Goal: Task Accomplishment & Management: Manage account settings

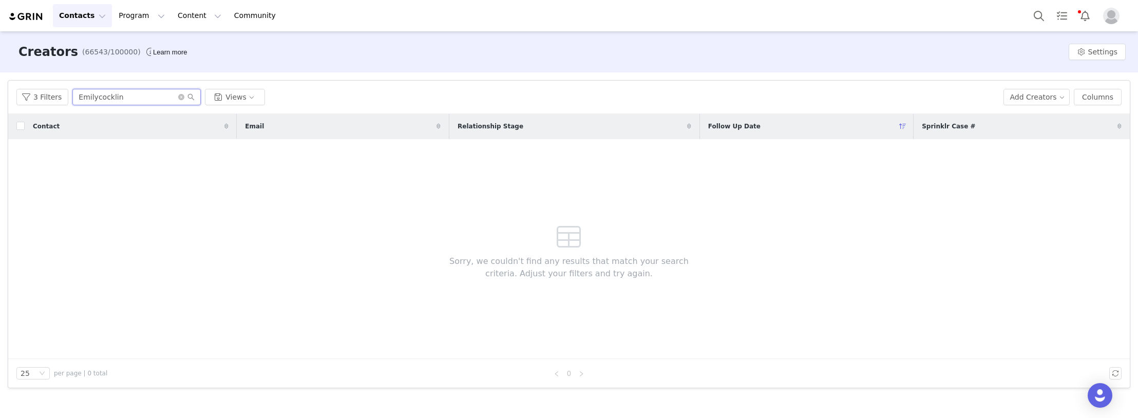
drag, startPoint x: 86, startPoint y: 92, endPoint x: -22, endPoint y: 80, distance: 108.5
click at [0, 80] on html "Contacts Contacts Creators Prospects Applicants Program Program Activations Cam…" at bounding box center [569, 209] width 1138 height 418
paste input "belle_[DATE]"
type input "belle_[DATE]"
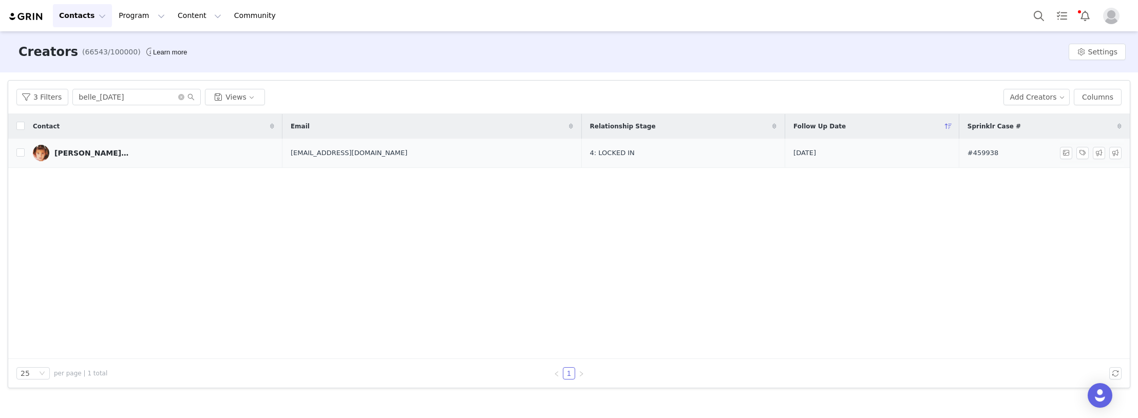
click at [126, 147] on link "[PERSON_NAME][DATE]" at bounding box center [153, 153] width 241 height 16
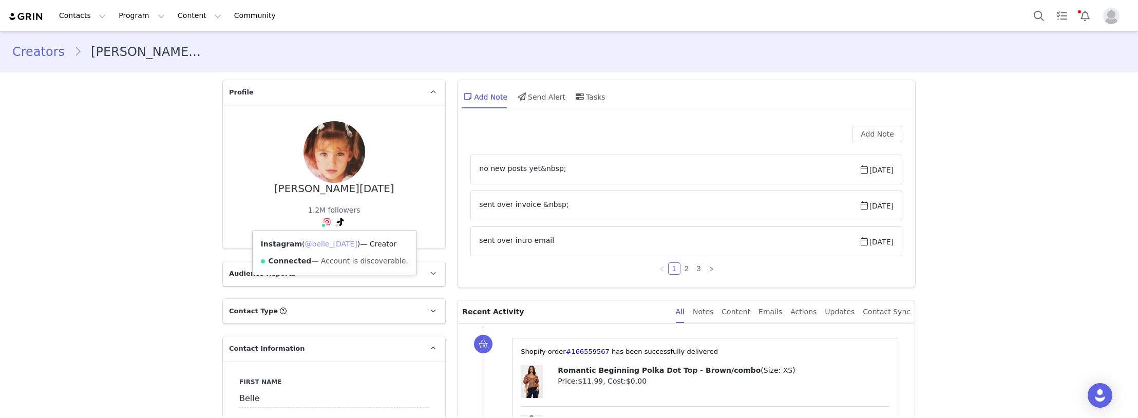
drag, startPoint x: 315, startPoint y: 245, endPoint x: 310, endPoint y: 235, distance: 11.5
click at [315, 245] on link "@belle_[DATE]" at bounding box center [331, 244] width 52 height 8
click at [324, 241] on link "@belleinporiem" at bounding box center [319, 244] width 56 height 8
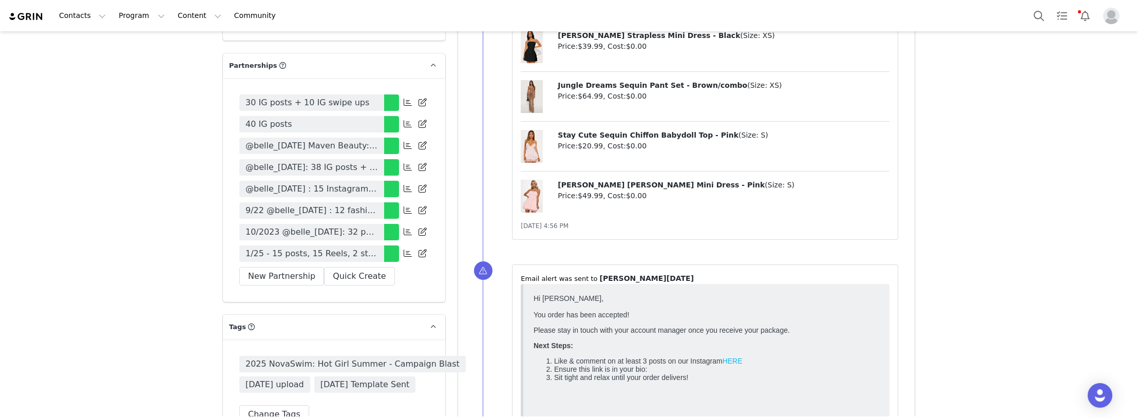
scroll to position [3337, 0]
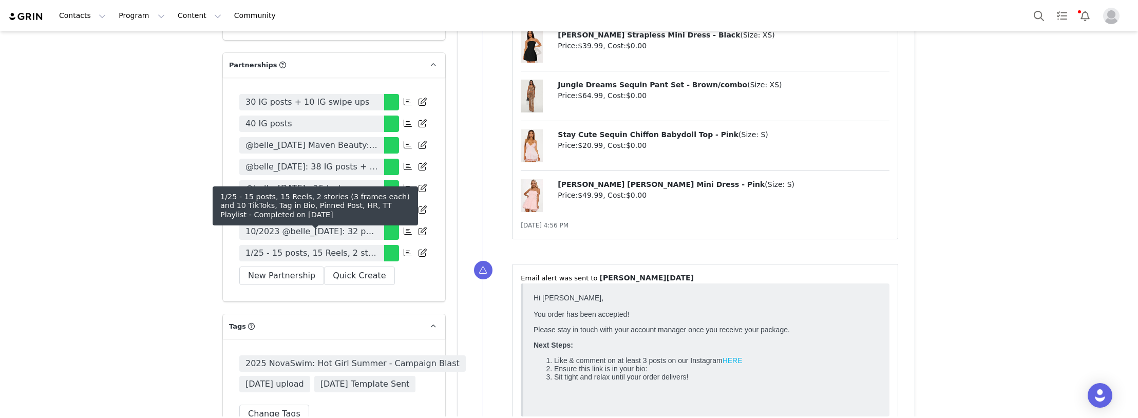
click at [285, 247] on span "1/25 - 15 posts, 15 Reels, 2 stories (3 frames each) and 10 TikToks, Tag in Bio…" at bounding box center [311, 253] width 132 height 12
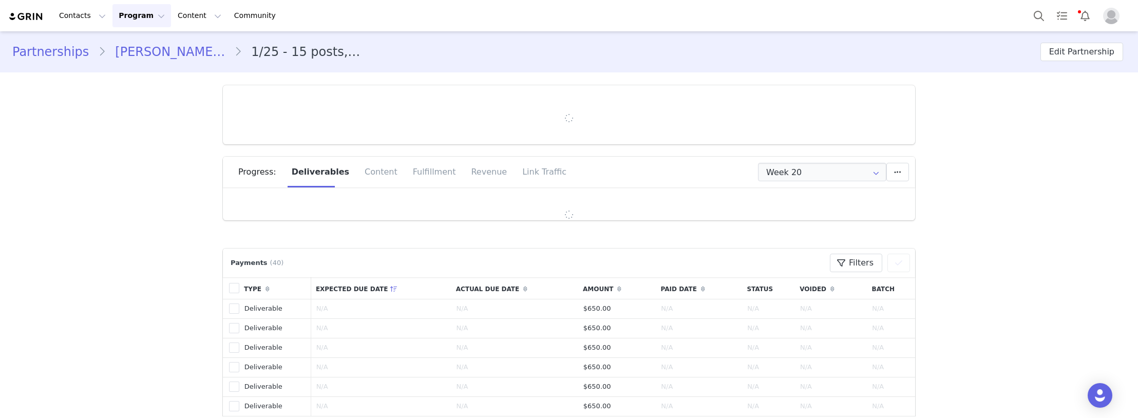
type input "+44 ([GEOGRAPHIC_DATA])"
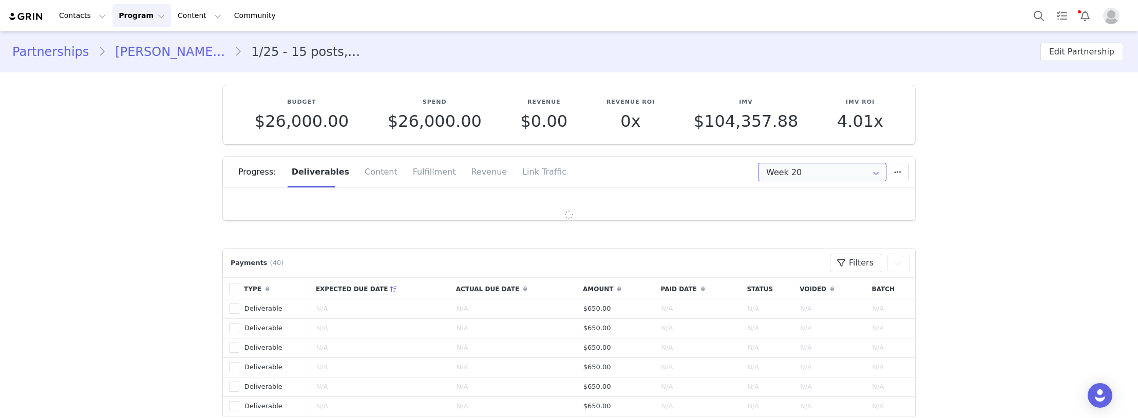
click at [810, 176] on input "Week 20" at bounding box center [822, 172] width 128 height 18
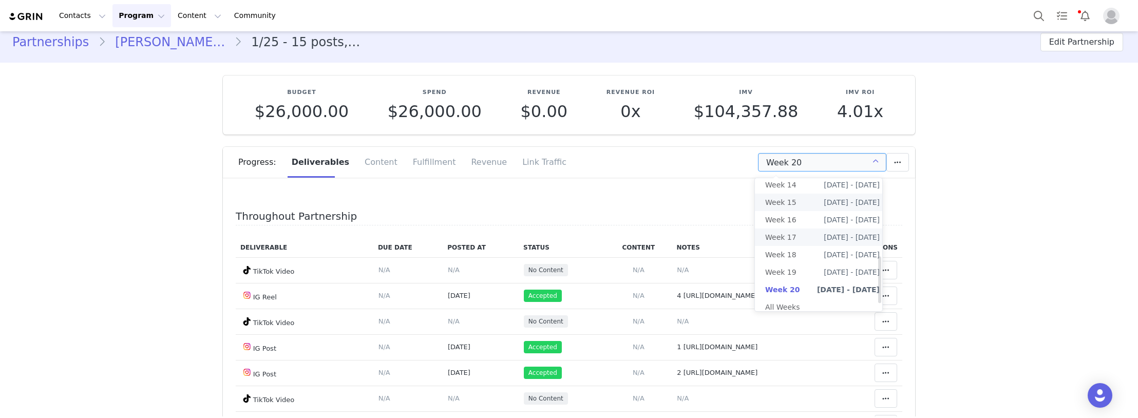
scroll to position [240, 0]
click at [789, 298] on li "All Weeks" at bounding box center [822, 306] width 135 height 17
type input "All"
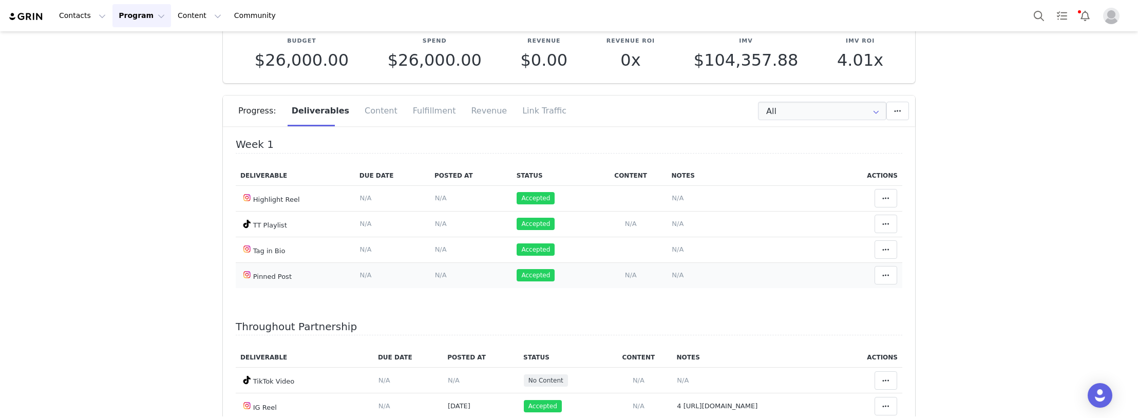
scroll to position [103, 0]
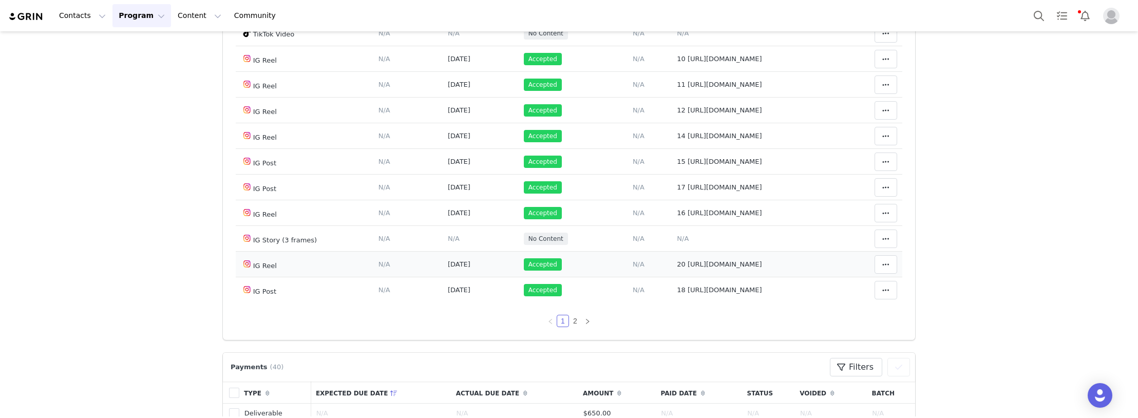
scroll to position [164, 0]
drag, startPoint x: 37, startPoint y: 259, endPoint x: 147, endPoint y: 14, distance: 268.6
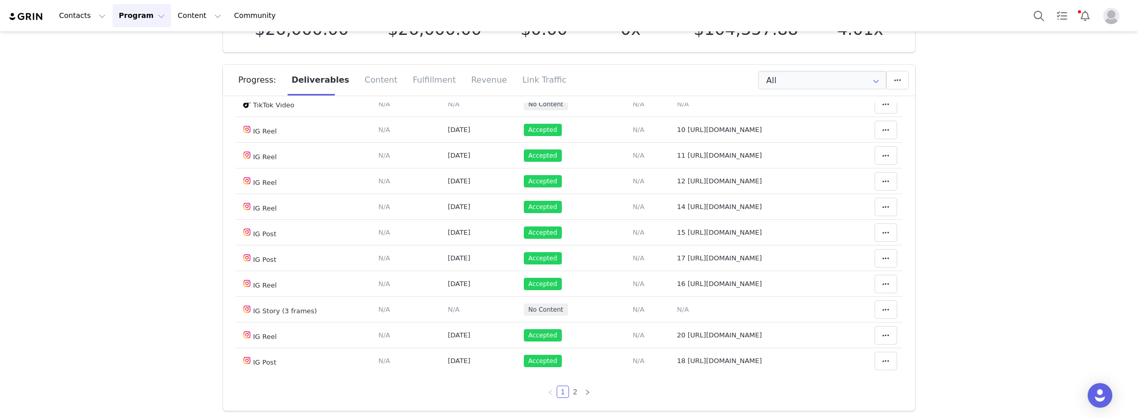
scroll to position [0, 0]
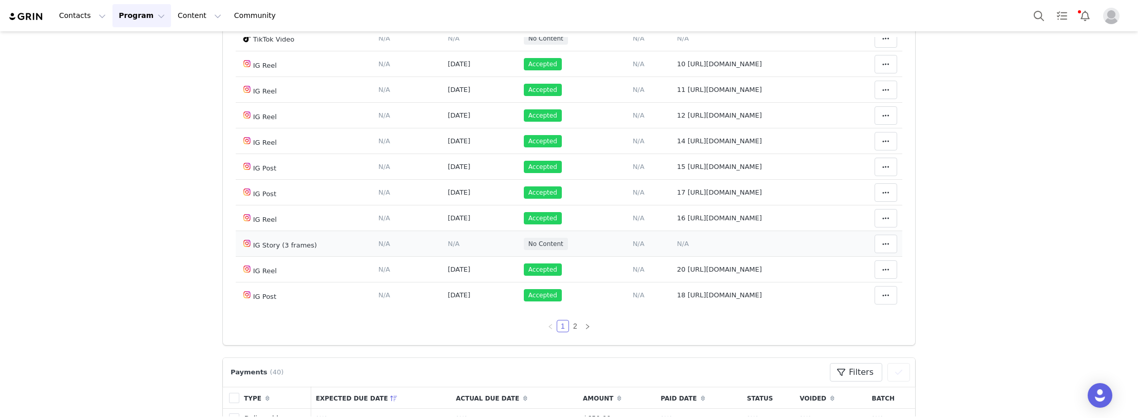
scroll to position [154, 0]
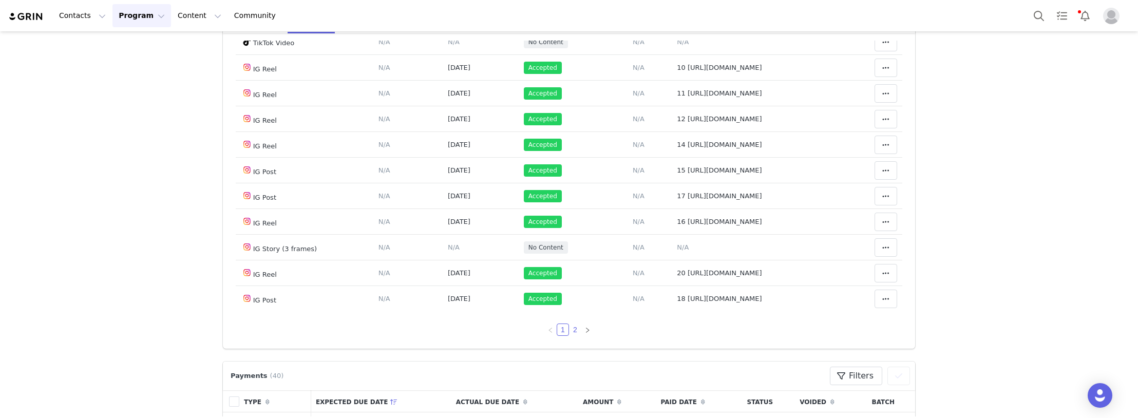
click at [569, 331] on link "2" at bounding box center [574, 329] width 11 height 11
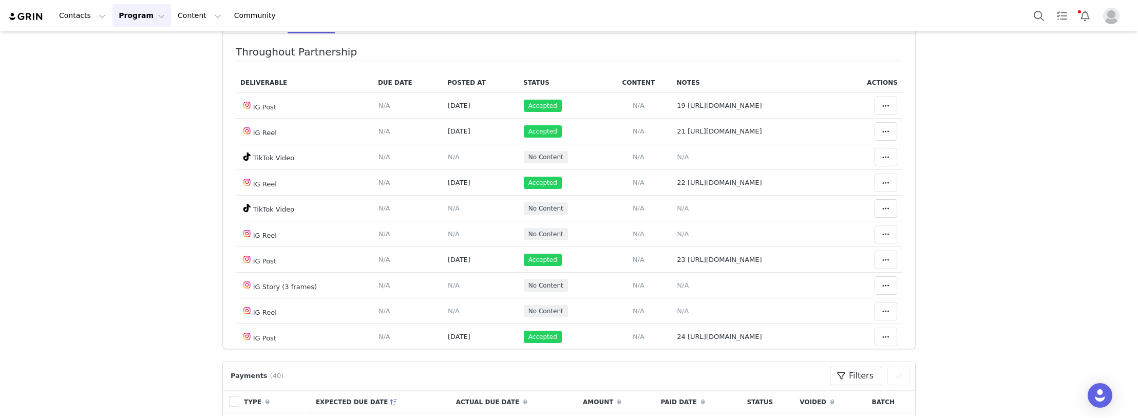
scroll to position [273, 0]
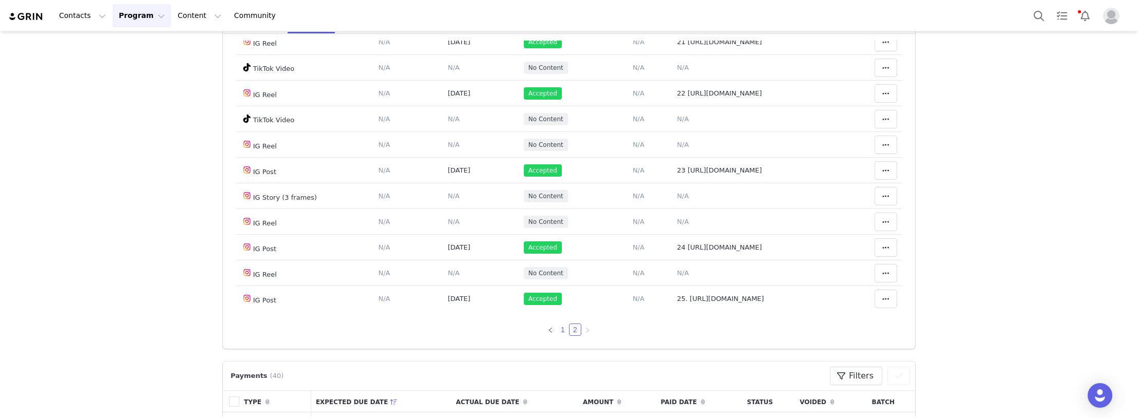
click at [557, 328] on link "1" at bounding box center [562, 329] width 11 height 11
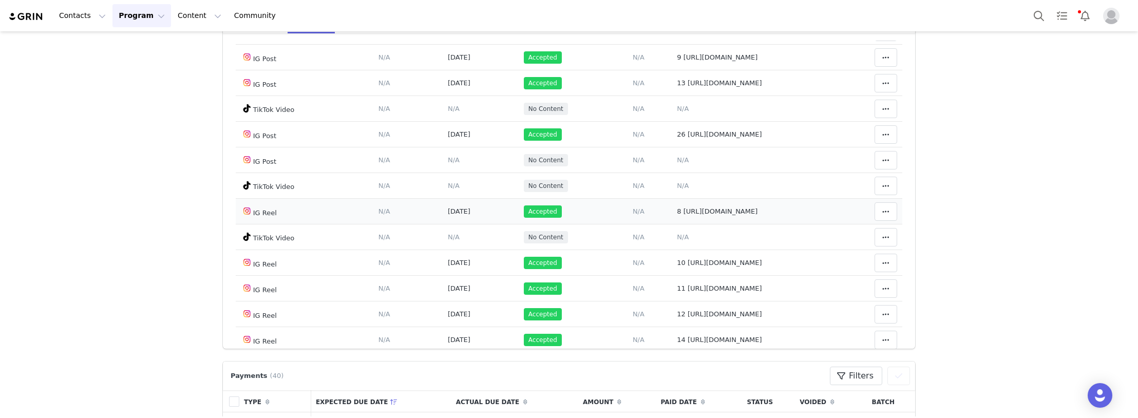
scroll to position [565, 0]
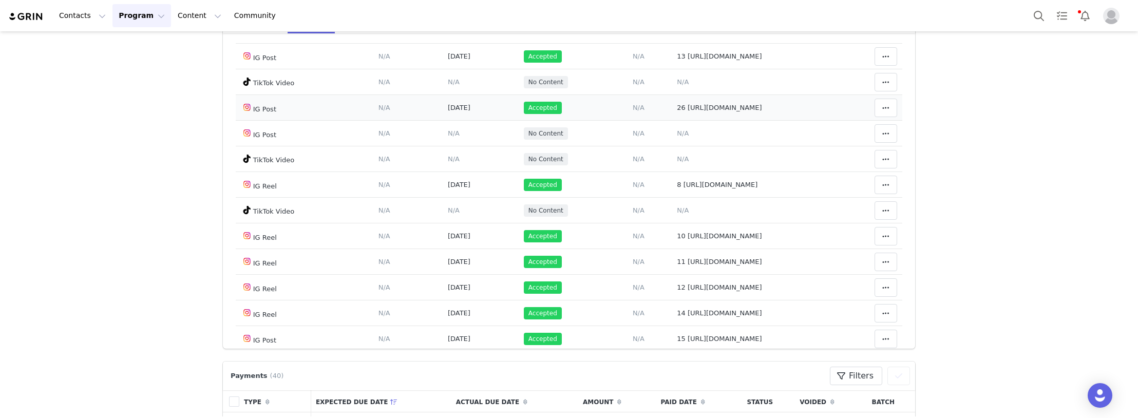
drag, startPoint x: 828, startPoint y: 106, endPoint x: 679, endPoint y: 113, distance: 148.5
click at [679, 113] on td "Notes Save Cancel 26 [URL][DOMAIN_NAME]" at bounding box center [755, 108] width 167 height 26
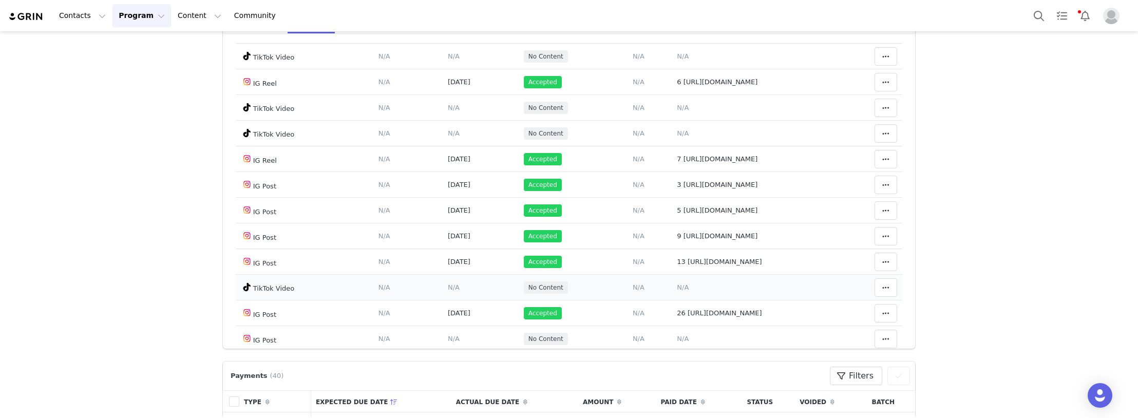
scroll to position [411, 0]
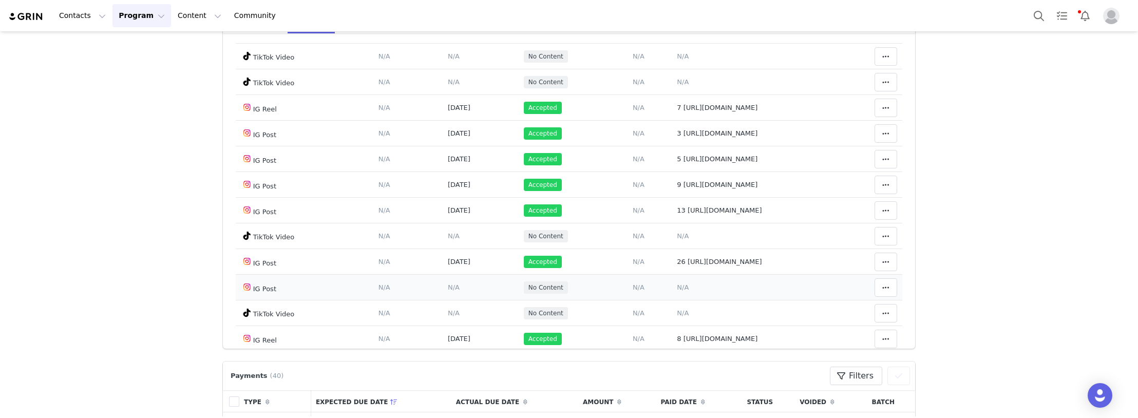
click at [677, 291] on span "N/A" at bounding box center [683, 287] width 12 height 8
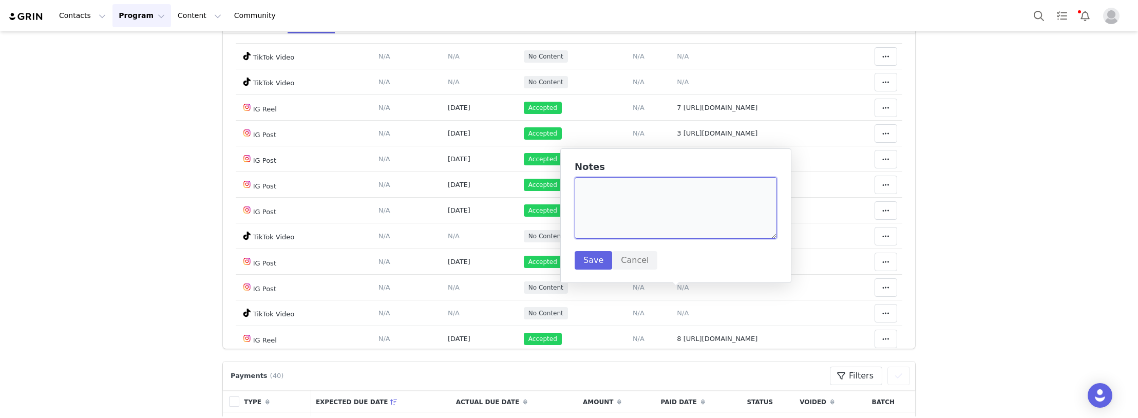
click at [644, 216] on textarea at bounding box center [676, 208] width 202 height 62
paste textarea "[URL][DOMAIN_NAME]"
type textarea "27 [URL][DOMAIN_NAME]"
click at [592, 255] on button "Save" at bounding box center [593, 260] width 37 height 18
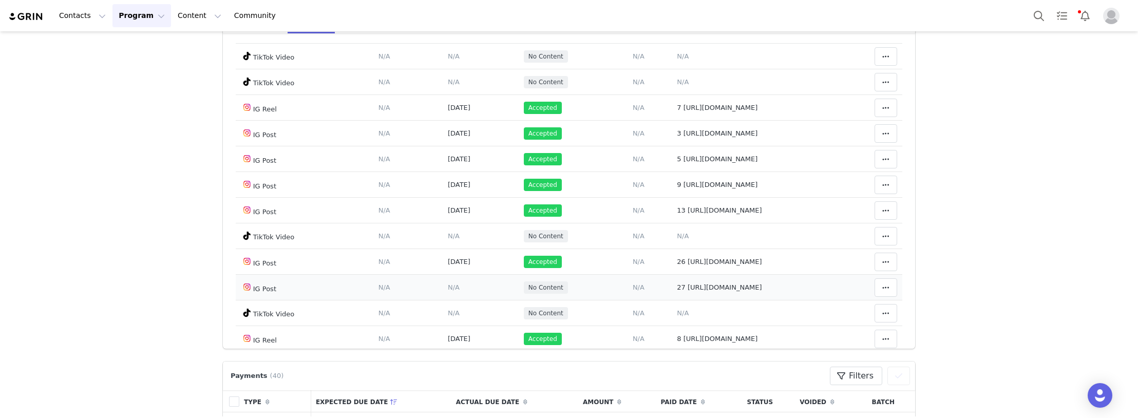
drag, startPoint x: 440, startPoint y: 295, endPoint x: 436, endPoint y: 281, distance: 13.8
click at [448, 291] on span "N/A" at bounding box center [454, 287] width 12 height 8
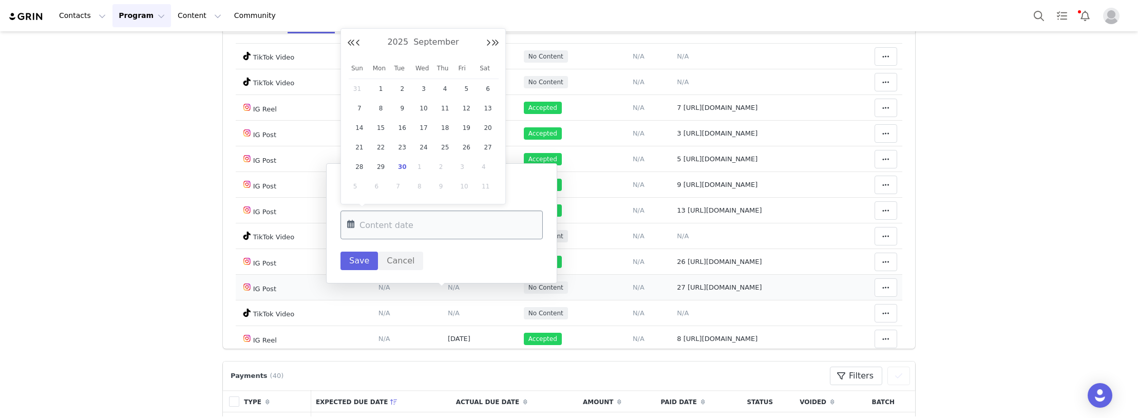
click at [400, 221] on input "text" at bounding box center [441, 224] width 202 height 29
drag, startPoint x: 381, startPoint y: 127, endPoint x: 379, endPoint y: 173, distance: 45.7
click at [381, 127] on span "15" at bounding box center [381, 128] width 12 height 12
type input "[DATE]"
click at [360, 262] on button "Save" at bounding box center [358, 261] width 37 height 18
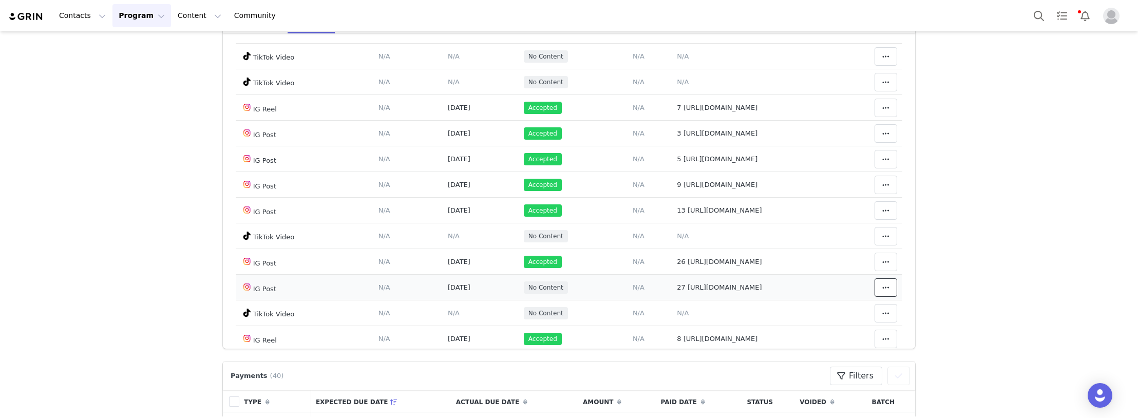
click at [879, 291] on span at bounding box center [885, 287] width 12 height 12
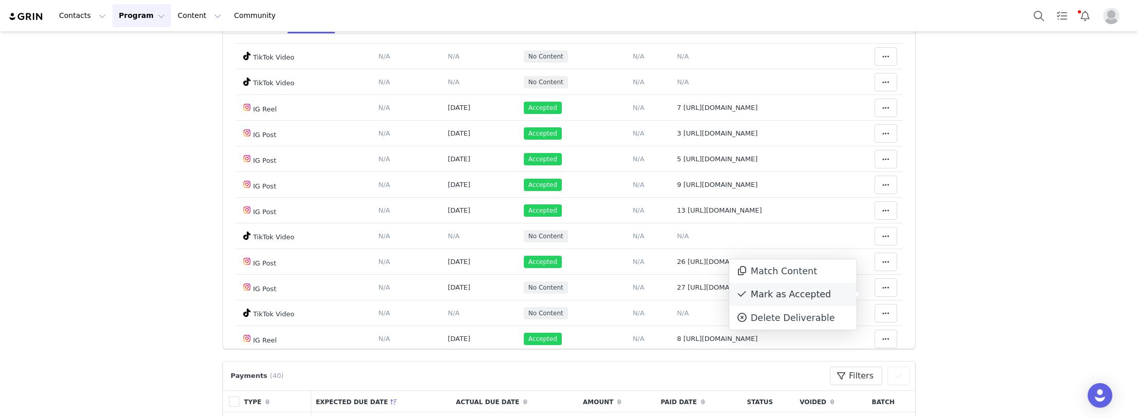
click at [825, 292] on div "Mark as Accepted" at bounding box center [792, 295] width 127 height 24
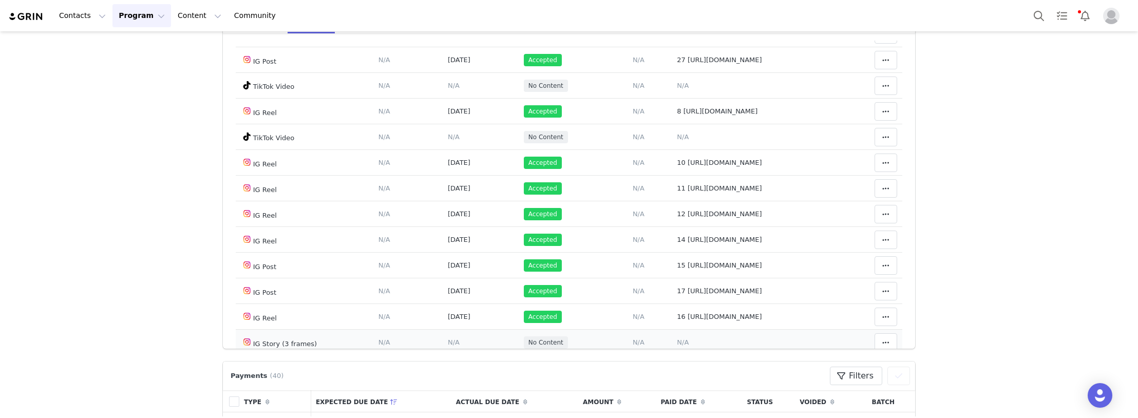
scroll to position [746, 0]
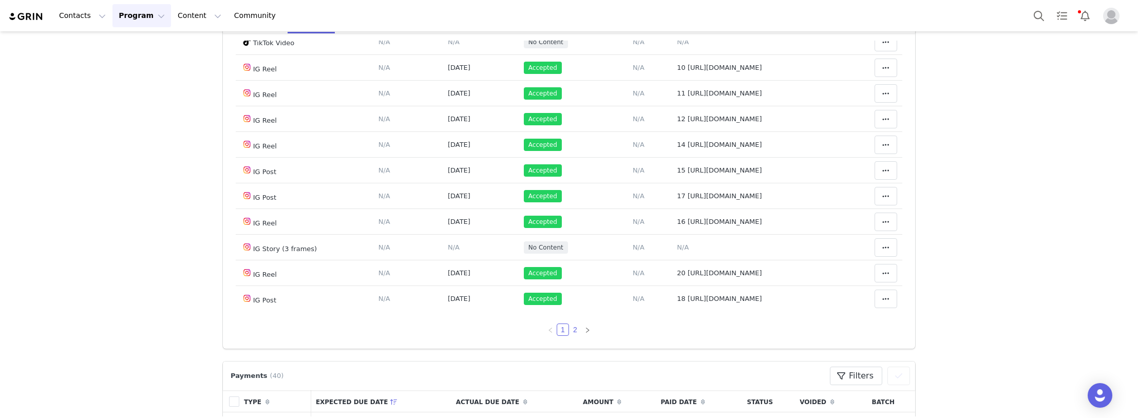
drag, startPoint x: 564, startPoint y: 330, endPoint x: 561, endPoint y: 321, distance: 8.6
click at [569, 330] on link "2" at bounding box center [574, 329] width 11 height 11
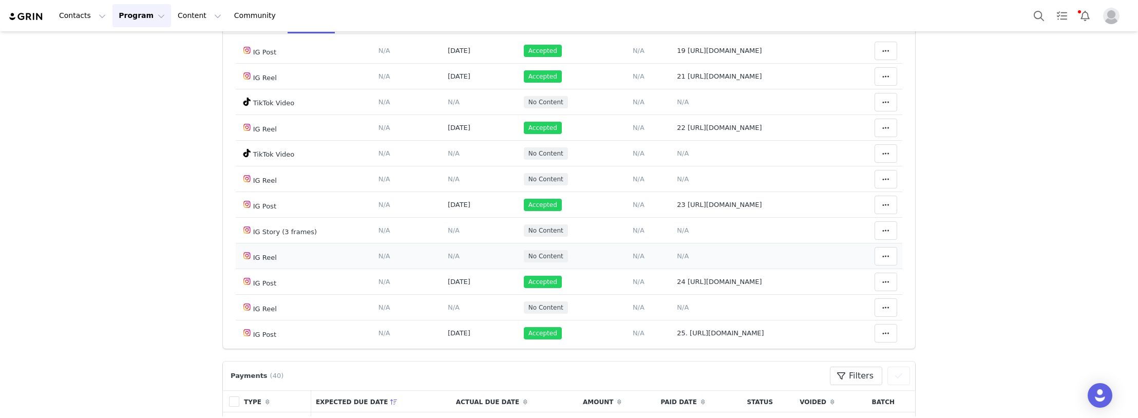
scroll to position [273, 0]
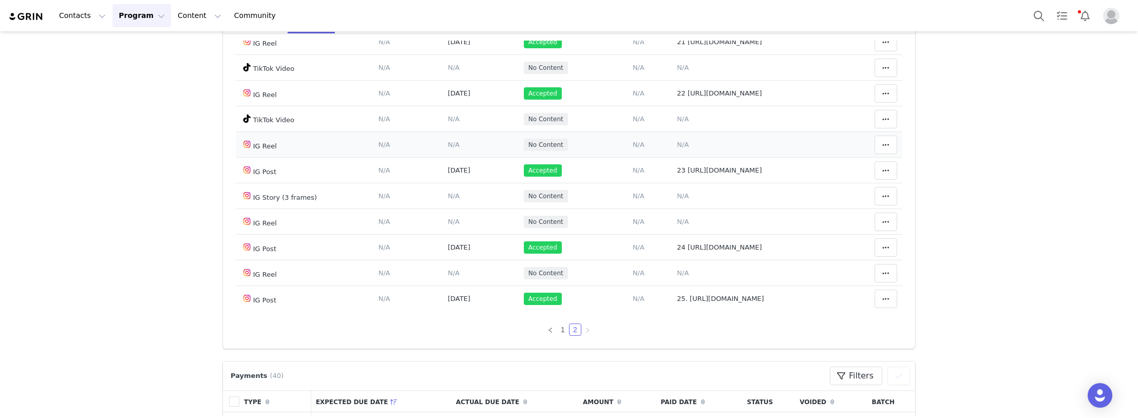
click at [677, 146] on span "N/A" at bounding box center [683, 145] width 12 height 8
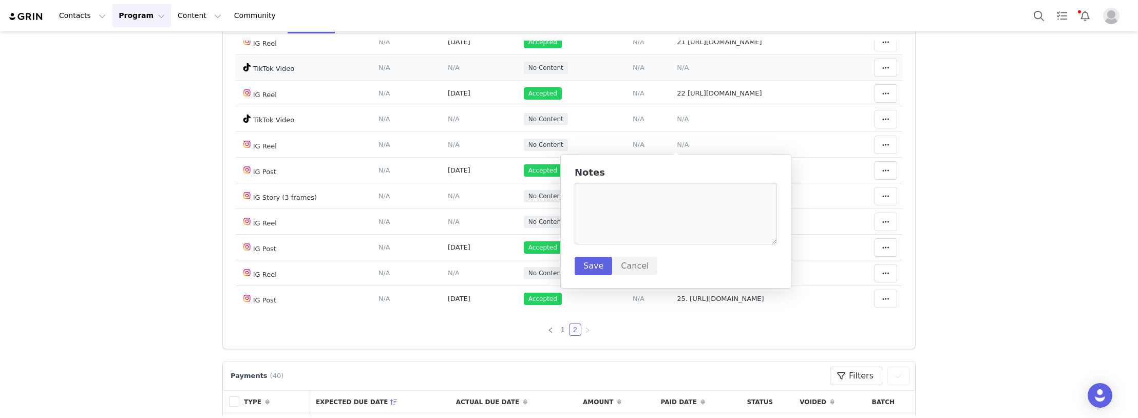
click at [647, 76] on td "Add Content Paste the URL to the content you want to match to this deliverable.…" at bounding box center [638, 68] width 67 height 26
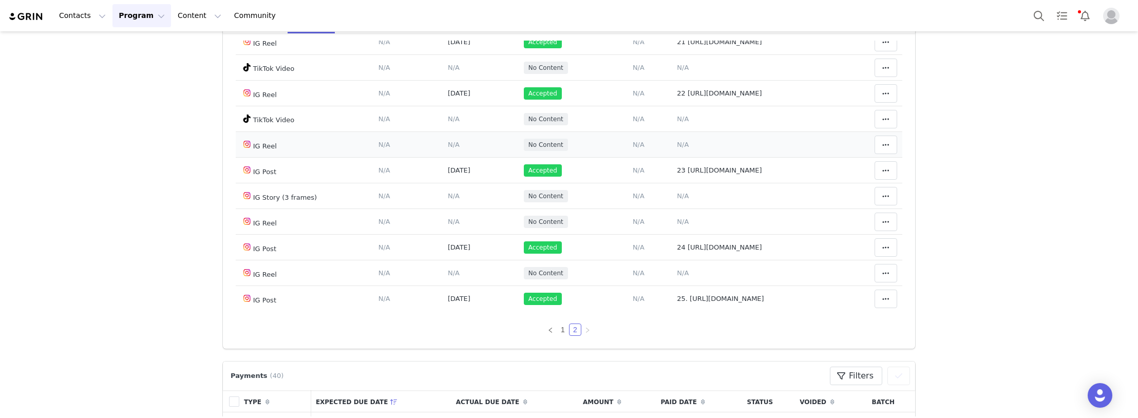
click at [679, 144] on span "N/A" at bounding box center [683, 145] width 12 height 8
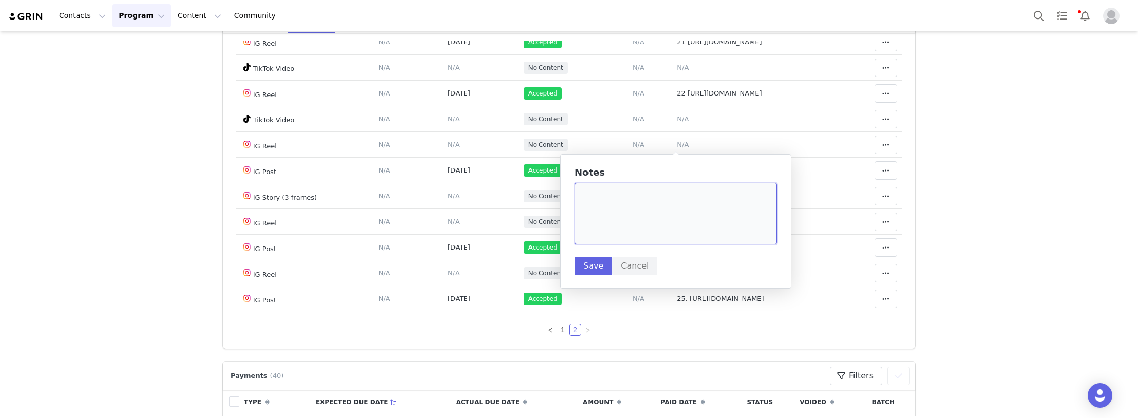
click at [651, 229] on textarea at bounding box center [676, 214] width 202 height 62
paste textarea "[URL][DOMAIN_NAME]"
type textarea "28 [URL][DOMAIN_NAME]"
click at [589, 266] on button "Save" at bounding box center [593, 266] width 37 height 18
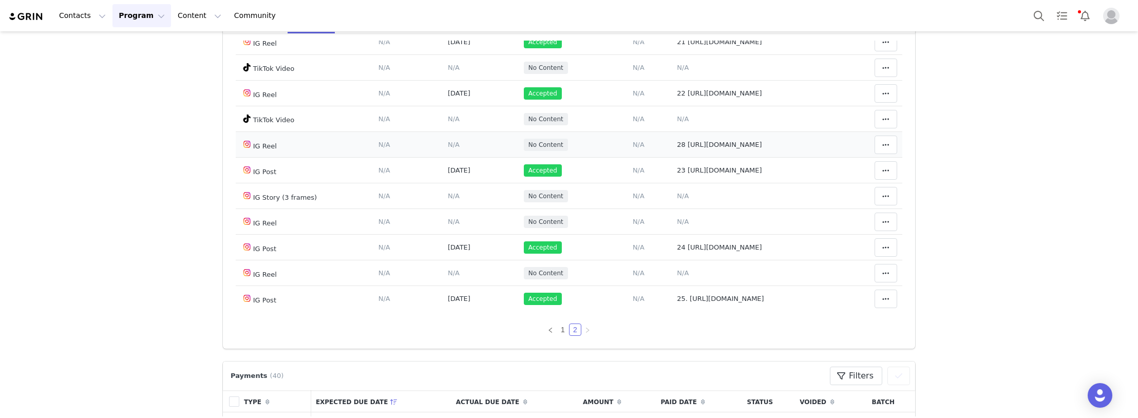
click at [448, 141] on span "N/A" at bounding box center [454, 145] width 12 height 8
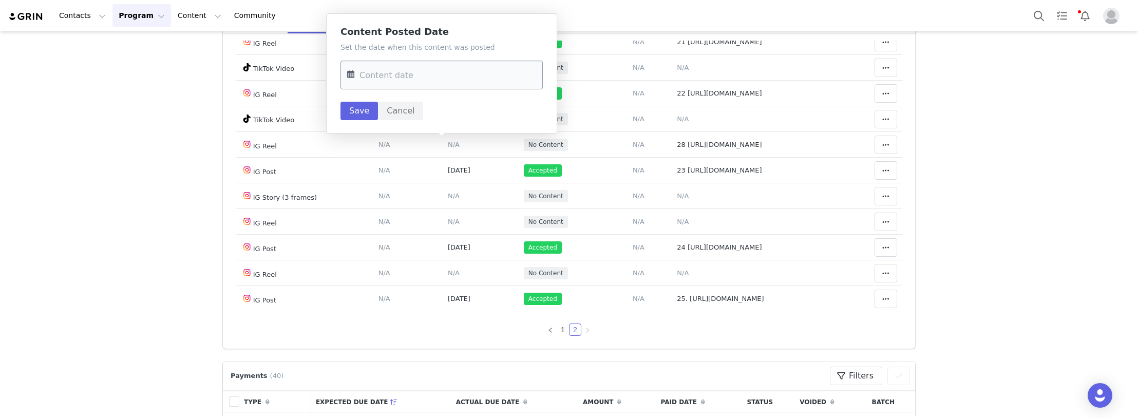
click at [392, 82] on input "text" at bounding box center [441, 75] width 202 height 29
click at [467, 213] on span "26" at bounding box center [466, 214] width 12 height 12
type input "[DATE]"
click at [363, 111] on button "Save" at bounding box center [358, 111] width 37 height 18
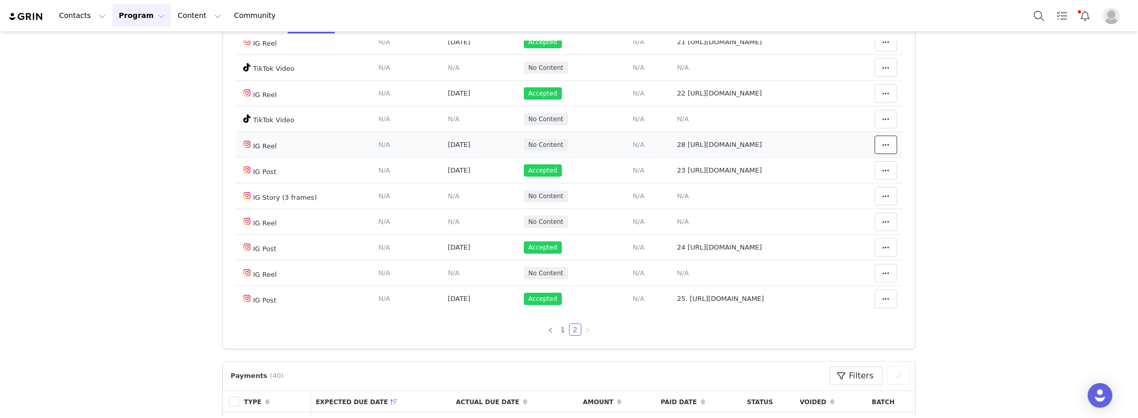
click at [874, 144] on button at bounding box center [885, 145] width 23 height 18
drag, startPoint x: 783, startPoint y: 144, endPoint x: 446, endPoint y: 74, distance: 345.0
click at [782, 144] on div "Mark as Accepted" at bounding box center [792, 144] width 127 height 24
drag, startPoint x: 142, startPoint y: 236, endPoint x: 163, endPoint y: 234, distance: 20.7
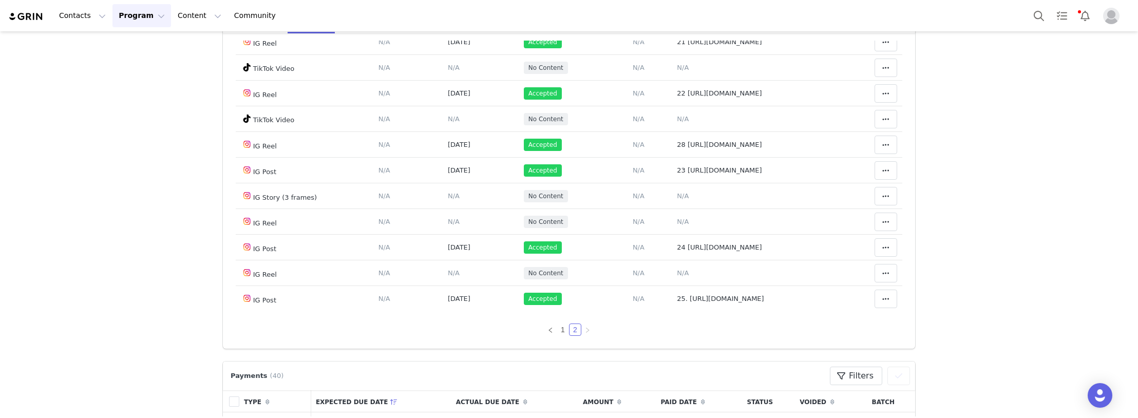
click at [557, 331] on link "1" at bounding box center [562, 329] width 11 height 11
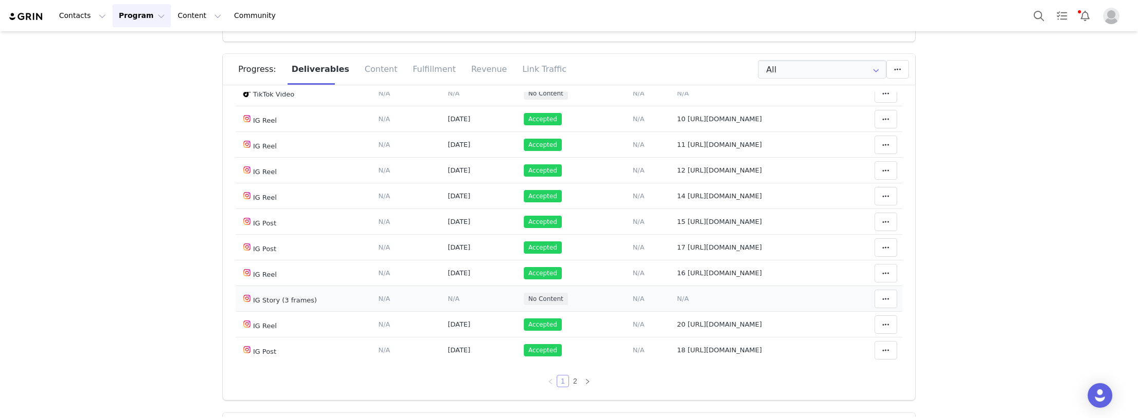
scroll to position [746, 0]
click at [569, 380] on link "2" at bounding box center [574, 380] width 11 height 11
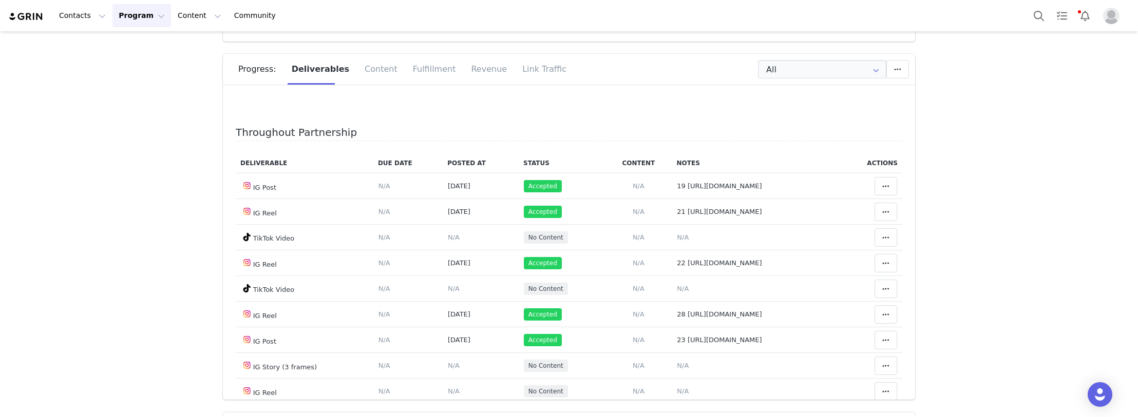
scroll to position [170, 0]
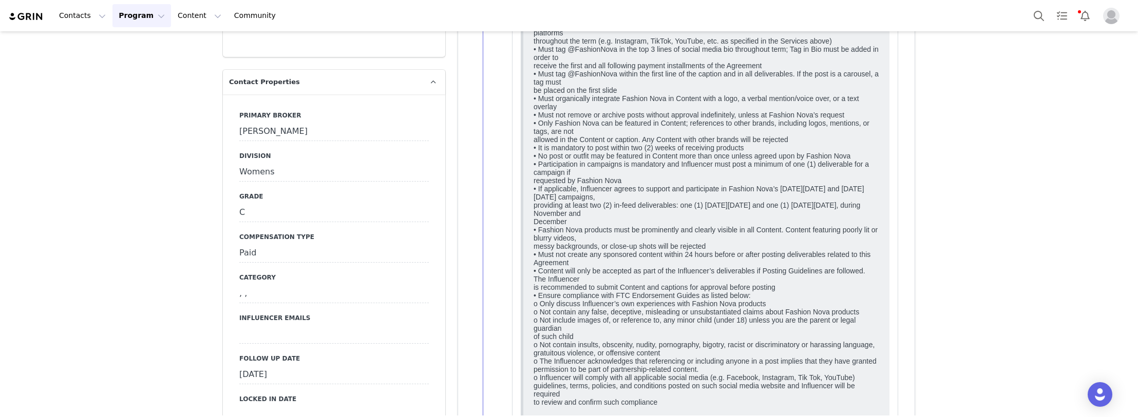
scroll to position [3234, 0]
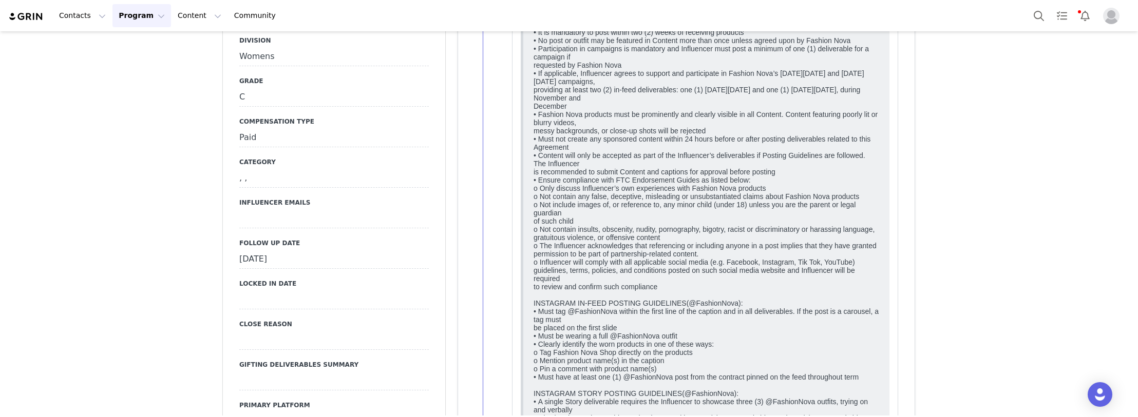
click at [266, 251] on div "[DATE]" at bounding box center [333, 260] width 189 height 18
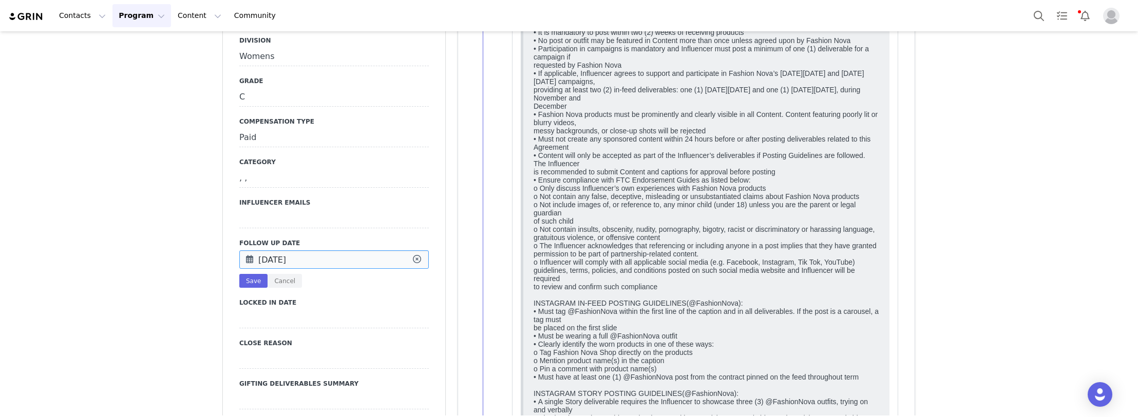
click at [266, 251] on input "[DATE]" at bounding box center [333, 260] width 189 height 18
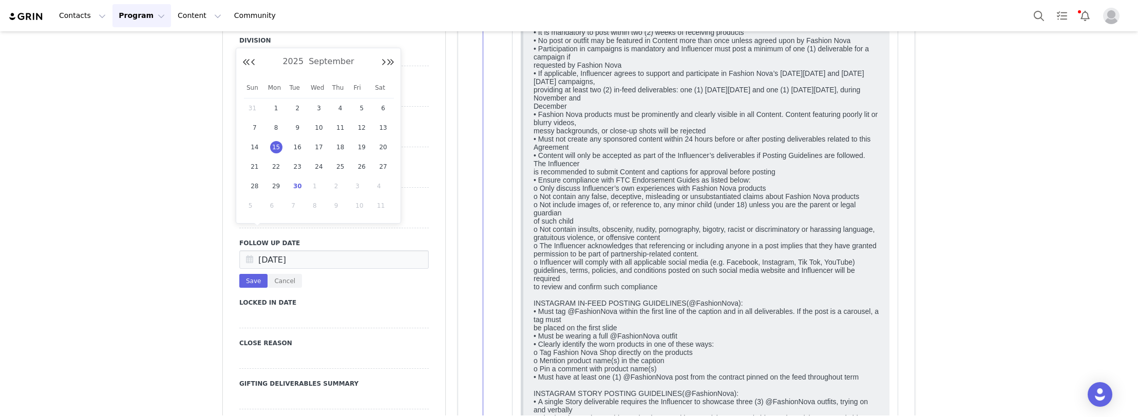
drag, startPoint x: 297, startPoint y: 187, endPoint x: 276, endPoint y: 223, distance: 42.4
click at [297, 188] on span "30" at bounding box center [297, 186] width 12 height 12
type input "[DATE]"
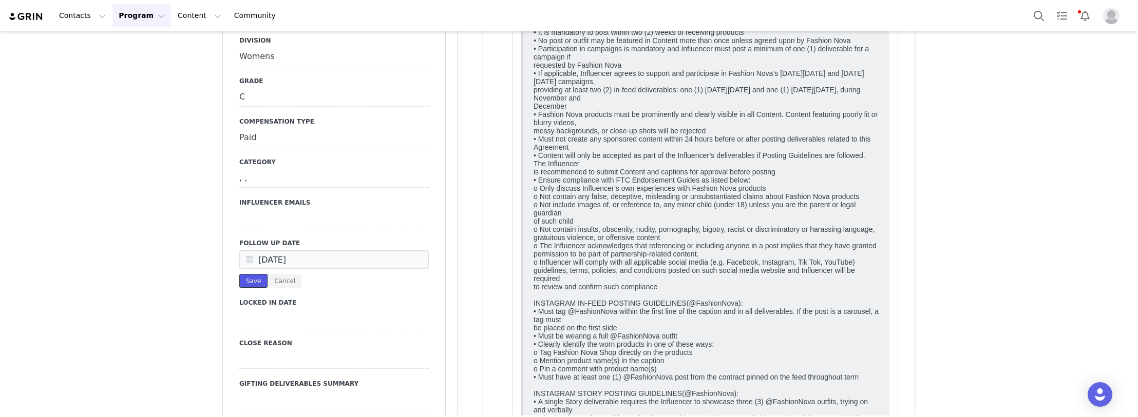
click at [247, 274] on button "Save" at bounding box center [253, 281] width 28 height 14
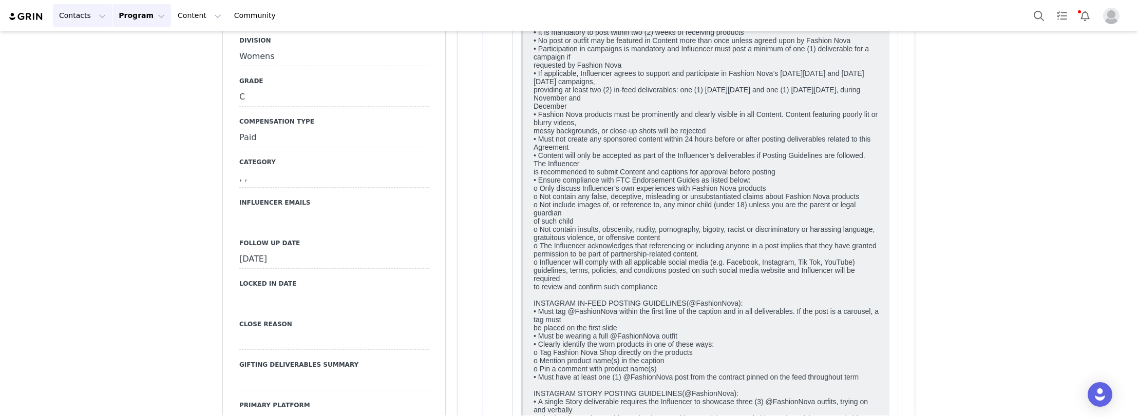
click at [85, 15] on button "Contacts Contacts" at bounding box center [82, 15] width 59 height 23
drag, startPoint x: 79, startPoint y: 44, endPoint x: 163, endPoint y: 3, distance: 93.7
click at [79, 44] on p "Creators" at bounding box center [77, 45] width 31 height 11
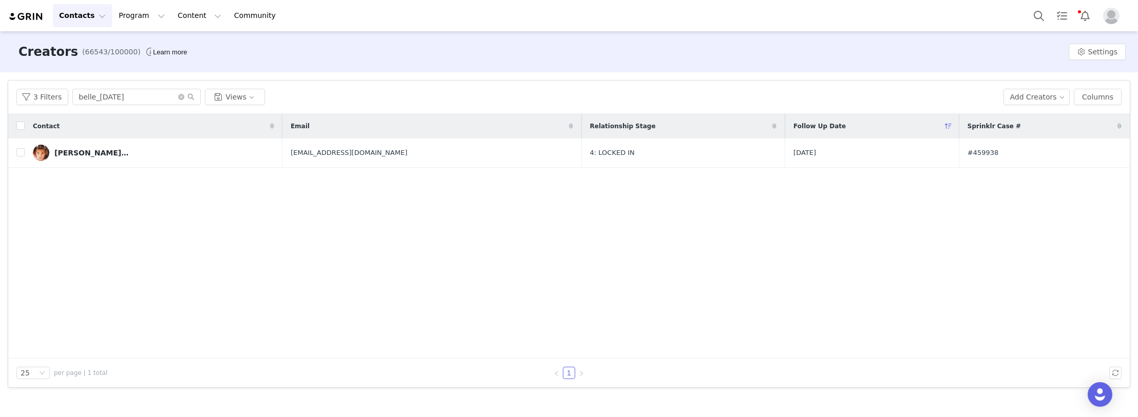
click at [196, 277] on div "Contact Email Relationship Stage Follow Up Date Sprinklr Case # [PERSON_NAME][D…" at bounding box center [568, 236] width 1121 height 245
drag, startPoint x: 1, startPoint y: 102, endPoint x: -17, endPoint y: 105, distance: 18.2
click at [0, 105] on html "Contacts Contacts Creators Prospects Applicants Program Program Activations Cam…" at bounding box center [569, 208] width 1138 height 417
paste input "Danjakok"
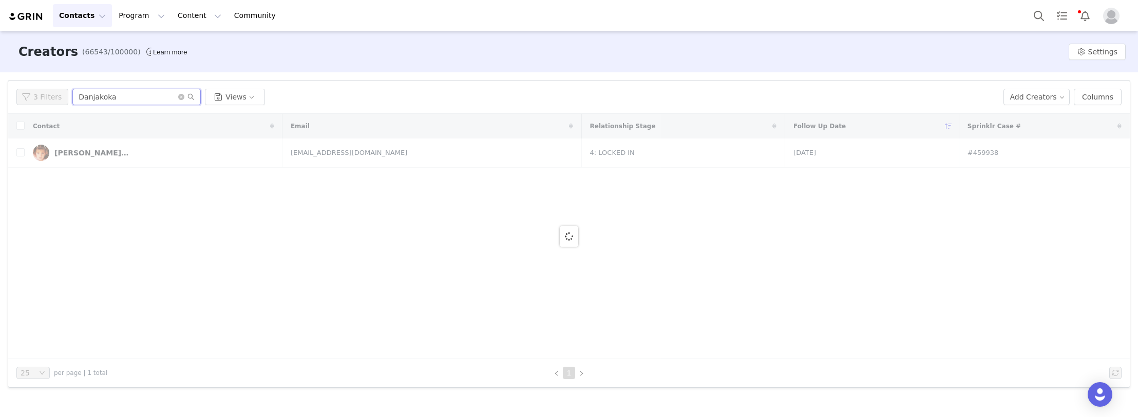
type input "Danjakoka"
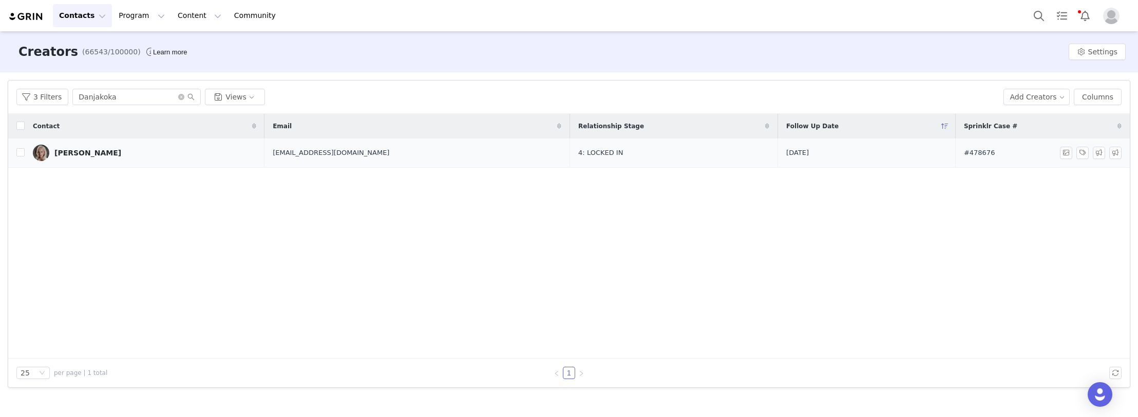
click at [101, 152] on link "[PERSON_NAME]" at bounding box center [144, 153] width 223 height 16
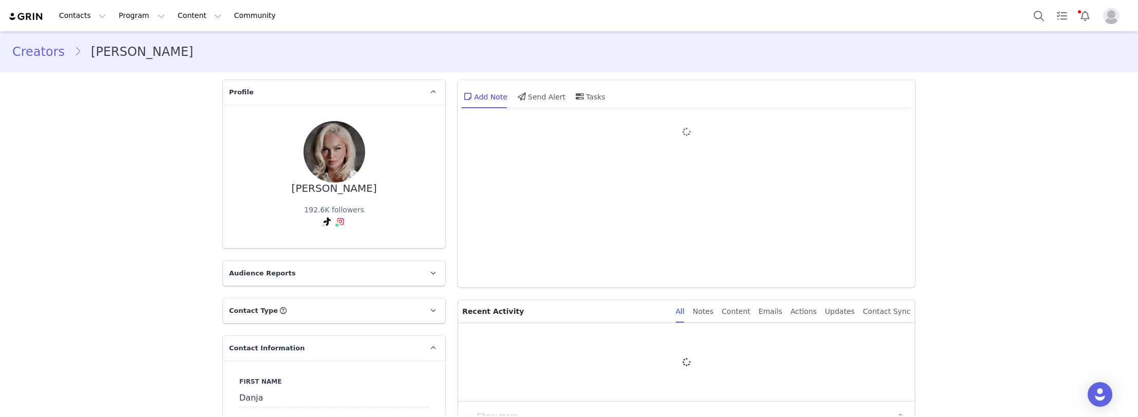
type input "+355 ([GEOGRAPHIC_DATA])"
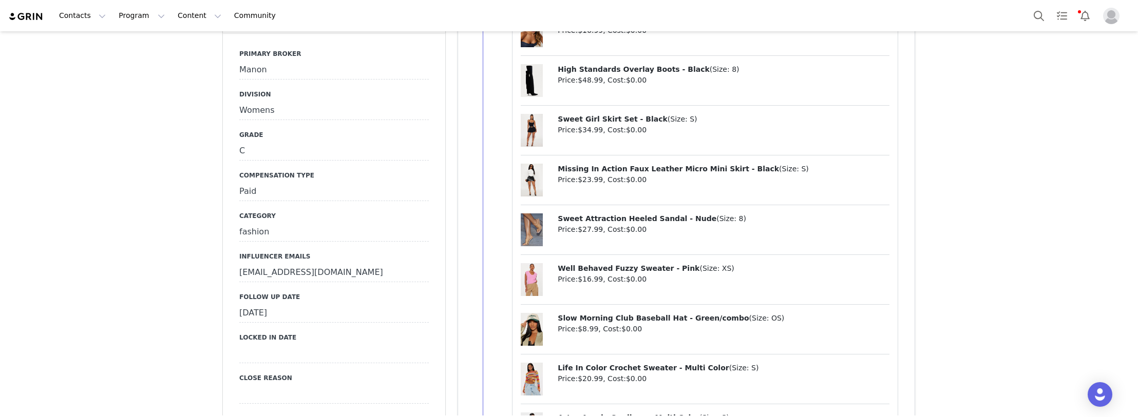
scroll to position [1078, 0]
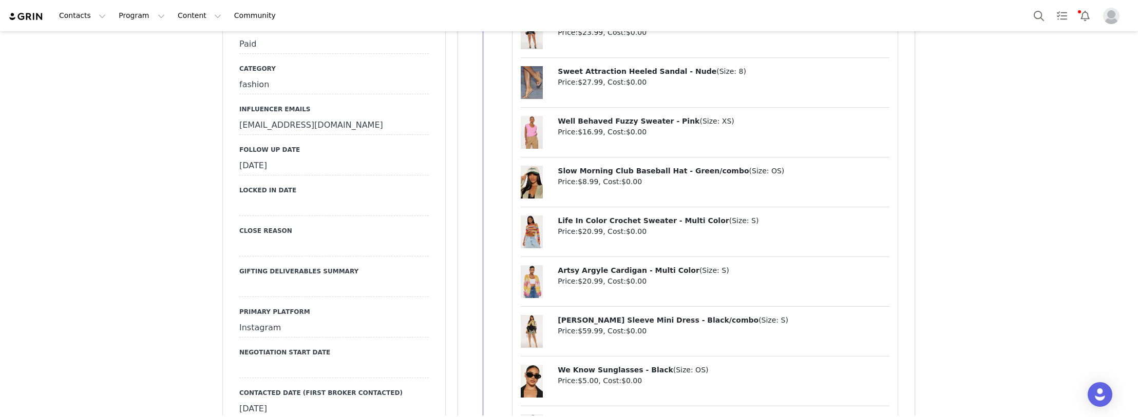
click at [285, 157] on div "[DATE]" at bounding box center [333, 166] width 189 height 18
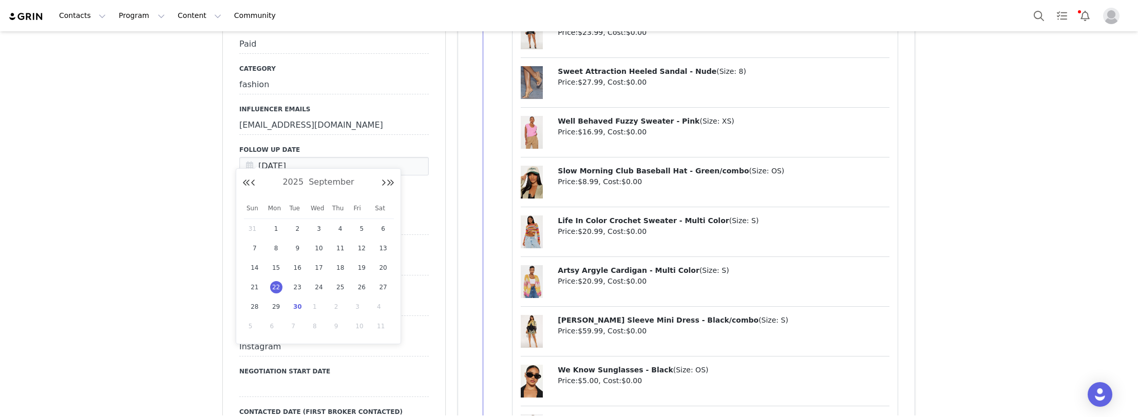
drag, startPoint x: 297, startPoint y: 307, endPoint x: 280, endPoint y: 270, distance: 40.0
click at [297, 304] on span "30" at bounding box center [297, 307] width 12 height 12
type input "[DATE]"
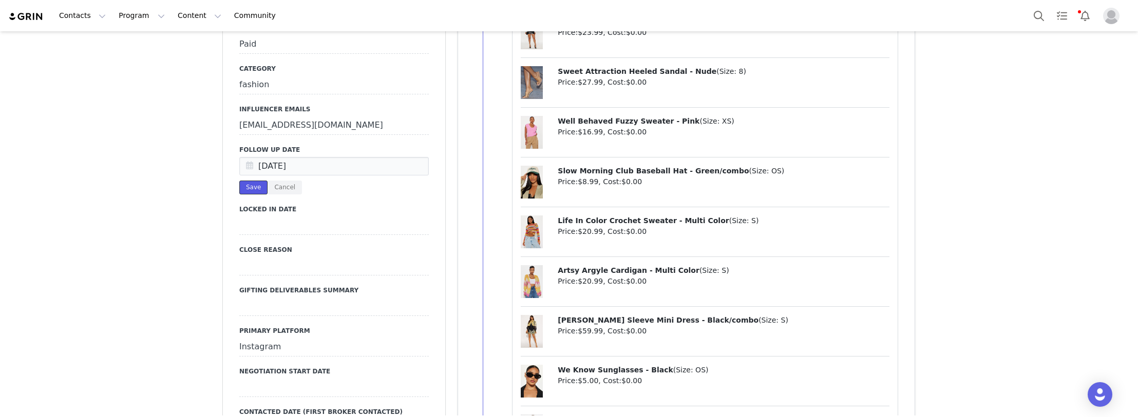
click at [245, 181] on button "Save" at bounding box center [253, 188] width 28 height 14
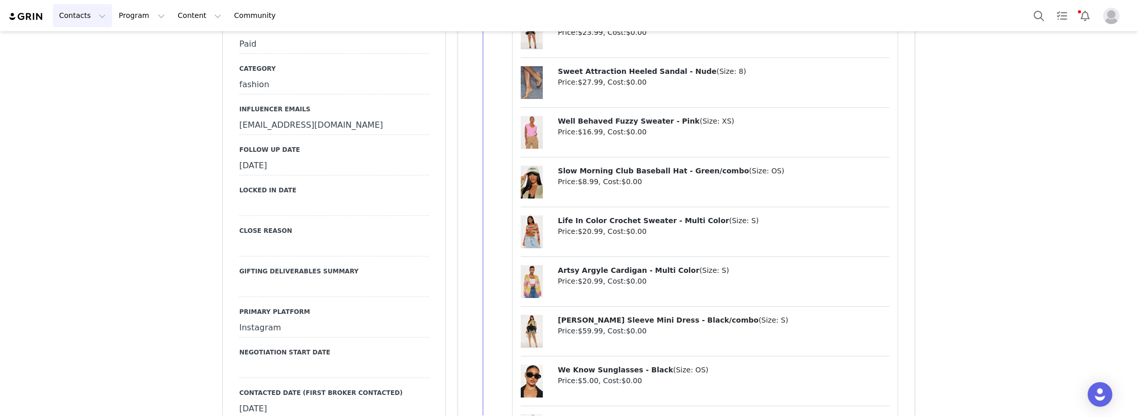
drag, startPoint x: 82, startPoint y: 11, endPoint x: 97, endPoint y: 42, distance: 34.2
click at [82, 12] on button "Contacts Contacts" at bounding box center [82, 15] width 59 height 23
click at [93, 42] on div "Creators" at bounding box center [94, 45] width 69 height 11
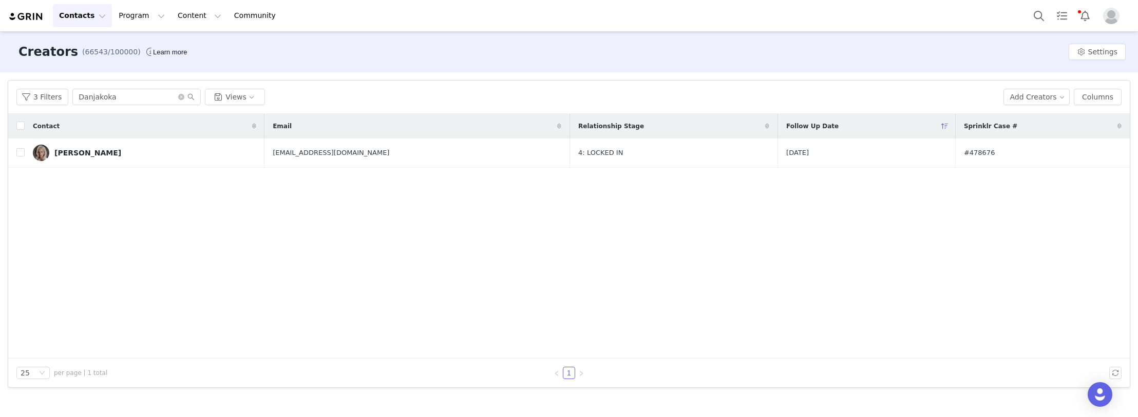
click at [3, 405] on div "Creators (66543/100000) Learn more Settings Filters Filter Logic And Or Archive…" at bounding box center [569, 223] width 1138 height 385
drag, startPoint x: 112, startPoint y: 211, endPoint x: 118, endPoint y: 117, distance: 94.6
click at [112, 210] on div "Contact Email Relationship Stage Follow Up Date Sprinklr Case # [PERSON_NAME] […" at bounding box center [568, 236] width 1121 height 245
click at [153, 245] on div "Contact Email Relationship Stage Follow Up Date Sprinklr Case # [PERSON_NAME] […" at bounding box center [568, 236] width 1121 height 245
drag, startPoint x: 138, startPoint y: 102, endPoint x: -24, endPoint y: 102, distance: 161.2
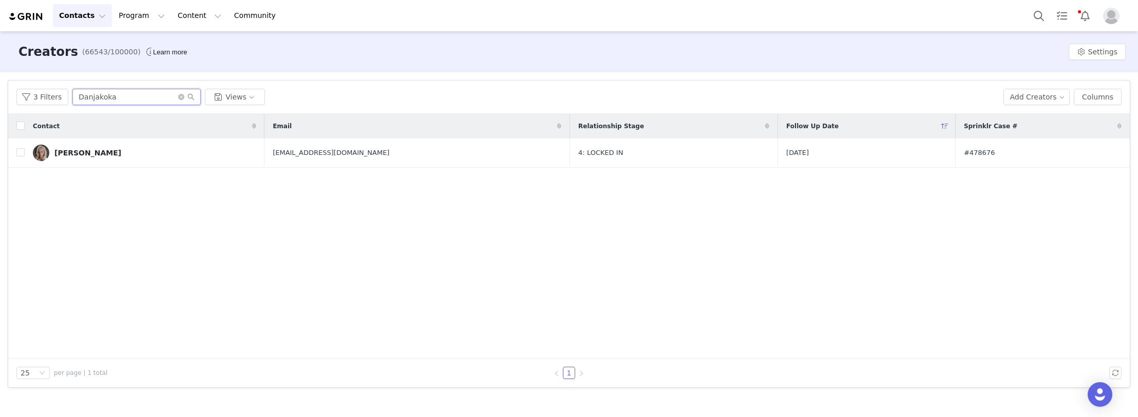
click at [0, 102] on html "Contacts Contacts Creators Prospects Applicants Program Program Activations Cam…" at bounding box center [569, 208] width 1138 height 417
paste input "Littlefoxhermes"
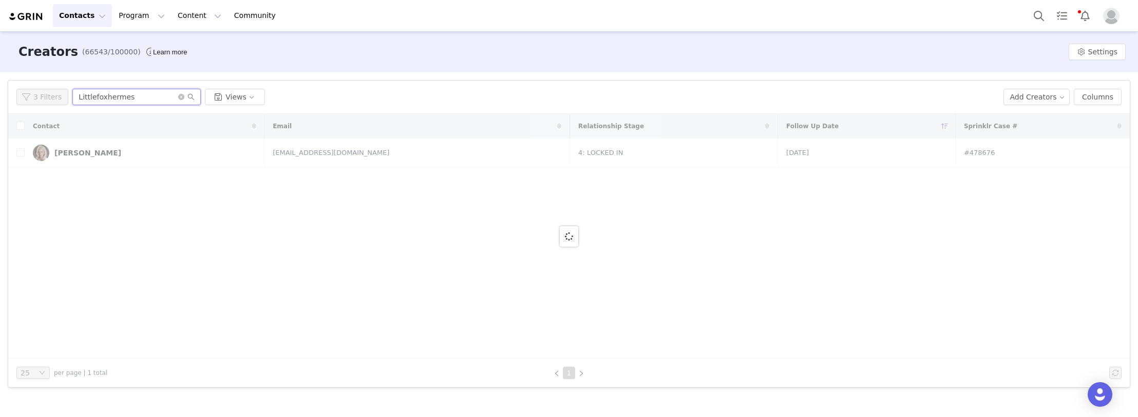
type input "Littlefoxhermes"
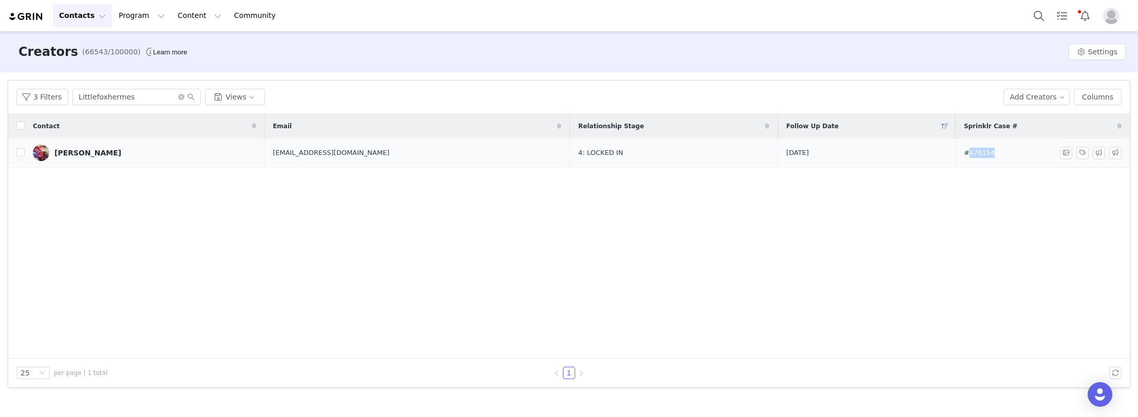
copy span "476154"
drag, startPoint x: 951, startPoint y: 156, endPoint x: 942, endPoint y: 156, distance: 9.2
click at [955, 156] on td "#476154" at bounding box center [1040, 153] width 170 height 29
click at [131, 143] on td "[PERSON_NAME]" at bounding box center [145, 153] width 240 height 29
click at [115, 151] on link "[PERSON_NAME]" at bounding box center [144, 153] width 223 height 16
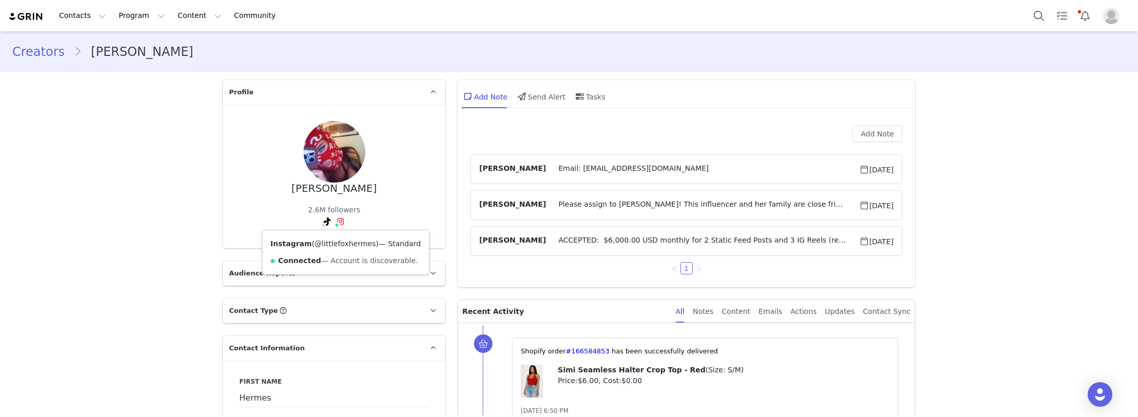
click at [330, 245] on link "@littlefoxhermes" at bounding box center [345, 244] width 61 height 8
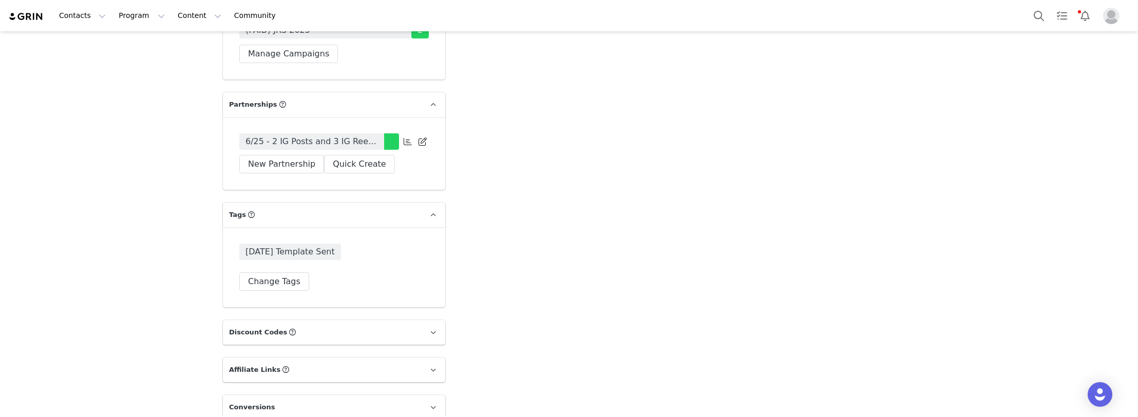
scroll to position [3183, 0]
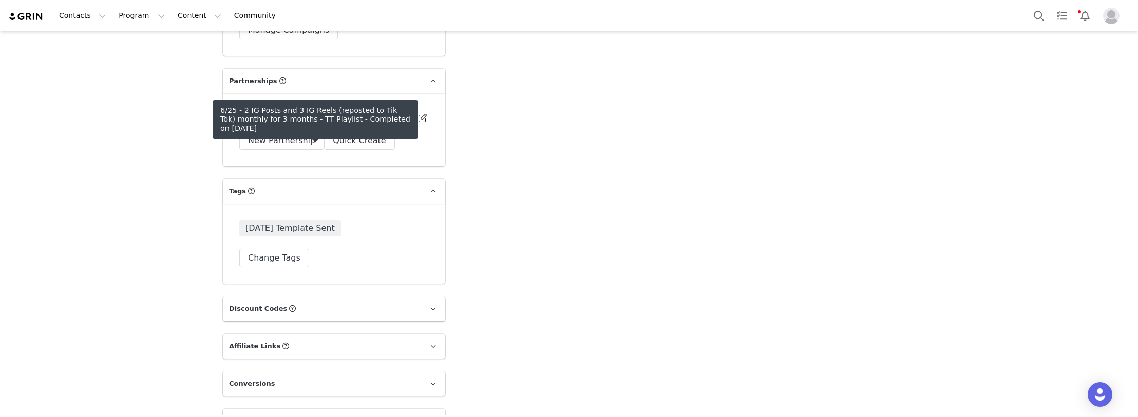
click at [309, 124] on span "6/25 - 2 IG Posts and 3 IG Reels (reposted to Tik Tok) monthly for 3 months - T…" at bounding box center [311, 118] width 132 height 12
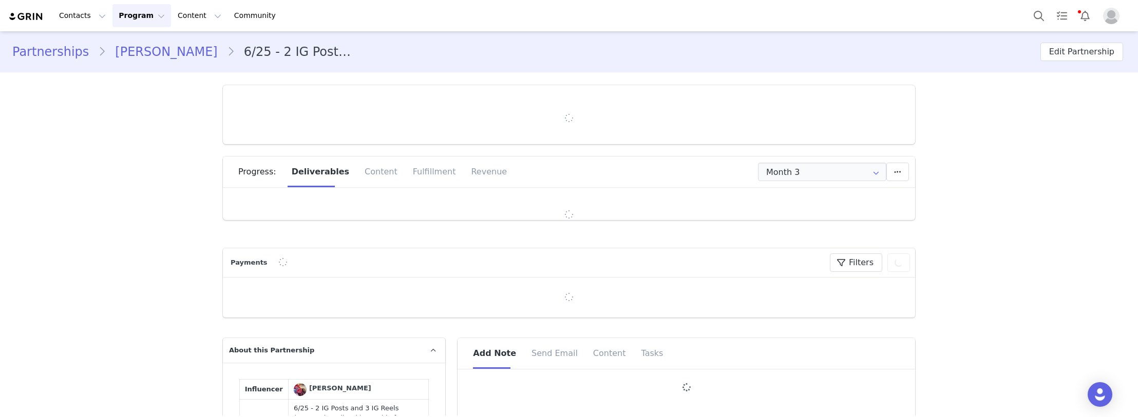
type input "+1 ([GEOGRAPHIC_DATA])"
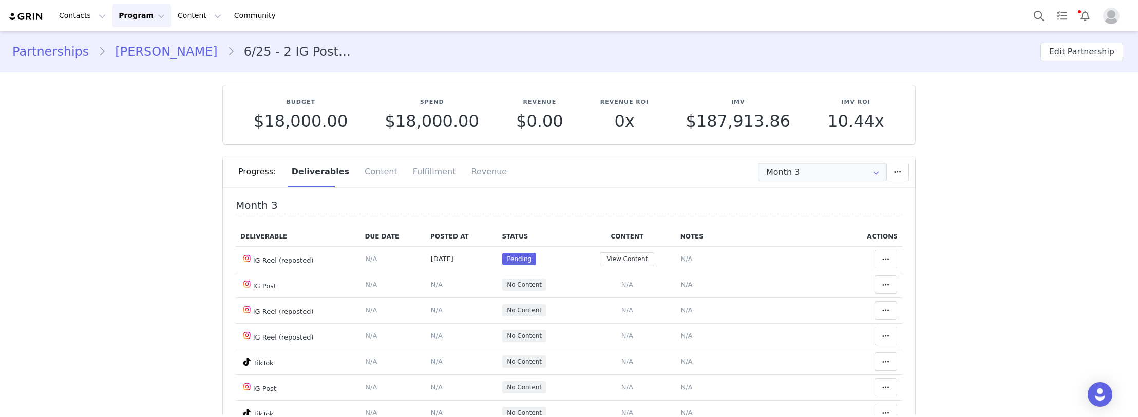
click at [879, 257] on span at bounding box center [885, 259] width 12 height 12
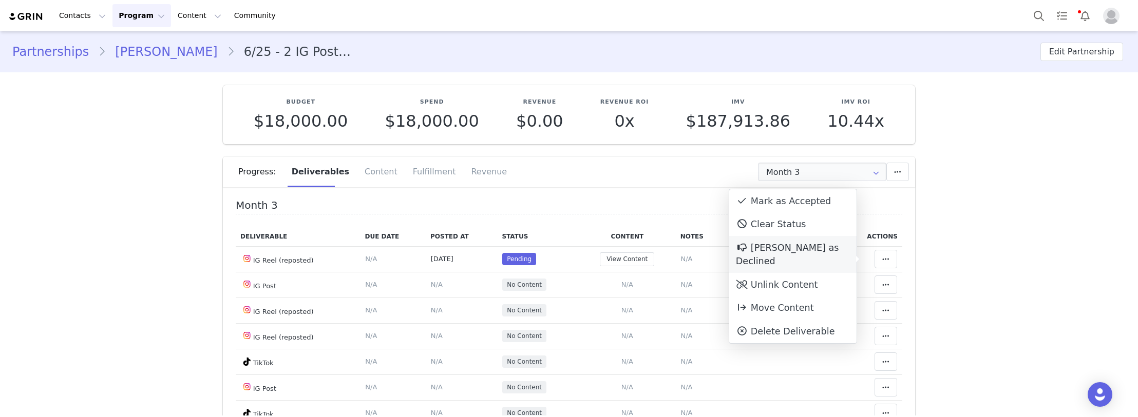
drag, startPoint x: 808, startPoint y: 272, endPoint x: 814, endPoint y: 256, distance: 17.1
click at [808, 273] on div "Unlink Content" at bounding box center [792, 285] width 127 height 24
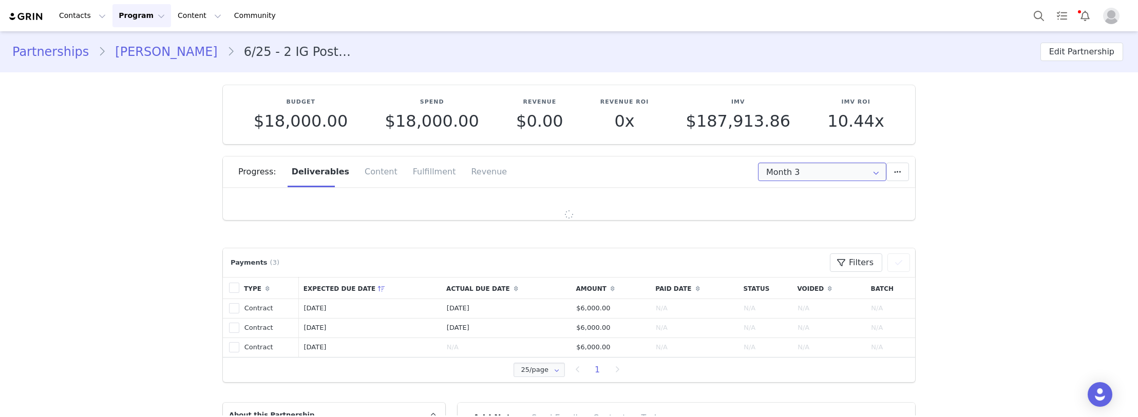
click at [817, 173] on input "Month 3" at bounding box center [822, 172] width 128 height 18
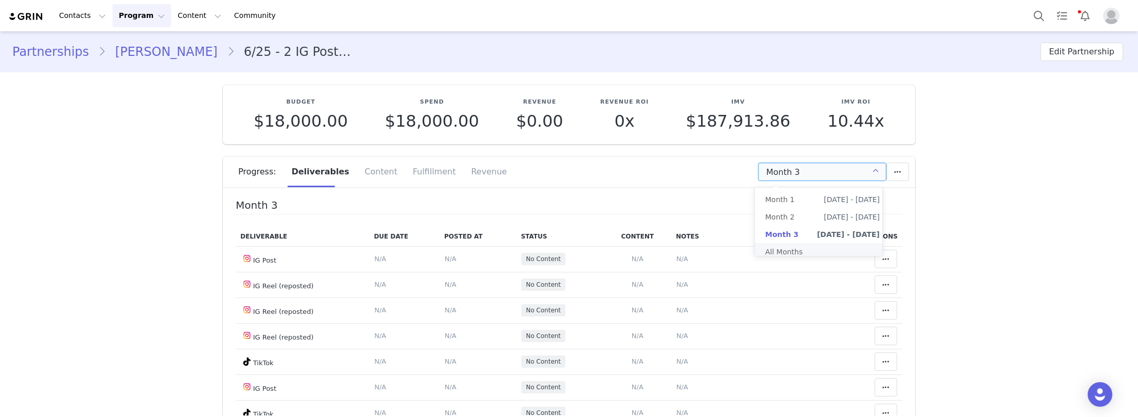
click at [793, 246] on li "All Months" at bounding box center [822, 251] width 135 height 17
type input "All"
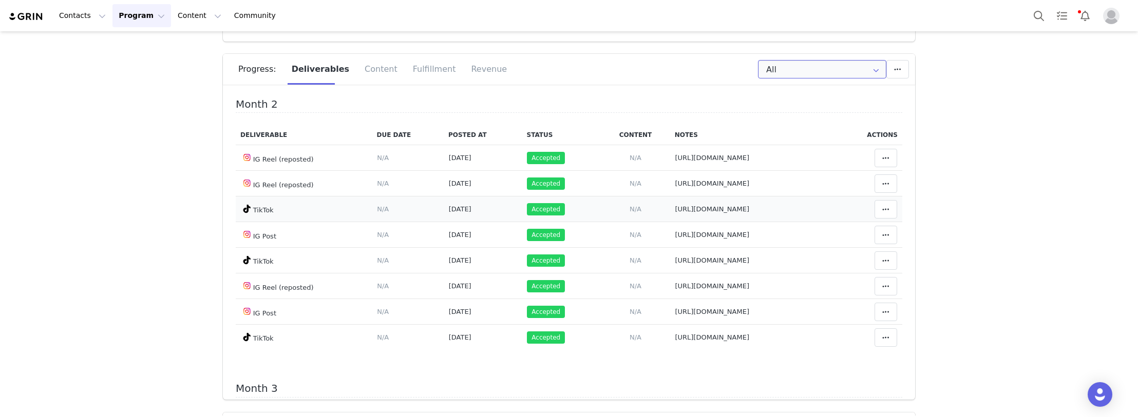
scroll to position [308, 0]
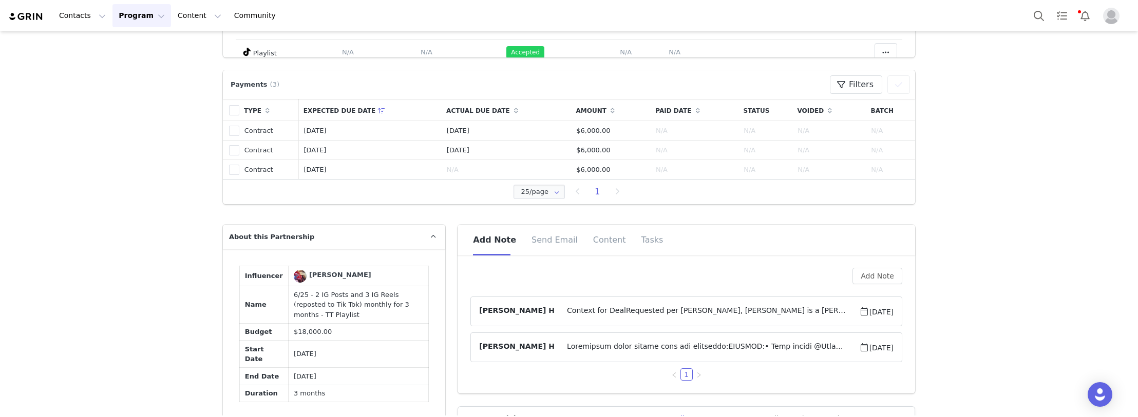
scroll to position [462, 0]
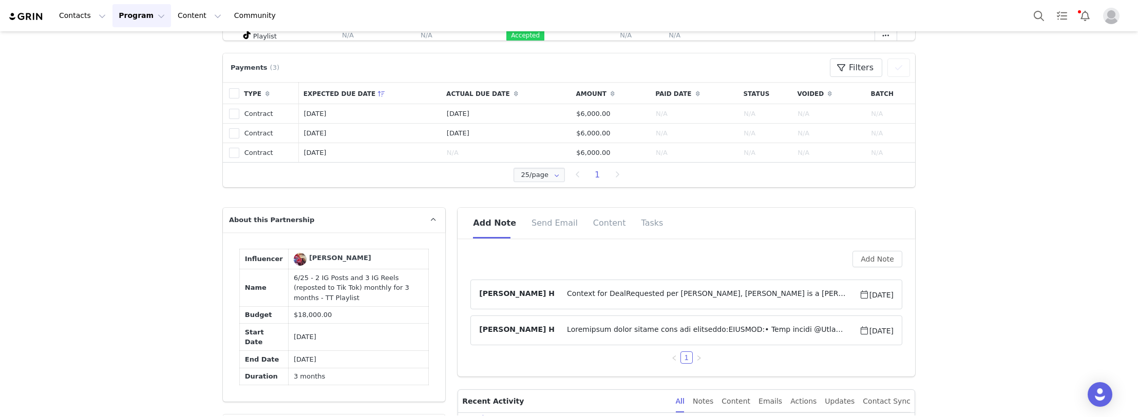
click at [610, 332] on span at bounding box center [706, 330] width 304 height 12
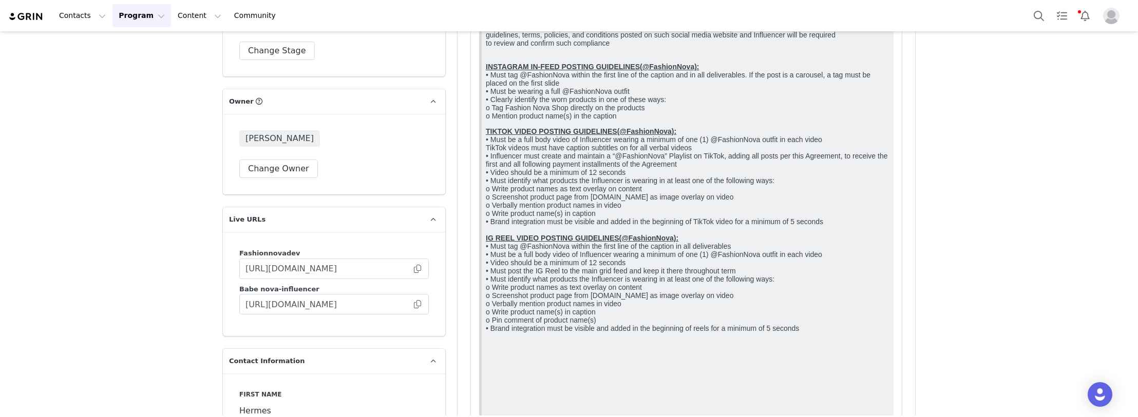
scroll to position [1078, 0]
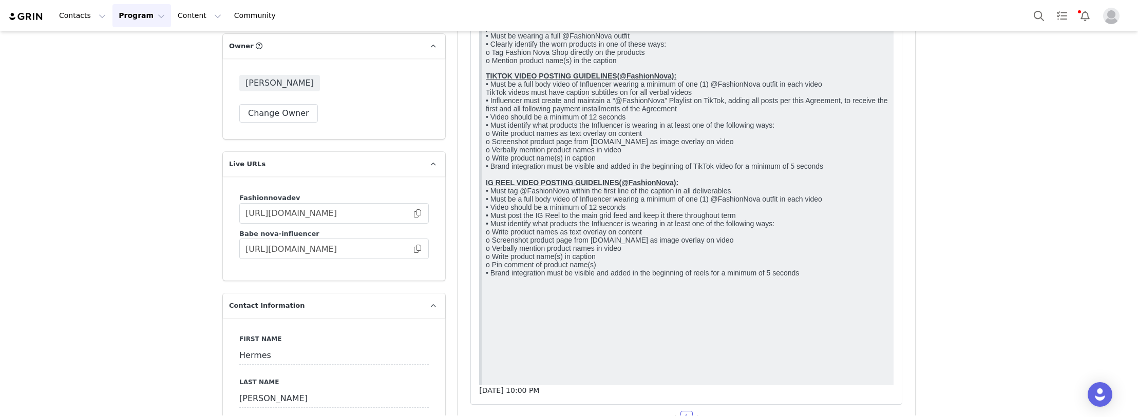
drag, startPoint x: 80, startPoint y: 278, endPoint x: 168, endPoint y: 316, distance: 96.1
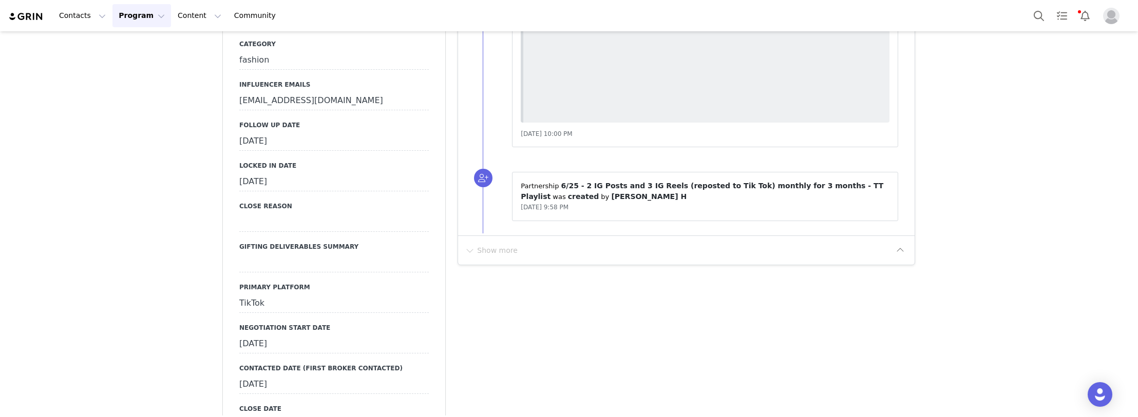
scroll to position [2464, 0]
click at [279, 133] on div "[DATE]" at bounding box center [333, 142] width 189 height 18
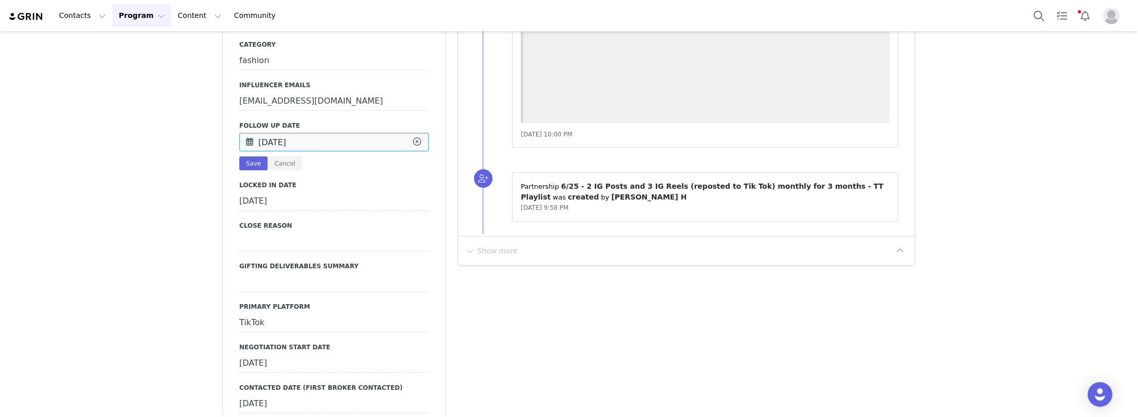
drag, startPoint x: 279, startPoint y: 129, endPoint x: 292, endPoint y: 132, distance: 13.2
click at [286, 133] on input "[DATE]" at bounding box center [333, 142] width 189 height 18
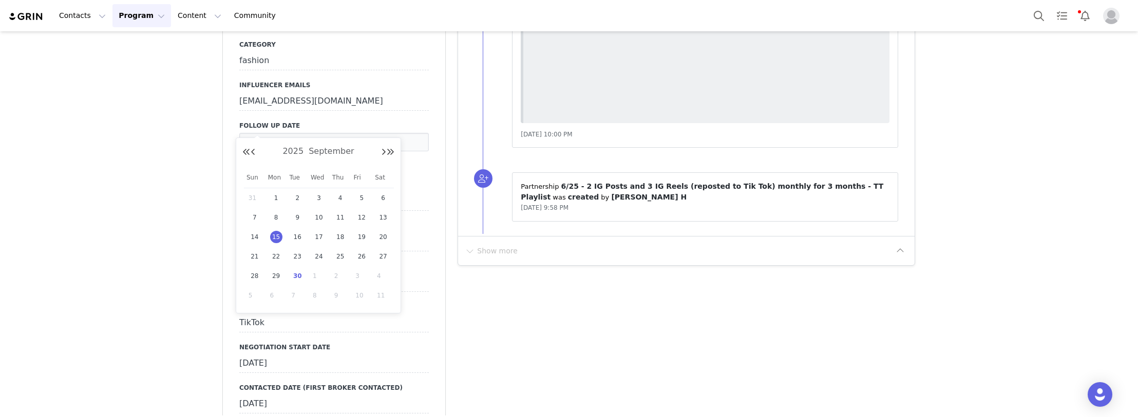
click at [296, 277] on span "30" at bounding box center [297, 276] width 12 height 12
type input "[DATE]"
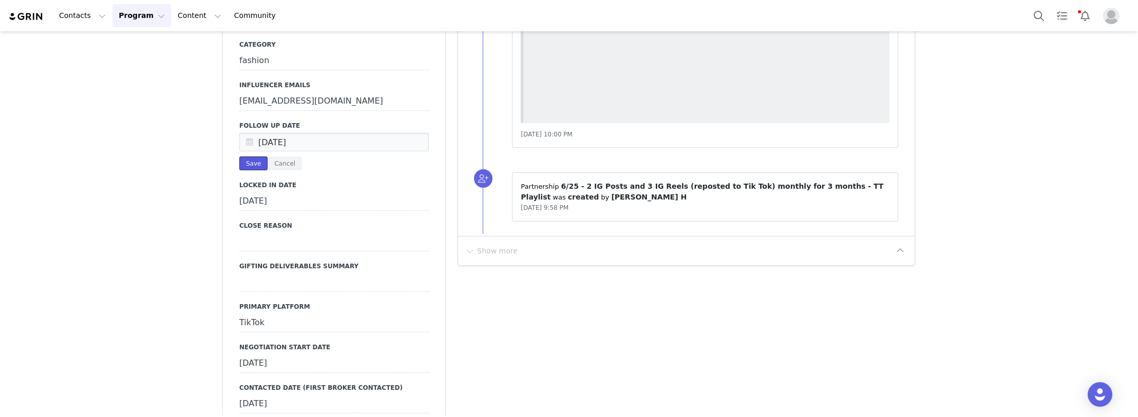
click at [246, 157] on button "Save" at bounding box center [253, 164] width 28 height 14
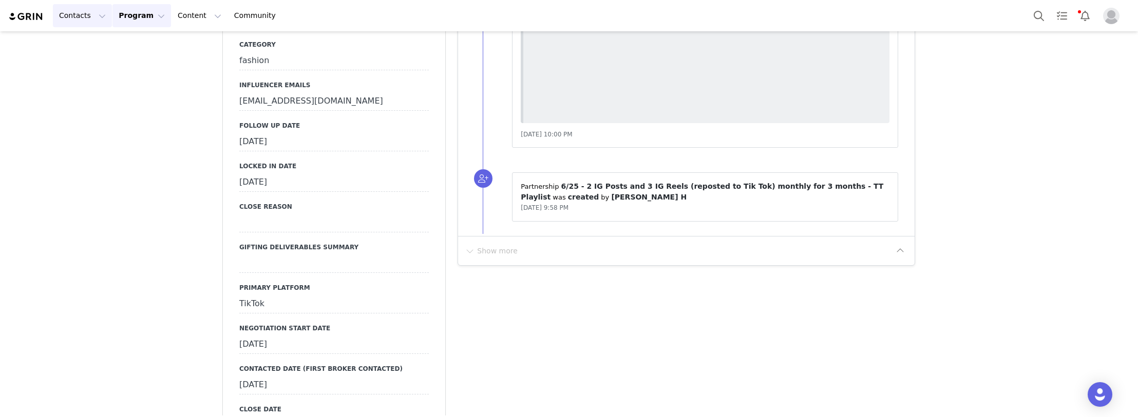
click at [71, 17] on button "Contacts Contacts" at bounding box center [82, 15] width 59 height 23
click at [82, 42] on p "Creators" at bounding box center [77, 45] width 30 height 11
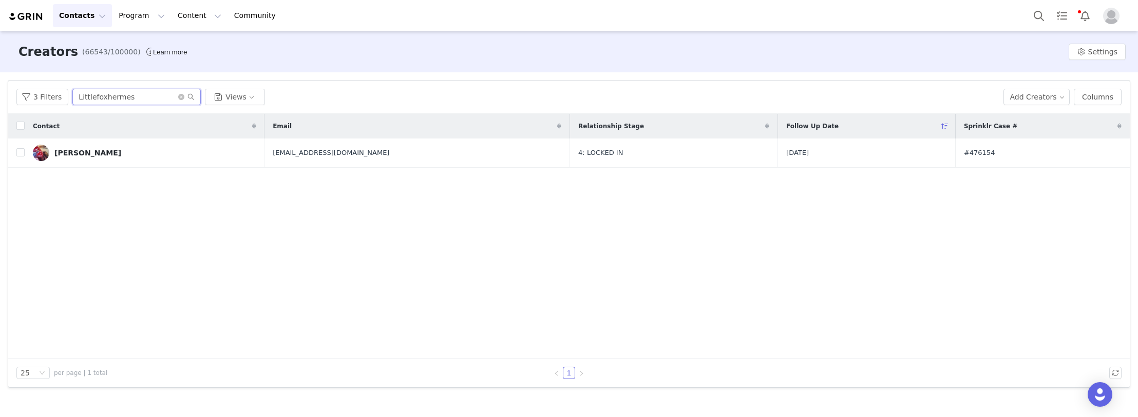
paste input "xnegzx.x"
drag, startPoint x: 59, startPoint y: 94, endPoint x: -20, endPoint y: 95, distance: 78.6
click at [0, 95] on html "Contacts Contacts Creators Prospects Applicants Program Program Activations Cam…" at bounding box center [569, 208] width 1138 height 417
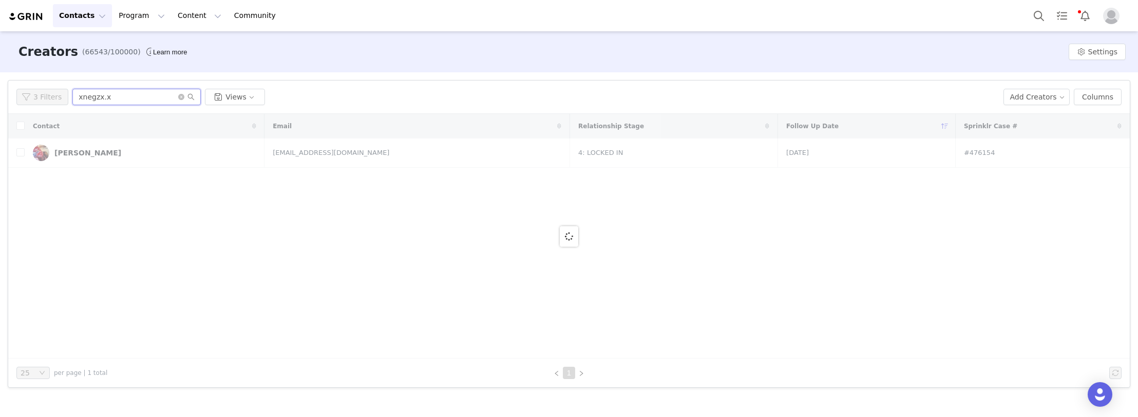
type input "xnegzx.x"
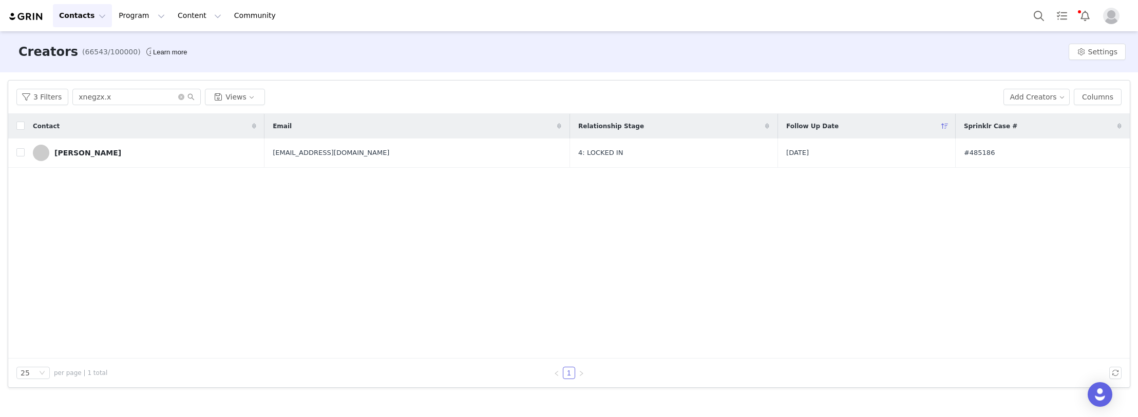
click at [119, 241] on div "Contact Email Relationship Stage Follow Up Date Sprinklr Case # [PERSON_NAME] […" at bounding box center [568, 236] width 1121 height 245
drag, startPoint x: 102, startPoint y: 152, endPoint x: 324, endPoint y: 183, distance: 224.9
click at [102, 153] on link "[PERSON_NAME]" at bounding box center [144, 153] width 223 height 16
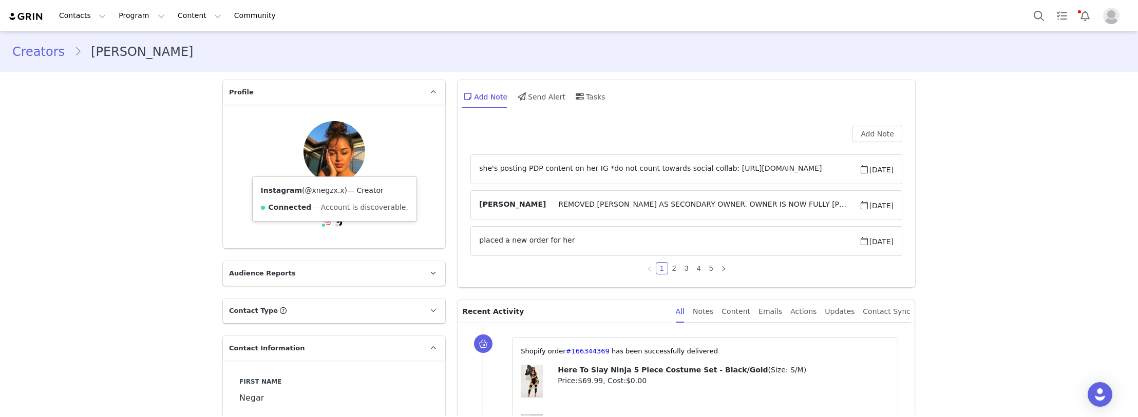
click at [311, 188] on link "@xnegzx.x" at bounding box center [325, 190] width 40 height 8
click at [305, 192] on link "@x.negz.x" at bounding box center [309, 190] width 37 height 8
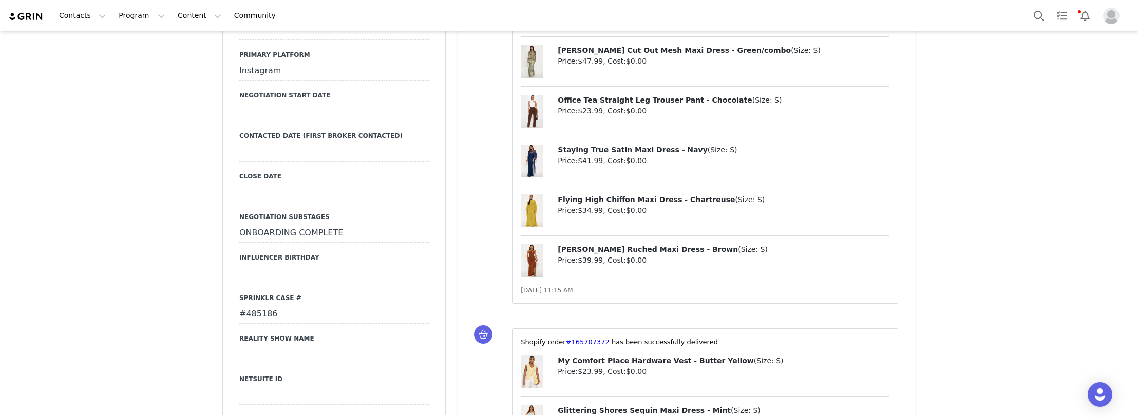
scroll to position [1335, 0]
click at [287, 306] on div "#485186" at bounding box center [333, 315] width 189 height 18
drag, startPoint x: 287, startPoint y: 250, endPoint x: 219, endPoint y: 250, distance: 68.3
click at [223, 250] on div "Primary Broker [PERSON_NAME] Division Womens Grade B Compensation Type Paid Cat…" at bounding box center [334, 223] width 222 height 1188
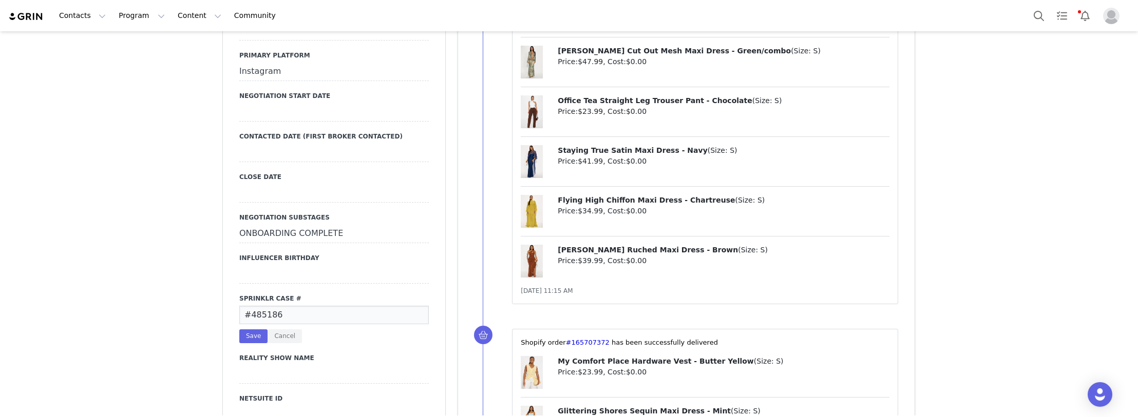
click at [245, 306] on input "#485186" at bounding box center [333, 315] width 189 height 18
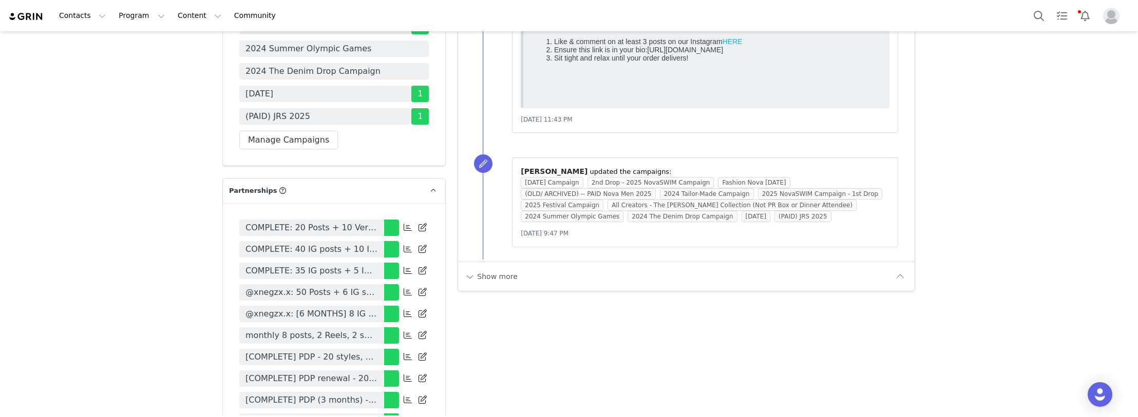
scroll to position [3645, 0]
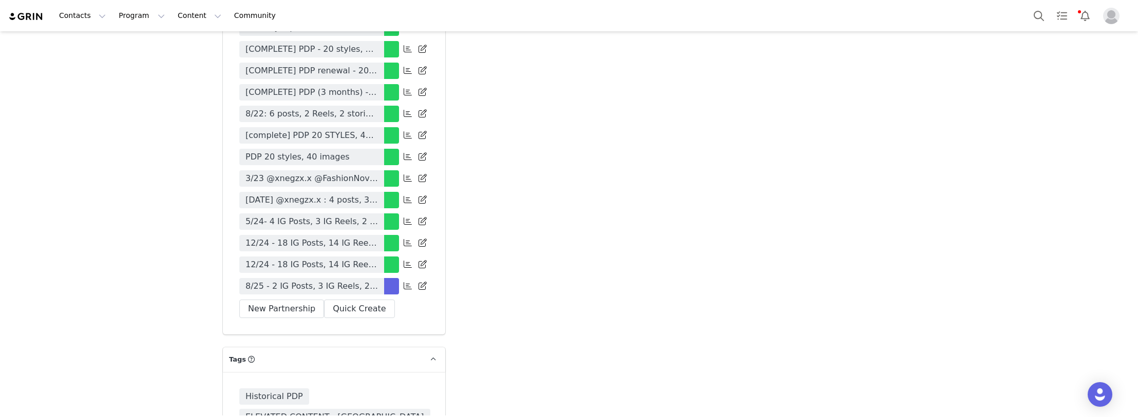
click at [318, 280] on span "8/25 - 2 IG Posts, 3 IG Reels, 2 IG Stories, 3 TikTok's, Monthly, Tag in Bio, P…" at bounding box center [311, 286] width 132 height 12
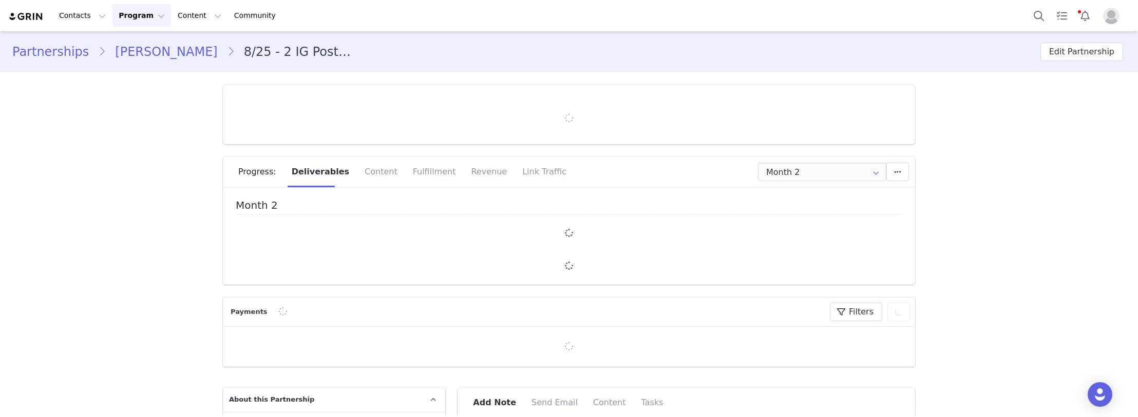
type input "+44 ([GEOGRAPHIC_DATA])"
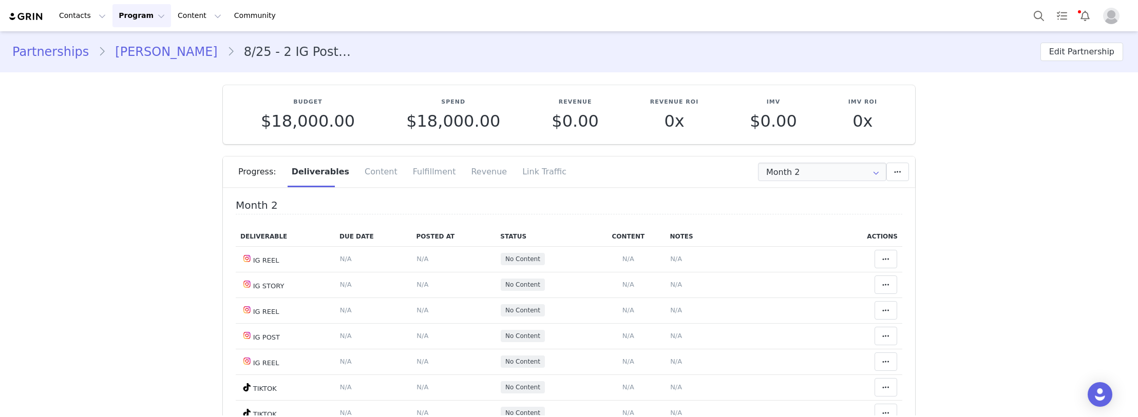
click at [802, 177] on input "Month 2" at bounding box center [822, 172] width 128 height 18
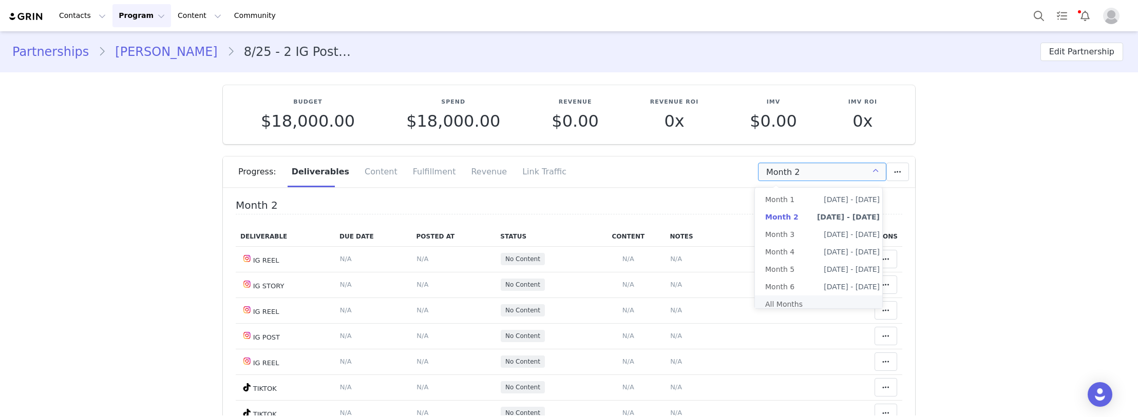
drag, startPoint x: 782, startPoint y: 305, endPoint x: 706, endPoint y: 303, distance: 76.0
click at [781, 305] on li "All Months" at bounding box center [822, 304] width 135 height 17
type input "All"
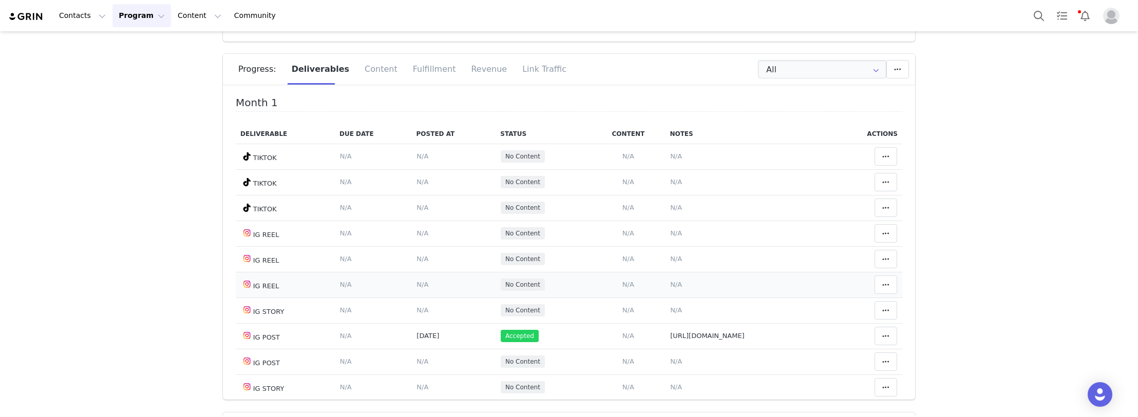
scroll to position [51, 0]
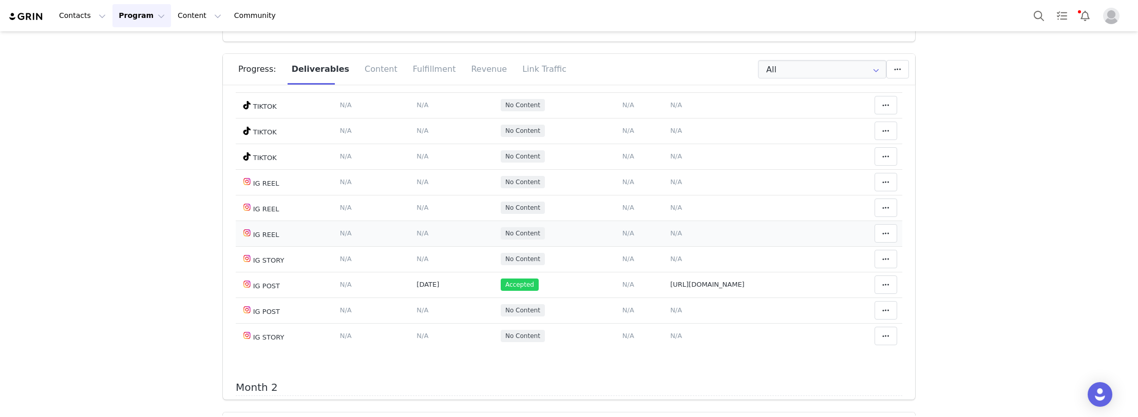
click at [670, 234] on span "N/A" at bounding box center [676, 233] width 12 height 8
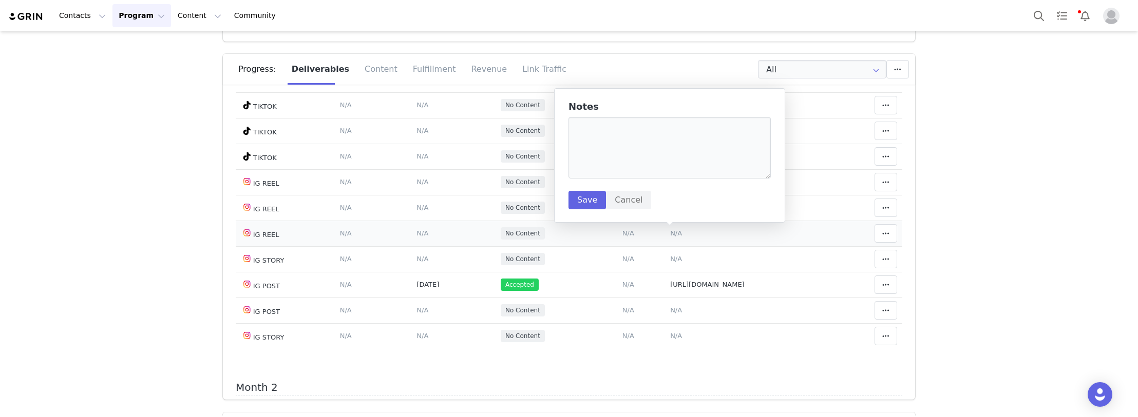
click at [615, 150] on textarea at bounding box center [669, 148] width 202 height 62
type textarea "[URL][DOMAIN_NAME]"
click at [580, 192] on button "Save" at bounding box center [586, 200] width 37 height 18
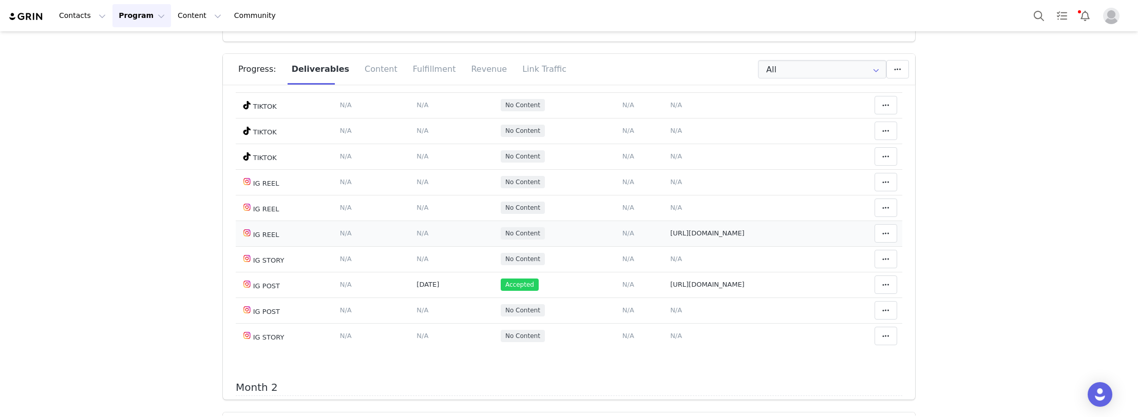
click at [416, 233] on span "N/A" at bounding box center [422, 233] width 12 height 8
click at [0, 0] on input "text" at bounding box center [0, 0] width 0 height 0
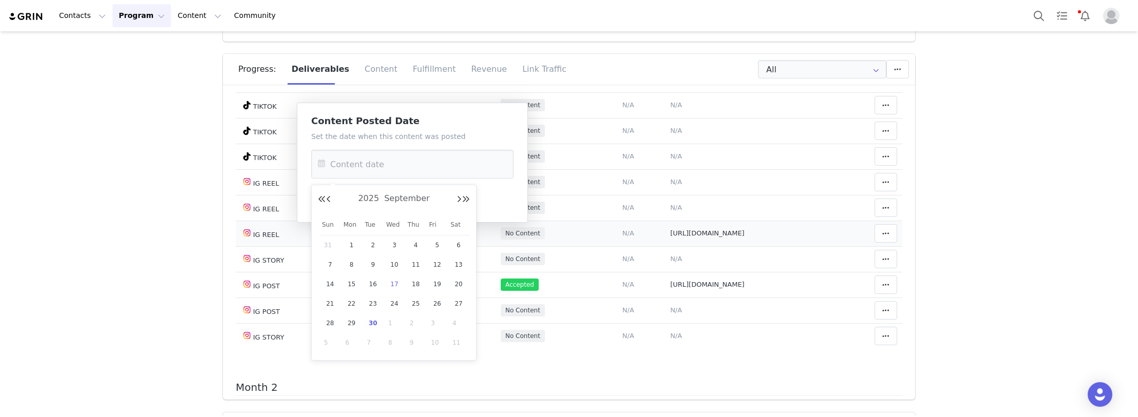
click at [394, 284] on span "17" at bounding box center [394, 284] width 12 height 12
type input "[DATE]"
click at [324, 194] on button "Save" at bounding box center [329, 200] width 37 height 18
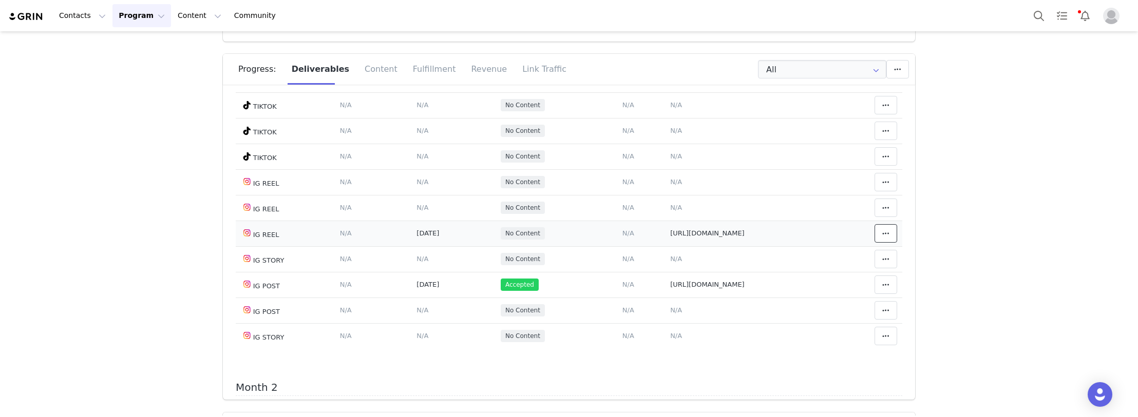
click at [882, 237] on icon at bounding box center [885, 233] width 7 height 8
click at [795, 233] on div "Mark as Accepted" at bounding box center [792, 234] width 127 height 24
click at [672, 152] on span "N/A" at bounding box center [676, 156] width 12 height 8
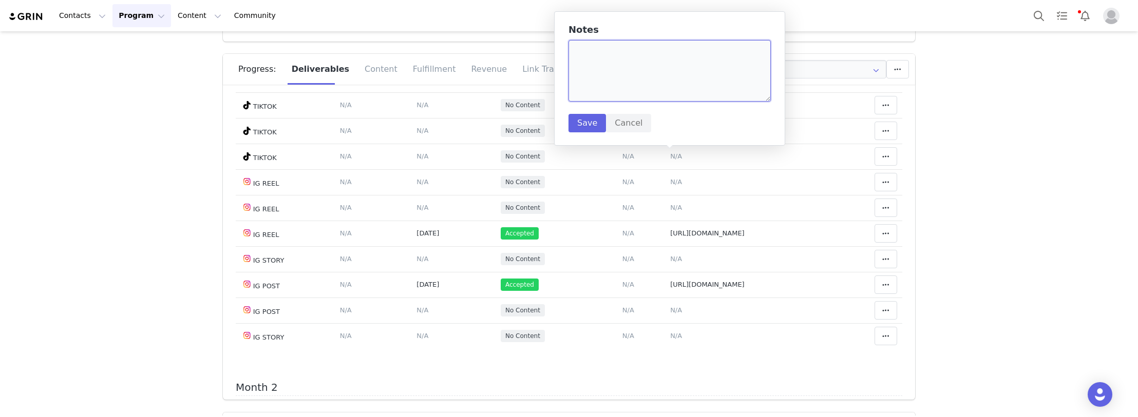
click at [608, 59] on textarea at bounding box center [669, 71] width 202 height 62
paste textarea "[URL][DOMAIN_NAME]"
type textarea "[URL][DOMAIN_NAME]"
click at [580, 121] on button "Save" at bounding box center [586, 123] width 37 height 18
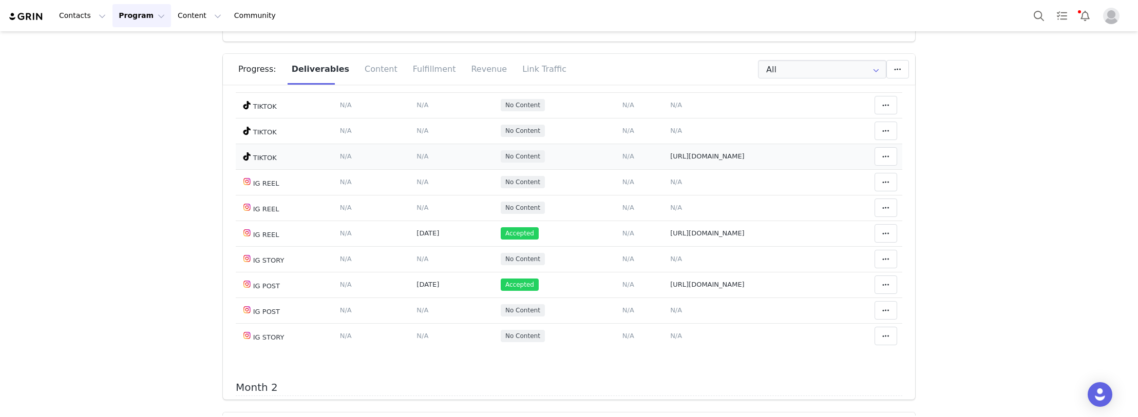
click at [412, 154] on td "Content Posted Date Set the date when this content was posted Save Cancel N/A" at bounding box center [454, 157] width 84 height 26
click at [416, 157] on span "N/A" at bounding box center [422, 156] width 12 height 8
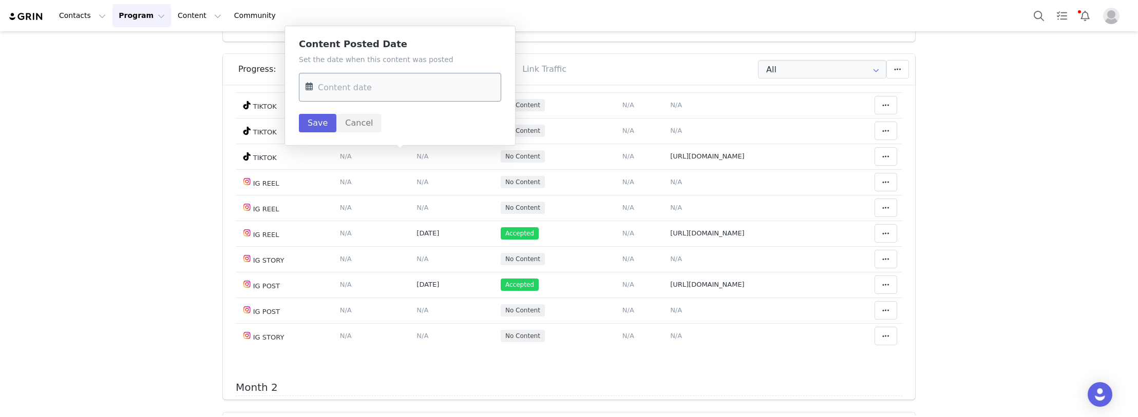
click at [379, 79] on input "text" at bounding box center [400, 87] width 202 height 29
click at [422, 206] on span "19" at bounding box center [424, 207] width 12 height 12
type input "[DATE]"
click at [315, 120] on button "Save" at bounding box center [317, 123] width 37 height 18
click at [882, 154] on icon at bounding box center [885, 156] width 7 height 8
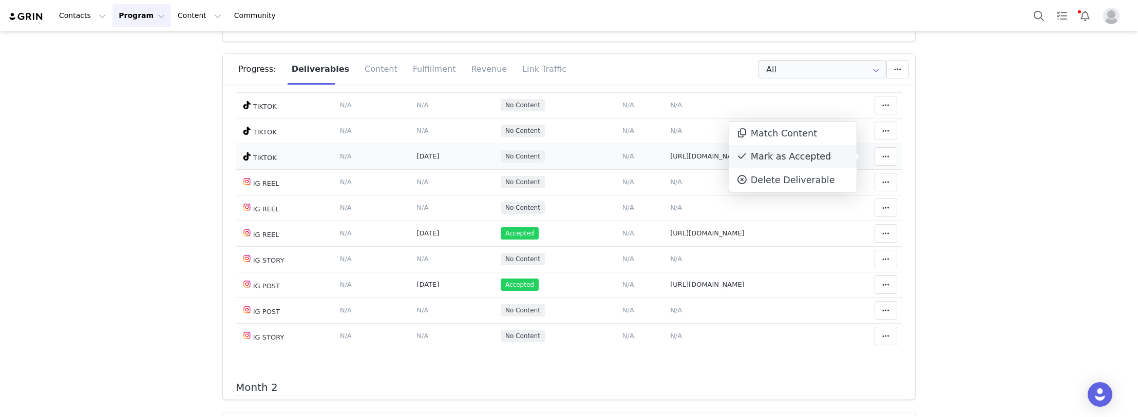
click at [774, 160] on div "Mark as Accepted" at bounding box center [792, 157] width 127 height 24
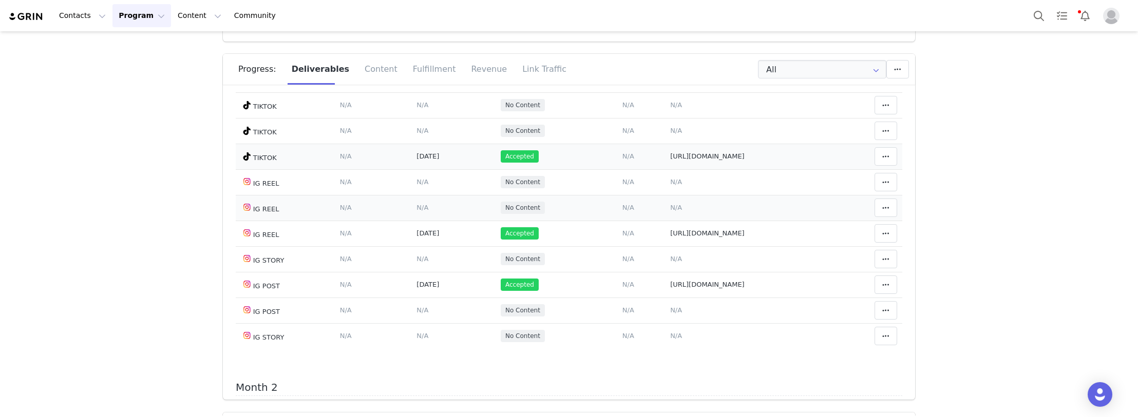
click at [670, 207] on span "N/A" at bounding box center [676, 208] width 12 height 8
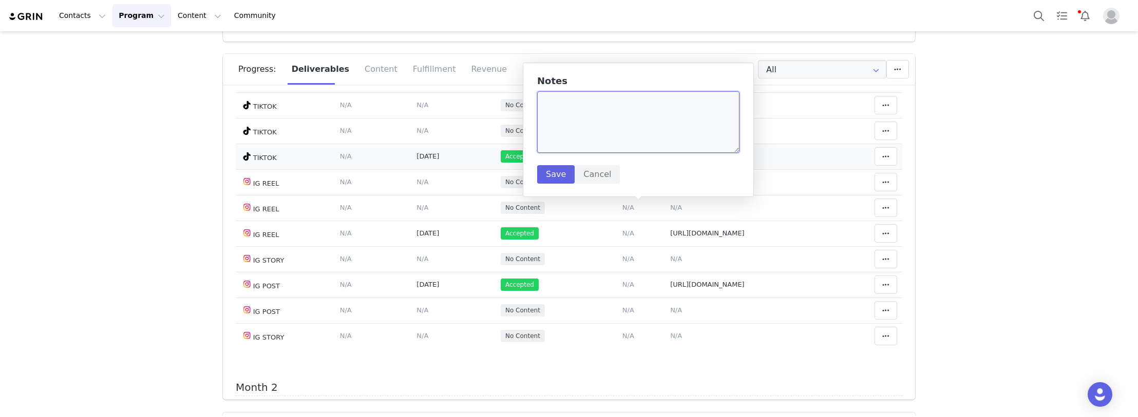
paste textarea "[URL][DOMAIN_NAME]"
click at [596, 130] on textarea at bounding box center [638, 122] width 202 height 62
type textarea "[URL][DOMAIN_NAME]"
click at [550, 177] on button "Save" at bounding box center [555, 174] width 37 height 18
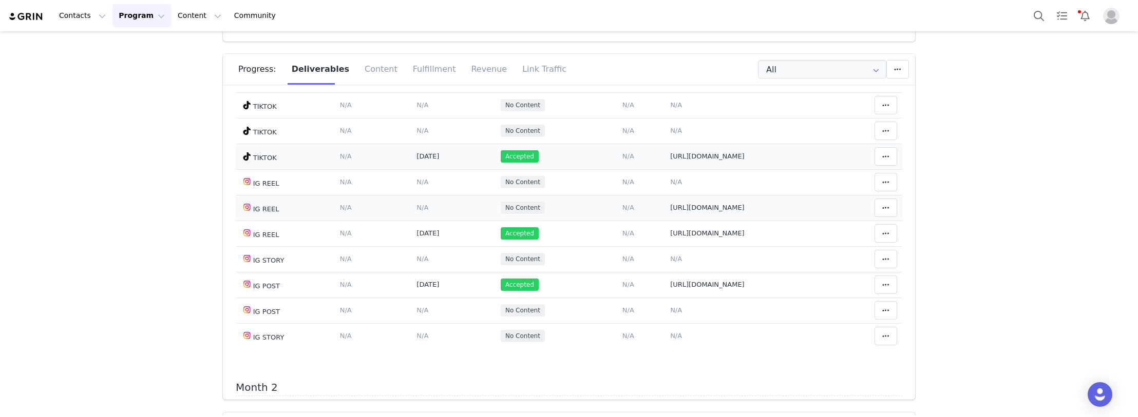
click at [416, 208] on span "N/A" at bounding box center [422, 208] width 12 height 8
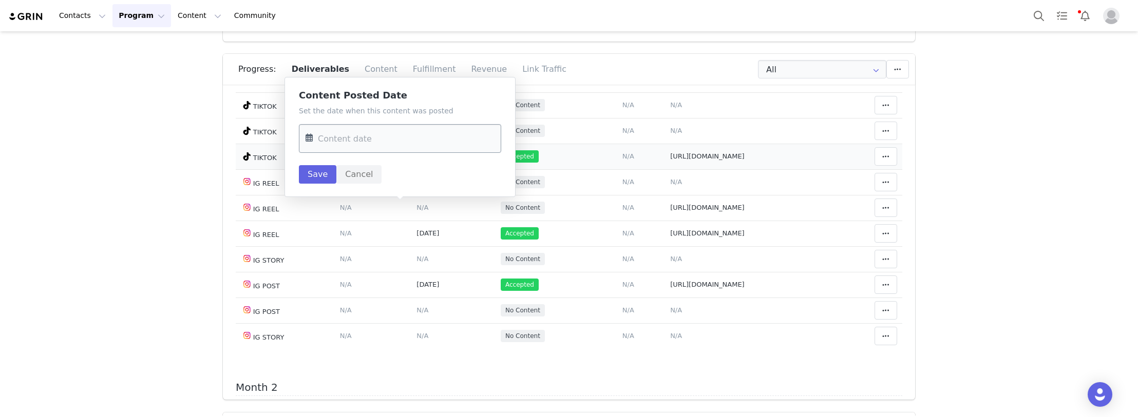
click at [385, 147] on input "text" at bounding box center [400, 138] width 202 height 29
click at [424, 278] on span "26" at bounding box center [424, 278] width 12 height 12
type input "[DATE]"
click at [316, 174] on button "Save" at bounding box center [317, 174] width 37 height 18
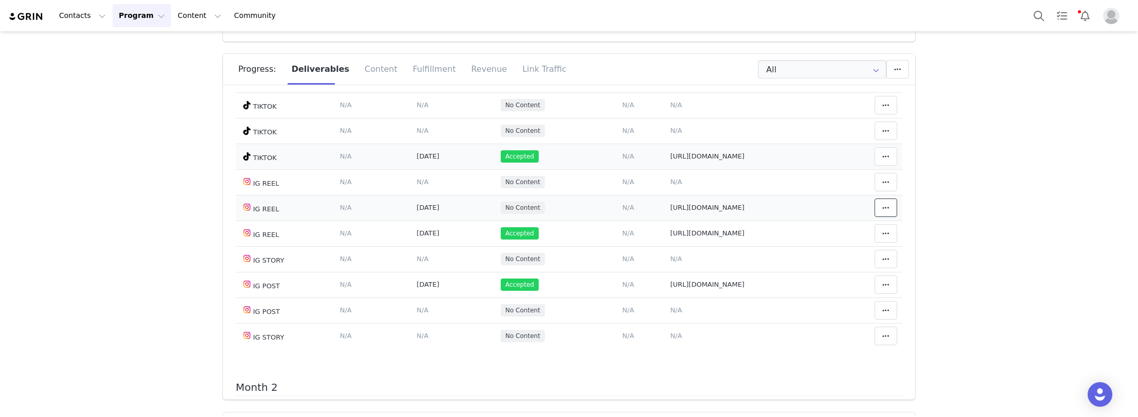
click at [882, 206] on icon at bounding box center [885, 208] width 7 height 8
click at [789, 207] on div "Mark as Accepted" at bounding box center [792, 209] width 127 height 24
click at [670, 130] on span "N/A" at bounding box center [676, 131] width 12 height 8
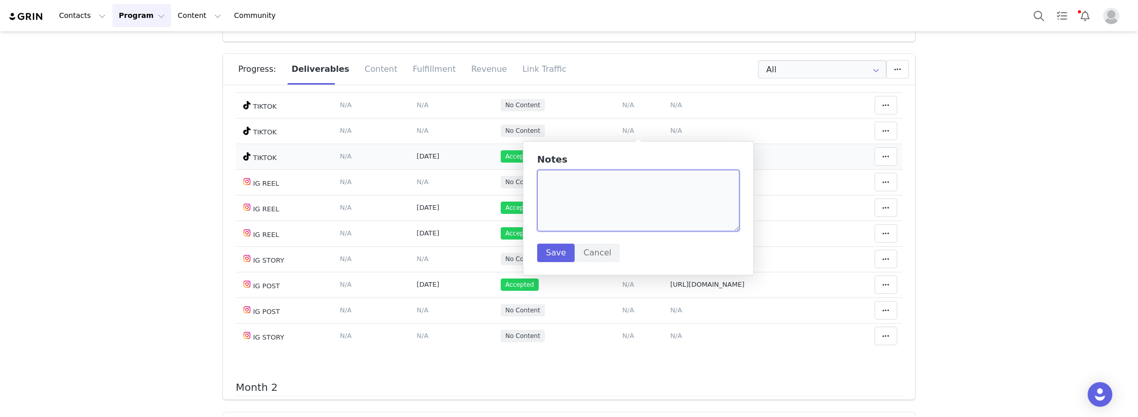
paste textarea "[URL][DOMAIN_NAME]"
click at [578, 200] on textarea "[URL][DOMAIN_NAME]" at bounding box center [638, 201] width 202 height 62
type textarea "[URL][DOMAIN_NAME]"
click at [560, 254] on button "Save" at bounding box center [555, 253] width 37 height 18
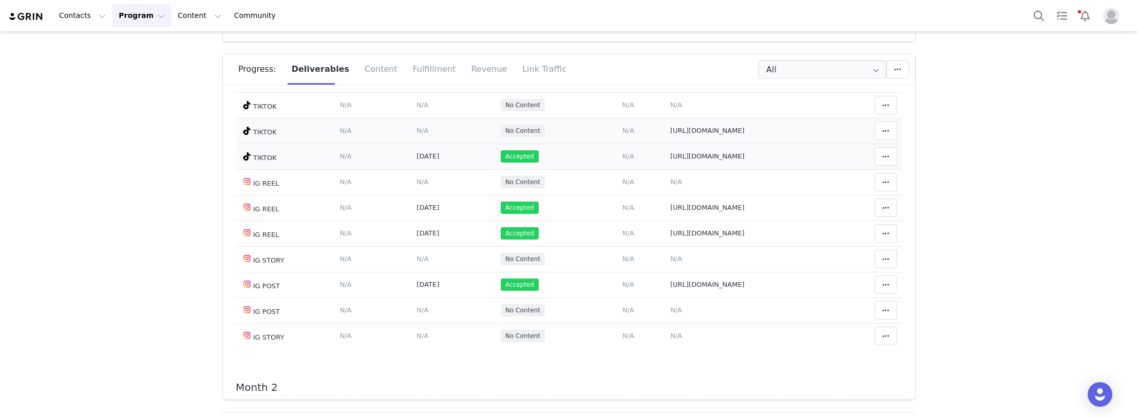
click at [416, 128] on span "N/A" at bounding box center [422, 131] width 12 height 8
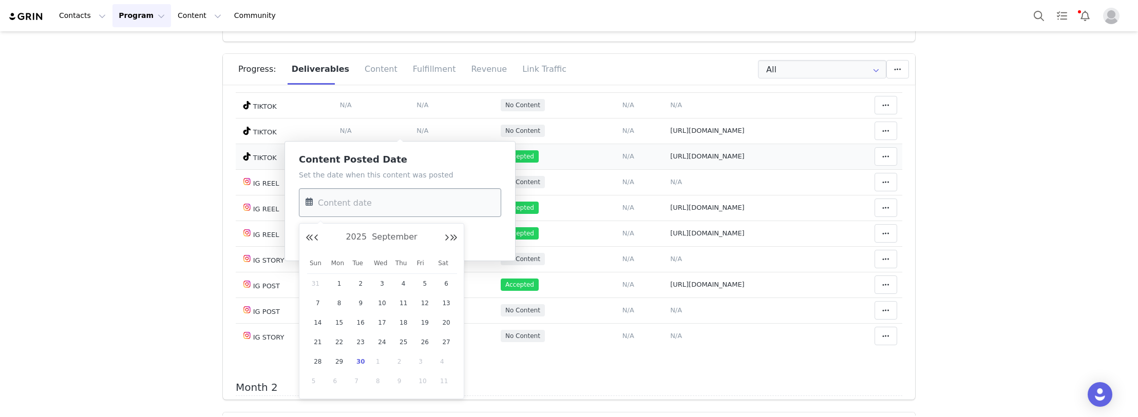
click at [366, 206] on input "text" at bounding box center [400, 202] width 202 height 29
click at [322, 358] on span "28" at bounding box center [318, 362] width 12 height 12
type input "[DATE]"
drag, startPoint x: 314, startPoint y: 239, endPoint x: 695, endPoint y: 179, distance: 385.2
click at [315, 239] on button "Save" at bounding box center [317, 238] width 37 height 18
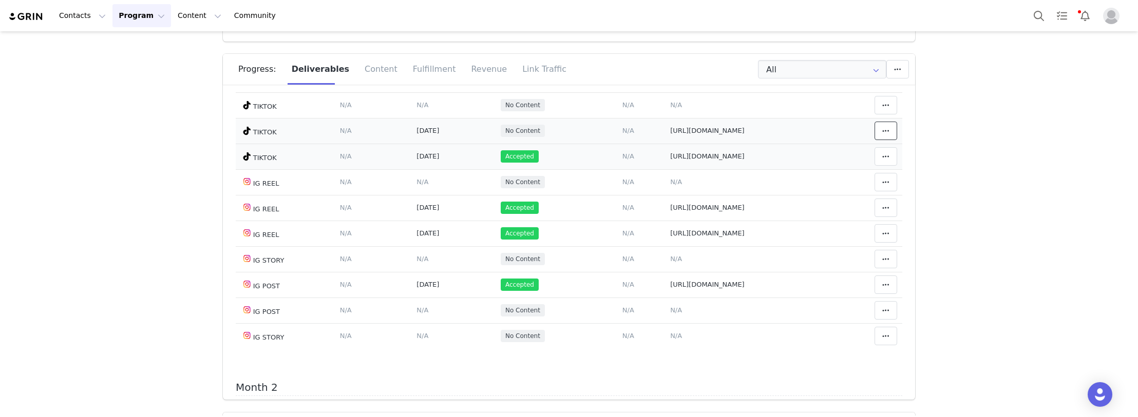
click at [882, 128] on icon at bounding box center [885, 131] width 7 height 8
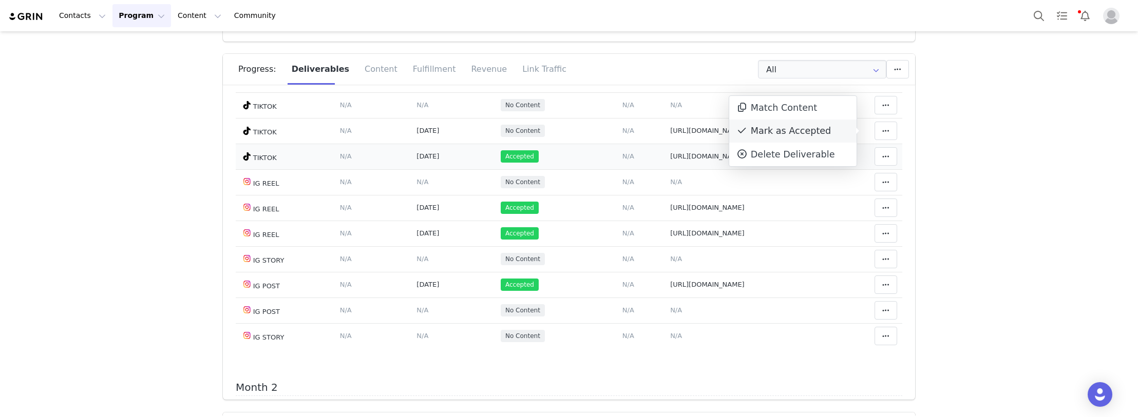
click at [798, 137] on div "Mark as Accepted" at bounding box center [792, 132] width 127 height 24
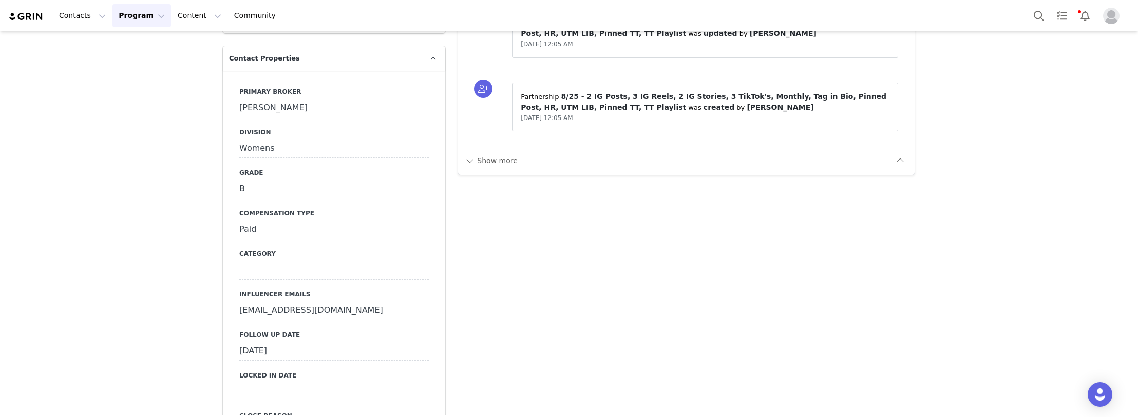
scroll to position [2670, 0]
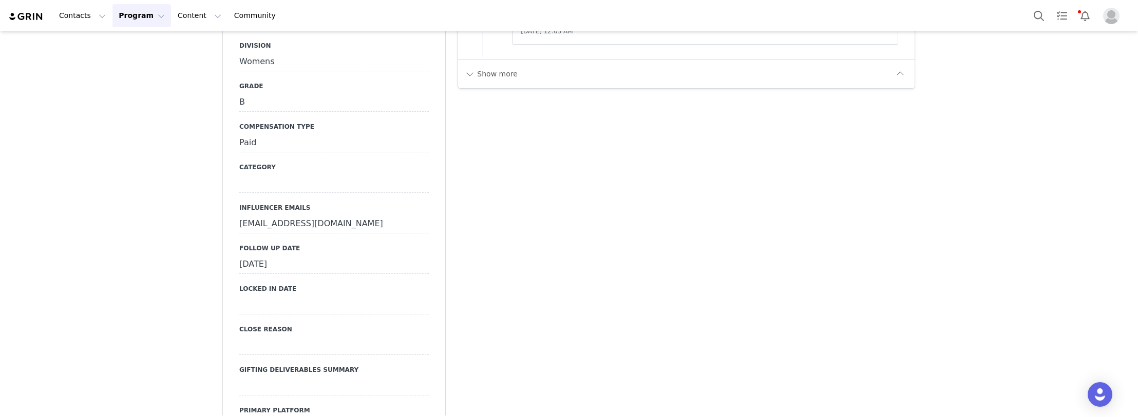
click at [300, 267] on div "[DATE]" at bounding box center [333, 265] width 189 height 18
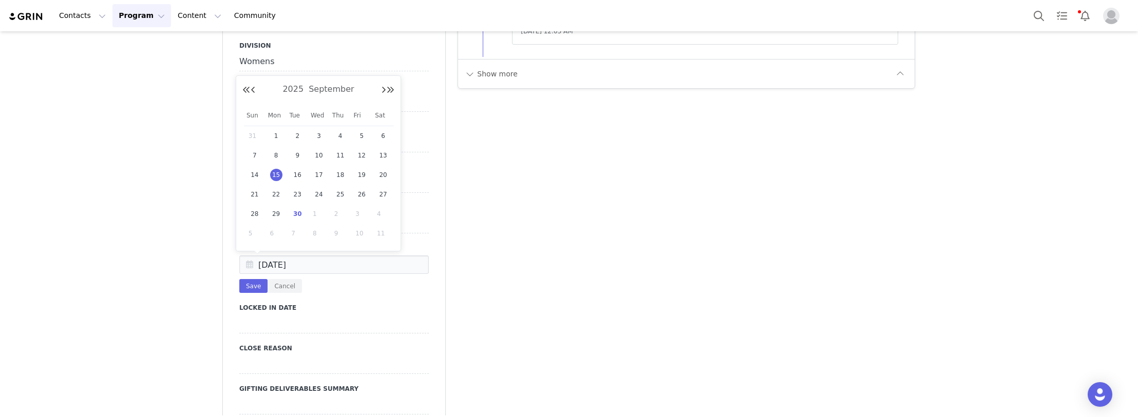
drag, startPoint x: 298, startPoint y: 212, endPoint x: 275, endPoint y: 271, distance: 62.7
click at [298, 213] on span "30" at bounding box center [297, 214] width 12 height 12
type input "[DATE]"
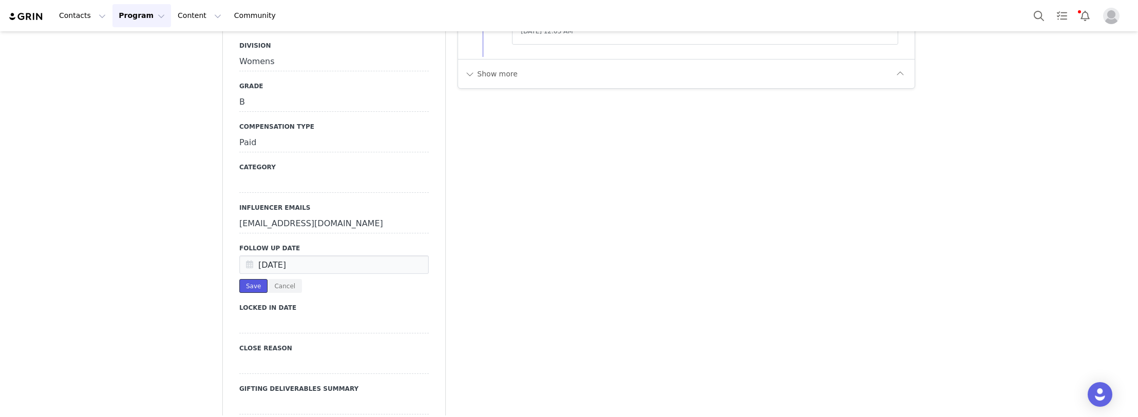
click at [246, 285] on button "Save" at bounding box center [253, 286] width 28 height 14
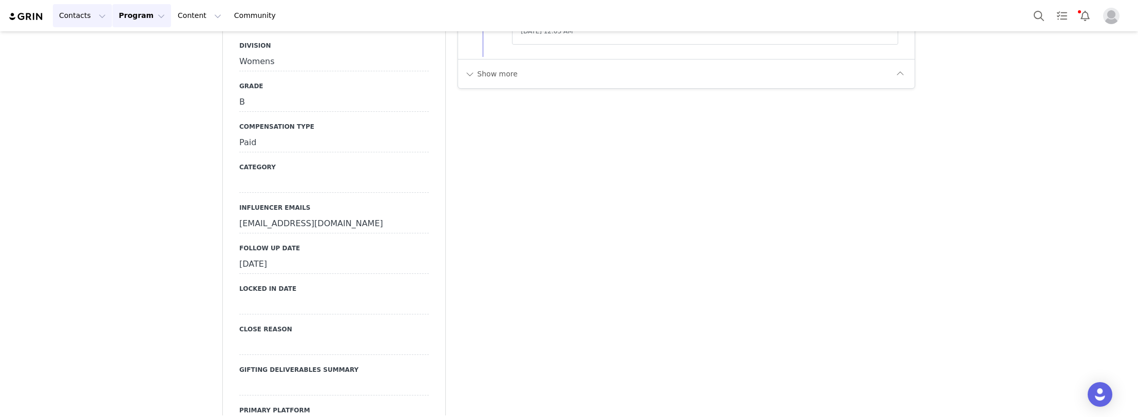
click at [75, 18] on button "Contacts Contacts" at bounding box center [82, 15] width 59 height 23
click at [83, 43] on p "Creators" at bounding box center [77, 45] width 31 height 11
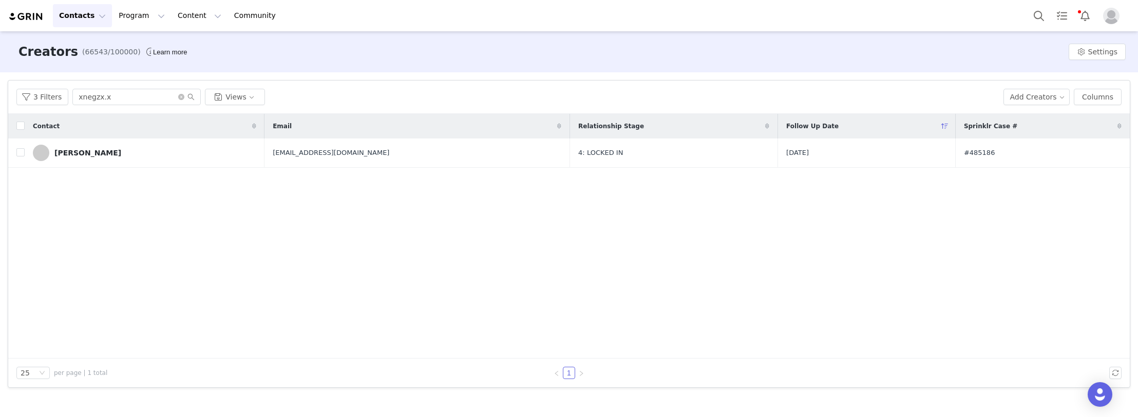
drag, startPoint x: 146, startPoint y: 87, endPoint x: -107, endPoint y: 87, distance: 253.6
click at [0, 87] on html "Contacts Contacts Creators Prospects Applicants Program Program Activations Cam…" at bounding box center [569, 208] width 1138 height 417
paste input "iamgianka14"
drag, startPoint x: 112, startPoint y: 98, endPoint x: 46, endPoint y: 98, distance: 66.7
click at [46, 98] on div "3 Filters xnegzx.x Views" at bounding box center [505, 97] width 979 height 16
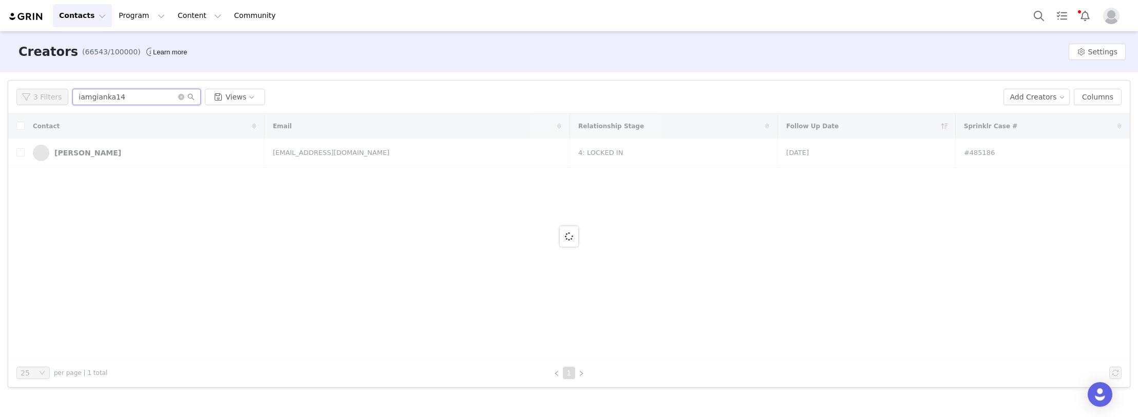
type input "iamgianka14"
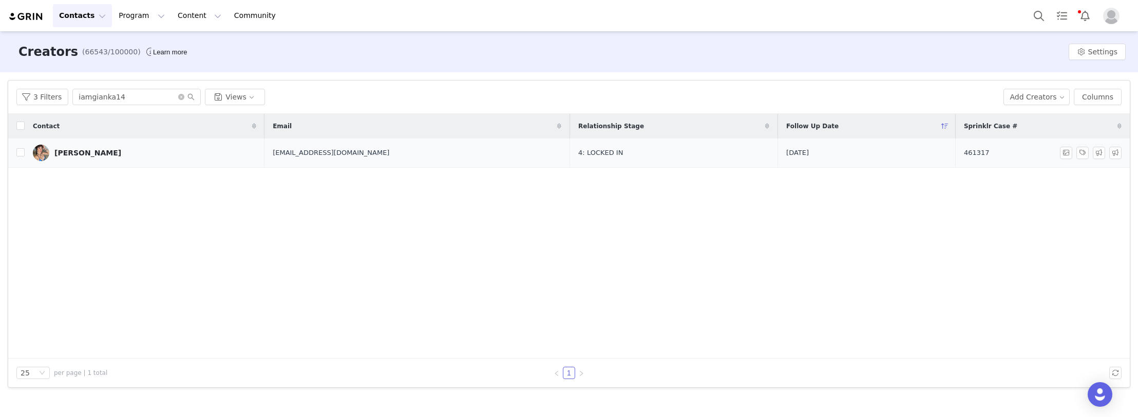
drag, startPoint x: 972, startPoint y: 149, endPoint x: 893, endPoint y: 150, distance: 79.1
click at [893, 150] on tr "JoVianca [PERSON_NAME] [EMAIL_ADDRESS][DOMAIN_NAME] 4: LOCKED IN [DATE] 461317" at bounding box center [568, 153] width 1121 height 29
copy tr "461317"
click at [124, 156] on link "[PERSON_NAME]" at bounding box center [144, 153] width 223 height 16
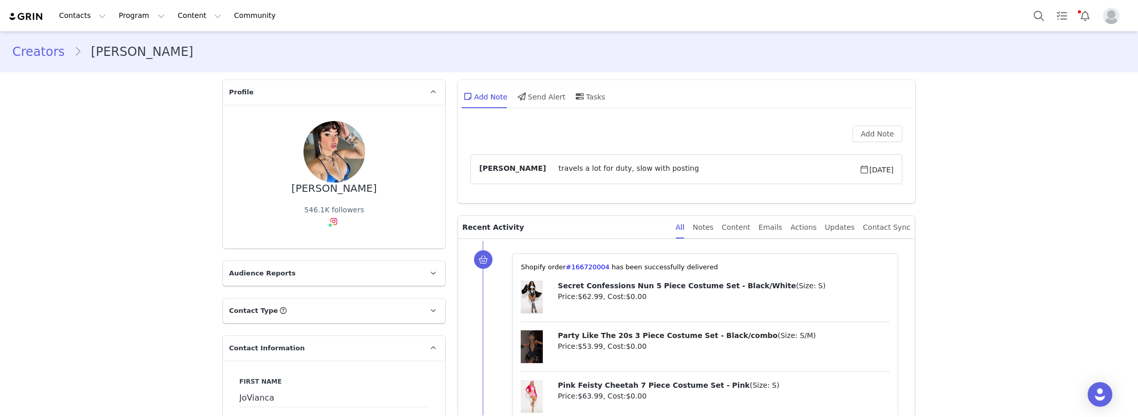
type input "+1 ([GEOGRAPHIC_DATA])"
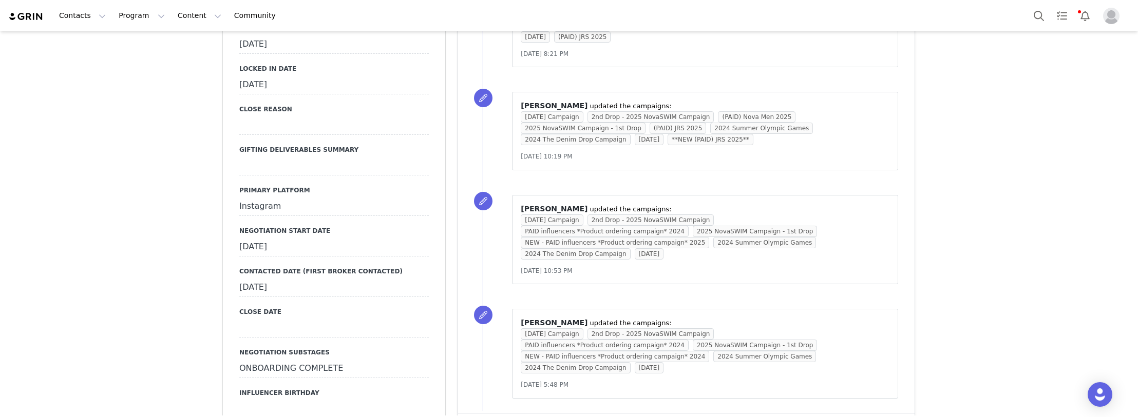
scroll to position [1149, 0]
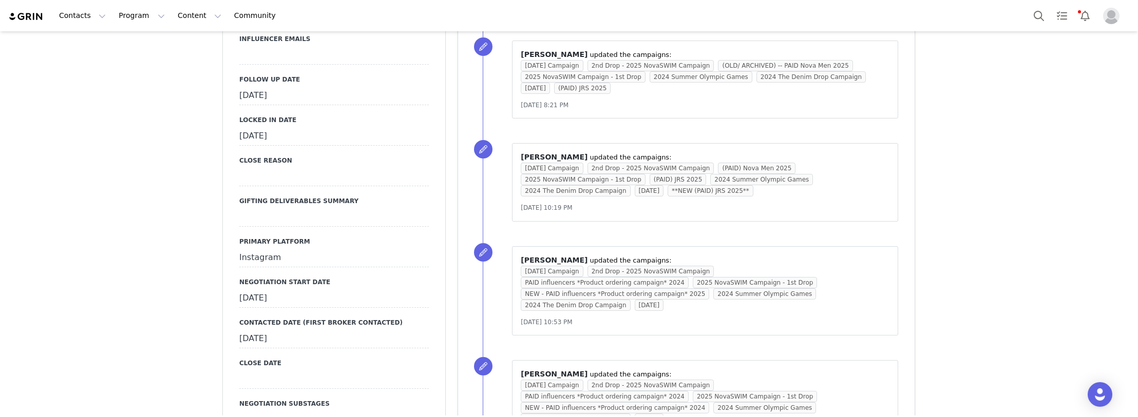
click at [286, 87] on div "[DATE]" at bounding box center [333, 96] width 189 height 18
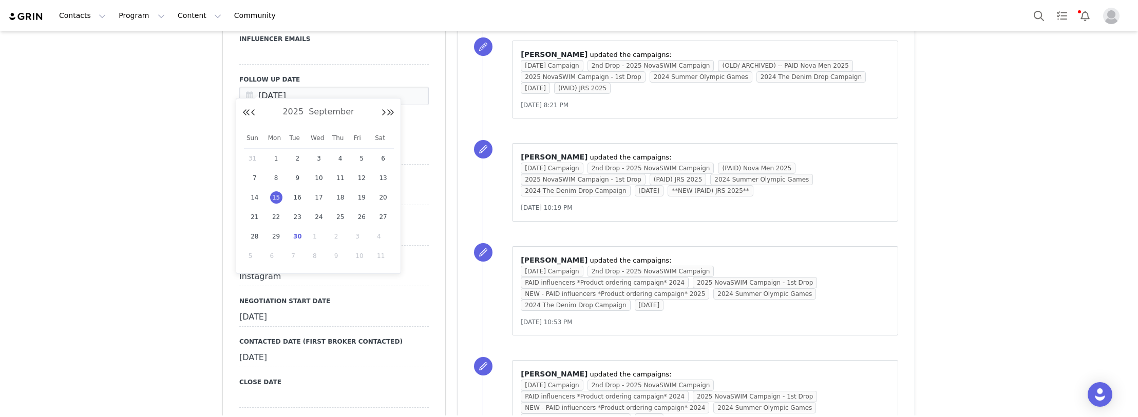
click at [294, 234] on span "30" at bounding box center [297, 237] width 12 height 12
type input "[DATE]"
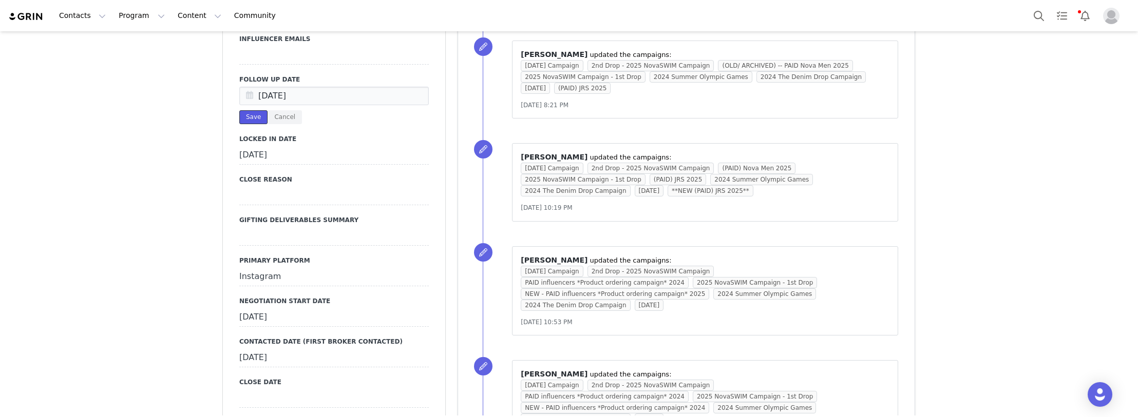
click at [242, 110] on button "Save" at bounding box center [253, 117] width 28 height 14
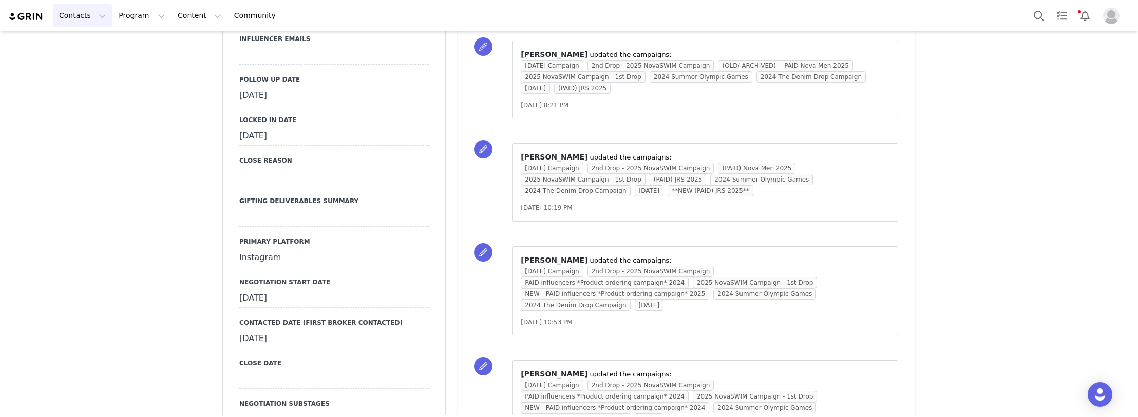
click at [69, 9] on button "Contacts Contacts" at bounding box center [82, 15] width 59 height 23
drag, startPoint x: 85, startPoint y: 34, endPoint x: 85, endPoint y: 40, distance: 5.6
click at [85, 34] on div "Creators Prospects Applicants" at bounding box center [94, 64] width 82 height 66
click at [87, 42] on p "Creators" at bounding box center [77, 45] width 31 height 11
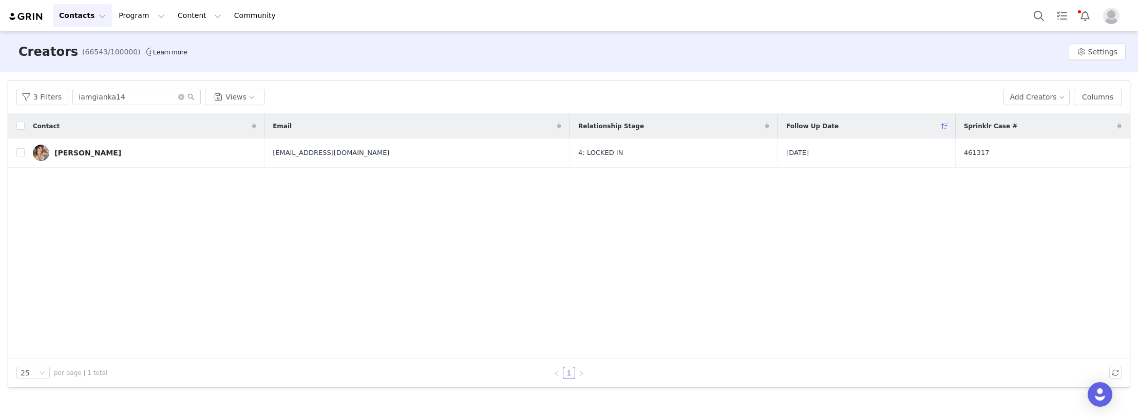
click at [129, 259] on div "Contact Email Relationship Stage Follow Up Date Sprinklr Case # JoVianca [PERSO…" at bounding box center [568, 236] width 1121 height 245
click at [91, 256] on div "Contact Email Relationship Stage Follow Up Date Sprinklr Case # JoVianca [PERSO…" at bounding box center [568, 236] width 1121 height 245
click at [137, 229] on div "Contact Email Relationship Stage Follow Up Date Sprinklr Case # JoVianca [PERSO…" at bounding box center [568, 236] width 1121 height 245
click at [143, 279] on div "Contact Email Relationship Stage Follow Up Date Sprinklr Case # JoVianca [PERSO…" at bounding box center [568, 236] width 1121 height 245
paste input "lcandash"
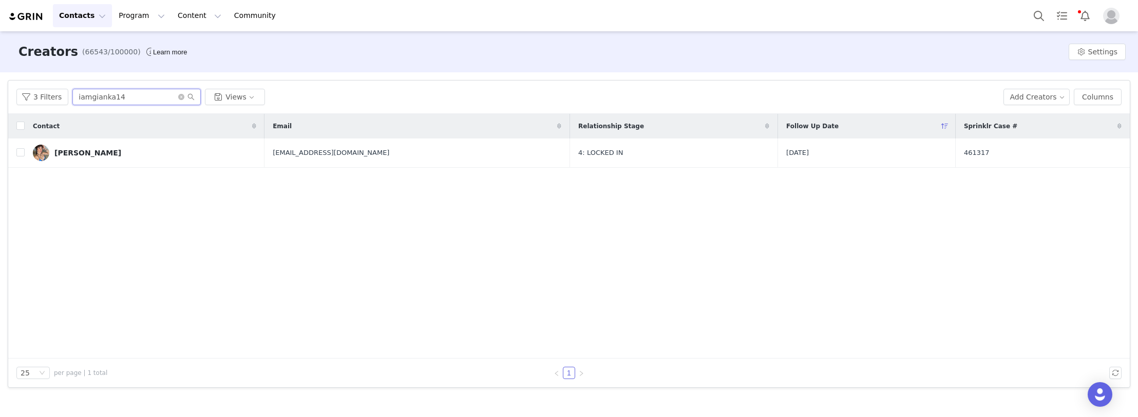
drag, startPoint x: 132, startPoint y: 99, endPoint x: -13, endPoint y: 99, distance: 145.3
click at [0, 99] on html "Contacts Contacts Creators Prospects Applicants Program Program Activations Cam…" at bounding box center [569, 208] width 1138 height 417
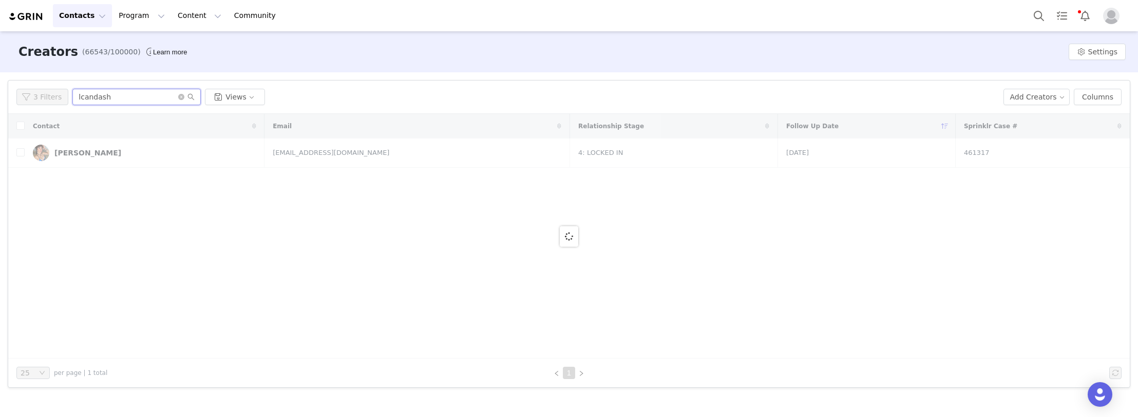
type input "lcandash"
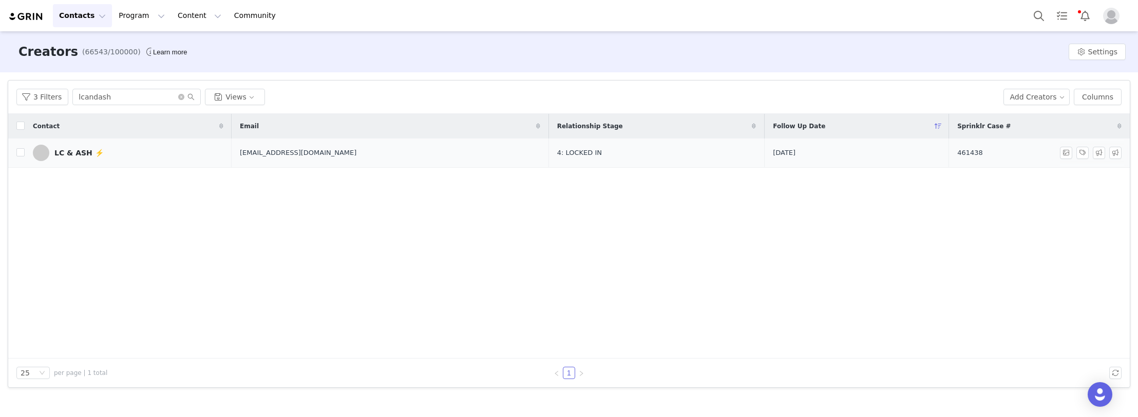
drag, startPoint x: 980, startPoint y: 154, endPoint x: 917, endPoint y: 155, distance: 62.1
click at [917, 155] on tr "LC & ASH ⚡️ [EMAIL_ADDRESS][DOMAIN_NAME] 4: LOCKED IN [DATE] 461438" at bounding box center [568, 153] width 1121 height 29
copy tr "461438"
drag, startPoint x: 130, startPoint y: 157, endPoint x: 97, endPoint y: 21, distance: 140.1
click at [130, 157] on link "LC & ASH ⚡️" at bounding box center [128, 153] width 190 height 16
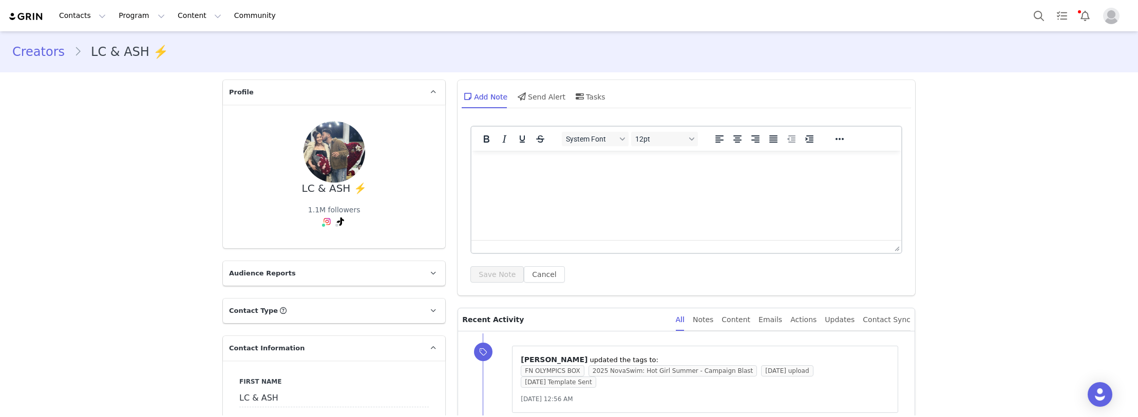
drag, startPoint x: 137, startPoint y: 248, endPoint x: 142, endPoint y: 245, distance: 5.6
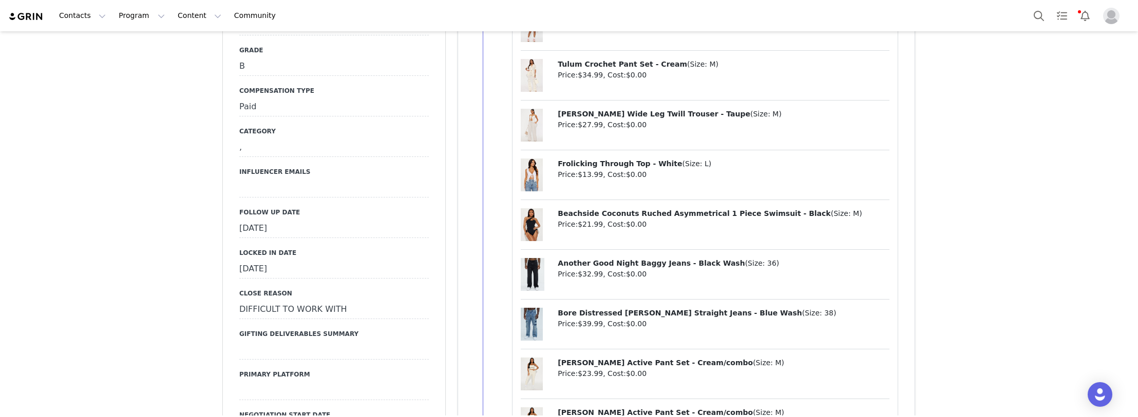
scroll to position [1027, 0]
click at [272, 221] on div "[DATE]" at bounding box center [333, 230] width 189 height 18
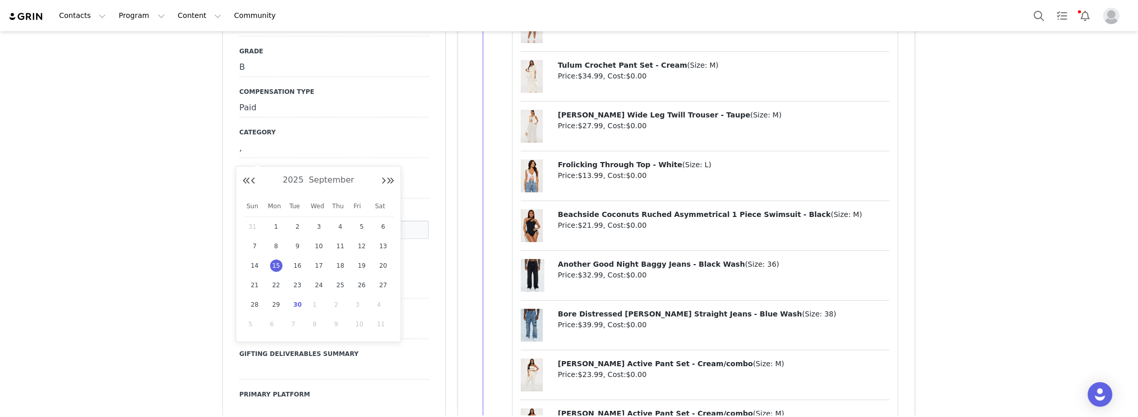
click at [298, 307] on span "30" at bounding box center [297, 305] width 12 height 12
type input "[DATE]"
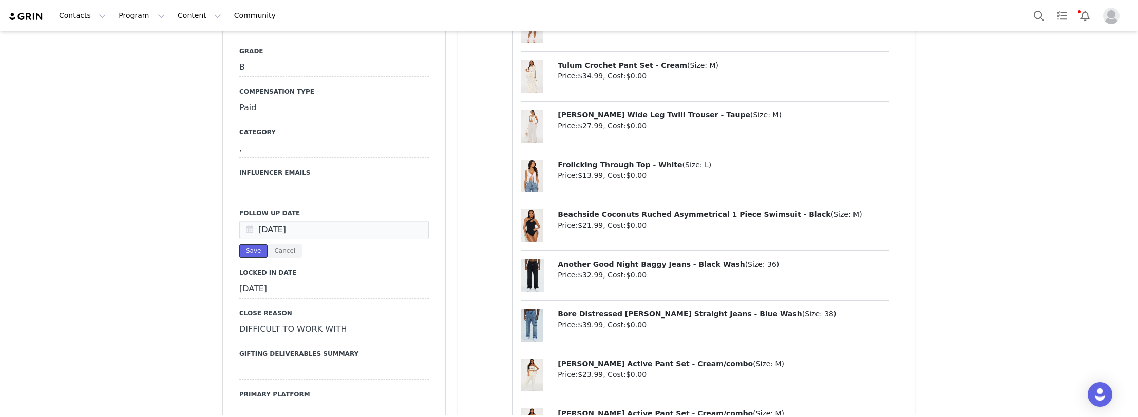
click at [251, 244] on button "Save" at bounding box center [253, 251] width 28 height 14
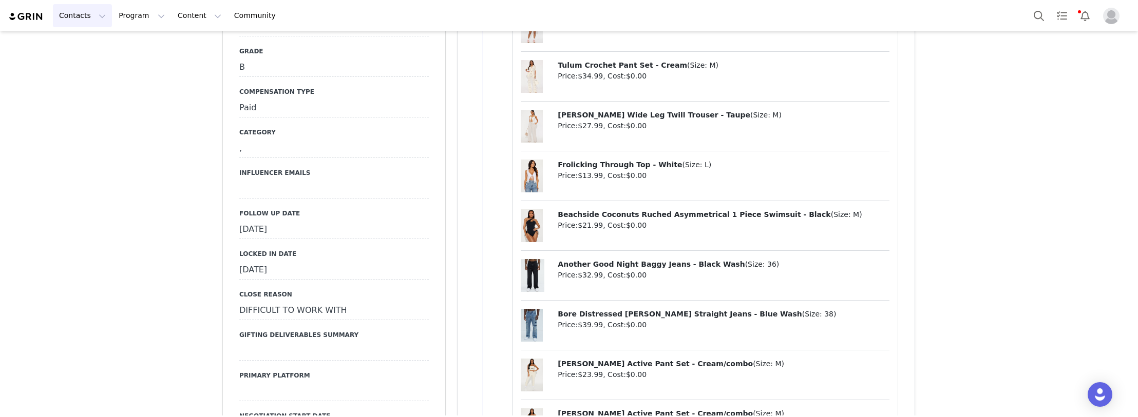
click at [75, 15] on button "Contacts Contacts" at bounding box center [82, 15] width 59 height 23
drag, startPoint x: 84, startPoint y: 42, endPoint x: 142, endPoint y: 3, distance: 69.5
click at [84, 42] on p "Creators" at bounding box center [77, 45] width 30 height 11
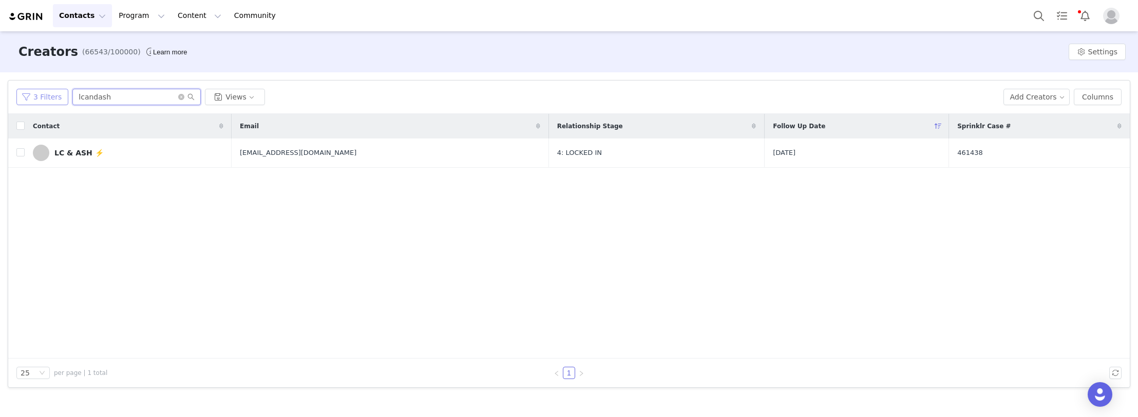
paste input "Esosaogbeborr"
drag, startPoint x: 101, startPoint y: 94, endPoint x: 17, endPoint y: 94, distance: 83.7
click at [17, 94] on div "3 Filters lcandash Views" at bounding box center [505, 97] width 979 height 16
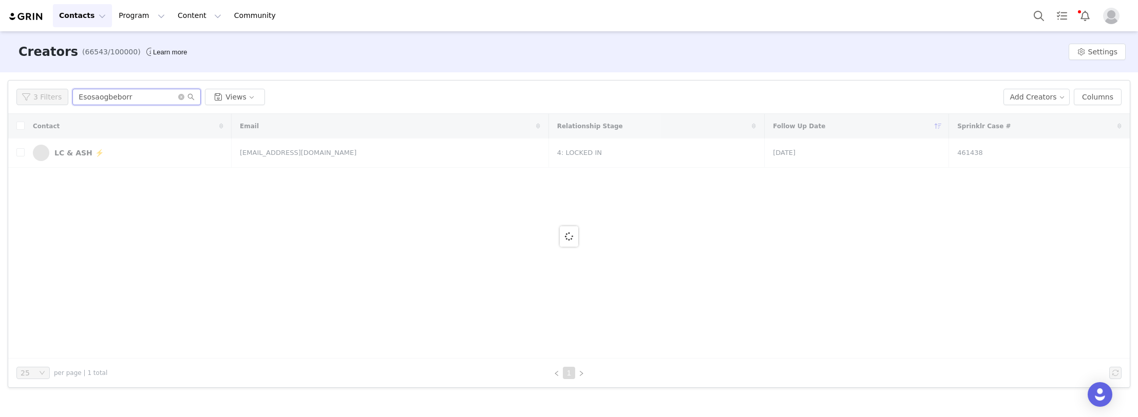
type input "Esosaogbeborr"
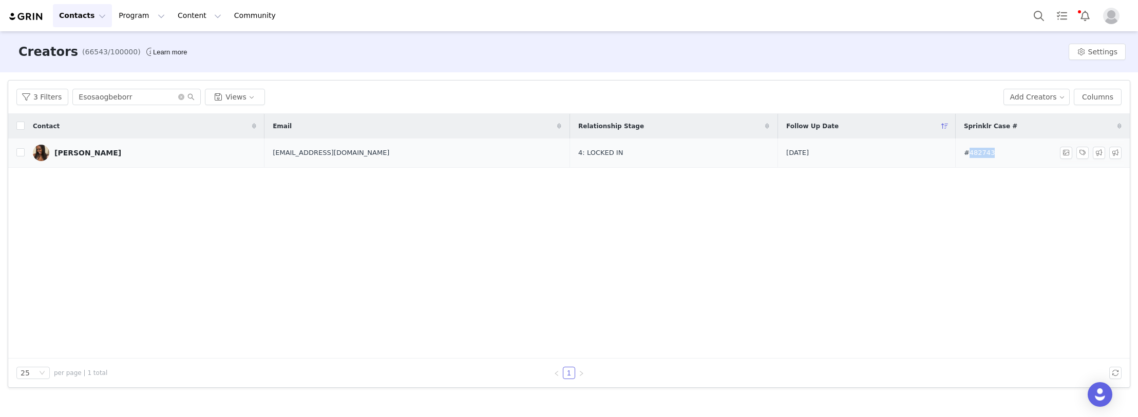
drag, startPoint x: 982, startPoint y: 151, endPoint x: 935, endPoint y: 154, distance: 46.3
click at [955, 156] on td "#482743" at bounding box center [1040, 153] width 170 height 29
copy span "482743"
click at [133, 149] on link "[PERSON_NAME]" at bounding box center [145, 153] width 224 height 16
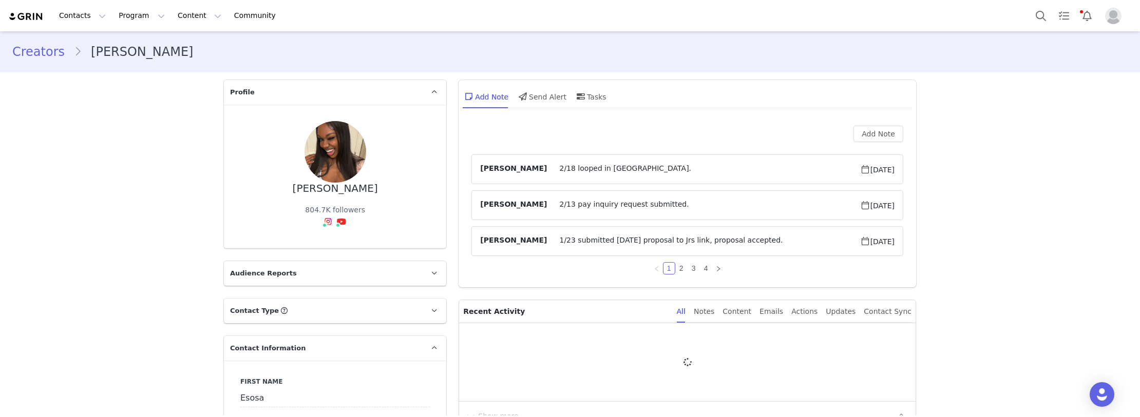
type input "+1 ([GEOGRAPHIC_DATA])"
click at [314, 245] on link "@esosaogbeborr" at bounding box center [332, 244] width 61 height 8
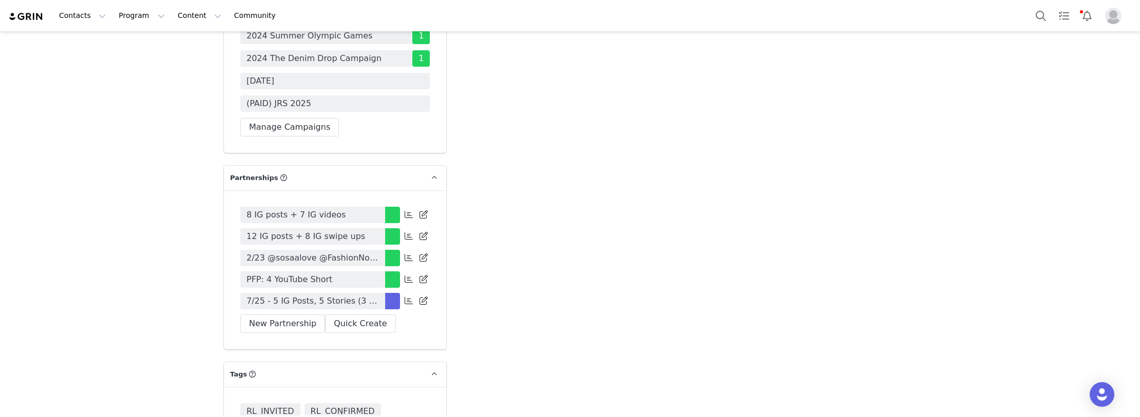
scroll to position [3491, 0]
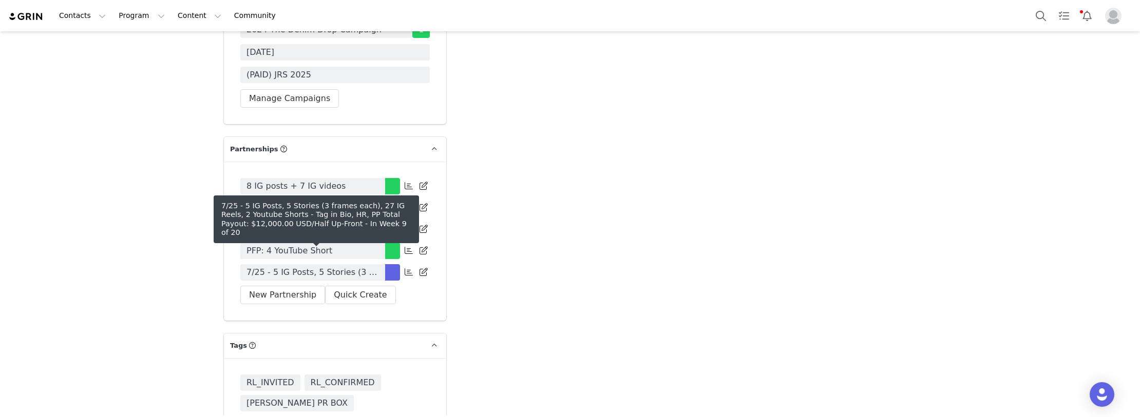
click at [331, 266] on span "7/25 - 5 IG Posts, 5 Stories (3 frames each), 27 IG Reels, 2 Youtube Shorts - T…" at bounding box center [312, 272] width 132 height 12
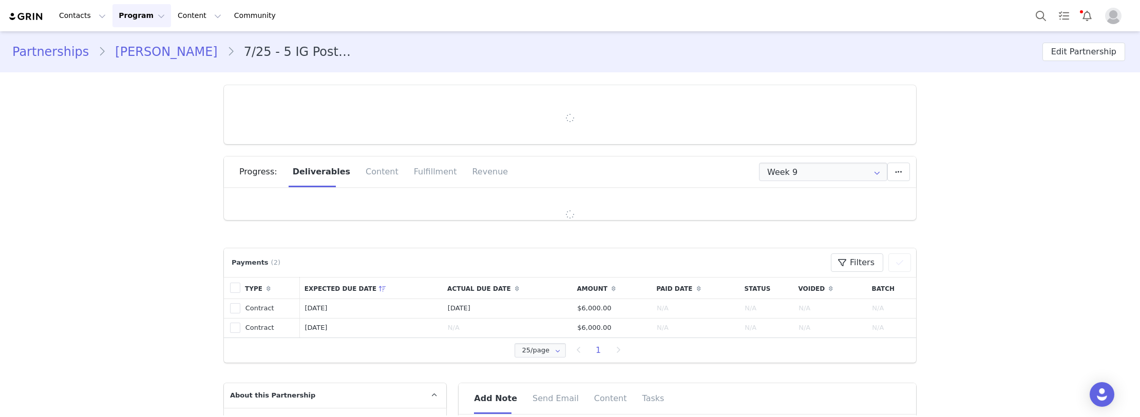
type input "+1 ([GEOGRAPHIC_DATA])"
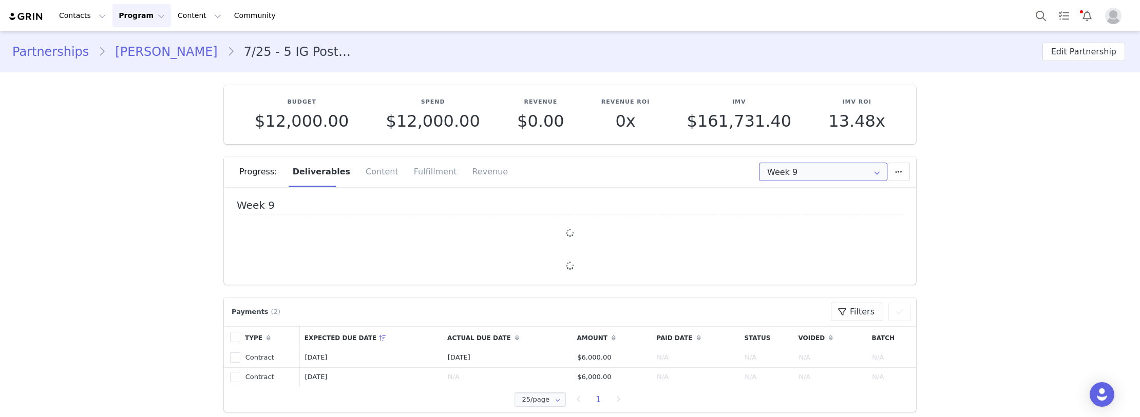
click at [798, 166] on input "Week 9" at bounding box center [823, 172] width 128 height 18
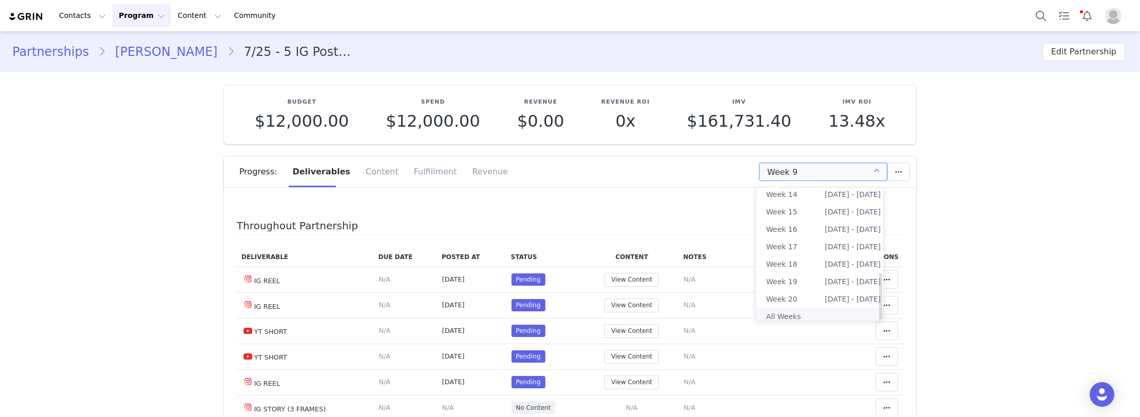
click at [794, 309] on li "All Weeks" at bounding box center [823, 316] width 135 height 17
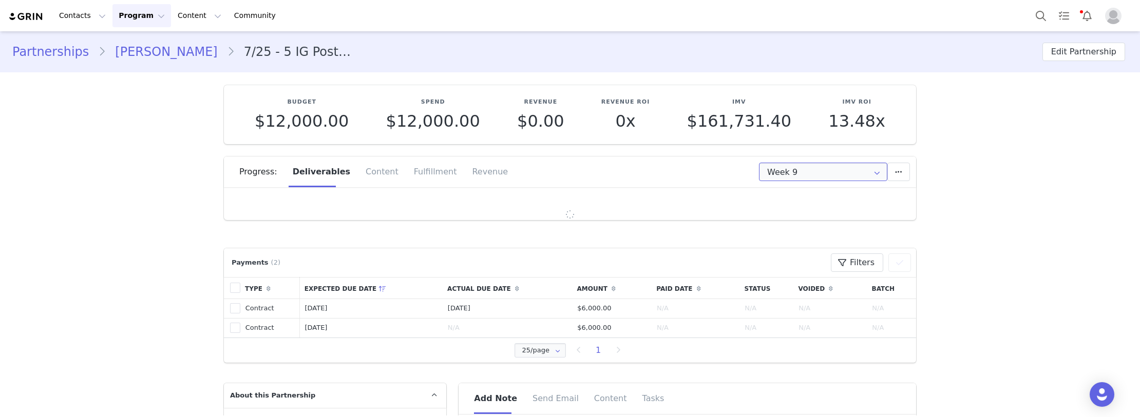
type input "All"
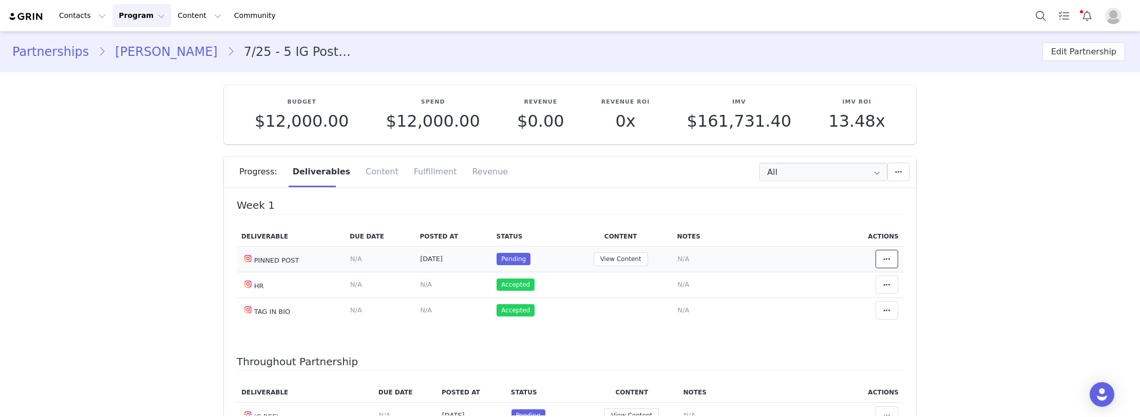
click at [882, 262] on button at bounding box center [886, 259] width 23 height 18
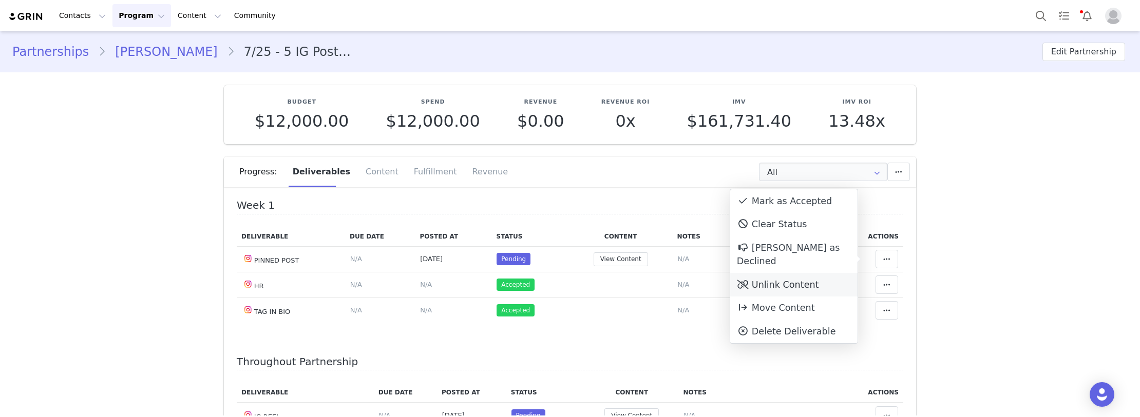
click at [798, 276] on div "Unlink Content" at bounding box center [793, 285] width 127 height 24
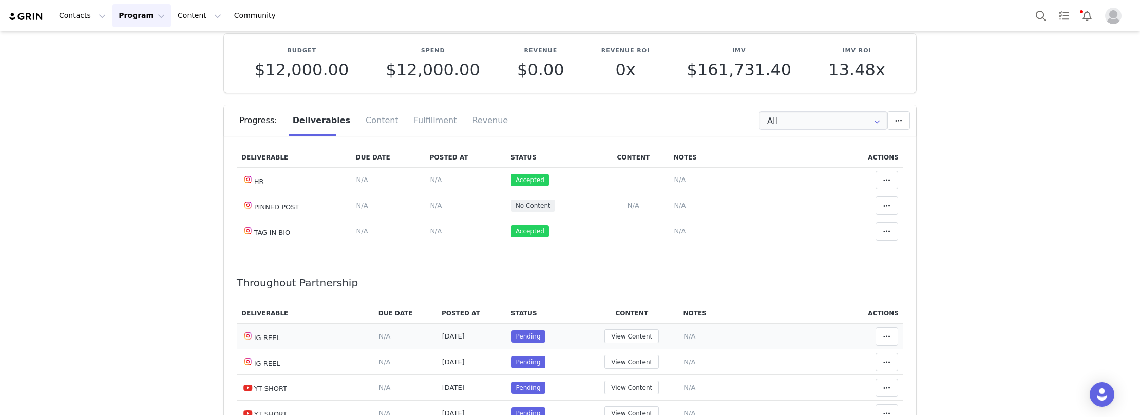
scroll to position [51, 0]
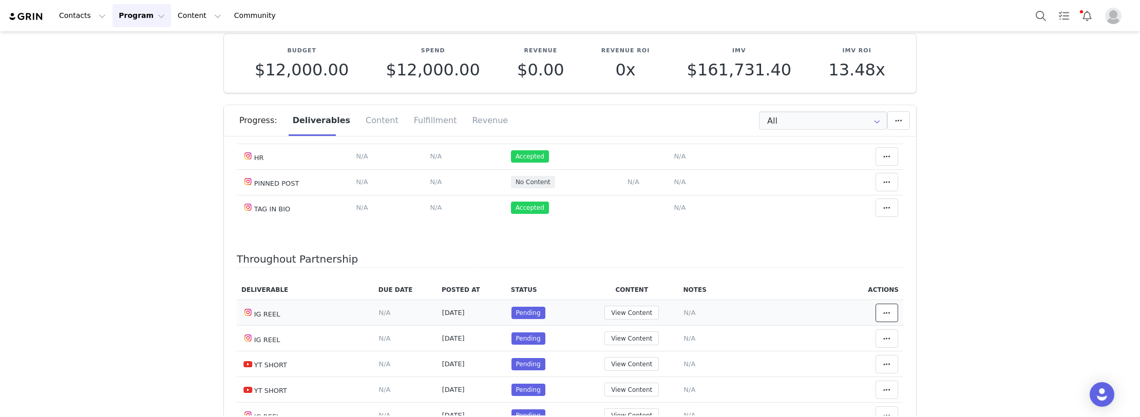
click at [883, 313] on icon at bounding box center [886, 313] width 7 height 8
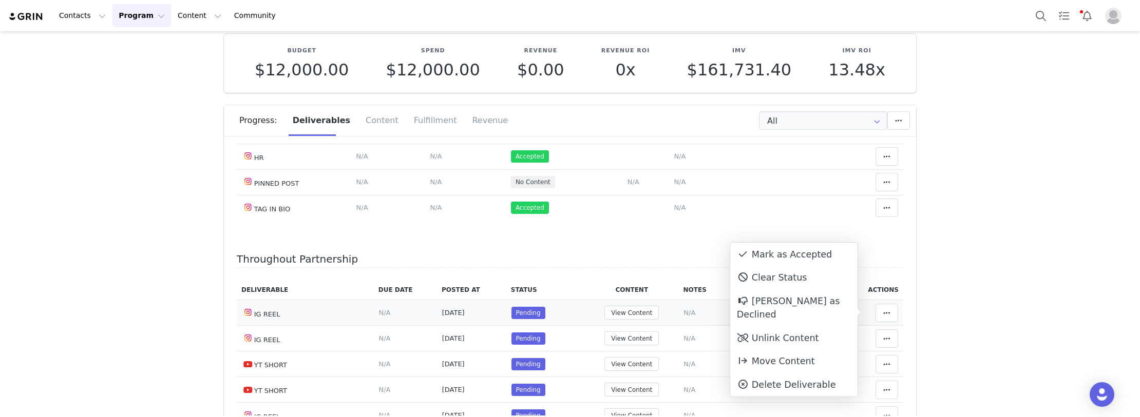
drag, startPoint x: 820, startPoint y: 325, endPoint x: 888, endPoint y: 312, distance: 68.5
click at [821, 327] on div "Unlink Content" at bounding box center [793, 339] width 127 height 24
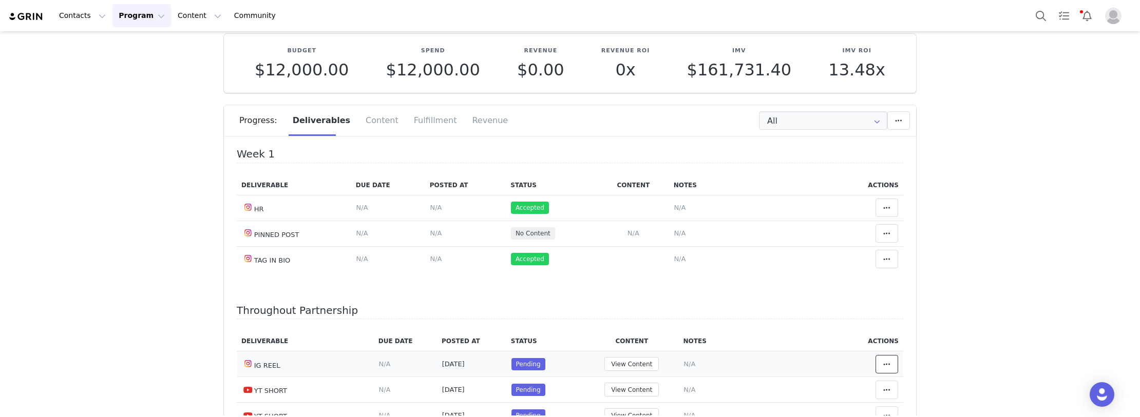
click at [883, 365] on icon at bounding box center [886, 364] width 7 height 8
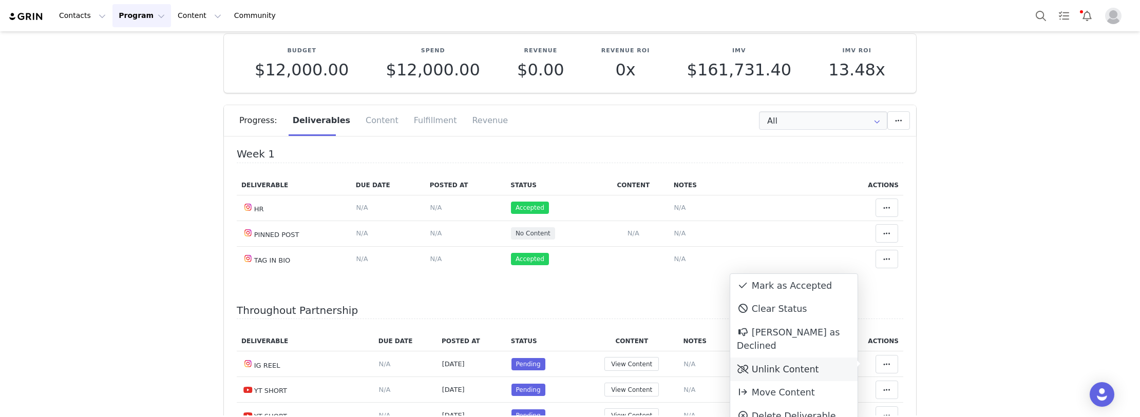
click at [805, 358] on div "Unlink Content" at bounding box center [793, 370] width 127 height 24
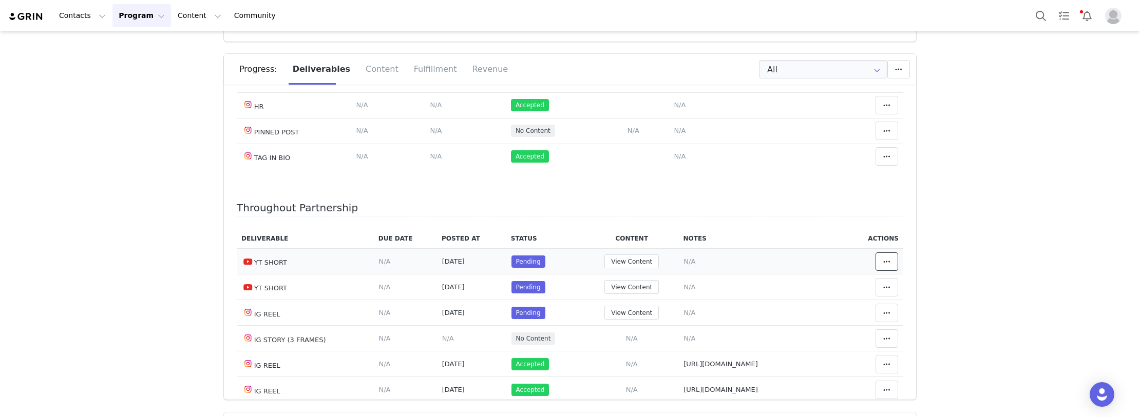
click at [883, 263] on icon at bounding box center [886, 262] width 7 height 8
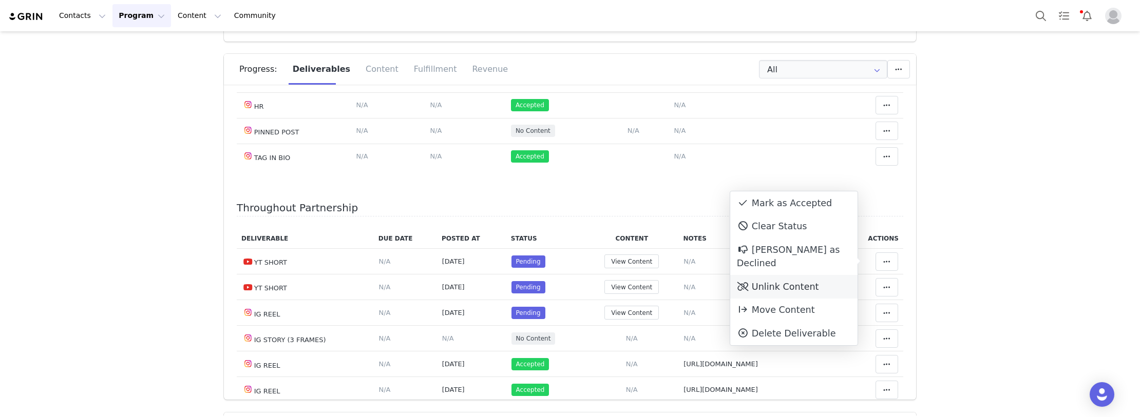
click at [794, 275] on div "Unlink Content" at bounding box center [793, 287] width 127 height 24
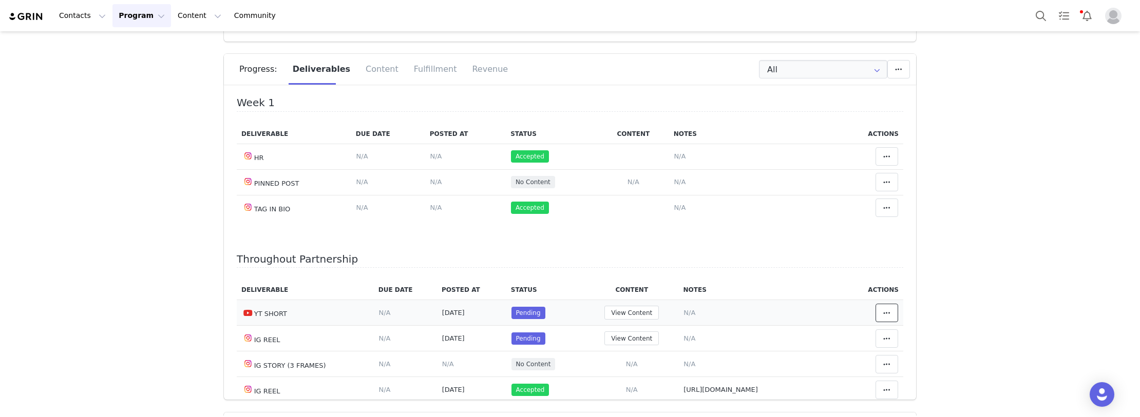
click at [883, 310] on icon at bounding box center [886, 313] width 7 height 8
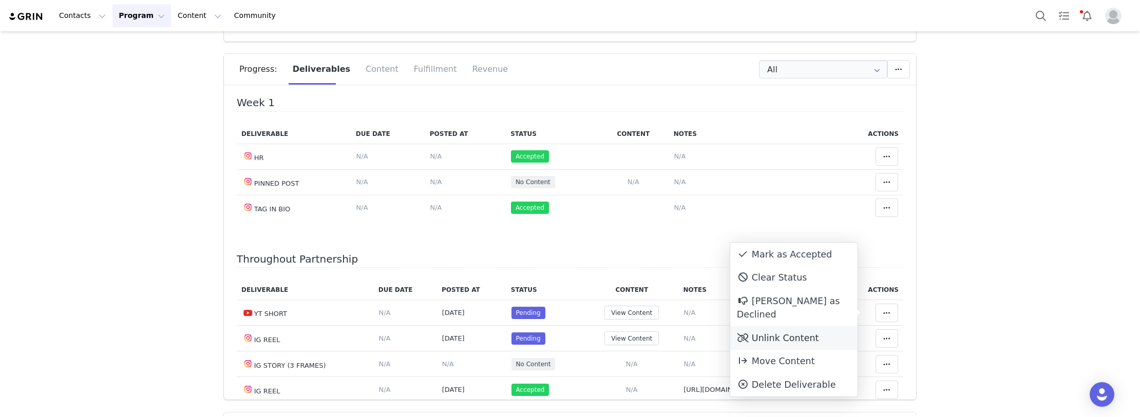
click at [799, 327] on div "Unlink Content" at bounding box center [793, 339] width 127 height 24
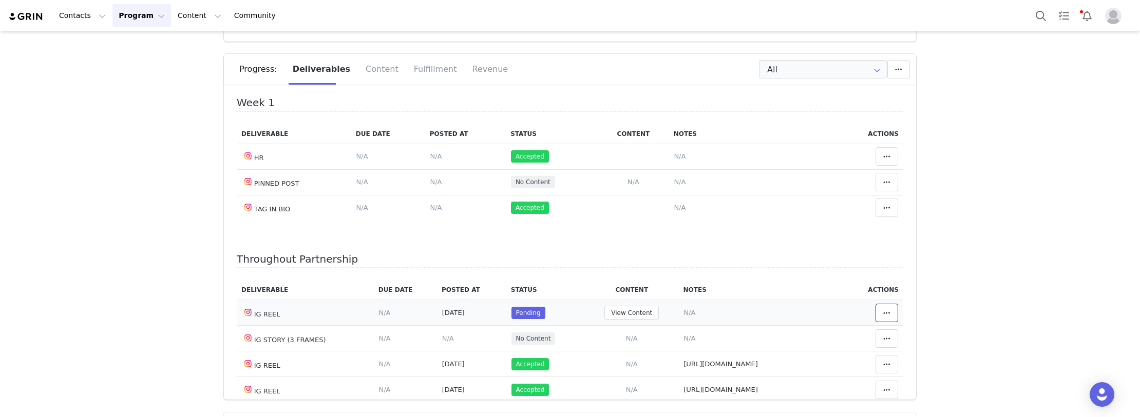
click at [881, 317] on span at bounding box center [887, 313] width 12 height 12
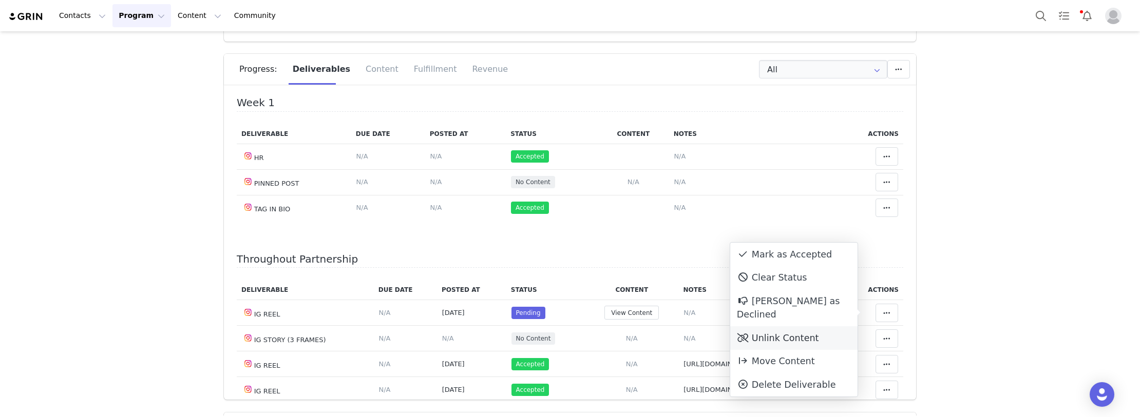
click at [803, 327] on div "Unlink Content" at bounding box center [793, 339] width 127 height 24
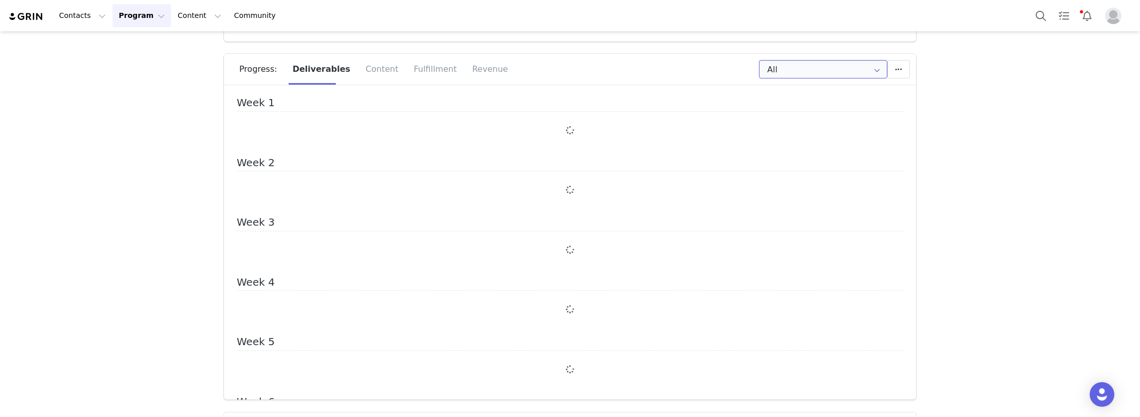
click at [790, 72] on input "All" at bounding box center [823, 69] width 128 height 18
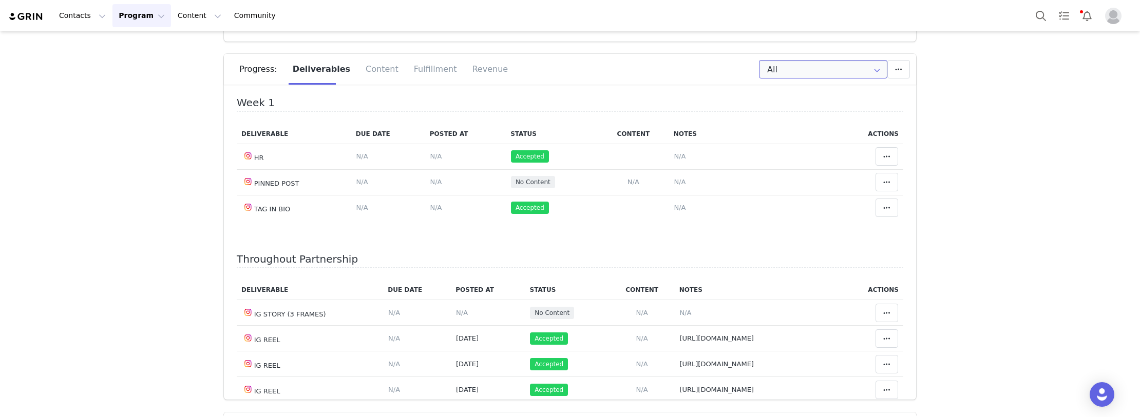
scroll to position [0, 0]
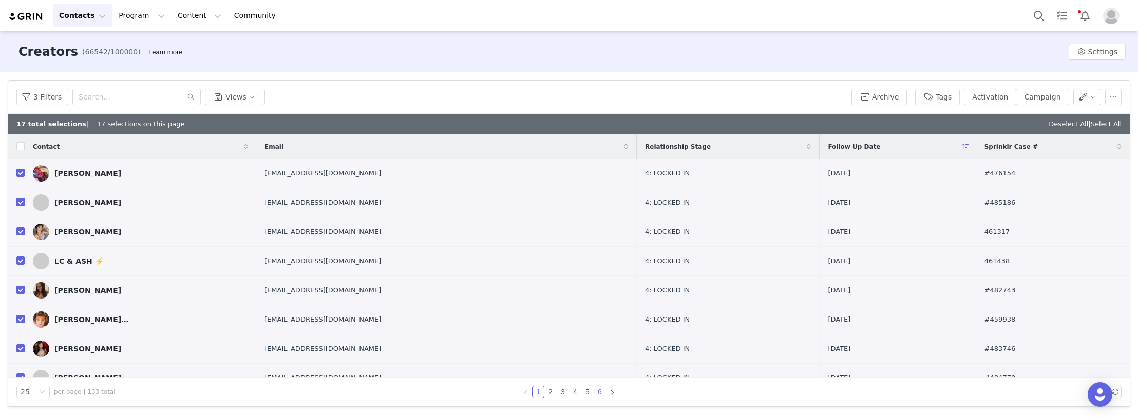
click at [604, 392] on link "6" at bounding box center [599, 392] width 11 height 11
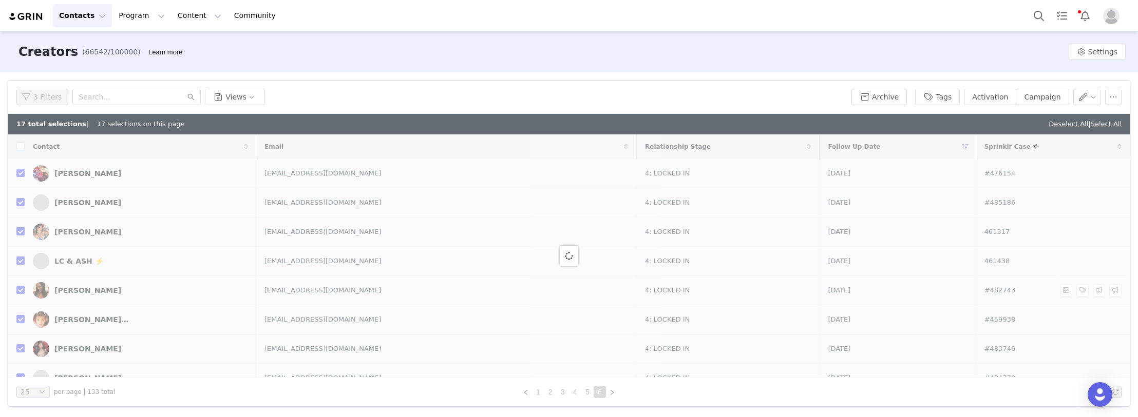
checkbox input "false"
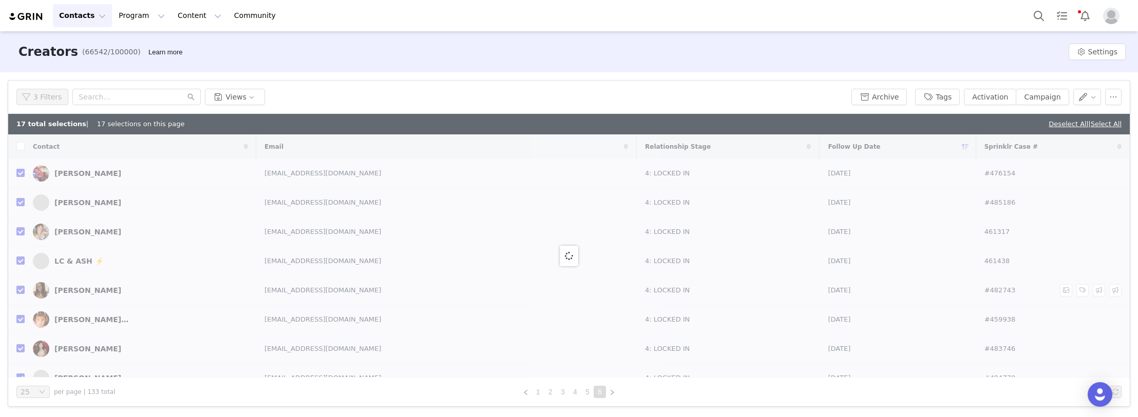
checkbox input "false"
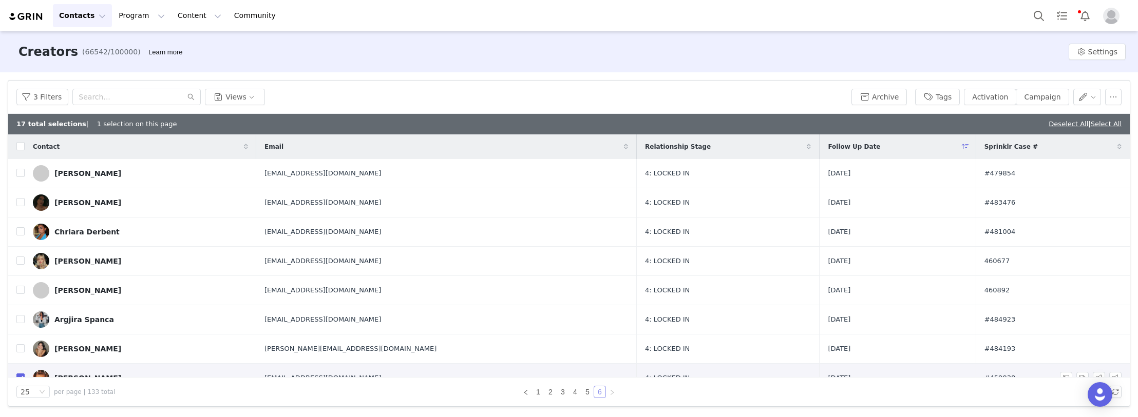
scroll to position [15, 0]
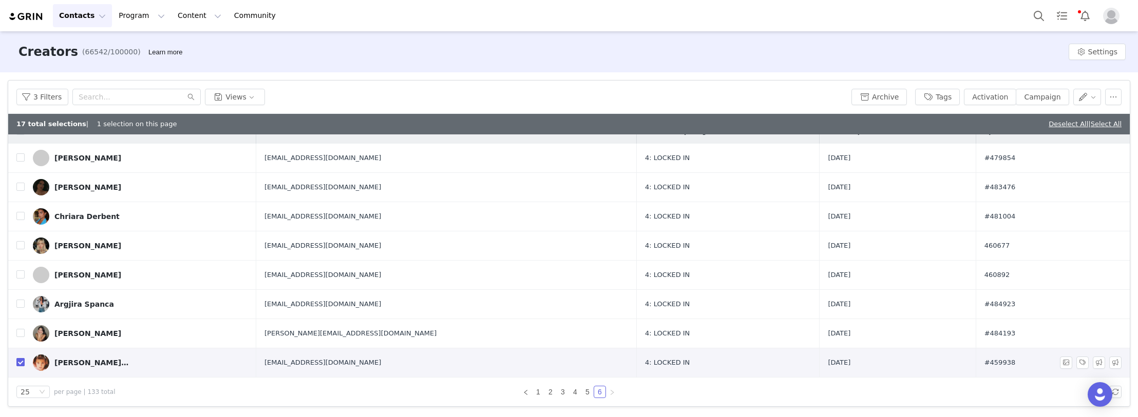
click at [21, 361] on input "checkbox" at bounding box center [20, 362] width 8 height 8
checkbox input "false"
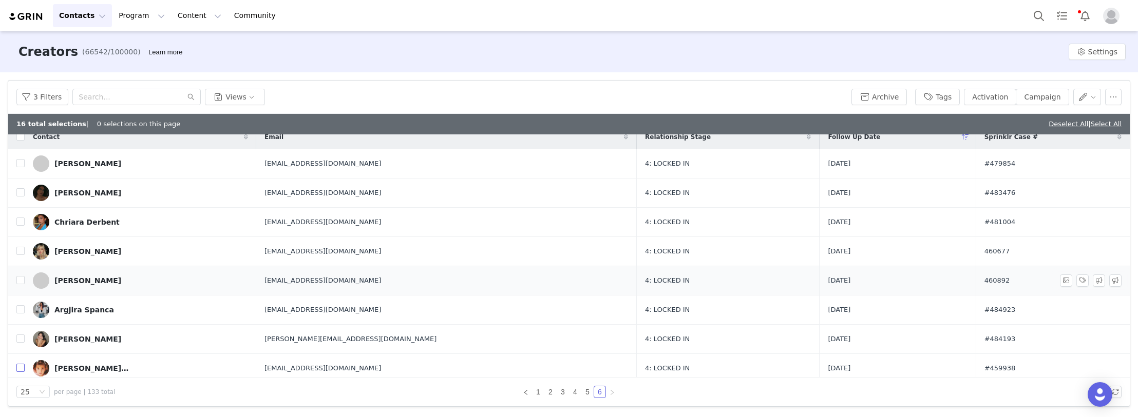
scroll to position [0, 0]
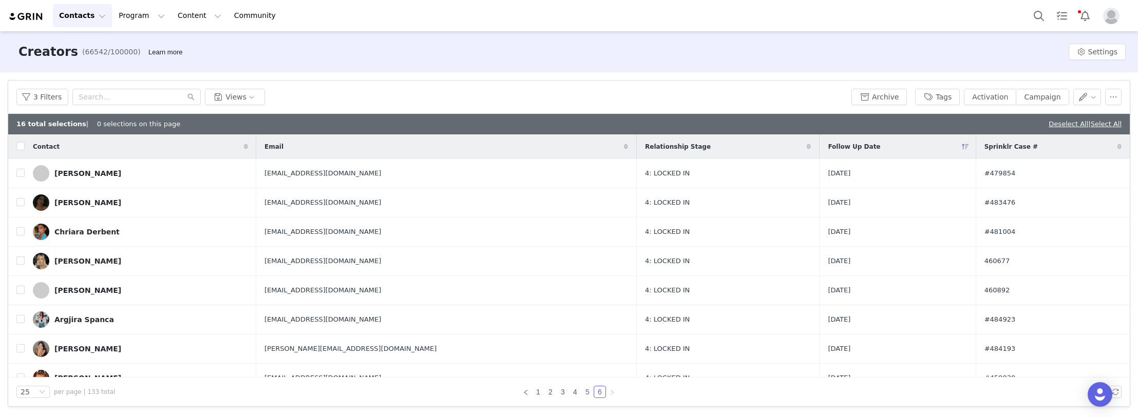
click at [586, 397] on link "5" at bounding box center [587, 392] width 11 height 11
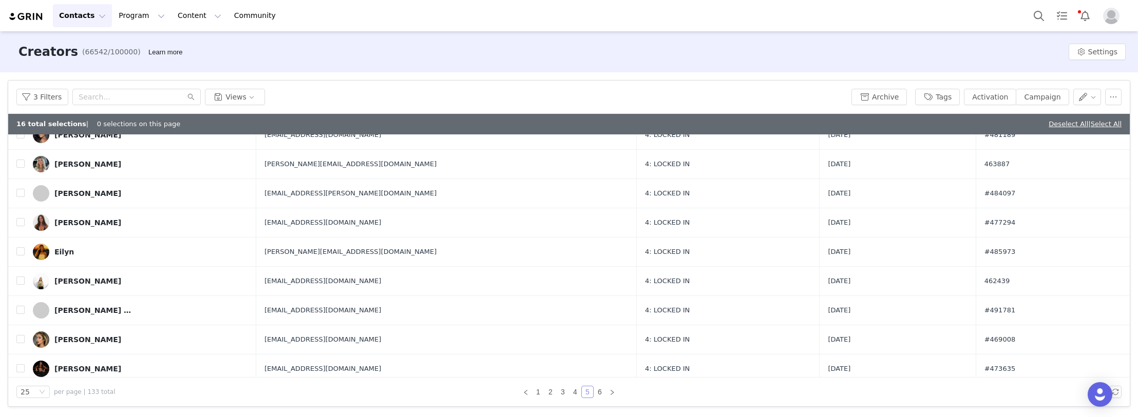
scroll to position [513, 0]
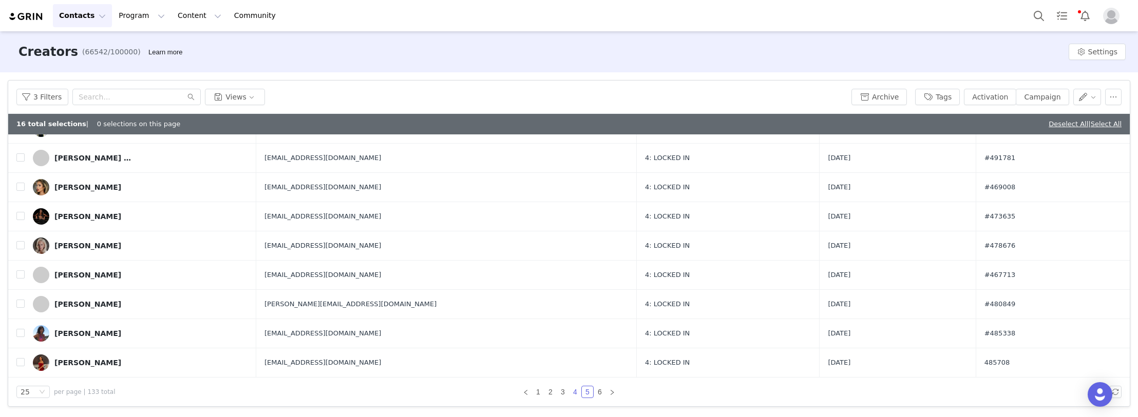
click at [579, 394] on link "4" at bounding box center [574, 392] width 11 height 11
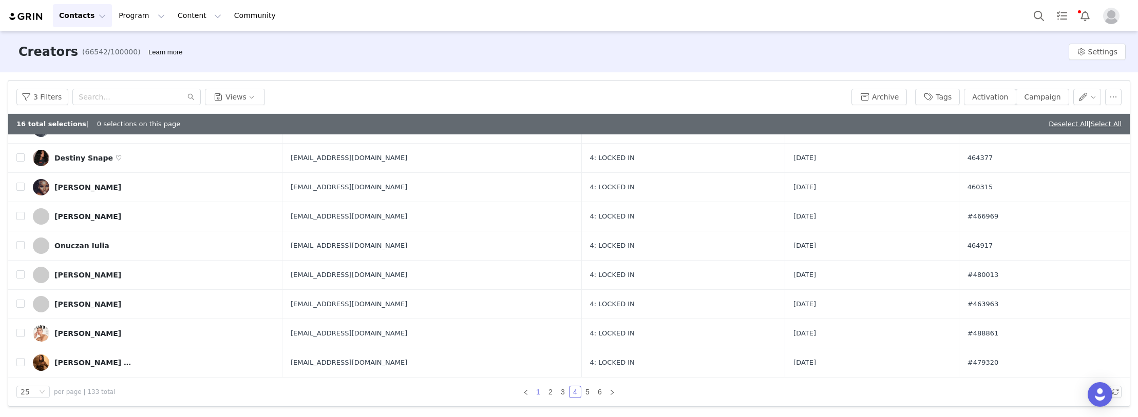
click at [541, 394] on link "1" at bounding box center [537, 392] width 11 height 11
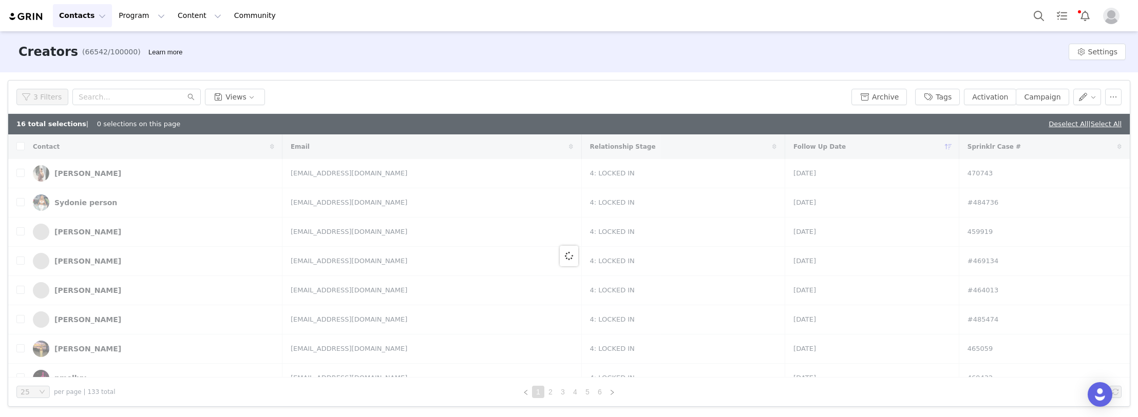
checkbox input "true"
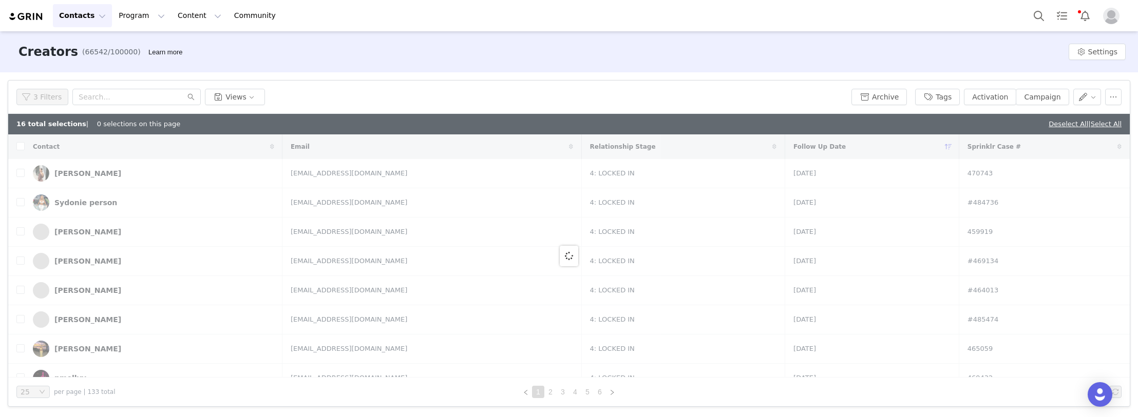
checkbox input "true"
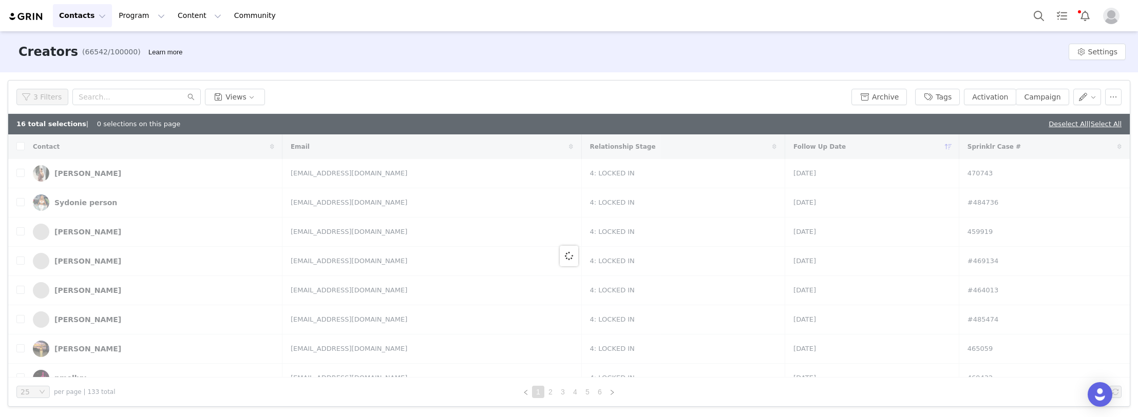
checkbox input "true"
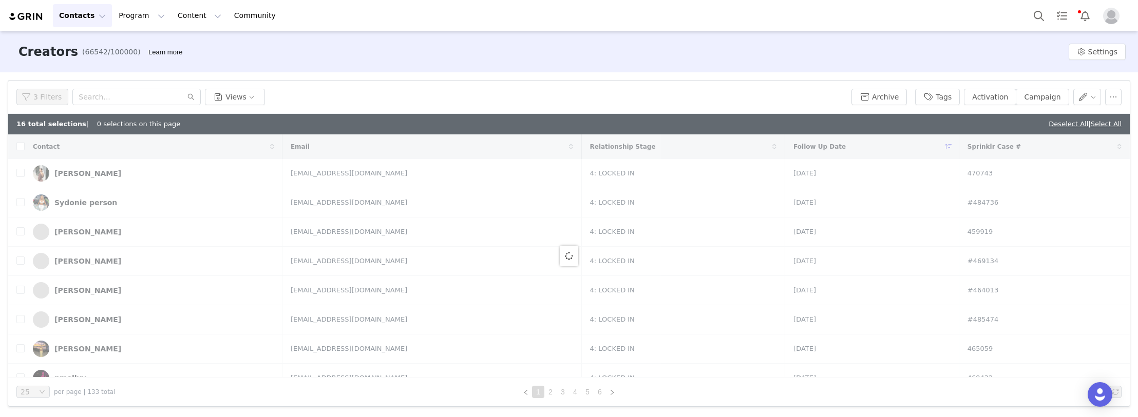
checkbox input "true"
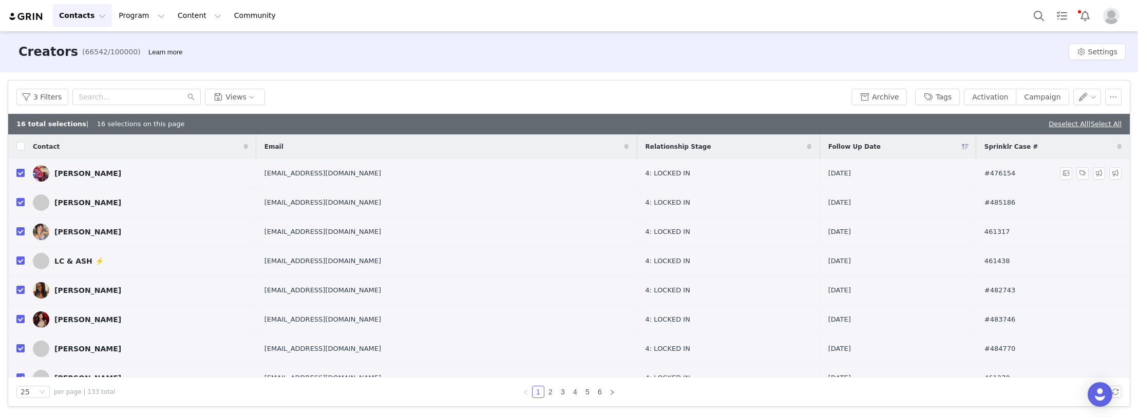
click at [231, 175] on tr "Hermes Hilinski lilfoxhermes@icloud.com 4: LOCKED IN 2025-09-15 #476154" at bounding box center [568, 173] width 1121 height 29
click at [19, 176] on input "checkbox" at bounding box center [20, 173] width 8 height 8
checkbox input "false"
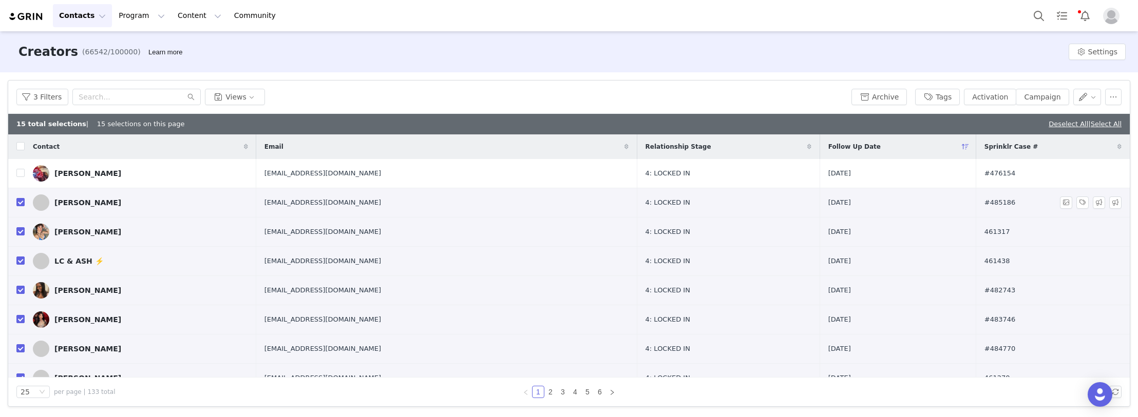
drag, startPoint x: 378, startPoint y: 200, endPoint x: 260, endPoint y: 204, distance: 118.7
click at [261, 203] on tr "Negar Aghaei negz.negar@outlook.com 4: LOCKED IN 2025-09-15 #485186" at bounding box center [568, 202] width 1121 height 29
click at [19, 204] on input "checkbox" at bounding box center [20, 202] width 8 height 8
checkbox input "false"
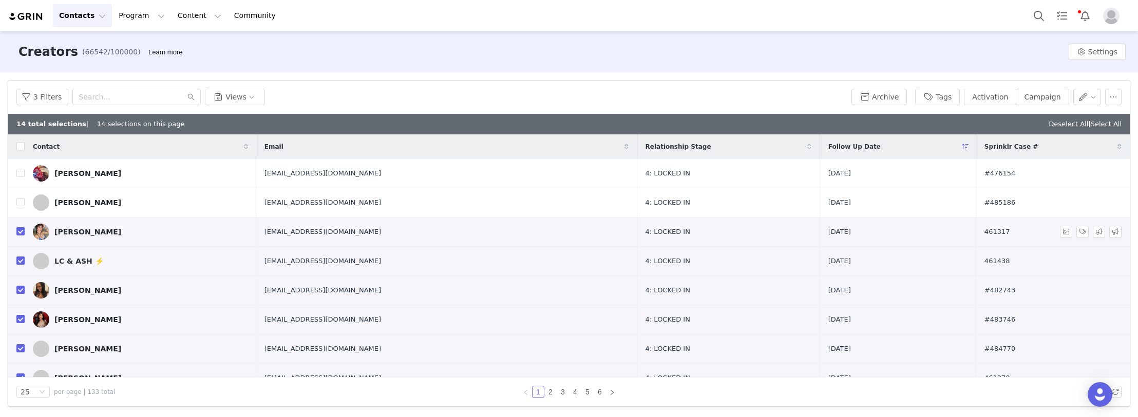
drag, startPoint x: 246, startPoint y: 238, endPoint x: 215, endPoint y: 239, distance: 30.8
click at [221, 239] on tr "JoVianca [PERSON_NAME] [EMAIL_ADDRESS][DOMAIN_NAME] 4: LOCKED IN [DATE] 461317" at bounding box center [568, 232] width 1121 height 29
copy tr "[EMAIL_ADDRESS][DOMAIN_NAME]"
click at [19, 230] on input "checkbox" at bounding box center [20, 231] width 8 height 8
checkbox input "false"
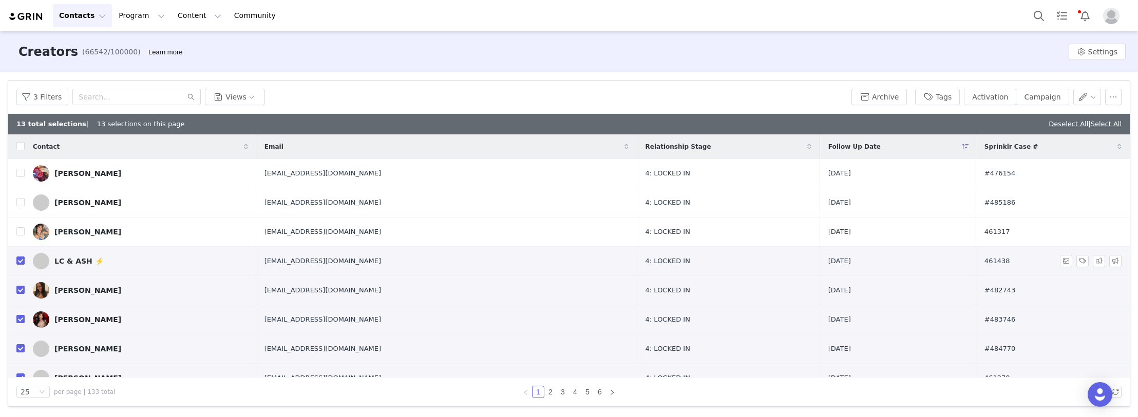
drag, startPoint x: 335, startPoint y: 264, endPoint x: 260, endPoint y: 264, distance: 75.0
click at [260, 264] on tr "LC & ASH ⚡️ [EMAIL_ADDRESS][DOMAIN_NAME] 4: LOCKED IN [DATE] 461438" at bounding box center [568, 261] width 1121 height 29
copy tr "LC & ASH ⚡️ ludgecorrea01@gmail.com"
click at [17, 262] on input "checkbox" at bounding box center [20, 261] width 8 height 8
checkbox input "false"
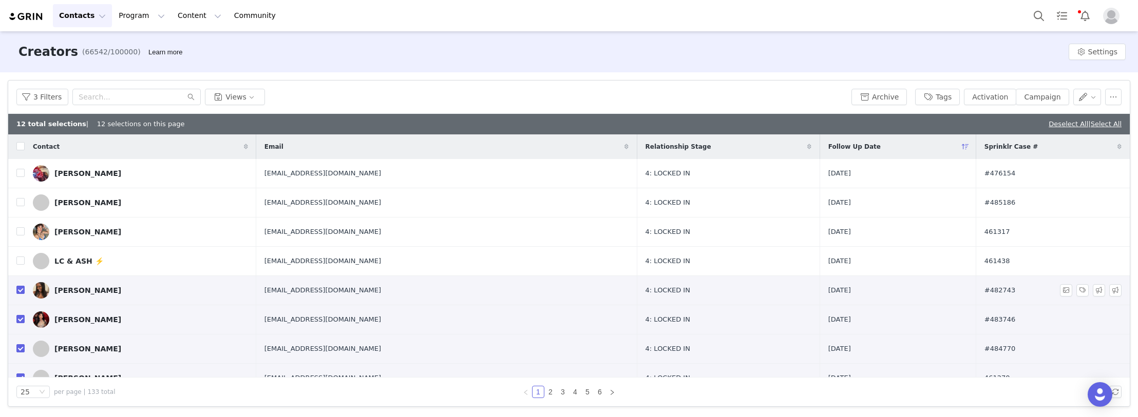
drag, startPoint x: 315, startPoint y: 287, endPoint x: 257, endPoint y: 287, distance: 58.5
click at [257, 287] on tr "Esosa Ogbebor sosabratzdol@gmail.com 4: LOCKED IN 2025-09-15 #482743" at bounding box center [568, 290] width 1121 height 29
copy tr "[EMAIL_ADDRESS][DOMAIN_NAME]"
click at [19, 291] on input "checkbox" at bounding box center [20, 290] width 8 height 8
checkbox input "false"
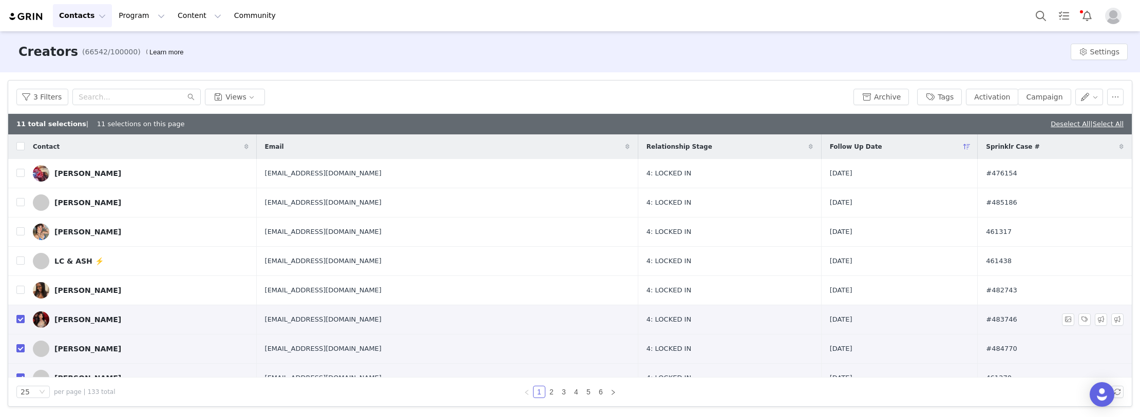
drag, startPoint x: 421, startPoint y: 313, endPoint x: 230, endPoint y: 323, distance: 191.3
click at [230, 323] on tr "Shayla Stevenson shaylastevenson94@yahoo.com 4: LOCKED IN 2025-09-16 #483746" at bounding box center [569, 319] width 1123 height 29
copy tr "shaylastevenson94@yahoo.com"
click at [20, 318] on input "checkbox" at bounding box center [20, 319] width 8 height 8
checkbox input "false"
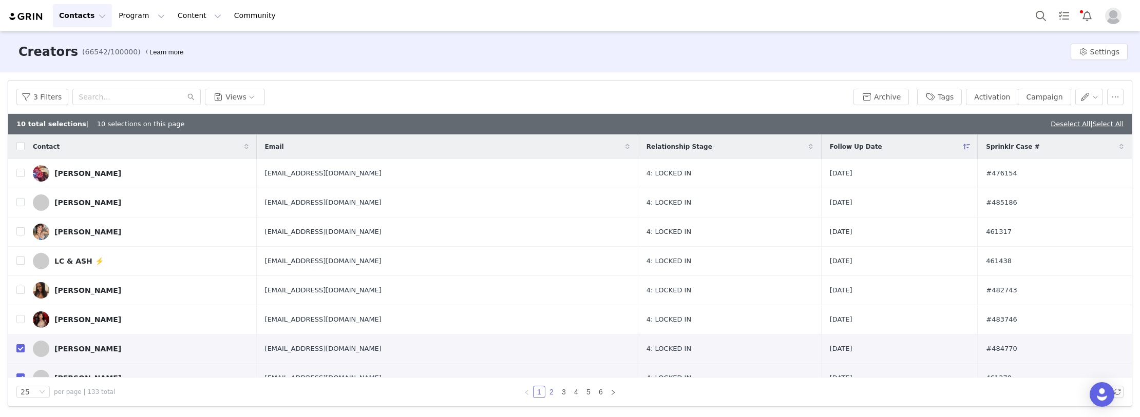
click at [548, 393] on link "2" at bounding box center [551, 392] width 11 height 11
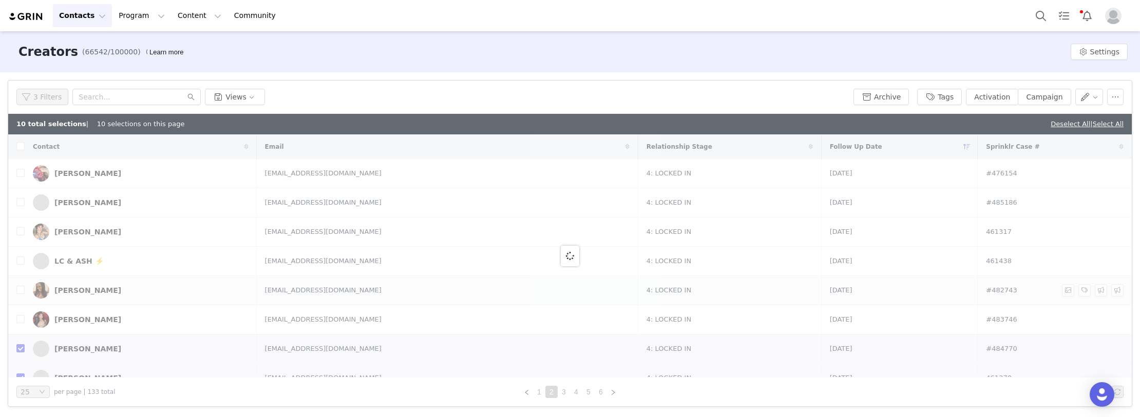
checkbox input "false"
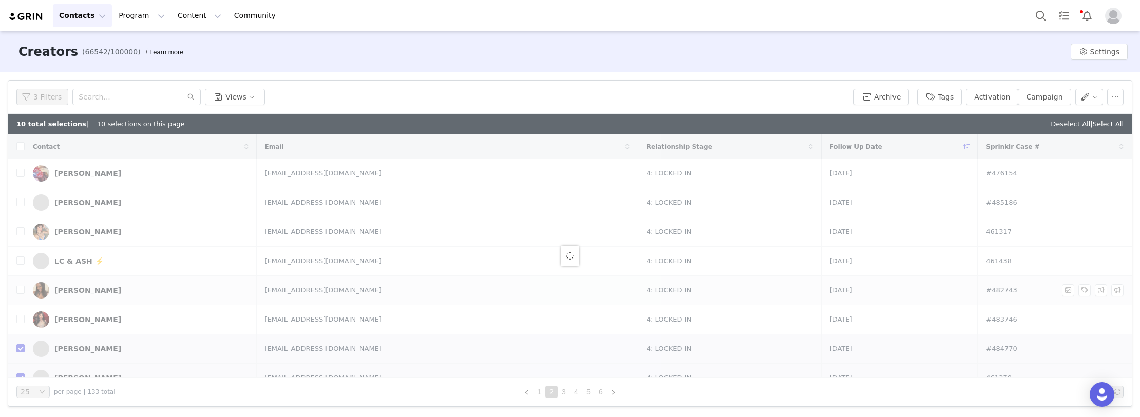
checkbox input "false"
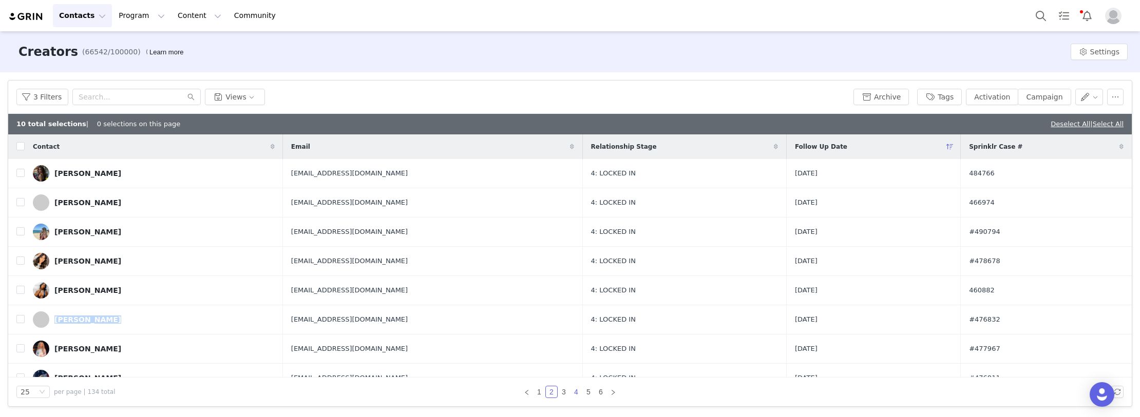
click at [573, 394] on link "4" at bounding box center [575, 392] width 11 height 11
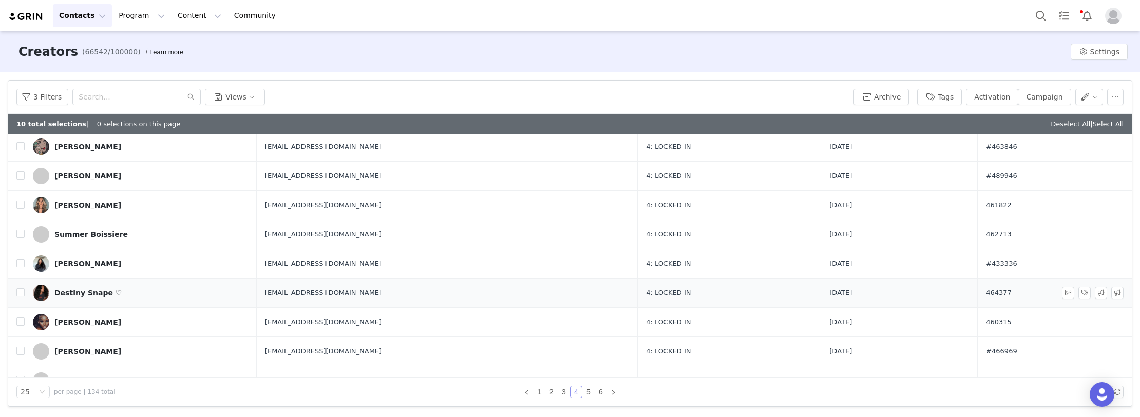
scroll to position [205, 0]
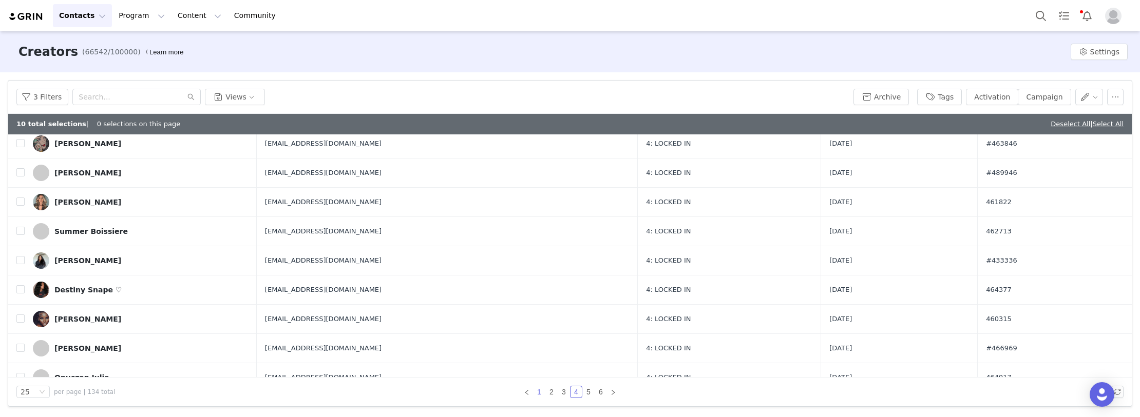
click at [539, 391] on link "1" at bounding box center [538, 392] width 11 height 11
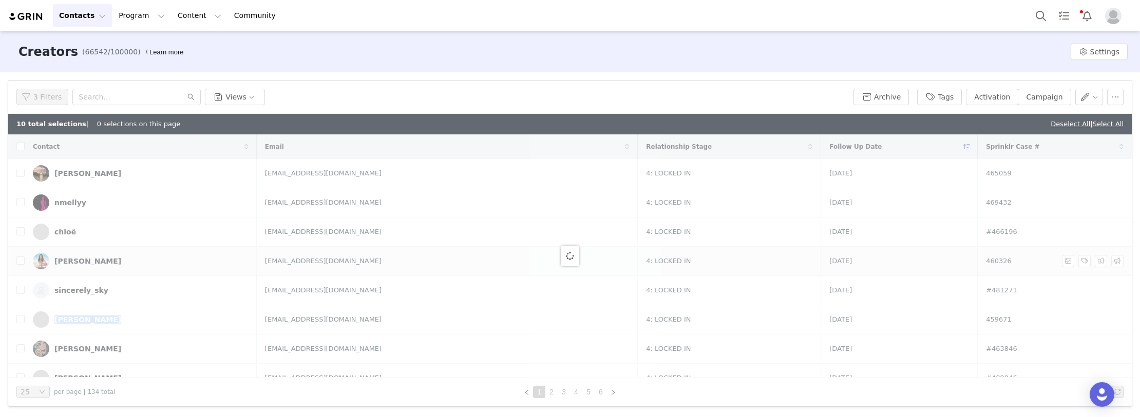
checkbox input "true"
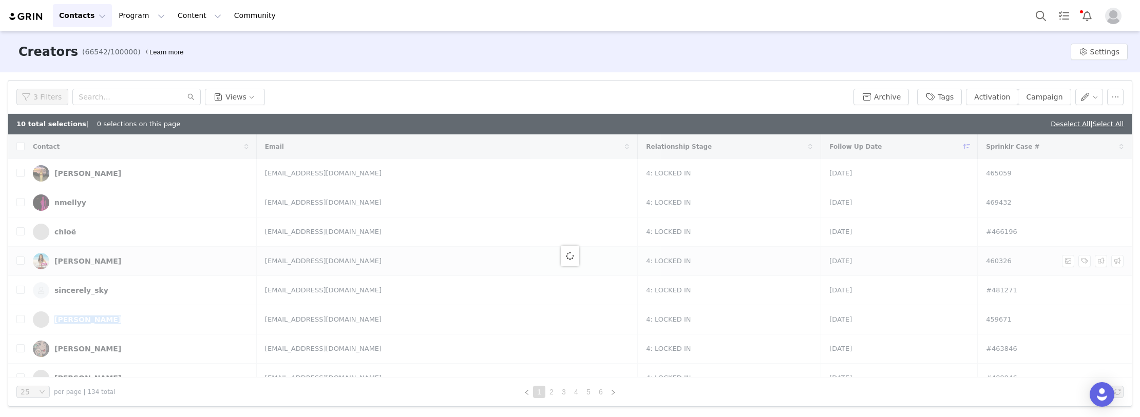
checkbox input "true"
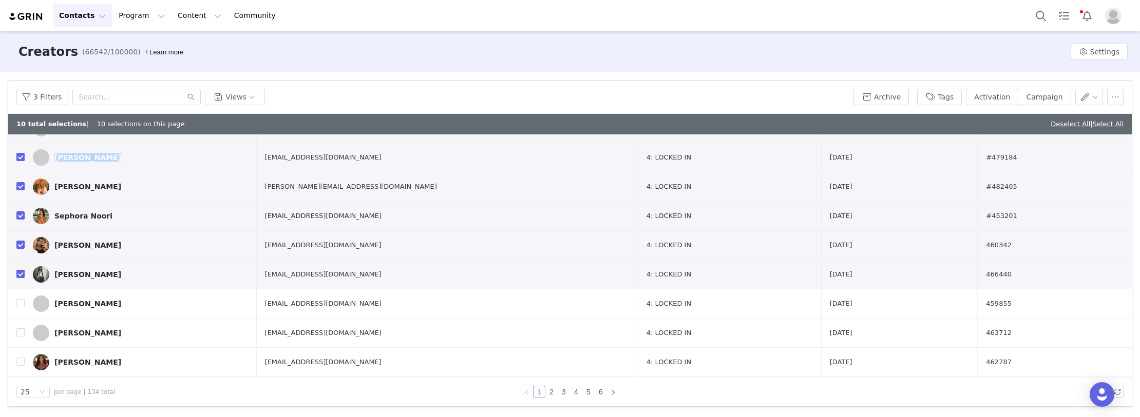
scroll to position [257, 0]
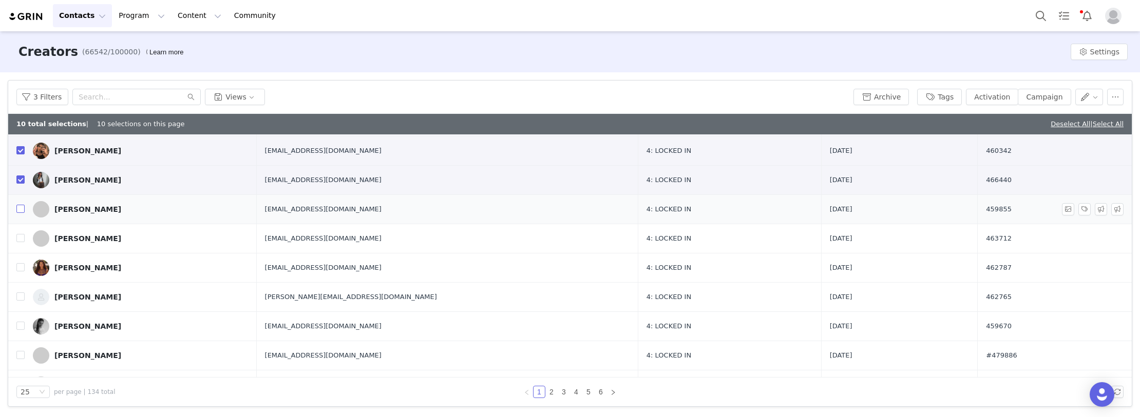
click at [23, 209] on input "checkbox" at bounding box center [20, 209] width 8 height 8
checkbox input "true"
click at [17, 242] on input "checkbox" at bounding box center [20, 238] width 8 height 8
checkbox input "true"
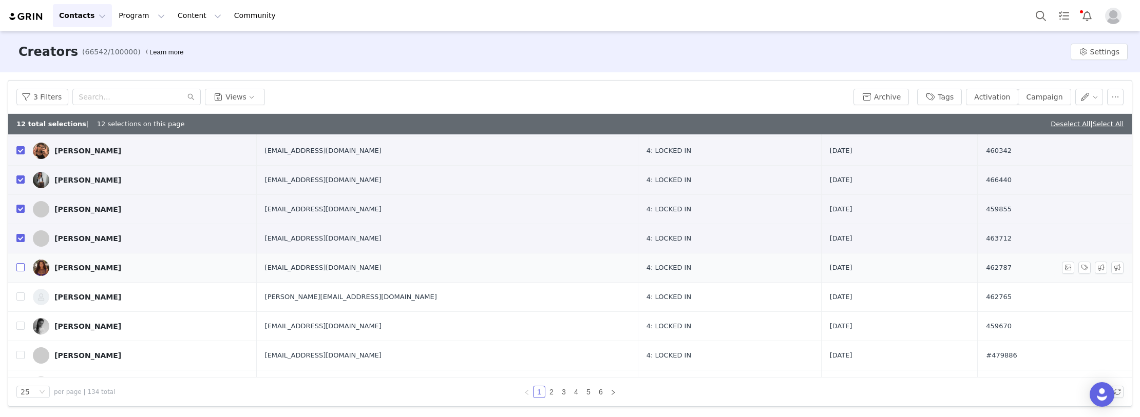
click at [17, 265] on input "checkbox" at bounding box center [20, 267] width 8 height 8
checkbox input "true"
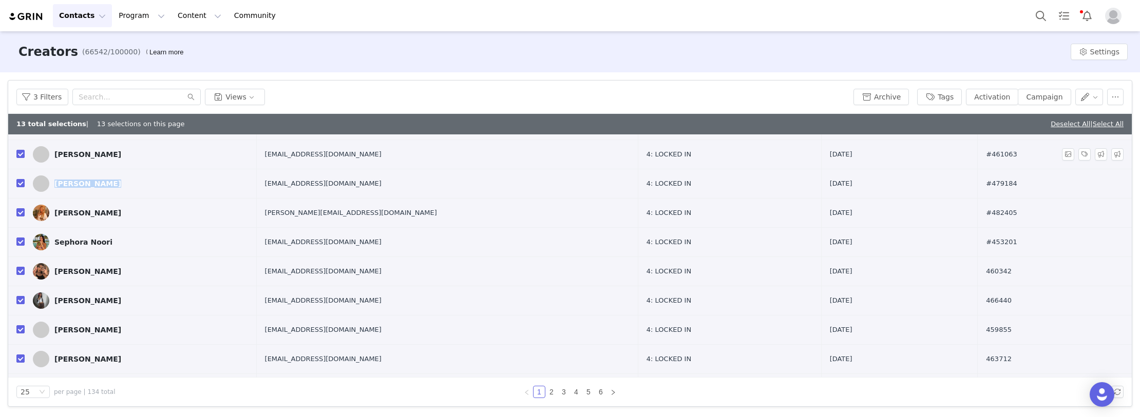
scroll to position [0, 0]
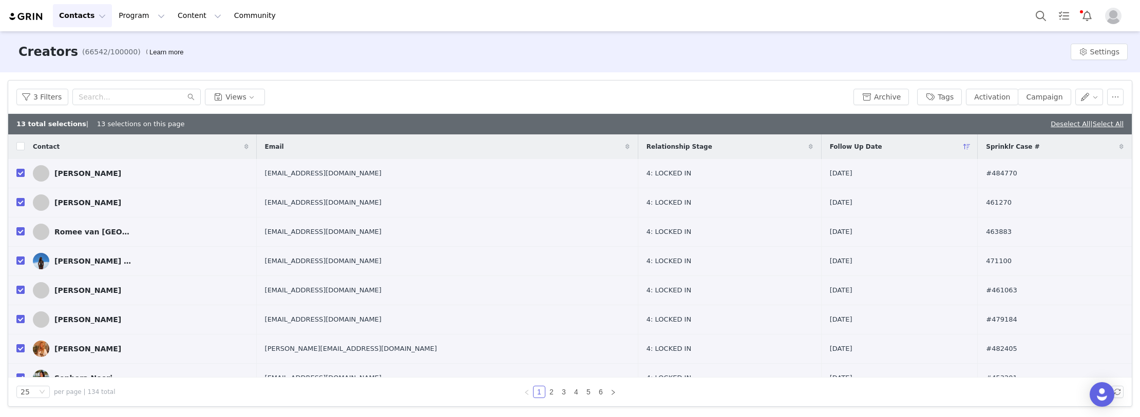
click at [333, 88] on div "3 Filters Views Archive Tags Activation Campaign" at bounding box center [569, 97] width 1123 height 33
drag, startPoint x: 378, startPoint y: 171, endPoint x: 252, endPoint y: 172, distance: 125.8
click at [252, 171] on tr "Reginae Carter bookingreginae@gmail.com 4: LOCKED IN 2025-09-16 #484770" at bounding box center [569, 173] width 1123 height 29
copy tr "bookingreginae@gmail.com"
click at [18, 173] on input "checkbox" at bounding box center [20, 173] width 8 height 8
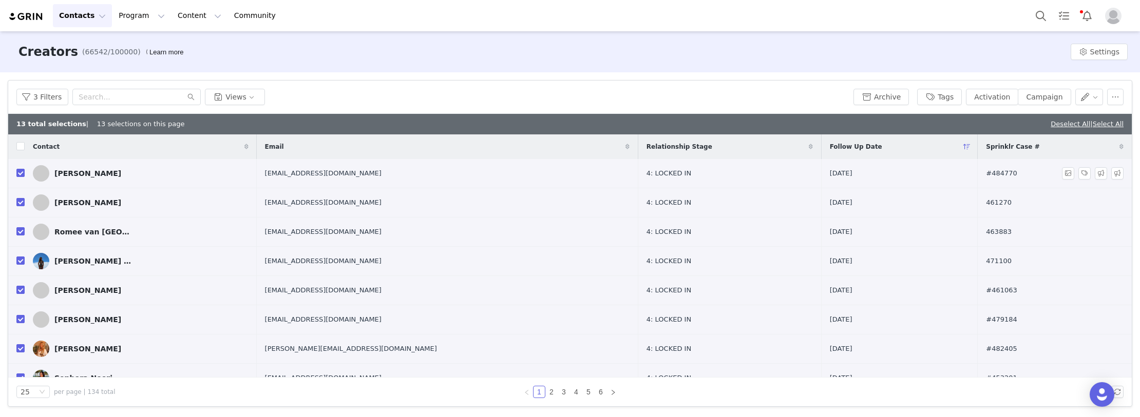
checkbox input "false"
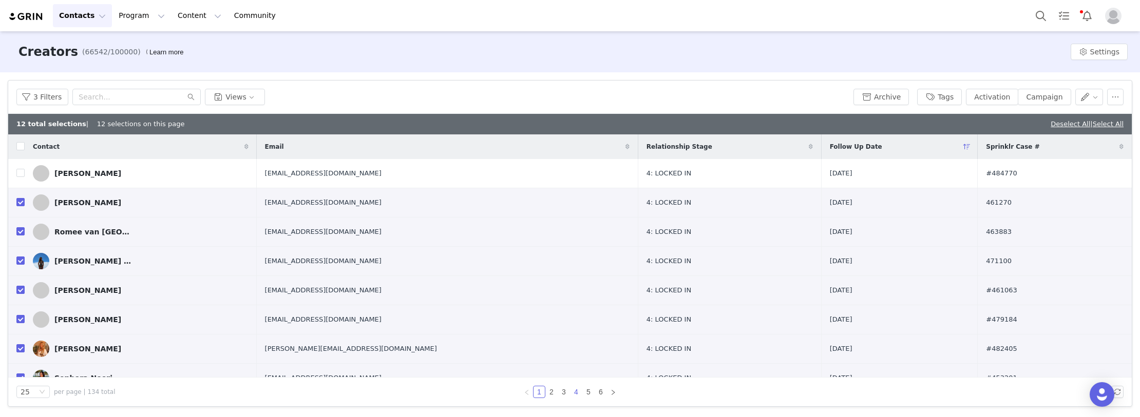
click at [575, 392] on link "4" at bounding box center [575, 392] width 11 height 11
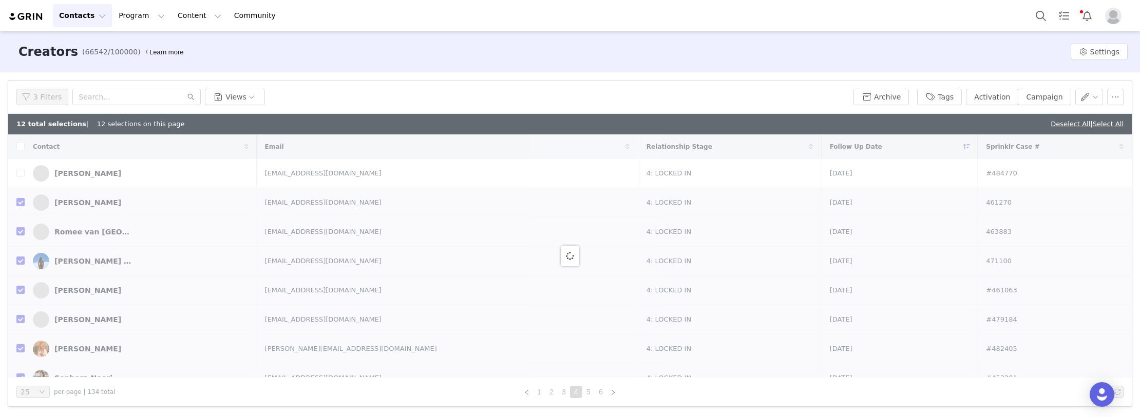
checkbox input "false"
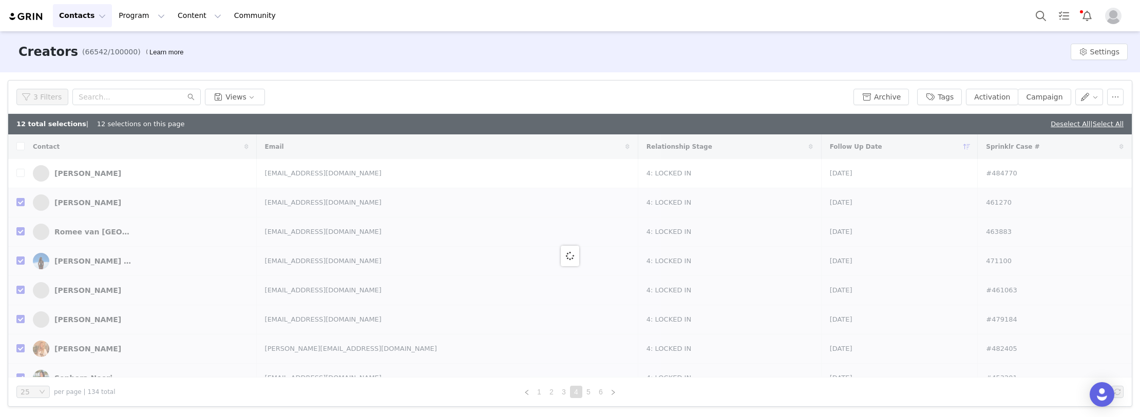
checkbox input "false"
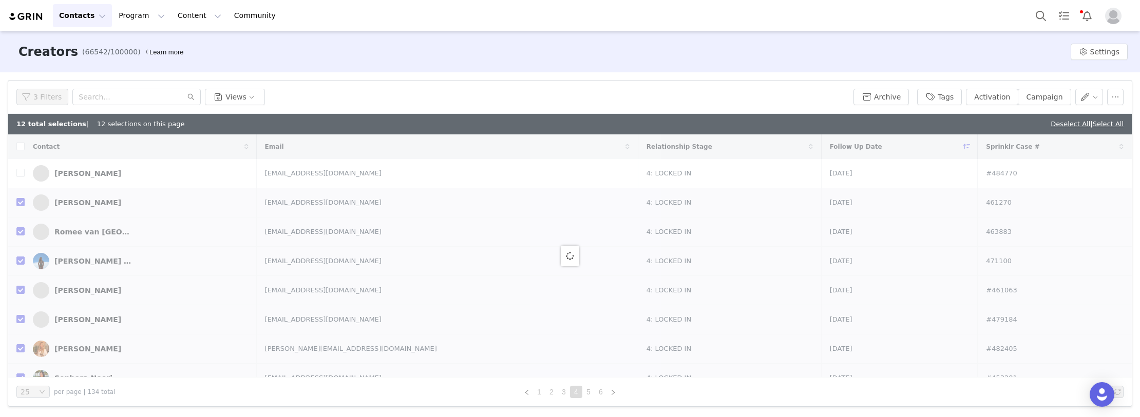
checkbox input "false"
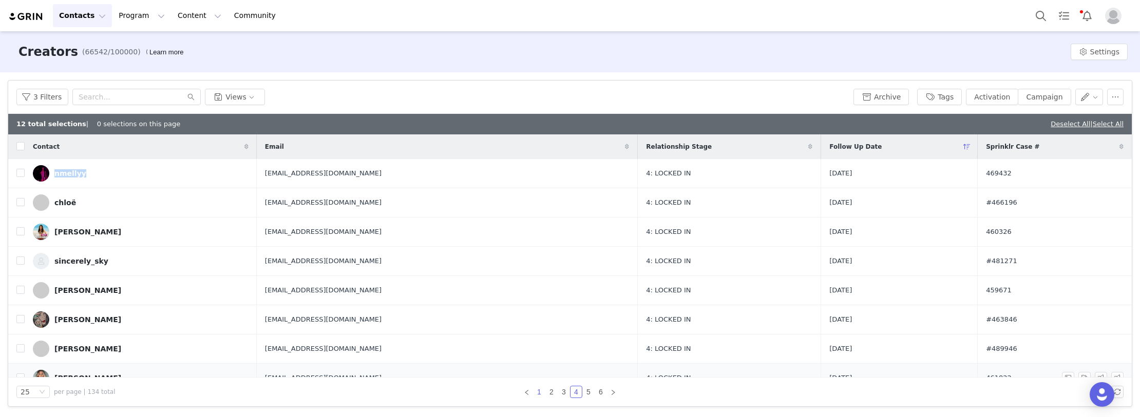
drag, startPoint x: 541, startPoint y: 394, endPoint x: 524, endPoint y: 363, distance: 35.2
click at [541, 394] on link "1" at bounding box center [538, 392] width 11 height 11
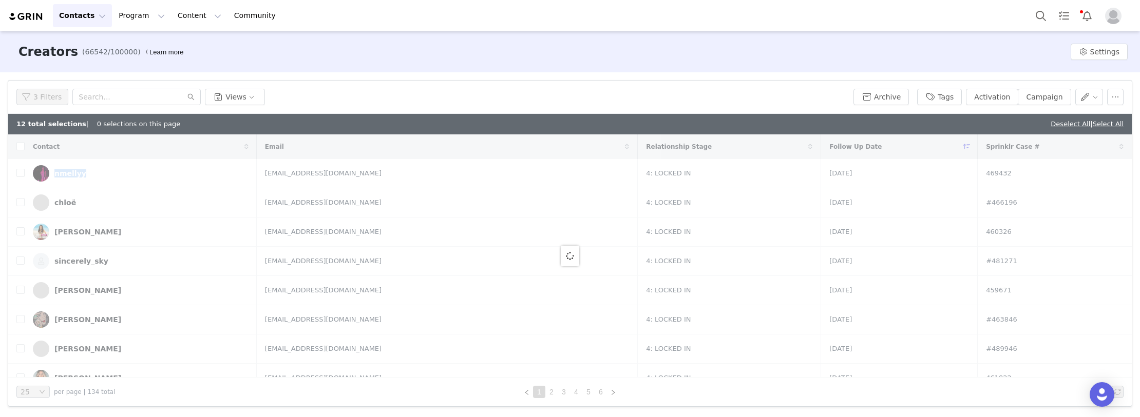
checkbox input "true"
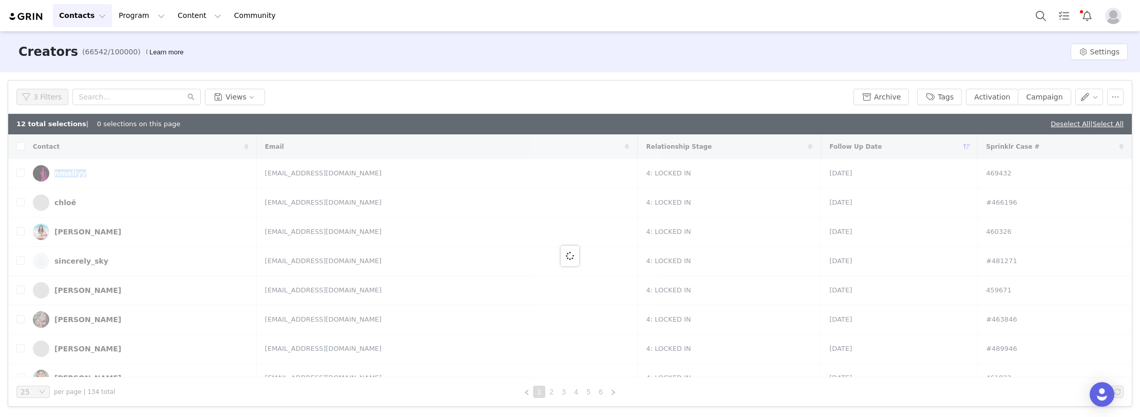
checkbox input "true"
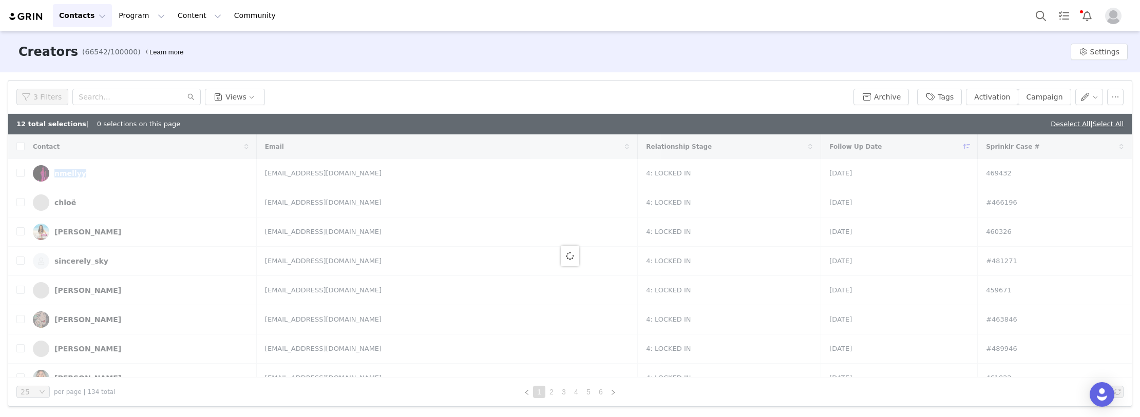
checkbox input "true"
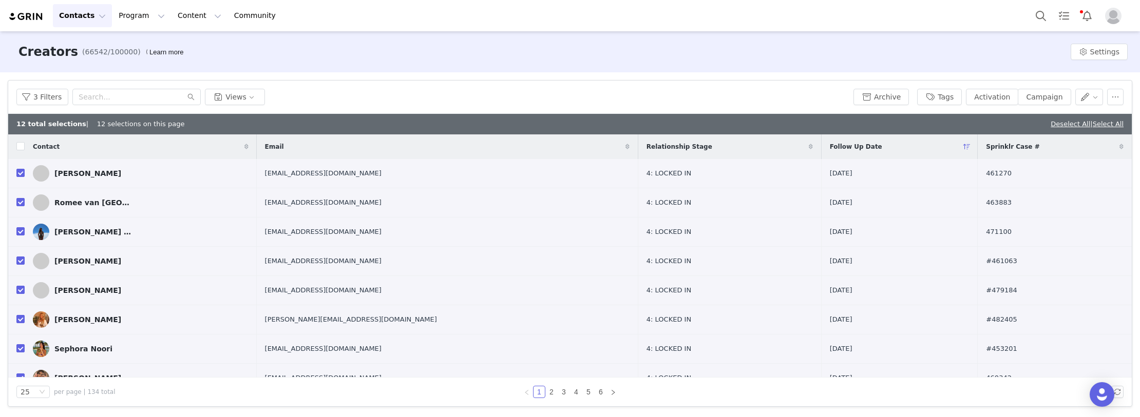
click at [297, 98] on div "3 Filters Views" at bounding box center [432, 97] width 833 height 16
drag, startPoint x: 363, startPoint y: 170, endPoint x: 258, endPoint y: 170, distance: 105.2
click at [258, 170] on tr "Daniela Martinez MarcasQueen@fenixteam.com.mx 4: LOCKED IN 2025-09-16 461270" at bounding box center [569, 173] width 1123 height 29
copy tr "MarcasQueen@fenixteam.com.mx"
drag, startPoint x: 22, startPoint y: 172, endPoint x: 56, endPoint y: 183, distance: 36.2
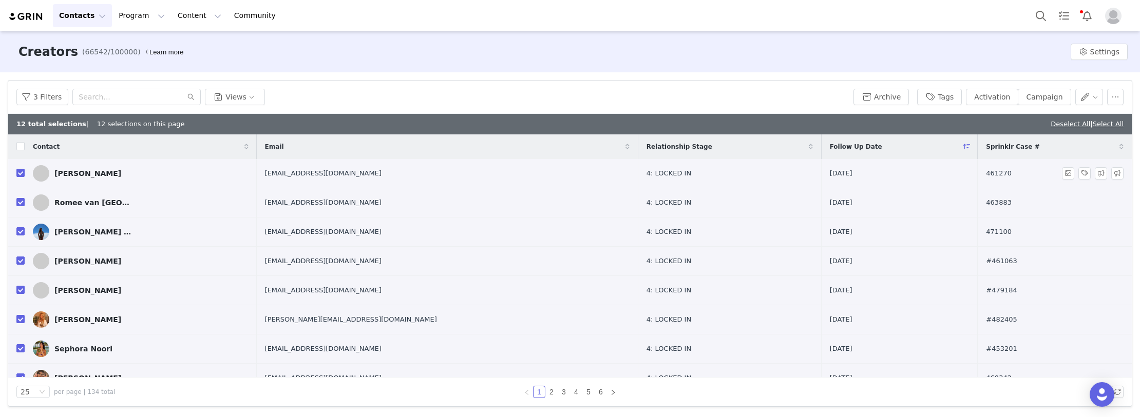
click at [22, 172] on input "checkbox" at bounding box center [20, 173] width 8 height 8
checkbox input "false"
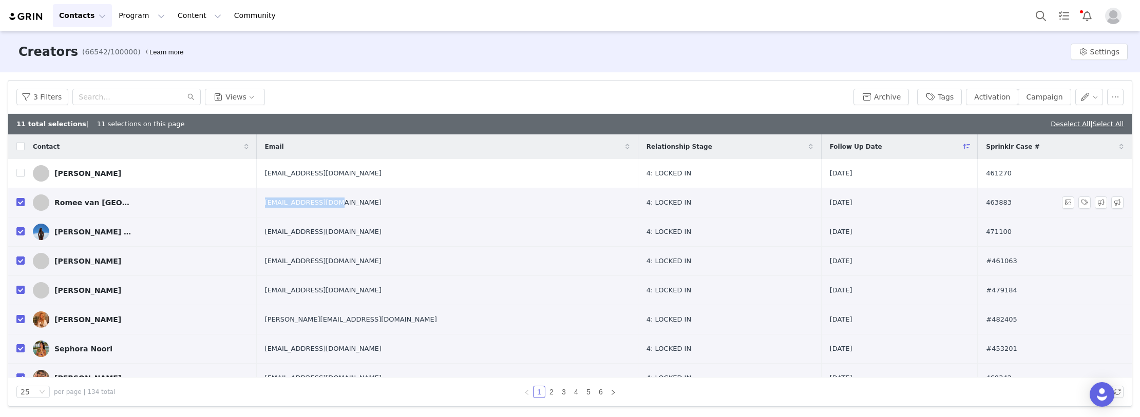
drag, startPoint x: 359, startPoint y: 201, endPoint x: 242, endPoint y: 203, distance: 117.6
click at [248, 202] on tr "Romee van Zeeland romeeeeyy@gmail.com 4: LOCKED IN 2025-09-16 463883" at bounding box center [569, 202] width 1123 height 29
copy tr "romeeeeyy@gmail.com"
click at [19, 202] on input "checkbox" at bounding box center [20, 202] width 8 height 8
checkbox input "false"
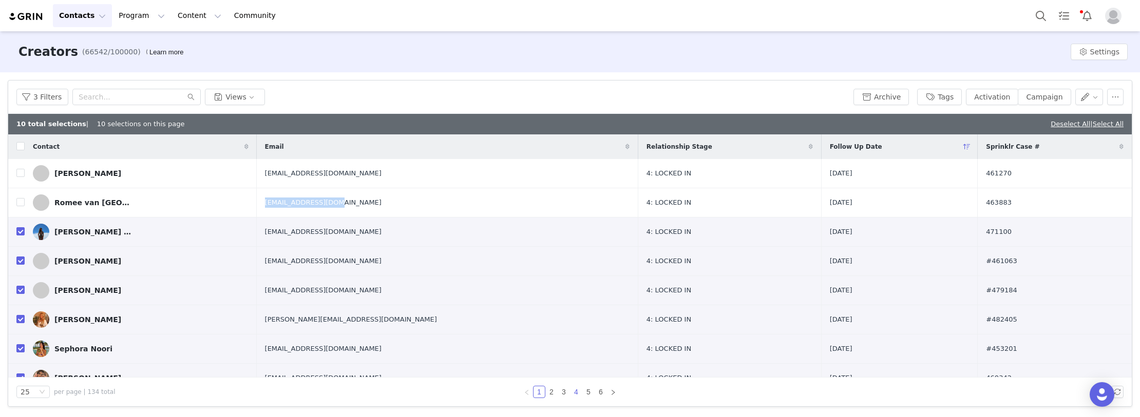
click at [573, 389] on link "4" at bounding box center [575, 392] width 11 height 11
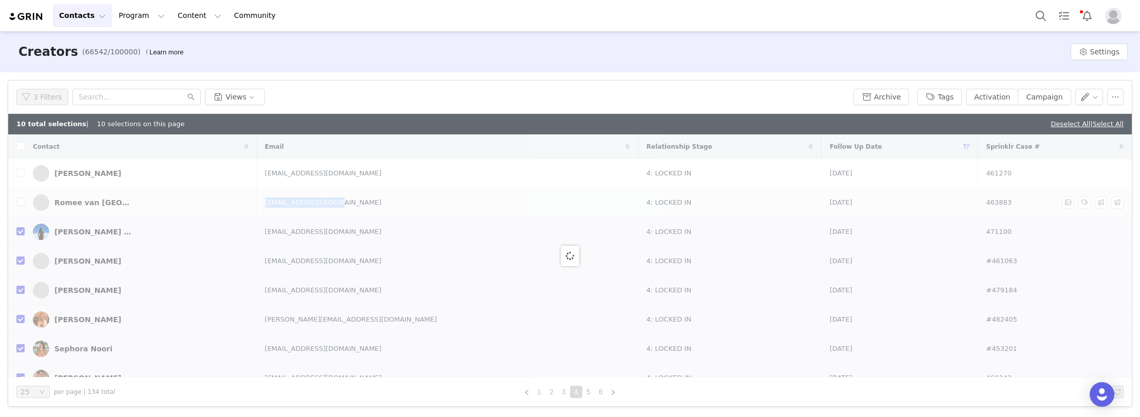
checkbox input "false"
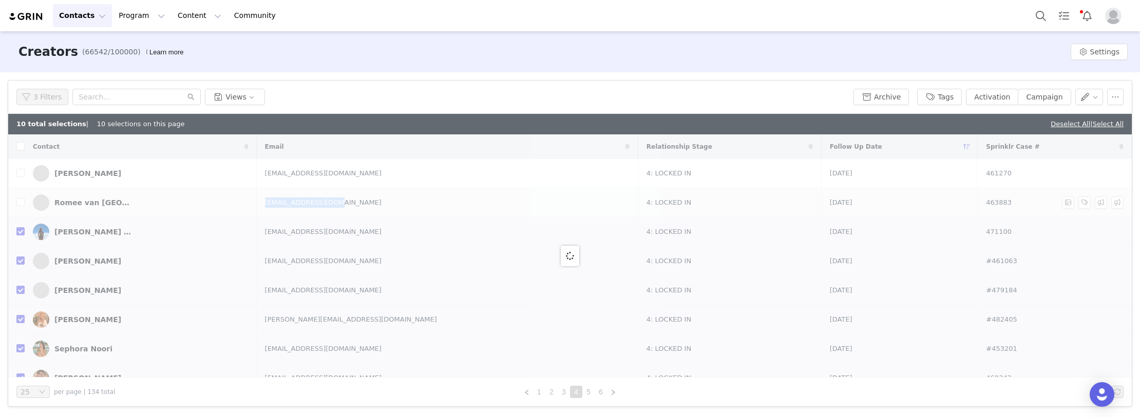
checkbox input "false"
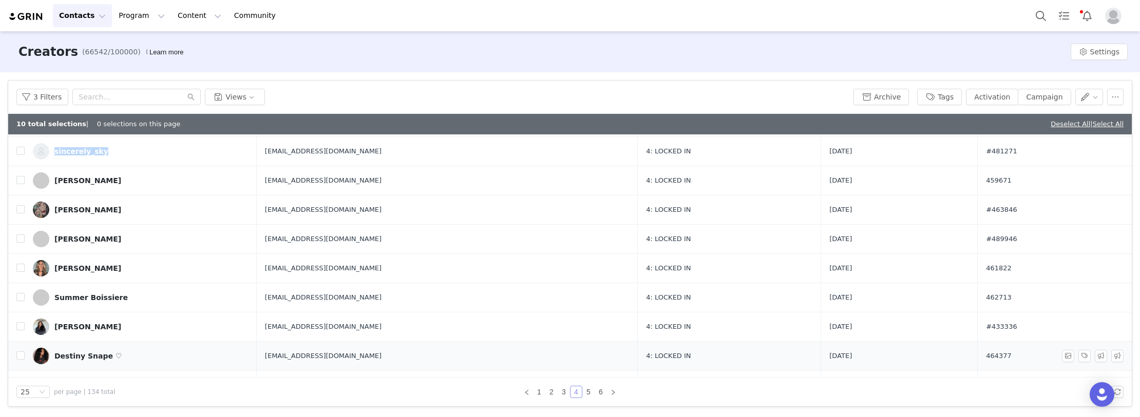
scroll to position [103, 0]
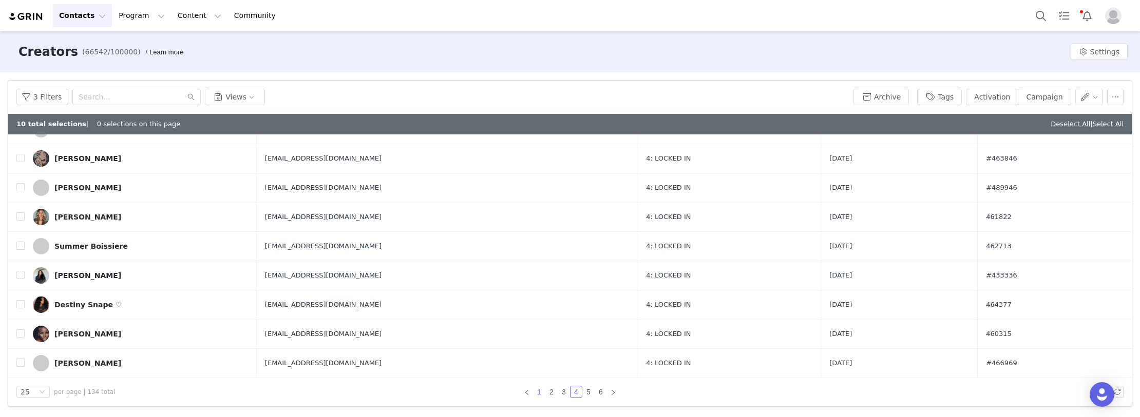
click at [533, 393] on link "1" at bounding box center [538, 392] width 11 height 11
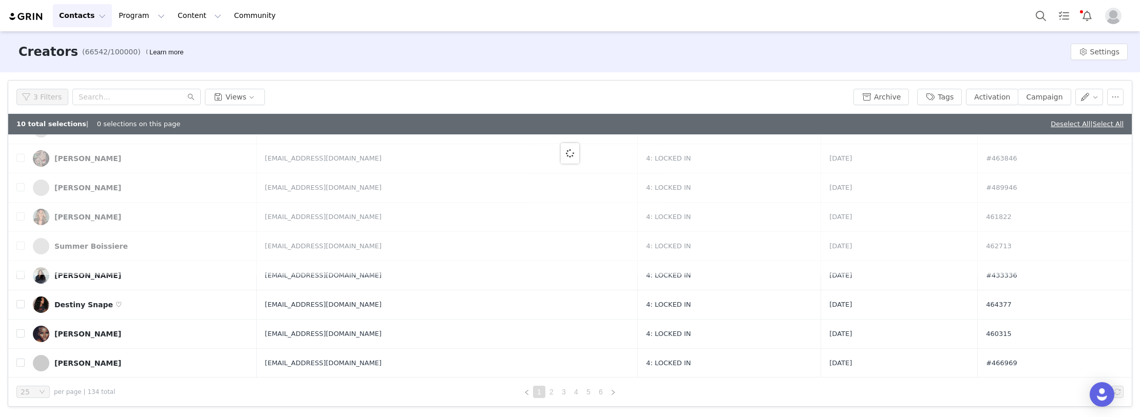
scroll to position [0, 0]
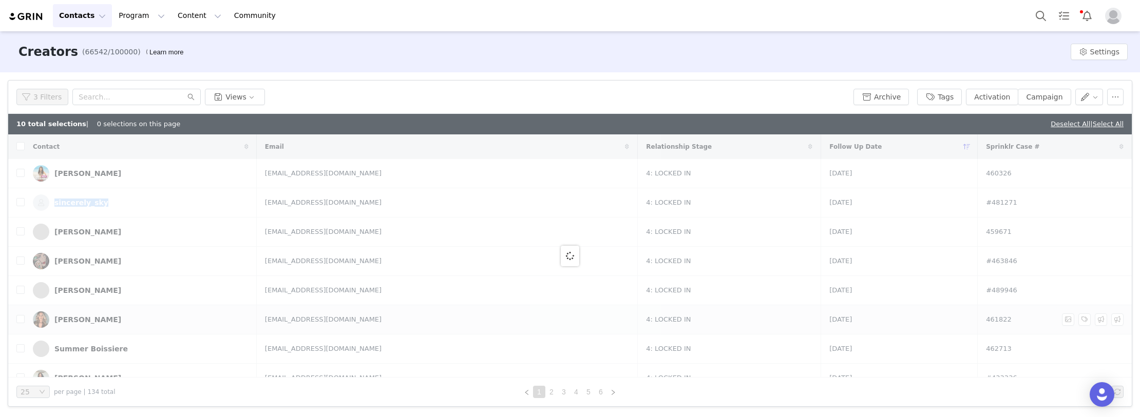
checkbox input "true"
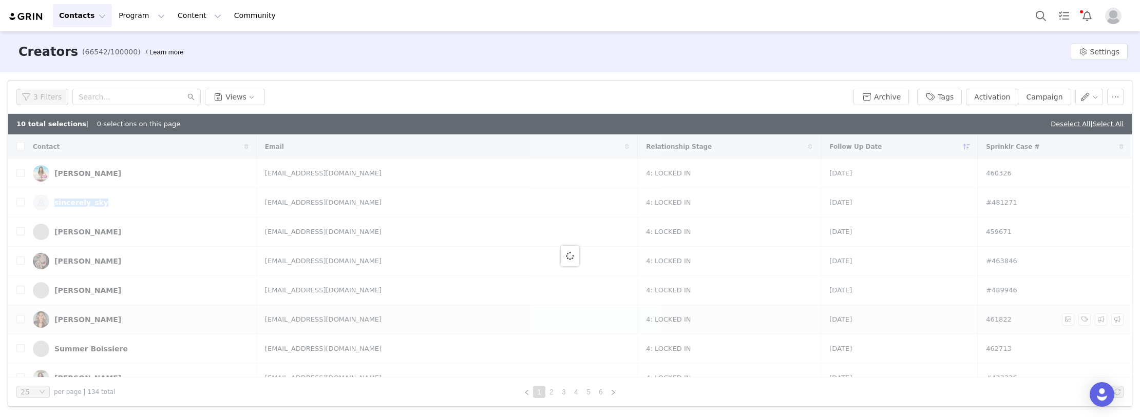
checkbox input "true"
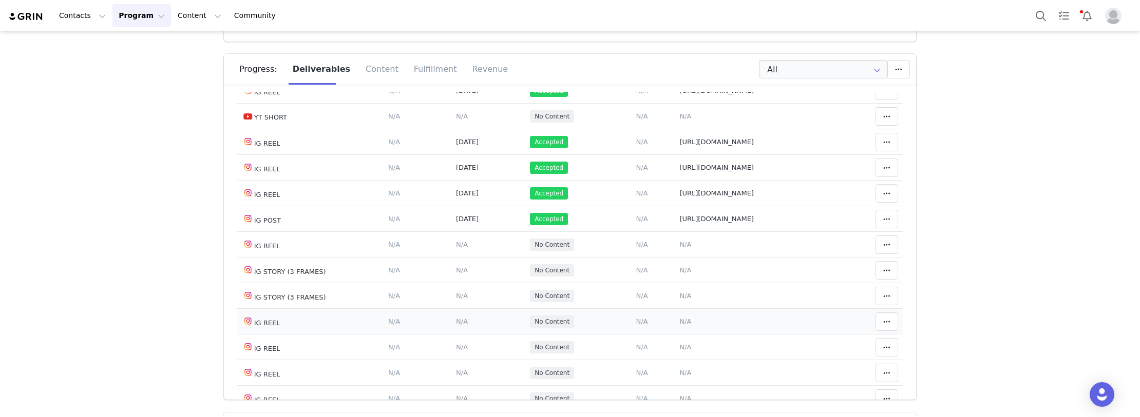
scroll to position [352, 0]
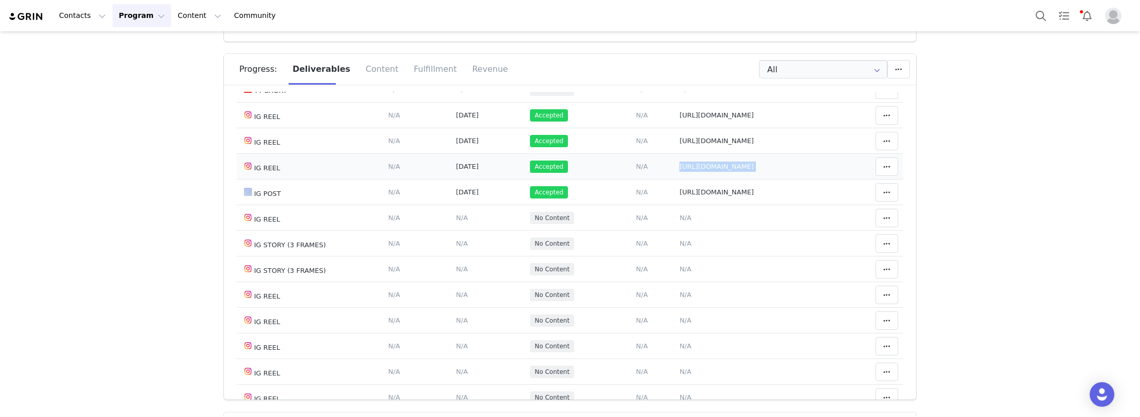
drag, startPoint x: 744, startPoint y: 167, endPoint x: 676, endPoint y: 168, distance: 68.3
click at [668, 168] on tr "IG REEL Deliverable Due Date Set the date you expect this content to go live. S…" at bounding box center [570, 167] width 666 height 26
click at [679, 220] on span "N/A" at bounding box center [685, 218] width 12 height 8
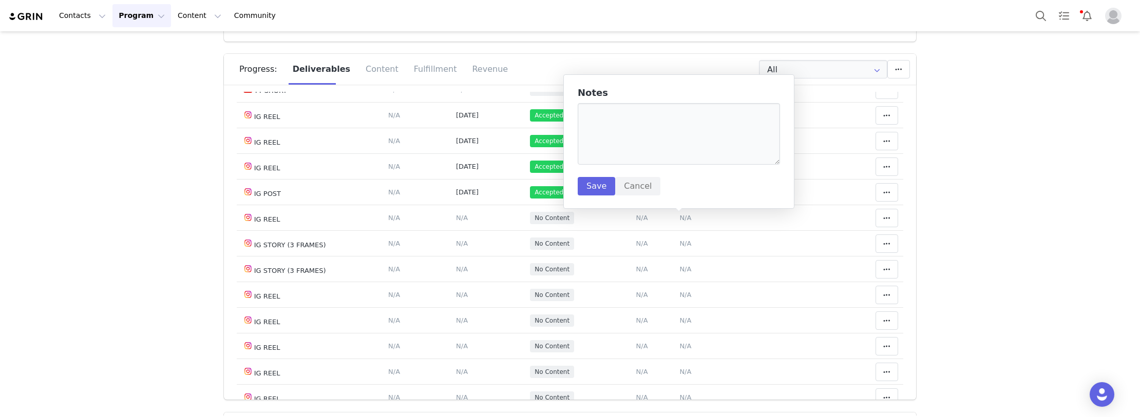
click at [614, 167] on div "Notes Save Cancel" at bounding box center [679, 142] width 202 height 108
click at [606, 139] on textarea at bounding box center [679, 134] width 202 height 62
paste textarea "https://www.instagram.com/p/DOwegpPDyiQ/"
type textarea "https://www.instagram.com/p/DOwegpPDyiQ/"
click at [600, 174] on div "Notes https://www.instagram.com/p/DOwegpPDyiQ/ Save Cancel" at bounding box center [679, 142] width 202 height 108
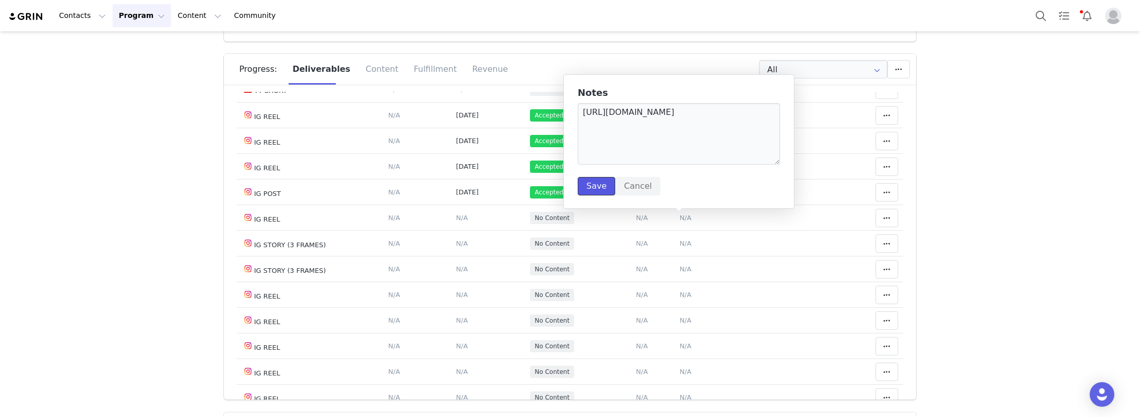
click at [595, 189] on button "Save" at bounding box center [596, 186] width 37 height 18
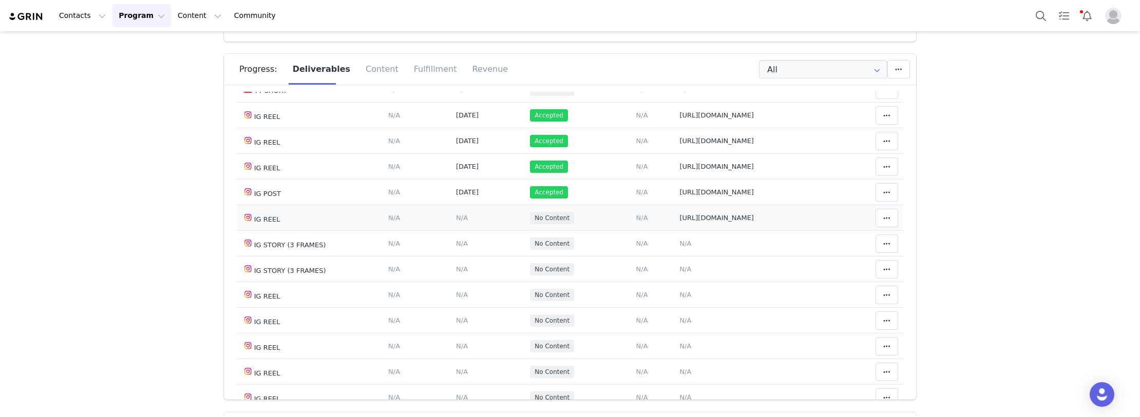
click at [456, 220] on span "N/A" at bounding box center [462, 218] width 12 height 8
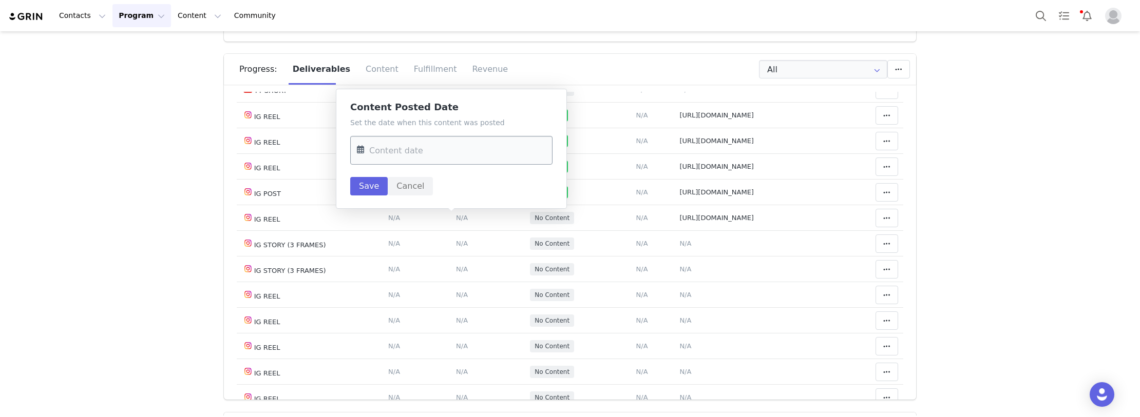
click at [405, 162] on input "text" at bounding box center [451, 150] width 202 height 29
click at [474, 269] on span "19" at bounding box center [476, 270] width 12 height 12
type input "[DATE]"
drag, startPoint x: 351, startPoint y: 188, endPoint x: 373, endPoint y: 187, distance: 21.6
click at [352, 188] on button "Save" at bounding box center [368, 186] width 37 height 18
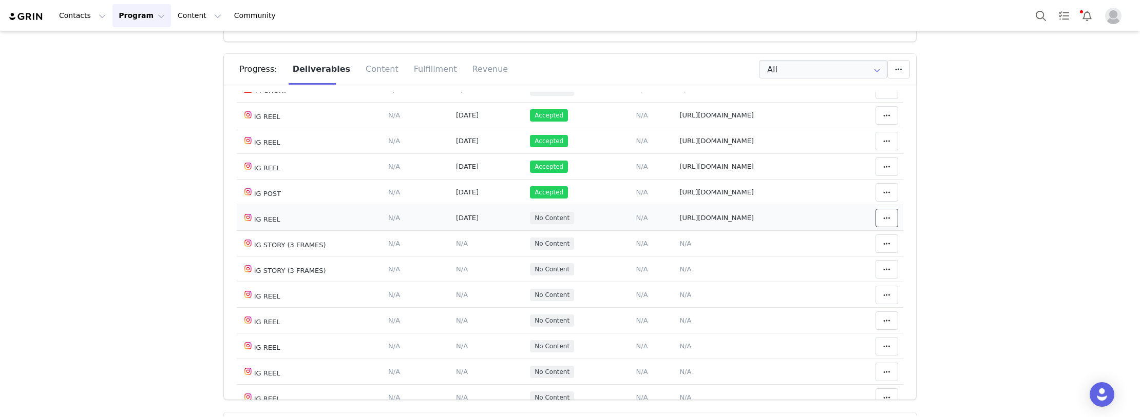
click at [882, 218] on button at bounding box center [886, 218] width 23 height 18
click at [795, 221] on div "Mark as Accepted" at bounding box center [793, 220] width 127 height 24
click at [679, 297] on span "N/A" at bounding box center [685, 295] width 12 height 8
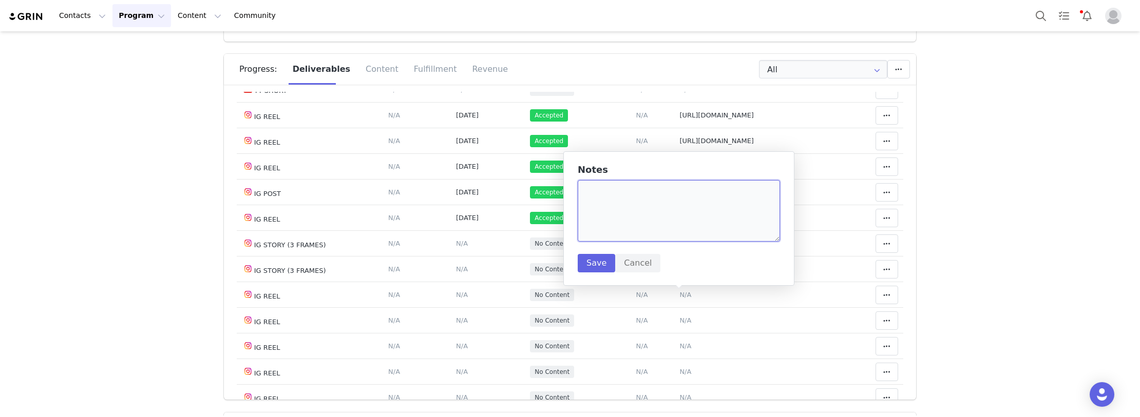
click at [645, 214] on textarea at bounding box center [679, 211] width 202 height 62
paste textarea "https://www.instagram.com/p/DOyt3gAkbgT/"
type textarea "https://www.instagram.com/p/DOyt3gAkbgT/"
click at [602, 261] on button "Save" at bounding box center [596, 263] width 37 height 18
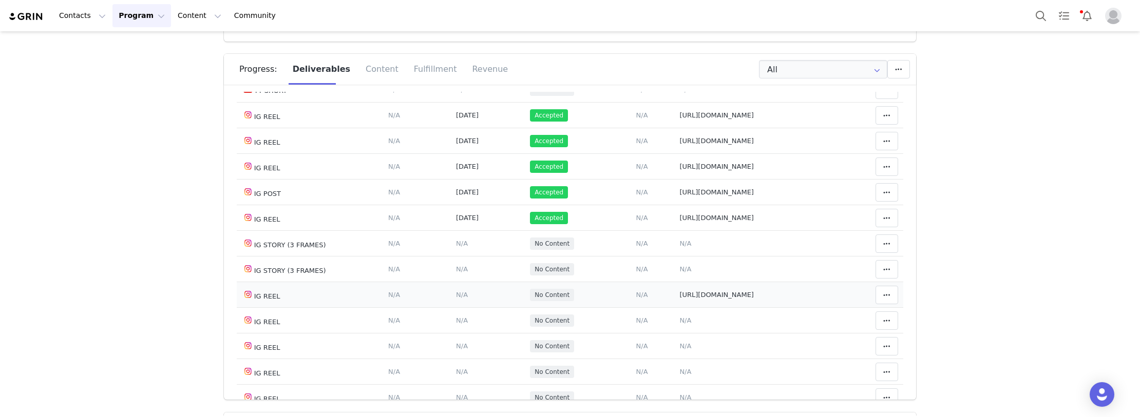
click at [456, 297] on span "N/A" at bounding box center [462, 295] width 12 height 8
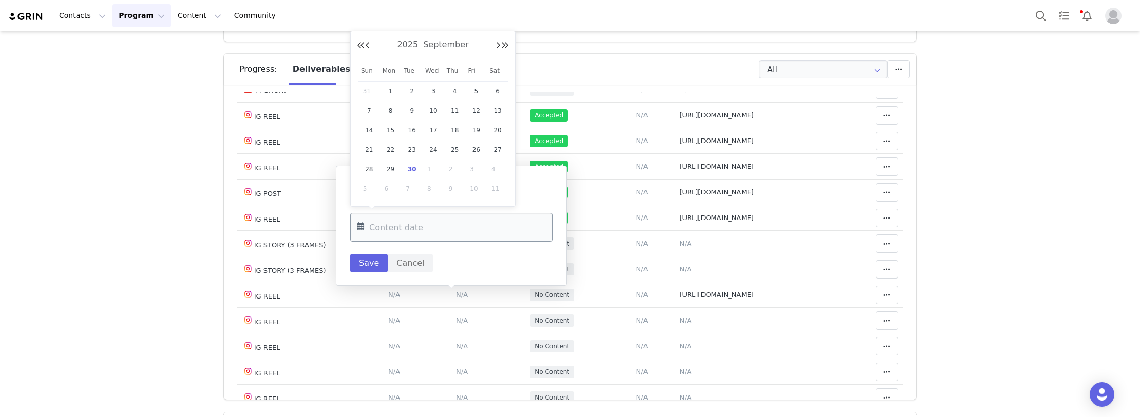
click at [428, 221] on input "text" at bounding box center [451, 227] width 202 height 29
click at [494, 128] on span "20" at bounding box center [497, 130] width 12 height 12
type input "Sep 20 2025"
click at [369, 264] on button "Save" at bounding box center [368, 263] width 37 height 18
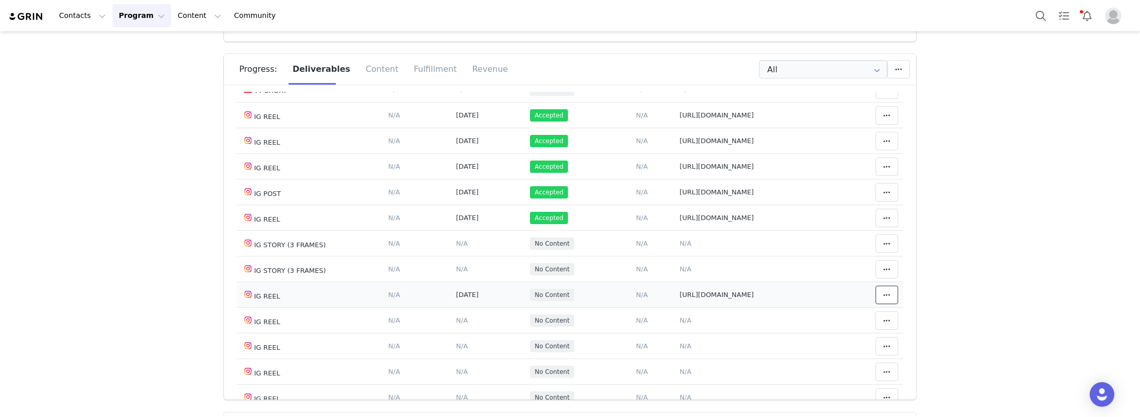
click at [883, 299] on icon at bounding box center [886, 295] width 7 height 8
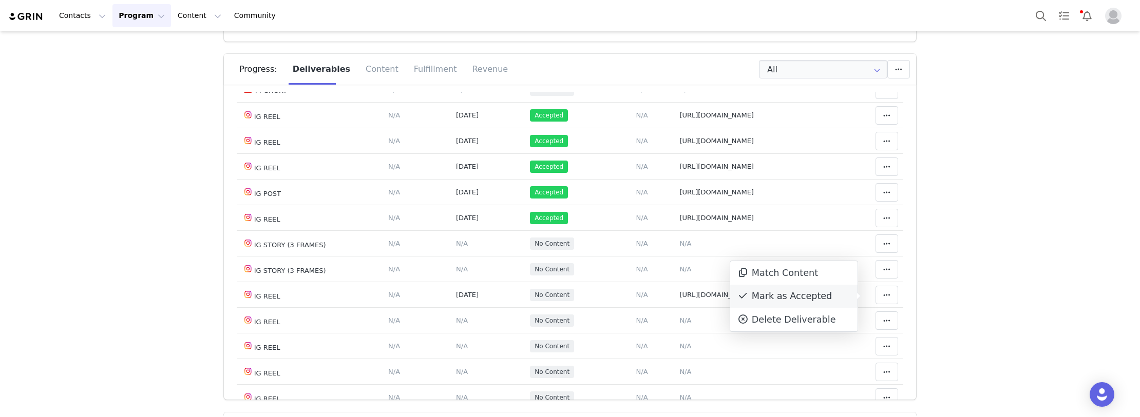
click at [793, 297] on div "Mark as Accepted" at bounding box center [793, 297] width 127 height 24
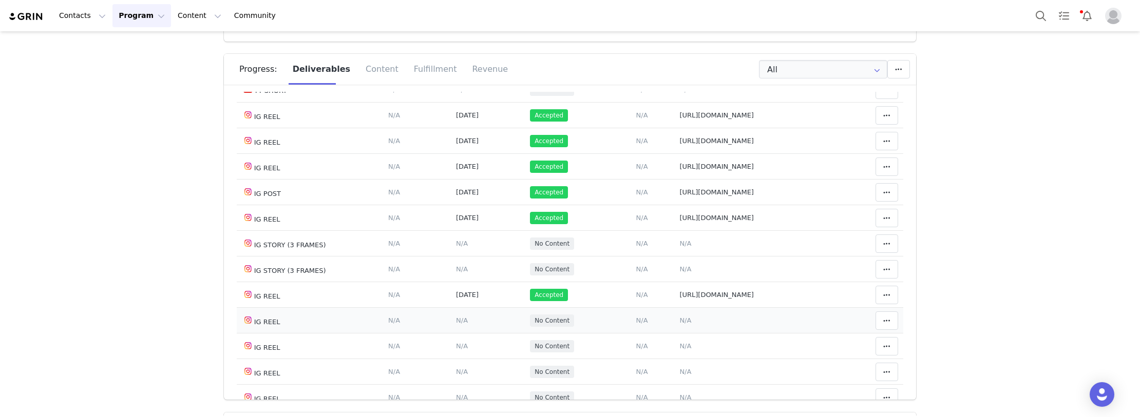
click at [679, 322] on span "N/A" at bounding box center [685, 321] width 12 height 8
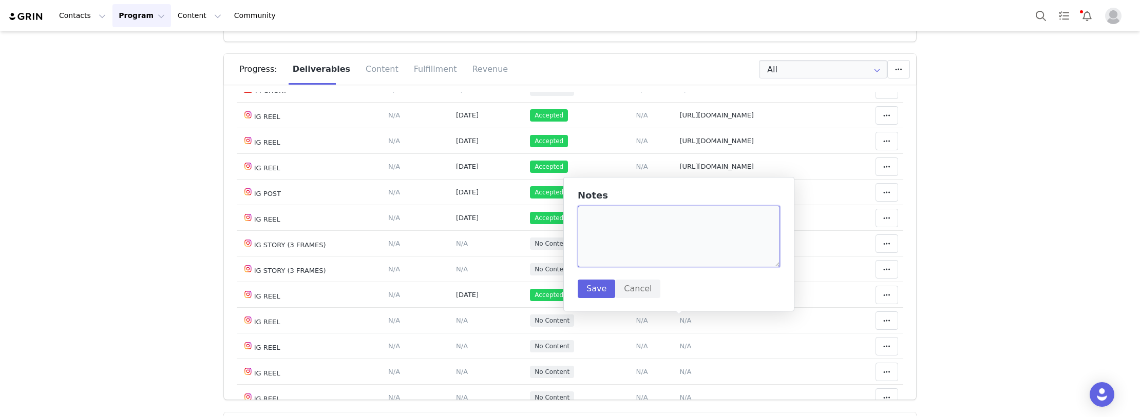
drag, startPoint x: 651, startPoint y: 239, endPoint x: 589, endPoint y: 281, distance: 74.8
click at [650, 239] on textarea at bounding box center [679, 237] width 202 height 62
paste textarea "https://www.instagram.com/p/DO7P-c6jL3o/"
type textarea "https://www.instagram.com/p/DO7P-c6jL3o/"
click at [589, 281] on button "Save" at bounding box center [596, 289] width 37 height 18
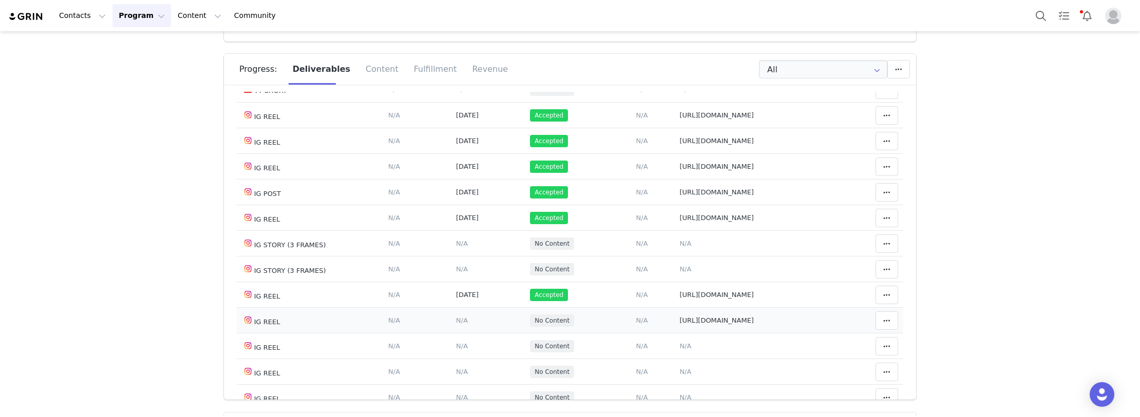
click at [456, 322] on span "N/A" at bounding box center [462, 321] width 12 height 8
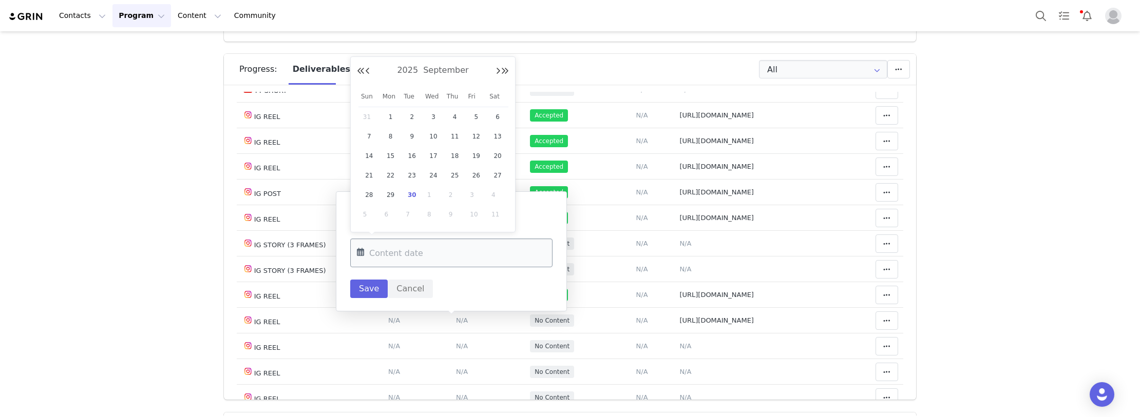
click at [419, 247] on input "text" at bounding box center [451, 253] width 202 height 29
click at [433, 170] on span "24" at bounding box center [433, 175] width 12 height 12
type input "Sep 24 2025"
click at [370, 288] on button "Save" at bounding box center [368, 289] width 37 height 18
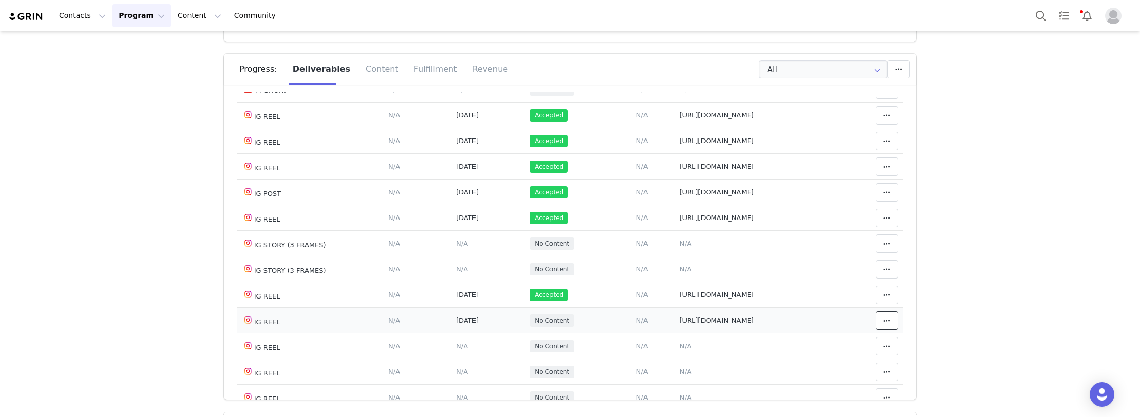
click at [883, 322] on icon at bounding box center [886, 321] width 7 height 8
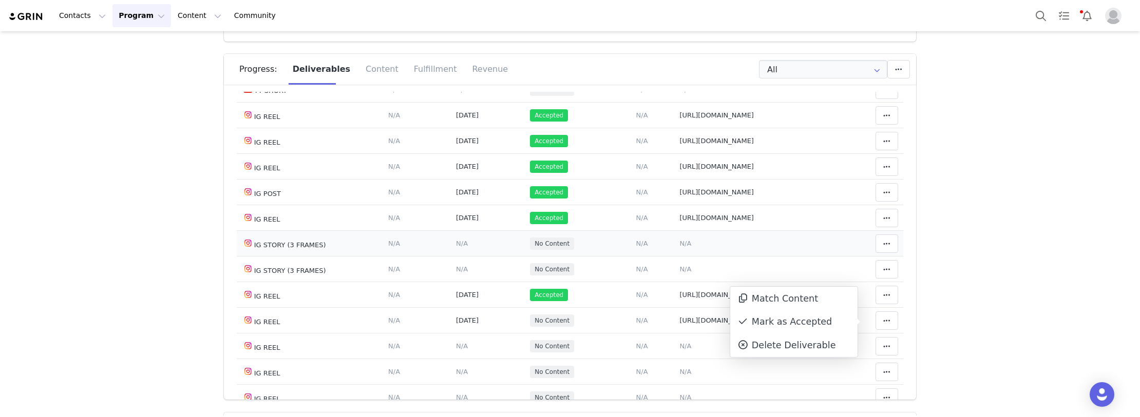
drag, startPoint x: 820, startPoint y: 321, endPoint x: 702, endPoint y: 254, distance: 135.9
click at [820, 320] on div "Mark as Accepted" at bounding box center [793, 323] width 127 height 24
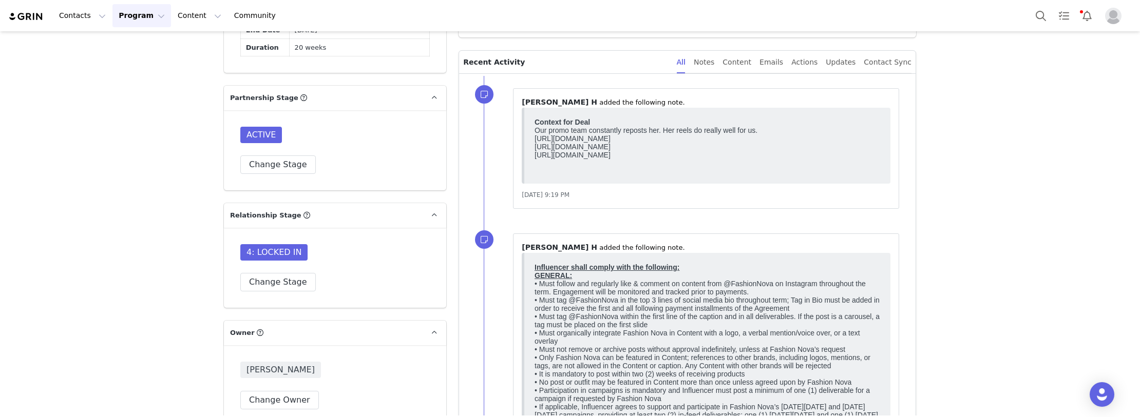
scroll to position [1027, 0]
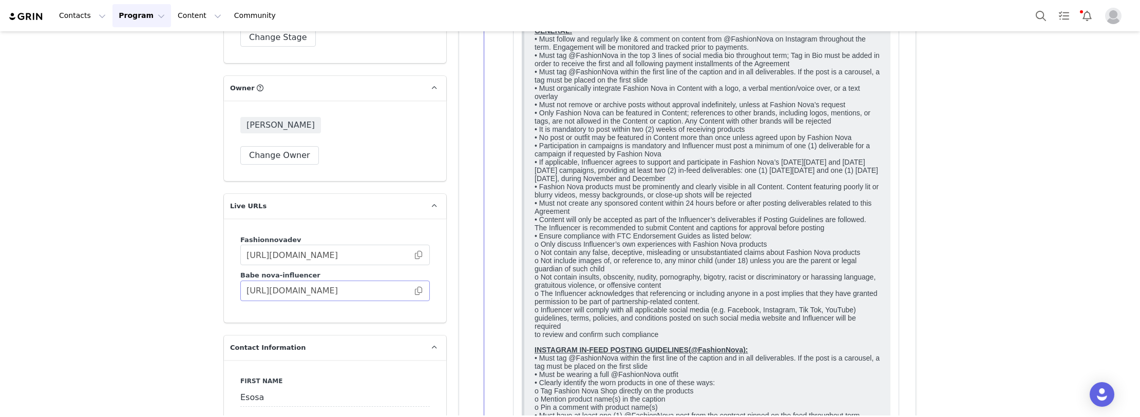
click at [415, 291] on span at bounding box center [418, 291] width 10 height 0
drag, startPoint x: 130, startPoint y: 226, endPoint x: 165, endPoint y: 236, distance: 36.9
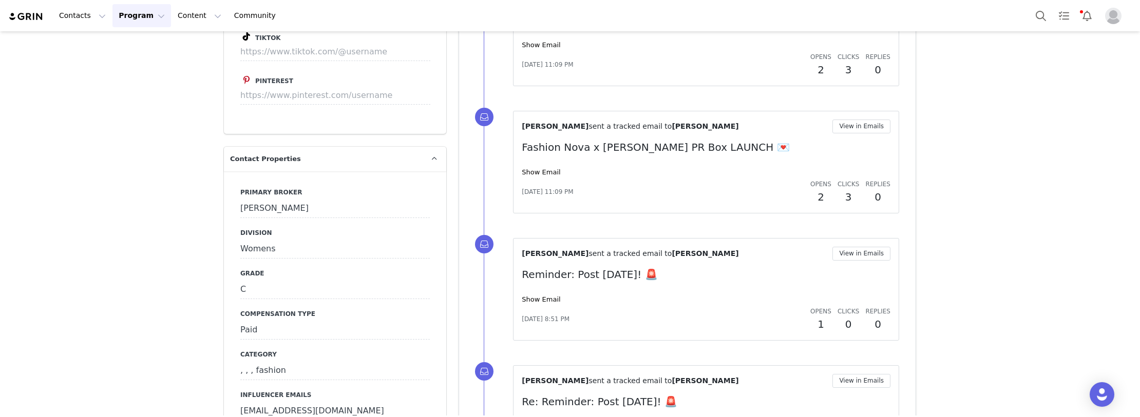
scroll to position [2362, 0]
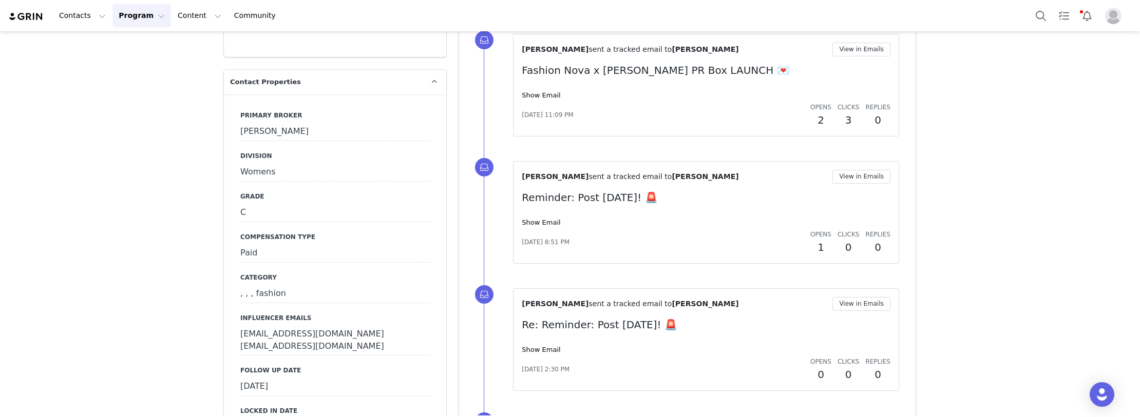
click at [280, 378] on div "[DATE]" at bounding box center [334, 387] width 189 height 18
drag, startPoint x: 280, startPoint y: 318, endPoint x: 316, endPoint y: 320, distance: 36.5
click at [281, 378] on input "[DATE]" at bounding box center [334, 387] width 189 height 18
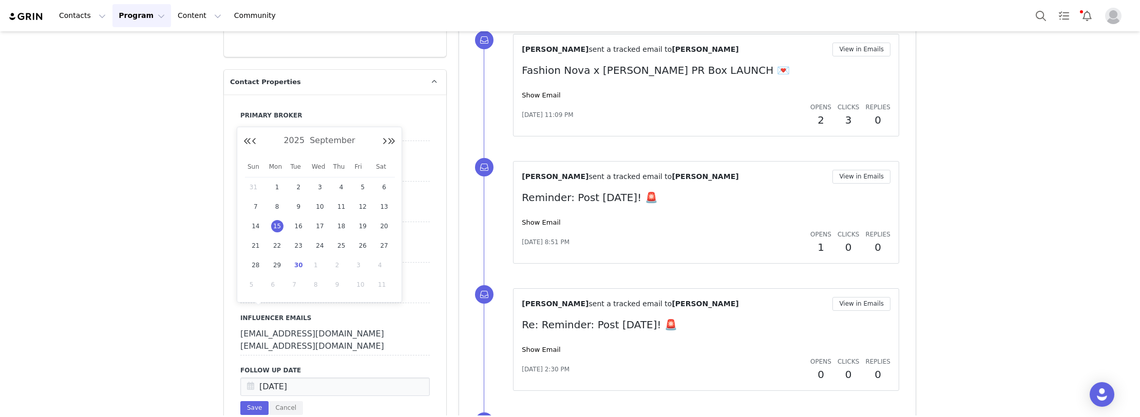
click at [297, 263] on span "30" at bounding box center [298, 265] width 12 height 12
type input "[DATE]"
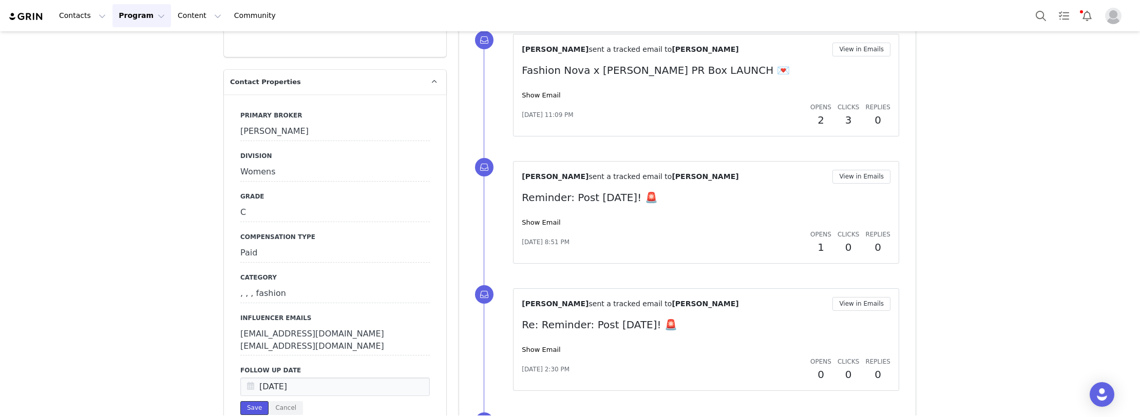
click at [250, 401] on button "Save" at bounding box center [254, 408] width 28 height 14
click at [74, 20] on button "Contacts Contacts" at bounding box center [82, 15] width 59 height 23
drag, startPoint x: 80, startPoint y: 40, endPoint x: 158, endPoint y: 3, distance: 86.6
click at [80, 40] on p "Creators" at bounding box center [77, 45] width 30 height 11
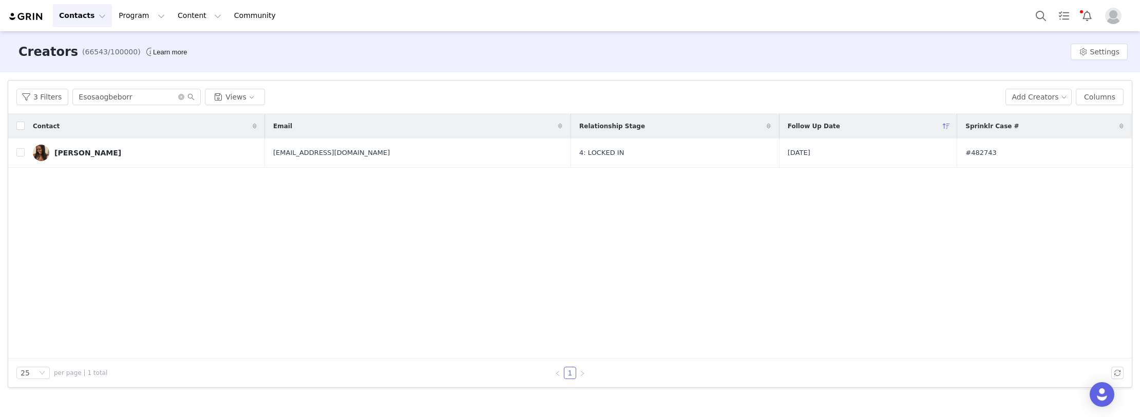
click at [139, 286] on div "Contact Email Relationship Stage Follow Up Date Sprinklr Case # Esosa Ogbebor s…" at bounding box center [569, 236] width 1123 height 245
paste input "flawlesslyshay"
drag, startPoint x: 153, startPoint y: 91, endPoint x: -50, endPoint y: 110, distance: 203.6
click at [0, 110] on html "Contacts Contacts Creators Prospects Applicants Program Program Activations Cam…" at bounding box center [570, 208] width 1140 height 417
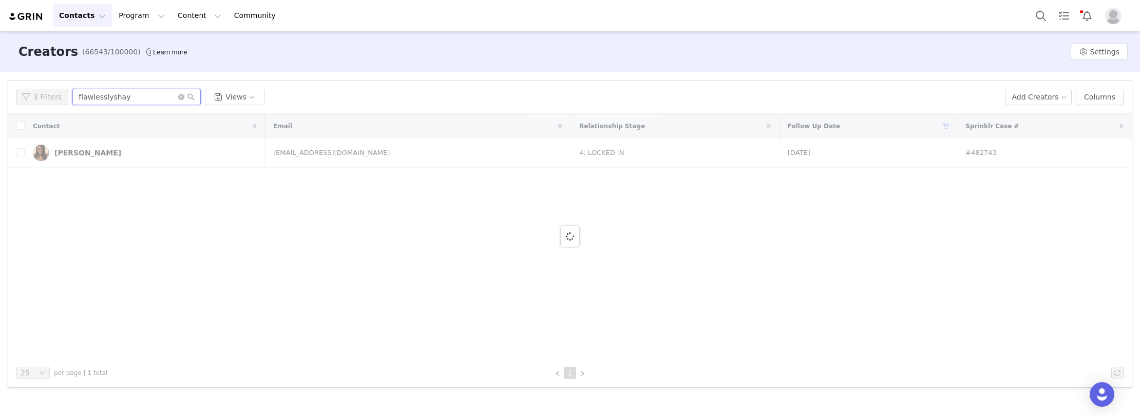
type input "flawlesslyshay"
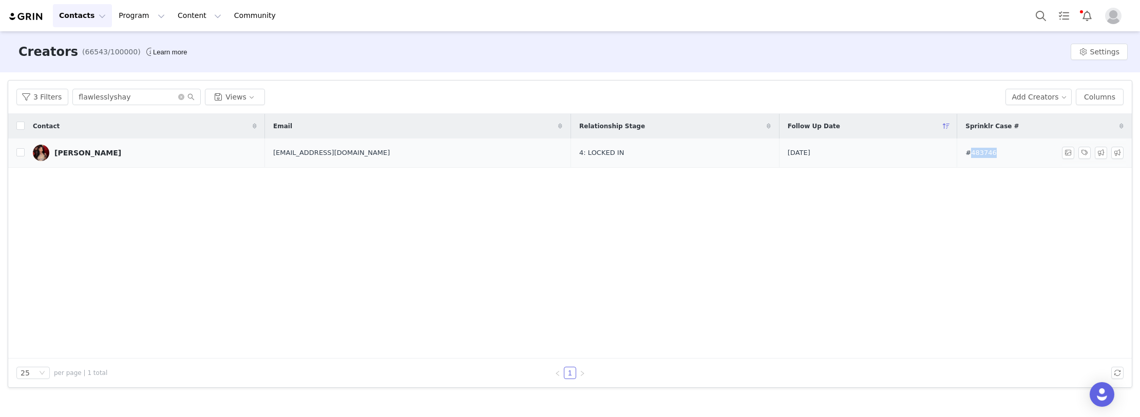
copy span "483746"
drag, startPoint x: 996, startPoint y: 151, endPoint x: 839, endPoint y: 95, distance: 166.3
click at [957, 155] on td "#483746" at bounding box center [1042, 153] width 170 height 29
click at [138, 154] on link "Shayla Stevenson" at bounding box center [145, 153] width 224 height 16
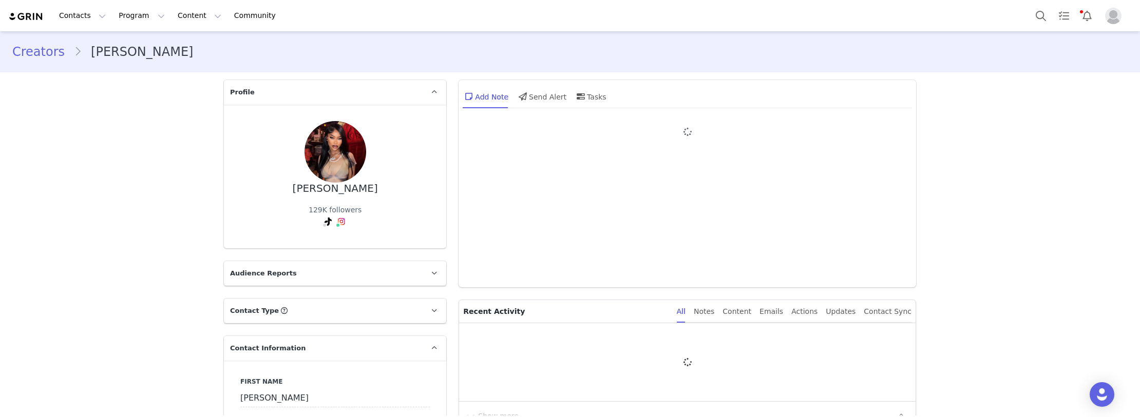
type input "+1 ([GEOGRAPHIC_DATA])"
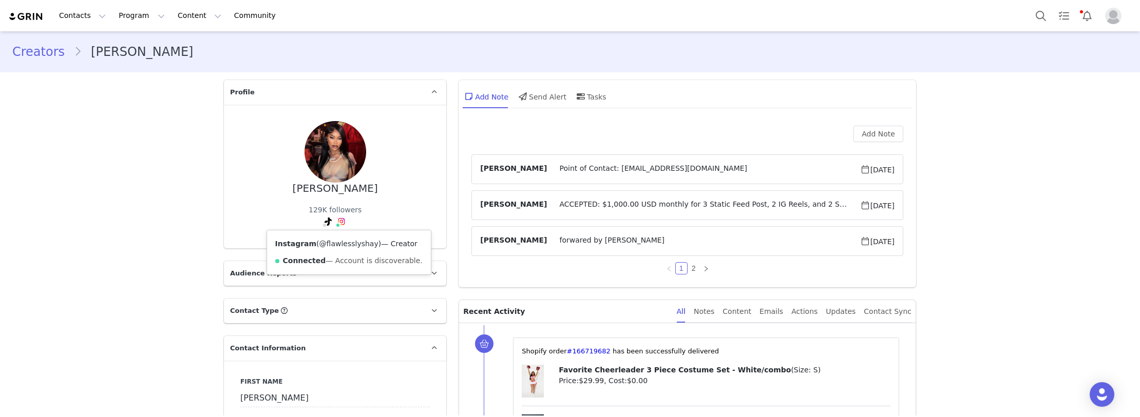
click at [336, 247] on link "@flawlesslyshay" at bounding box center [348, 244] width 59 height 8
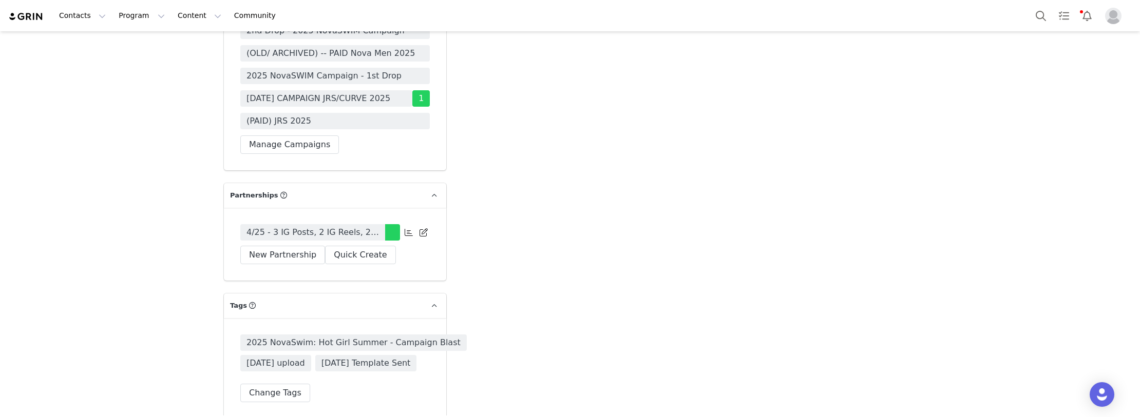
scroll to position [3132, 0]
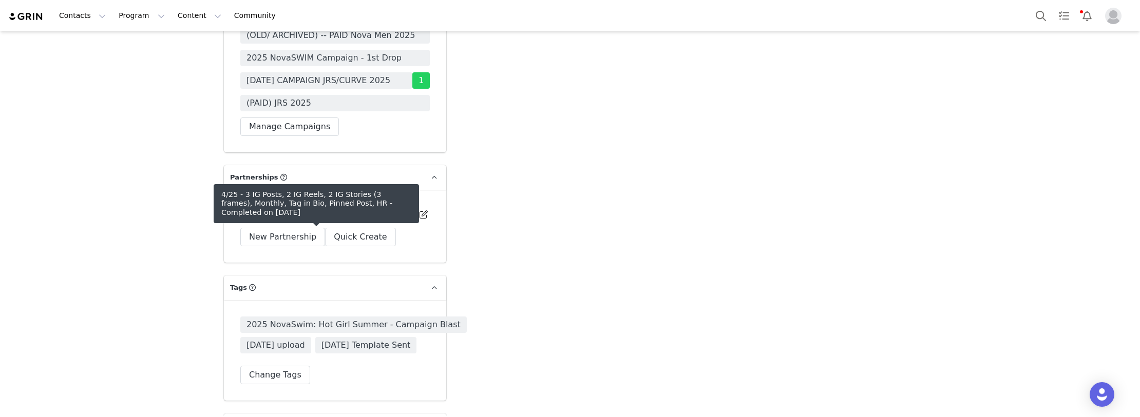
drag, startPoint x: 296, startPoint y: 237, endPoint x: 336, endPoint y: 221, distance: 42.9
click at [296, 221] on span "4/25 - 3 IG Posts, 2 IG Reels, 2 IG Stories (3 frames), Monthly, Tag in Bio, Pi…" at bounding box center [312, 214] width 132 height 12
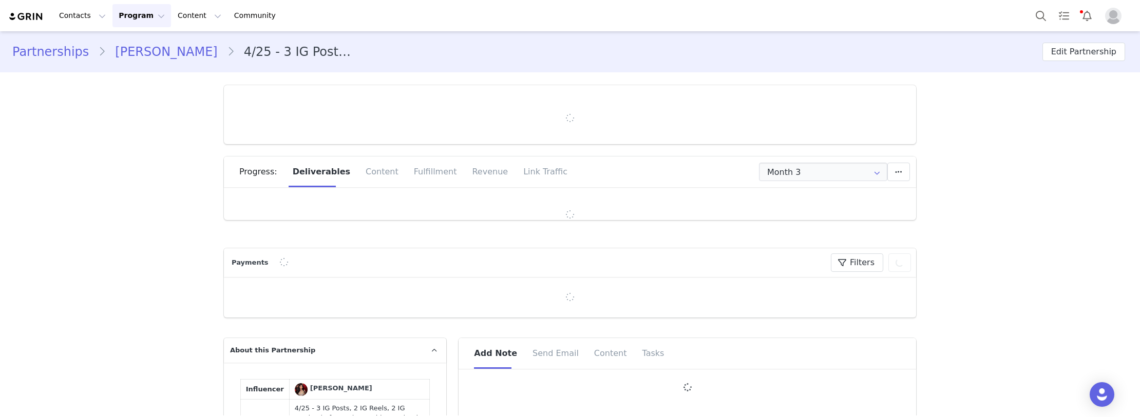
type input "+1 ([GEOGRAPHIC_DATA])"
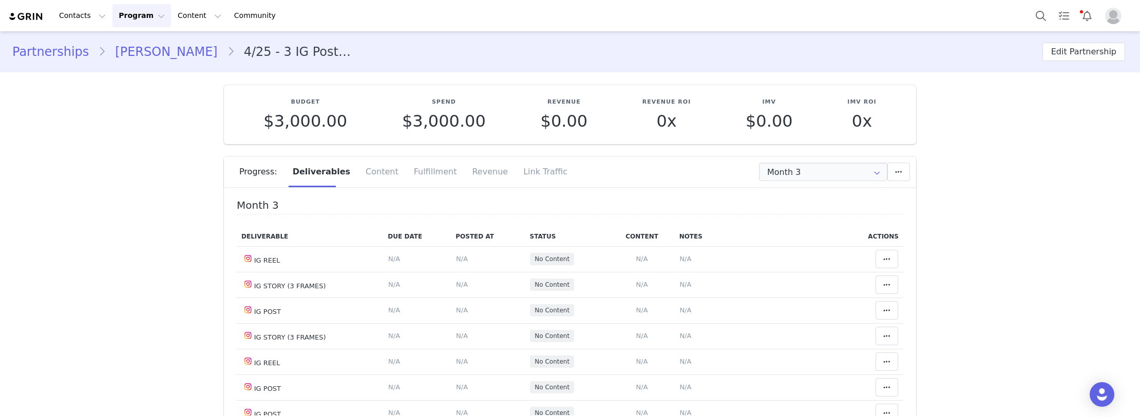
drag, startPoint x: 156, startPoint y: 251, endPoint x: 786, endPoint y: 224, distance: 630.0
click at [802, 171] on input "Month 3" at bounding box center [823, 172] width 128 height 18
click at [805, 253] on li "All Months" at bounding box center [823, 251] width 135 height 17
type input "All"
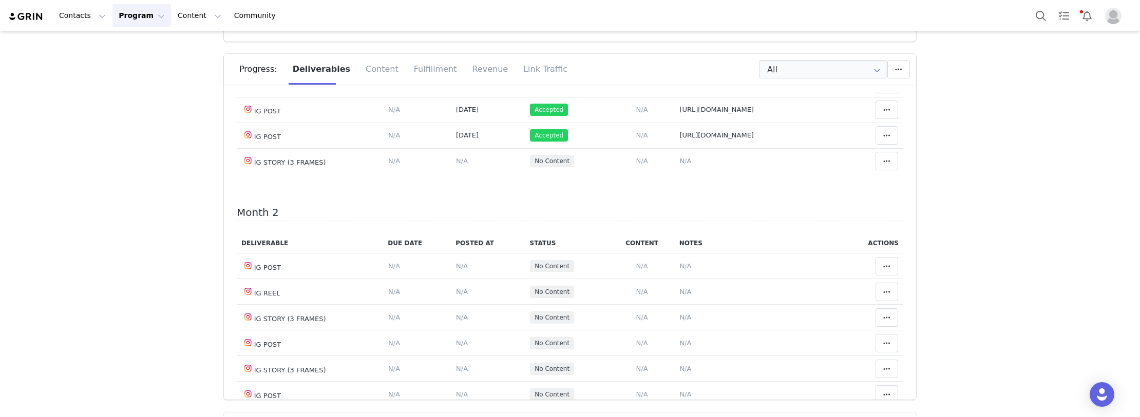
scroll to position [154, 0]
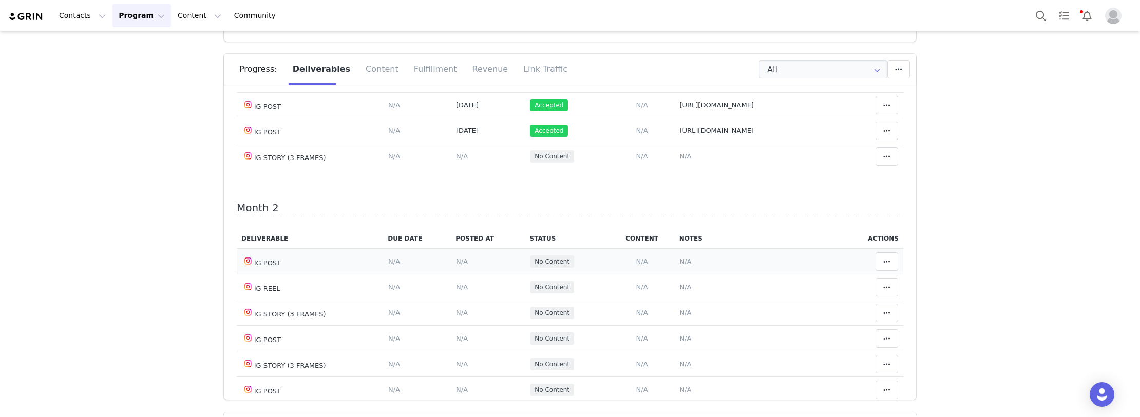
click at [679, 265] on span "N/A" at bounding box center [685, 262] width 12 height 8
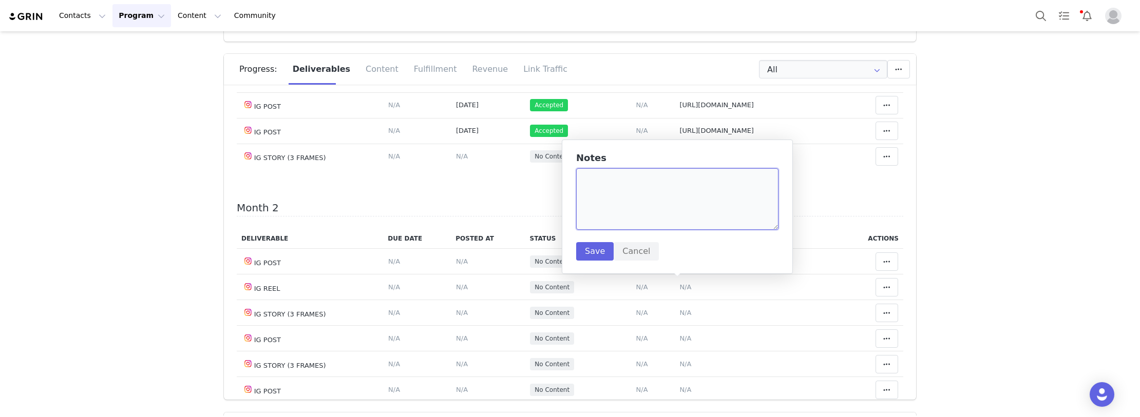
paste textarea "https://www.instagram.com/p/DNb4rqIuPo0/?img_index=1"
click at [639, 199] on textarea at bounding box center [677, 199] width 202 height 62
type textarea "https://www.instagram.com/p/DNb4rqIuPo0/?img_index=1"
click at [589, 252] on button "Save" at bounding box center [594, 251] width 37 height 18
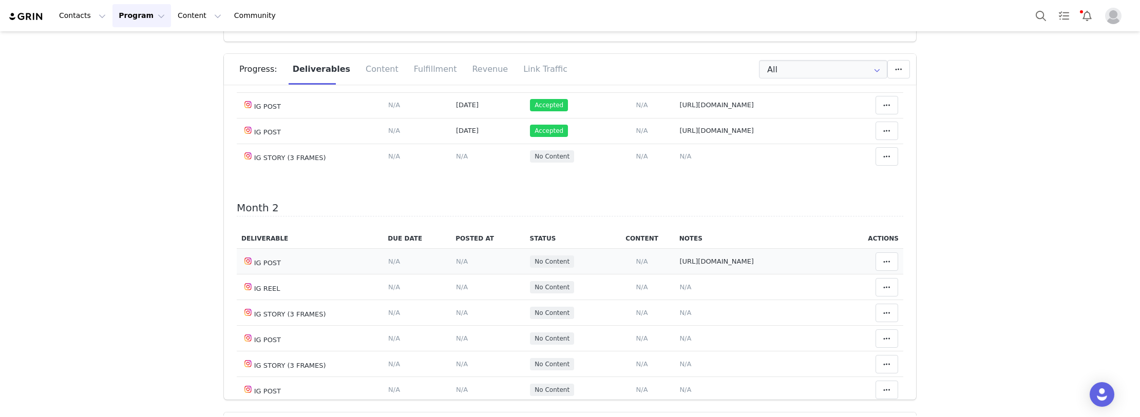
click at [456, 265] on span "N/A" at bounding box center [462, 262] width 12 height 8
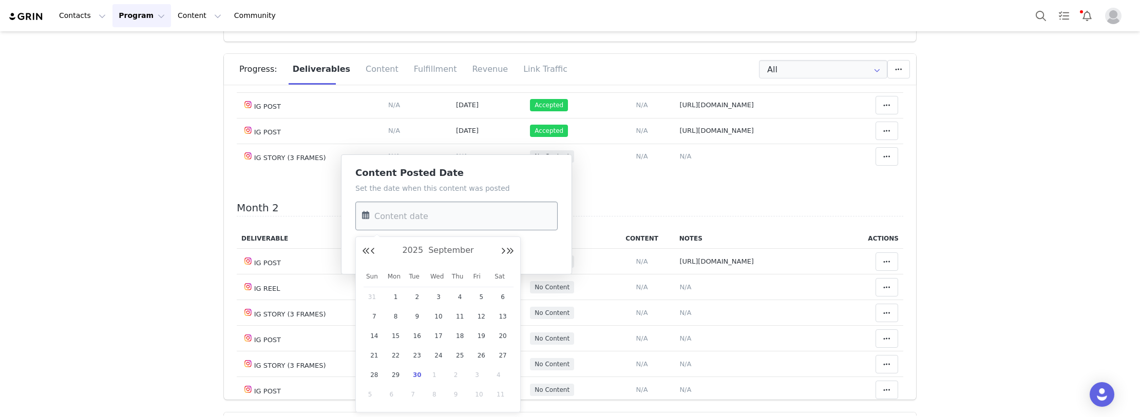
drag, startPoint x: 431, startPoint y: 215, endPoint x: 437, endPoint y: 336, distance: 121.3
click at [430, 217] on input "text" at bounding box center [456, 216] width 202 height 29
drag, startPoint x: 369, startPoint y: 294, endPoint x: 415, endPoint y: 288, distance: 46.7
click at [369, 294] on span "31" at bounding box center [374, 297] width 12 height 12
click at [407, 214] on input "Aug 31 2025" at bounding box center [456, 216] width 202 height 29
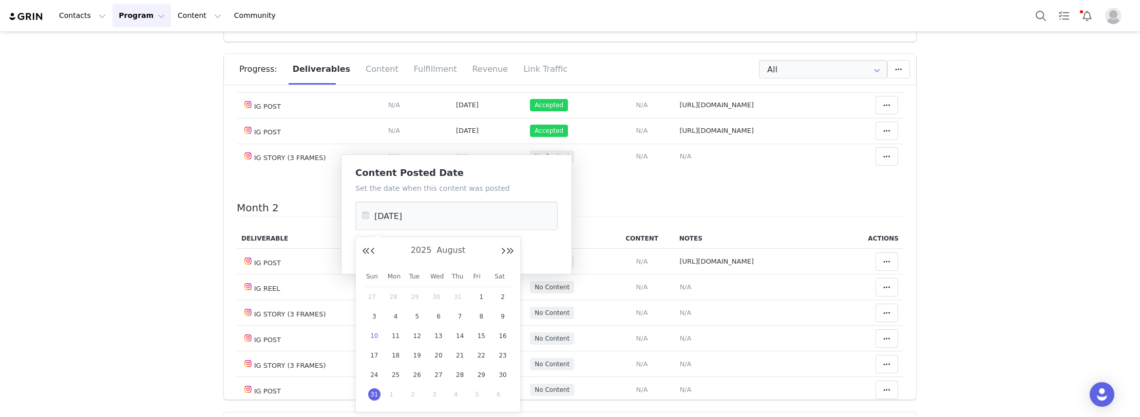
drag, startPoint x: 376, startPoint y: 353, endPoint x: 384, endPoint y: 273, distance: 80.0
click at [376, 349] on div "17" at bounding box center [374, 355] width 22 height 15
type input "[DATE]"
click at [384, 253] on button "Save" at bounding box center [373, 252] width 37 height 18
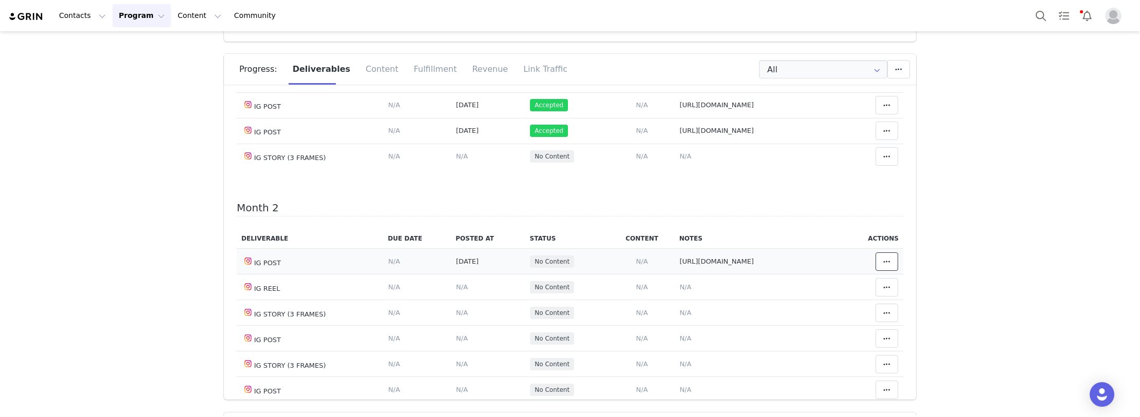
drag, startPoint x: 874, startPoint y: 285, endPoint x: 795, endPoint y: 286, distance: 79.1
click at [881, 268] on span at bounding box center [887, 262] width 12 height 12
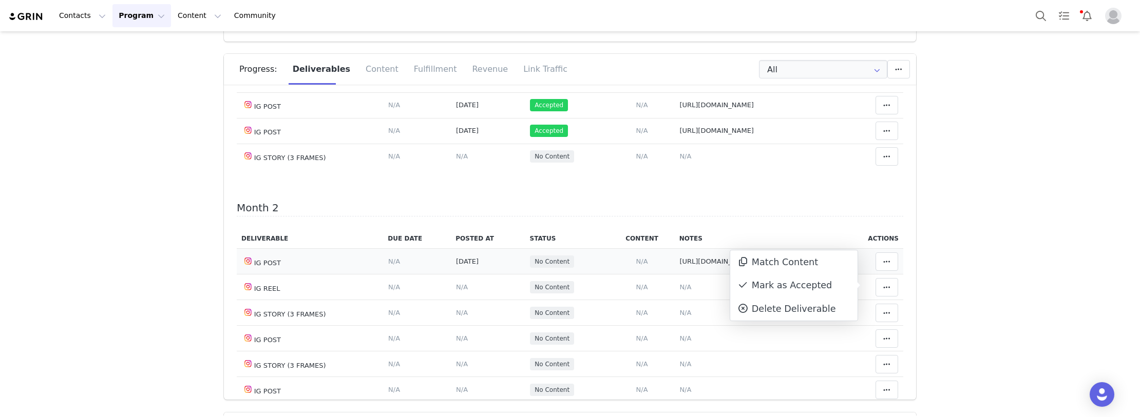
click at [791, 286] on div "Mark as Accepted" at bounding box center [793, 286] width 127 height 24
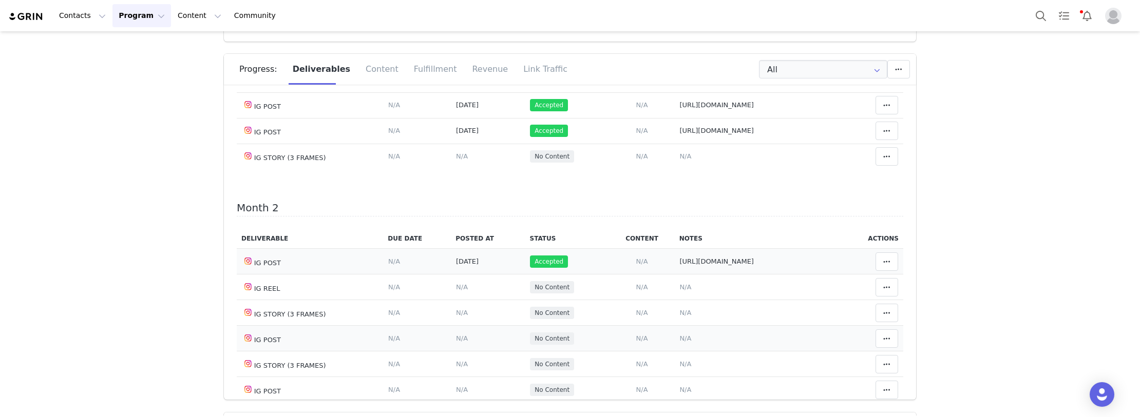
click at [682, 342] on span "N/A" at bounding box center [685, 339] width 12 height 8
click at [625, 245] on div "Notes Save Cancel" at bounding box center [679, 286] width 202 height 108
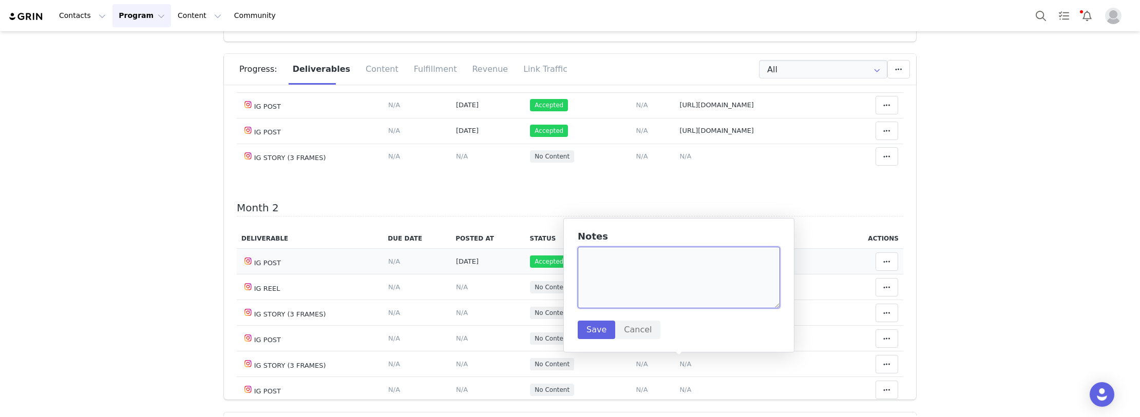
click at [623, 286] on textarea at bounding box center [679, 278] width 202 height 62
paste textarea "https://www.instagram.com/p/DOuNsVXD0bX/"
type textarea "https://www.instagram.com/p/DOuNsVXD0bX/"
click at [586, 326] on button "Save" at bounding box center [596, 330] width 37 height 18
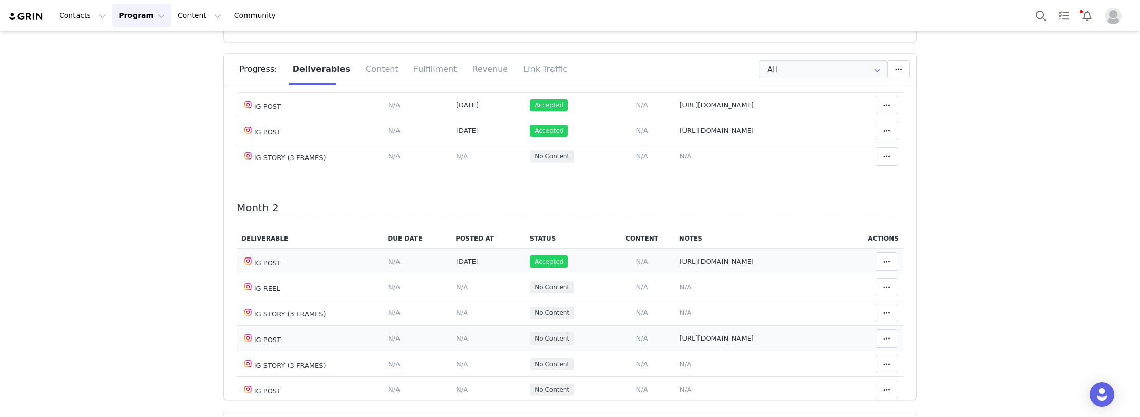
click at [456, 342] on span "N/A" at bounding box center [462, 339] width 12 height 8
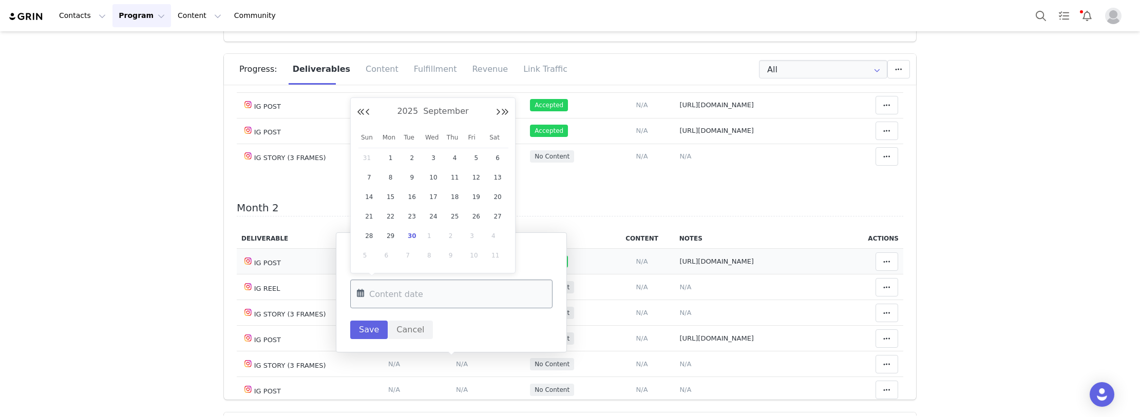
click at [399, 281] on input "text" at bounding box center [451, 294] width 202 height 29
drag, startPoint x: 363, startPoint y: 156, endPoint x: 405, endPoint y: 155, distance: 41.6
click at [363, 156] on span "31" at bounding box center [369, 158] width 12 height 12
click at [404, 297] on input "Aug 31 2025" at bounding box center [451, 294] width 202 height 29
click at [408, 255] on span "2" at bounding box center [412, 256] width 12 height 12
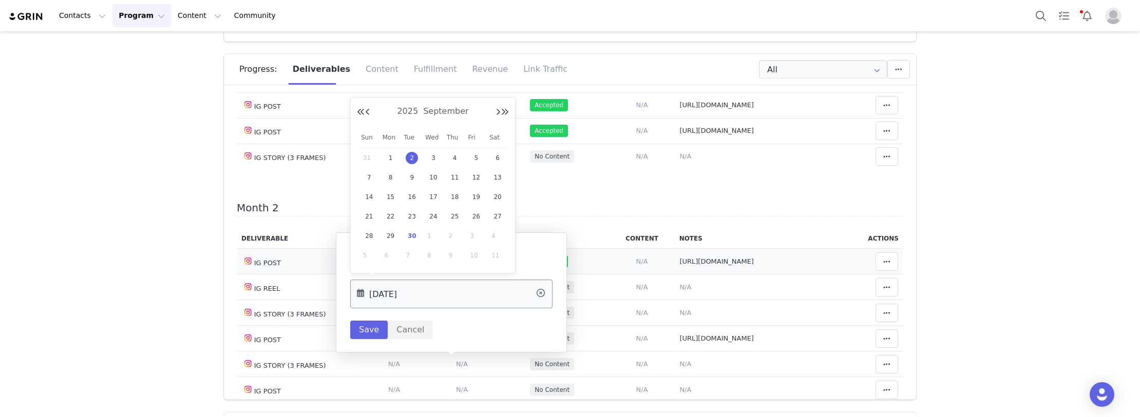
click at [412, 289] on input "Sep 02 2025" at bounding box center [451, 294] width 202 height 29
drag, startPoint x: 453, startPoint y: 195, endPoint x: 340, endPoint y: 348, distance: 190.2
click at [453, 195] on span "18" at bounding box center [455, 197] width 12 height 12
type input "Sep 18 2025"
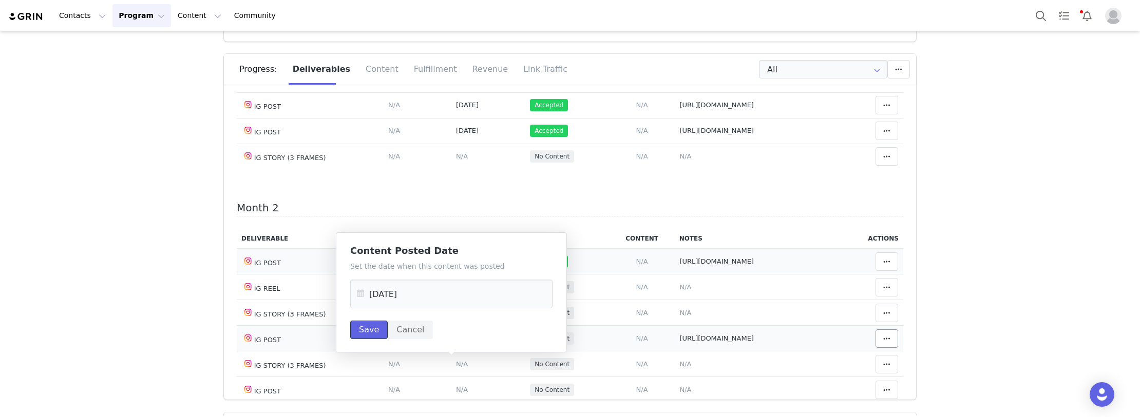
drag, startPoint x: 366, startPoint y: 326, endPoint x: 871, endPoint y: 364, distance: 507.2
click at [367, 326] on button "Save" at bounding box center [368, 330] width 37 height 18
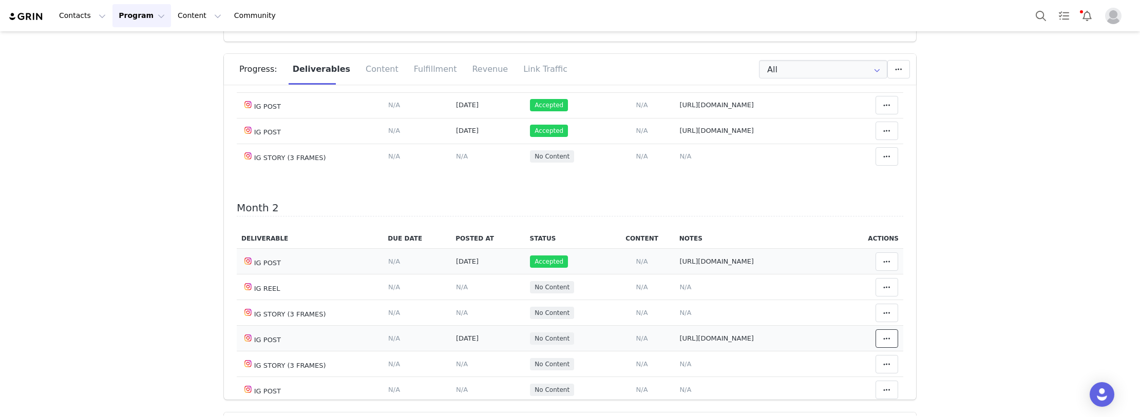
click at [883, 343] on icon at bounding box center [886, 339] width 7 height 8
click at [783, 362] on div "Mark as Accepted" at bounding box center [793, 364] width 127 height 24
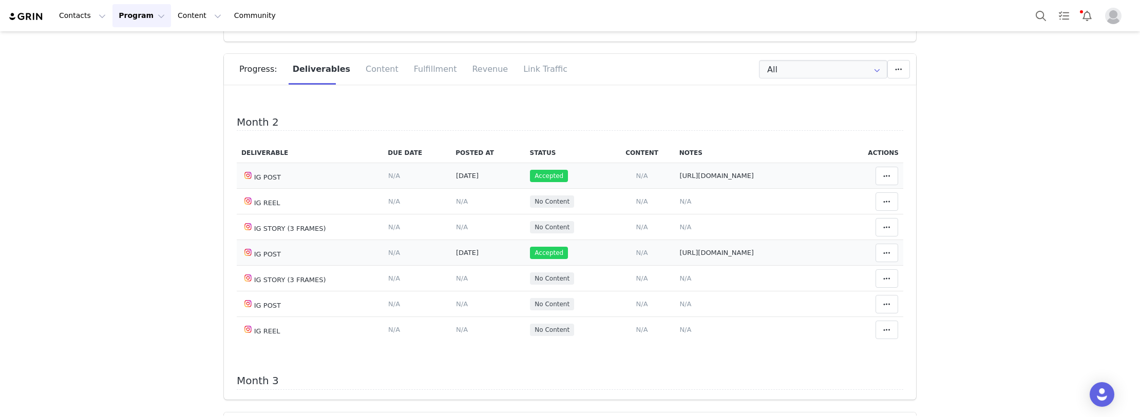
scroll to position [308, 0]
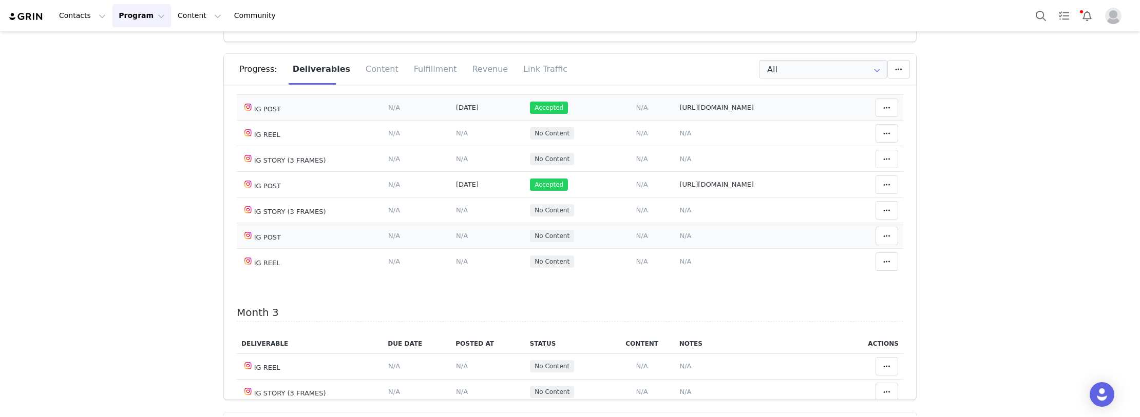
click at [679, 240] on span "N/A" at bounding box center [685, 236] width 12 height 8
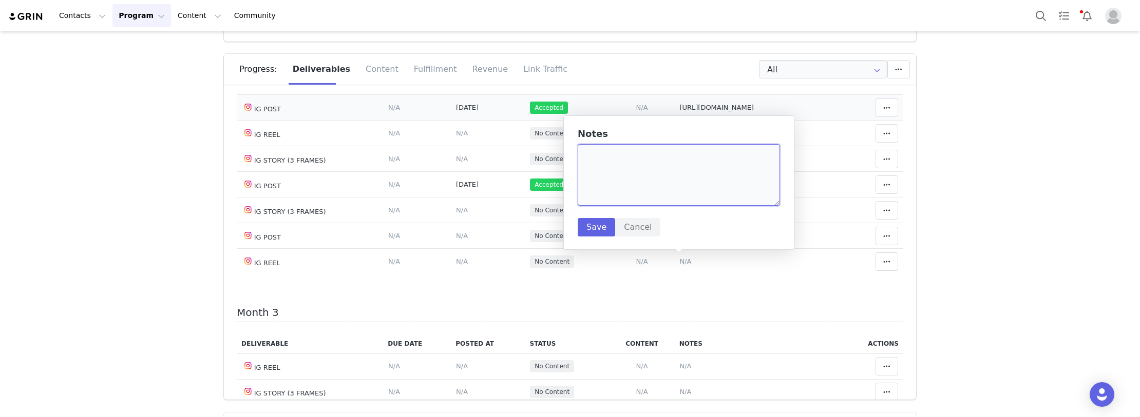
paste textarea "https://www.instagram.com/p/DO7JBeSDutK/"
drag, startPoint x: 658, startPoint y: 180, endPoint x: 622, endPoint y: 209, distance: 46.7
click at [655, 183] on textarea at bounding box center [679, 175] width 202 height 62
type textarea "https://www.instagram.com/p/DO7JBeSDutK/"
click at [597, 222] on button "Save" at bounding box center [596, 227] width 37 height 18
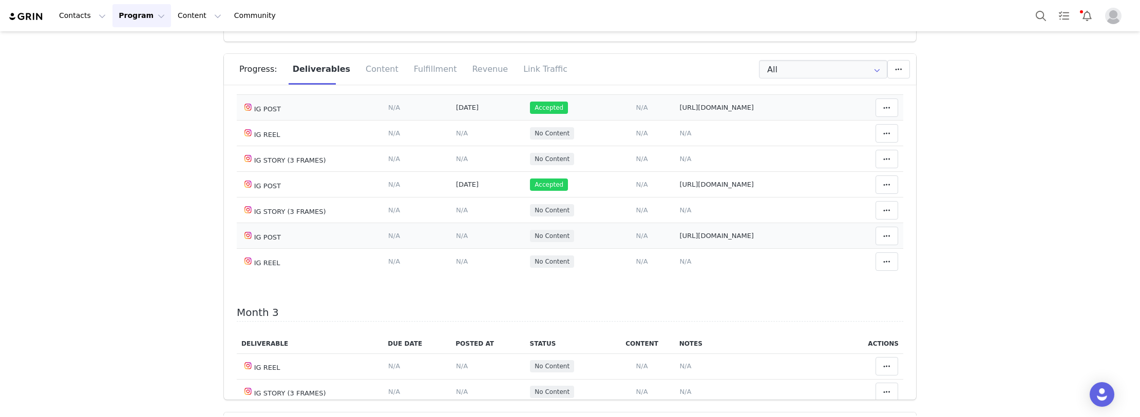
drag, startPoint x: 449, startPoint y: 262, endPoint x: 443, endPoint y: 222, distance: 40.4
click at [456, 240] on span "N/A" at bounding box center [462, 236] width 12 height 8
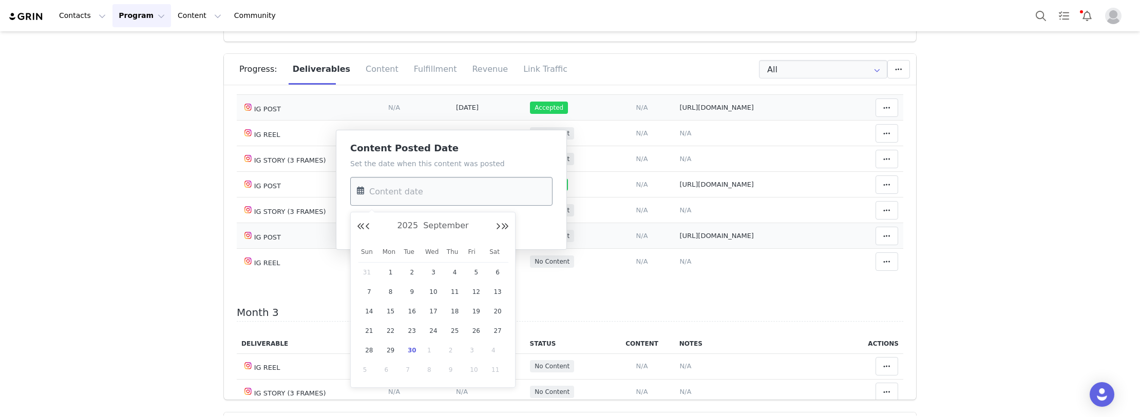
click at [424, 198] on input "text" at bounding box center [451, 191] width 202 height 29
click at [421, 328] on div "23" at bounding box center [412, 330] width 22 height 15
type input "Sep 23 2025"
click at [363, 232] on button "Save" at bounding box center [368, 227] width 37 height 18
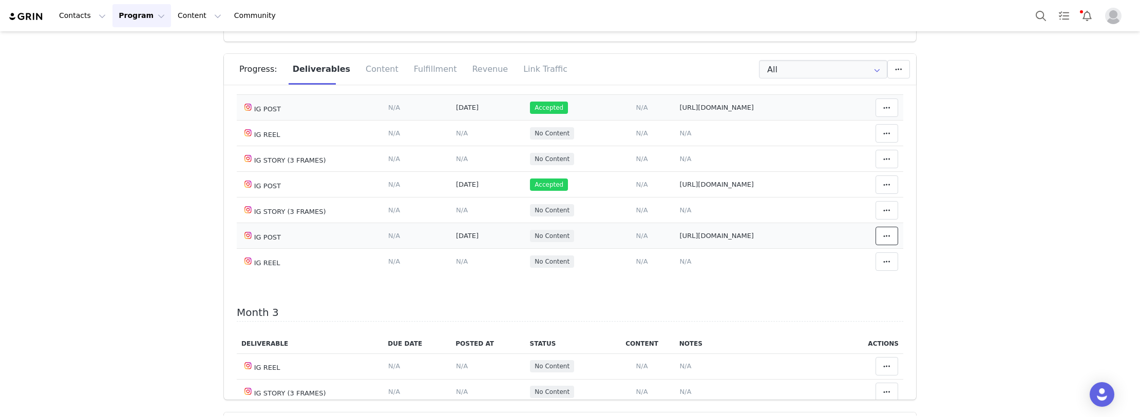
click at [883, 240] on icon at bounding box center [886, 236] width 7 height 8
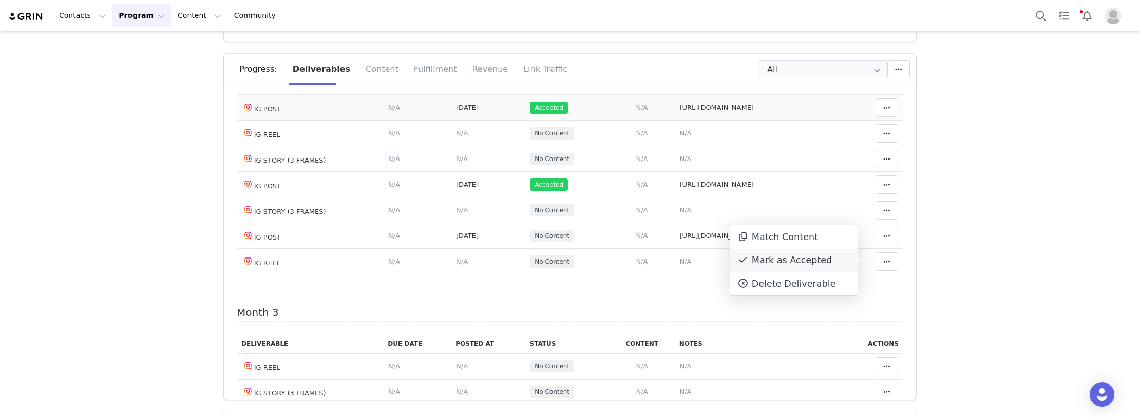
click at [788, 264] on div "Mark as Accepted" at bounding box center [793, 261] width 127 height 24
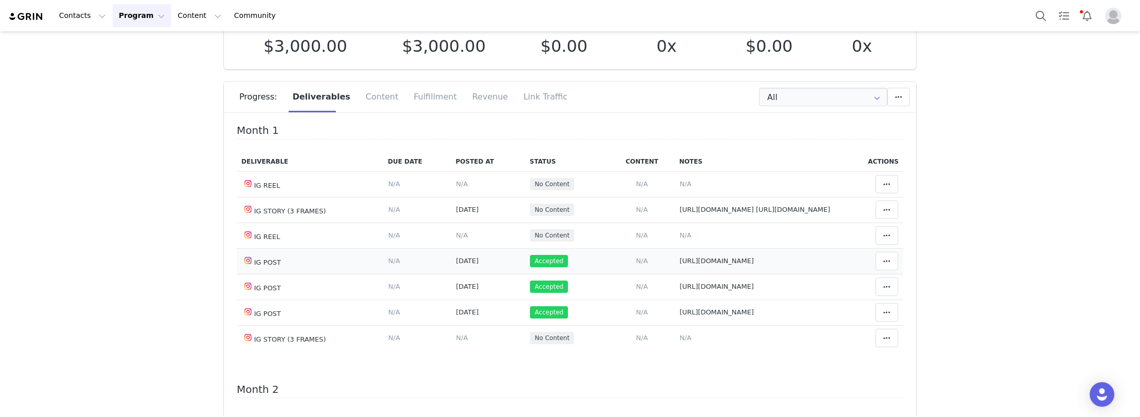
scroll to position [51, 0]
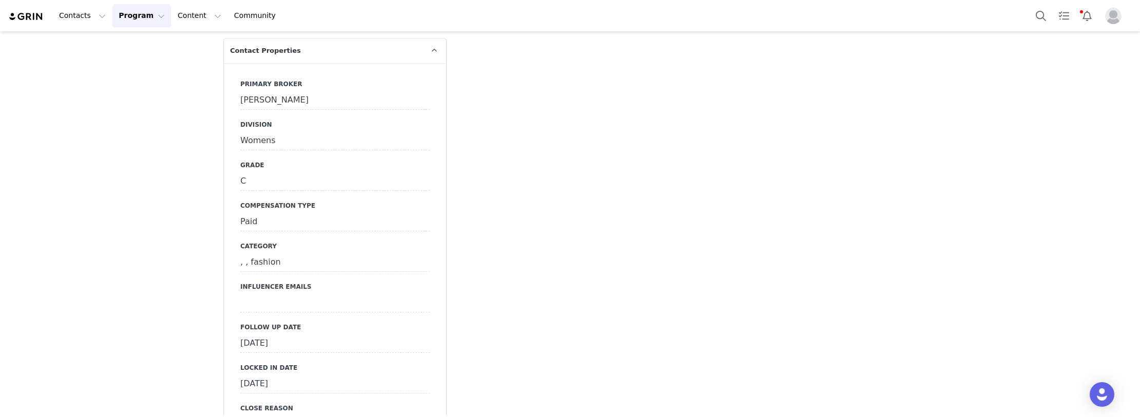
scroll to position [2516, 0]
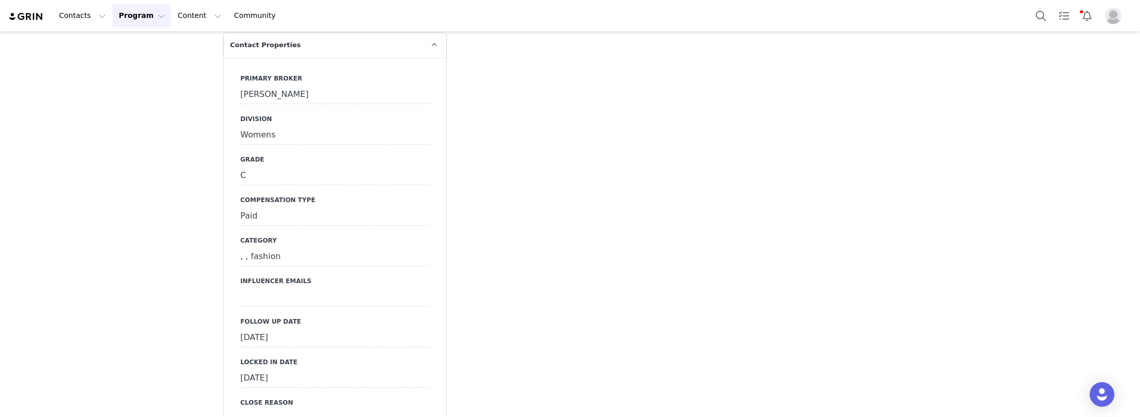
click at [286, 329] on div "September 16th, 2025" at bounding box center [334, 338] width 189 height 18
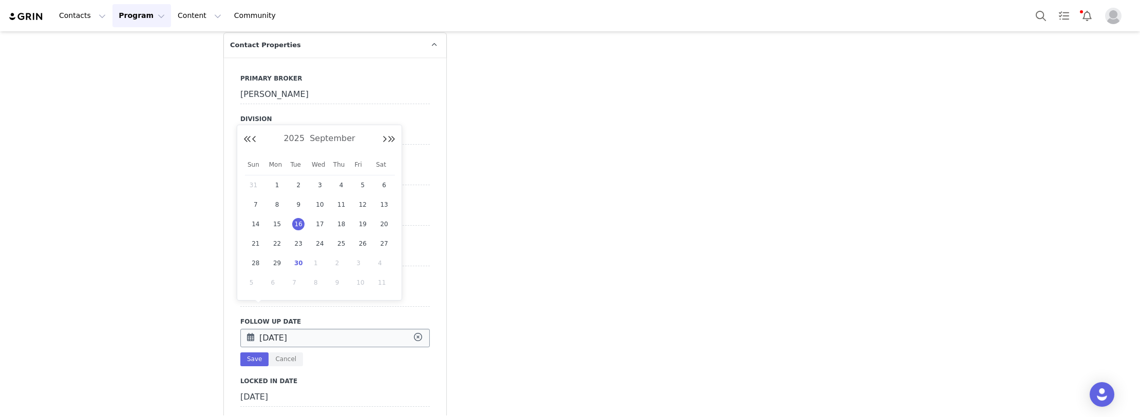
click at [282, 329] on input "Sep 16 2025" at bounding box center [334, 338] width 189 height 18
click at [297, 260] on span "30" at bounding box center [298, 263] width 12 height 12
type input "[DATE]"
click at [249, 353] on button "Save" at bounding box center [254, 360] width 28 height 14
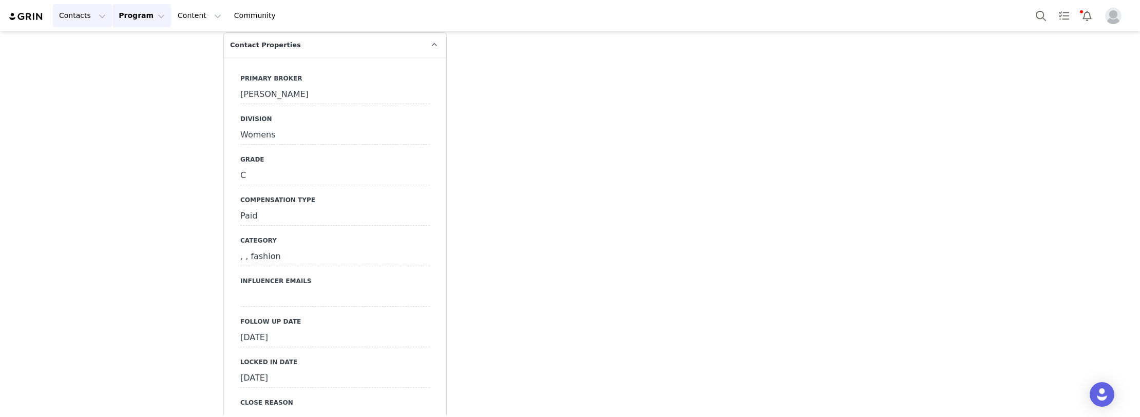
click at [76, 17] on button "Contacts Contacts" at bounding box center [82, 15] width 59 height 23
click at [84, 43] on p "Creators" at bounding box center [77, 45] width 31 height 11
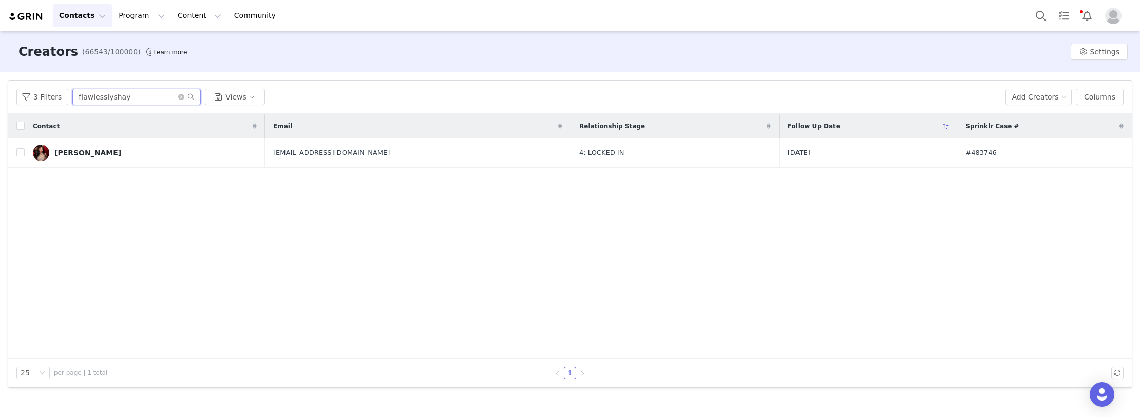
paste input "itsreginaecarter"
drag, startPoint x: 116, startPoint y: 98, endPoint x: 49, endPoint y: 107, distance: 67.4
click at [49, 107] on div "3 Filters itsreginaecarter Views Add Creators Columns" at bounding box center [569, 97] width 1123 height 33
type input "itsreginaecarter"
drag, startPoint x: 970, startPoint y: 154, endPoint x: 947, endPoint y: 154, distance: 22.6
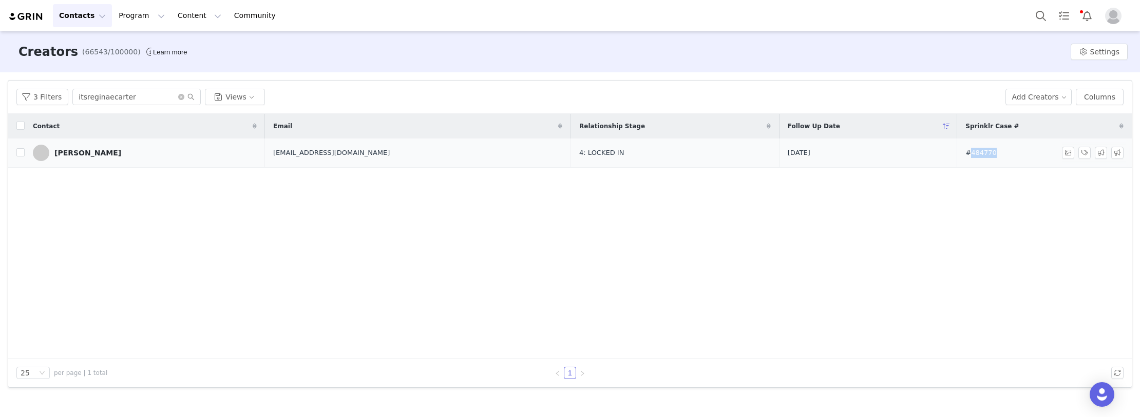
click at [957, 154] on td "#484770" at bounding box center [1042, 153] width 170 height 29
drag, startPoint x: 110, startPoint y: 243, endPoint x: 105, endPoint y: 177, distance: 66.4
click at [110, 243] on div "Contact Email Relationship Stage Follow Up Date Sprinklr Case # Reginae Carter …" at bounding box center [569, 236] width 1123 height 245
click at [130, 144] on td "Reginae Carter" at bounding box center [145, 153] width 240 height 29
click at [124, 152] on link "Reginae Carter" at bounding box center [145, 153] width 224 height 16
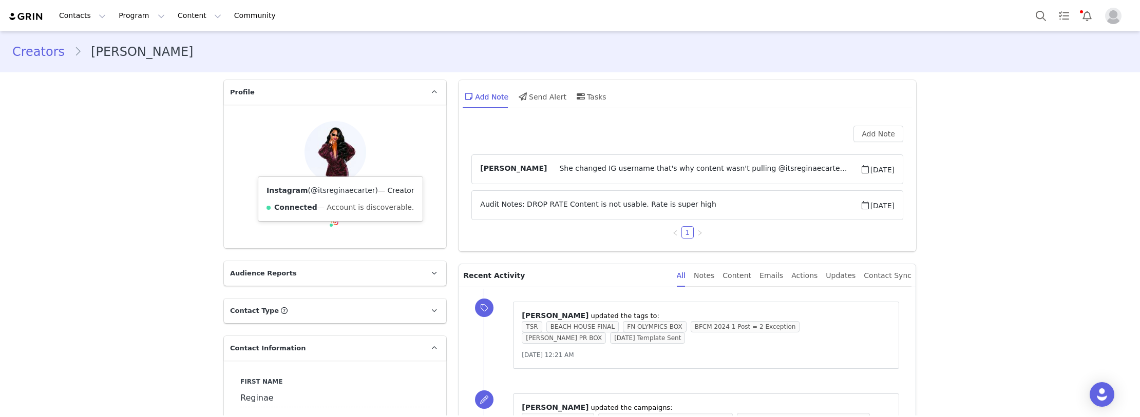
click at [330, 190] on link "@itsreginaecarter" at bounding box center [343, 190] width 64 height 8
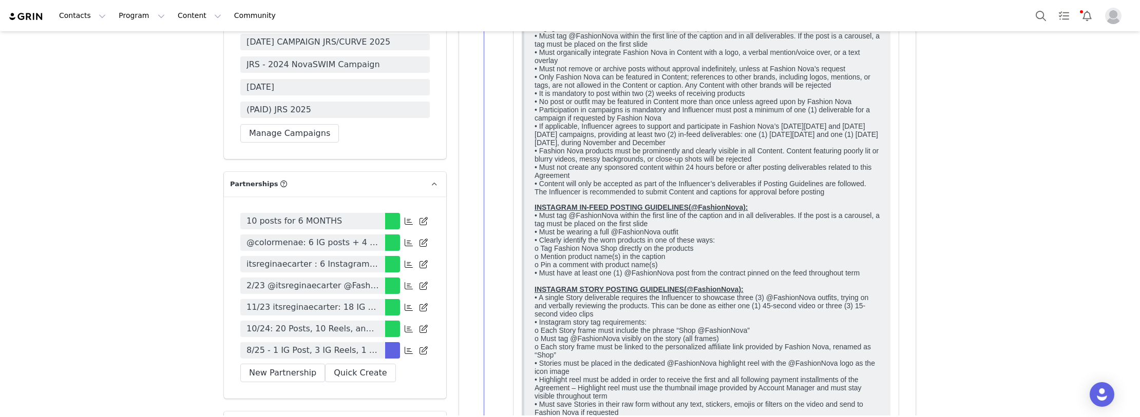
scroll to position [3286, 0]
click at [275, 308] on div "10 posts for 6 MONTHS @colormenae: 6 IG posts + 4 IG videos + 2 IG swipe ups to…" at bounding box center [335, 297] width 222 height 202
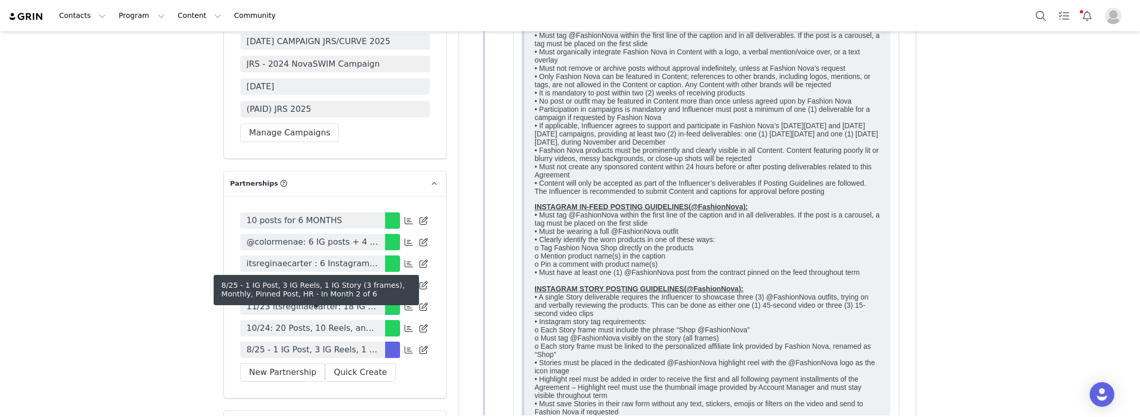
click at [273, 344] on span "8/25 - 1 IG Post, 3 IG Reels, 1 IG Story (3 frames), Monthly, Pinned Post, HR" at bounding box center [312, 350] width 132 height 12
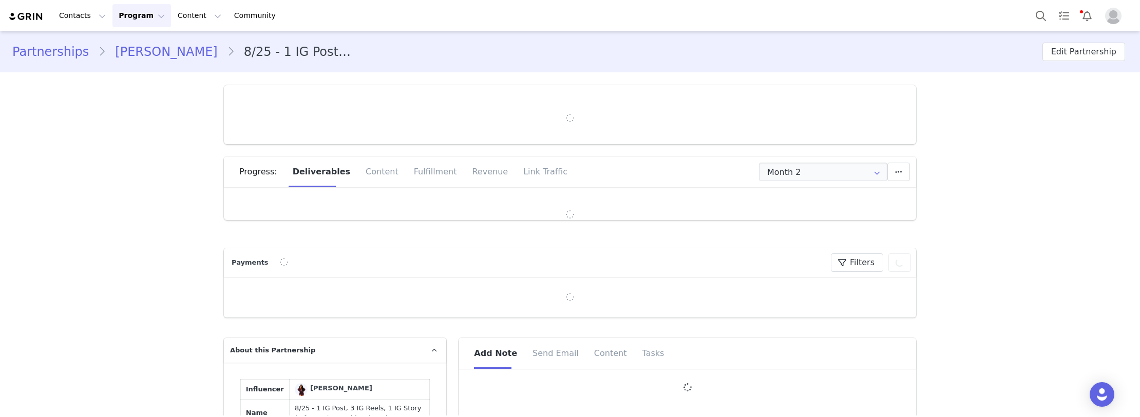
type input "+1 ([GEOGRAPHIC_DATA])"
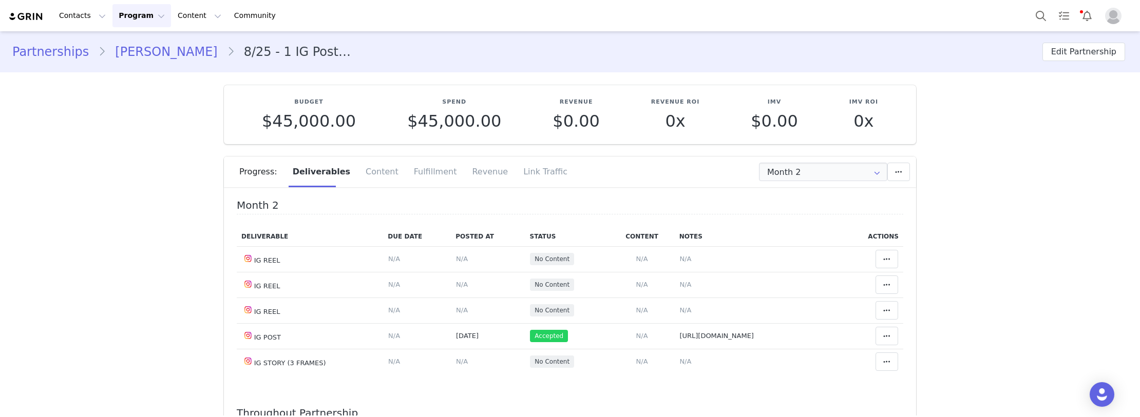
click at [803, 167] on input "Month 2" at bounding box center [823, 172] width 128 height 18
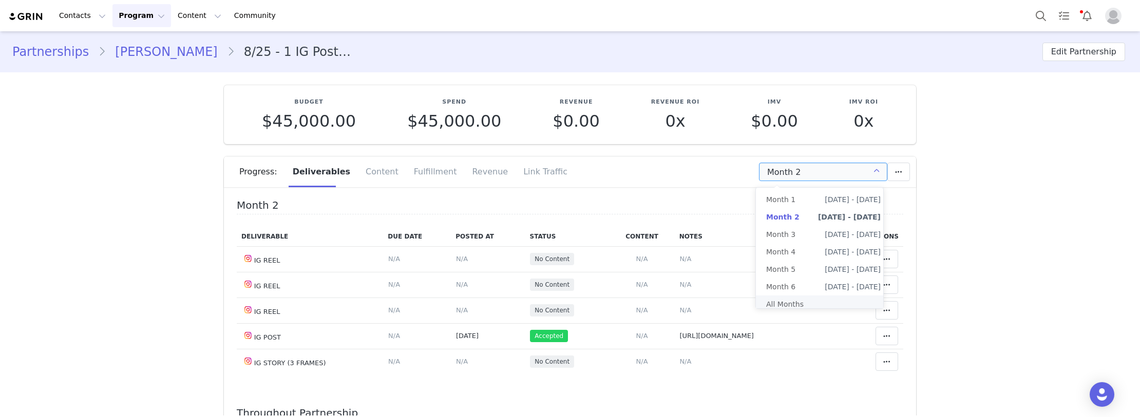
click at [775, 300] on li "All Months" at bounding box center [823, 304] width 135 height 17
type input "All"
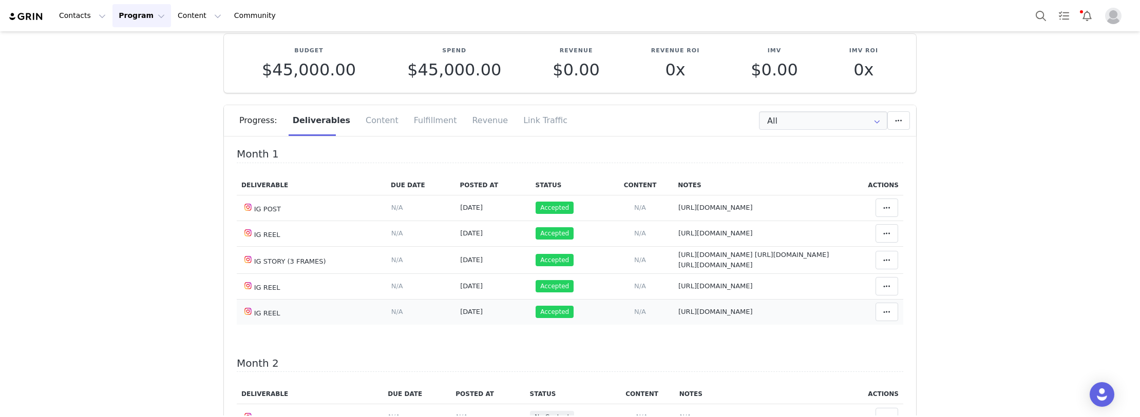
drag, startPoint x: 817, startPoint y: 350, endPoint x: 653, endPoint y: 352, distance: 164.3
click at [653, 325] on tr "IG REEL Deliverable Due Date Set the date you expect this content to go live. S…" at bounding box center [570, 312] width 666 height 26
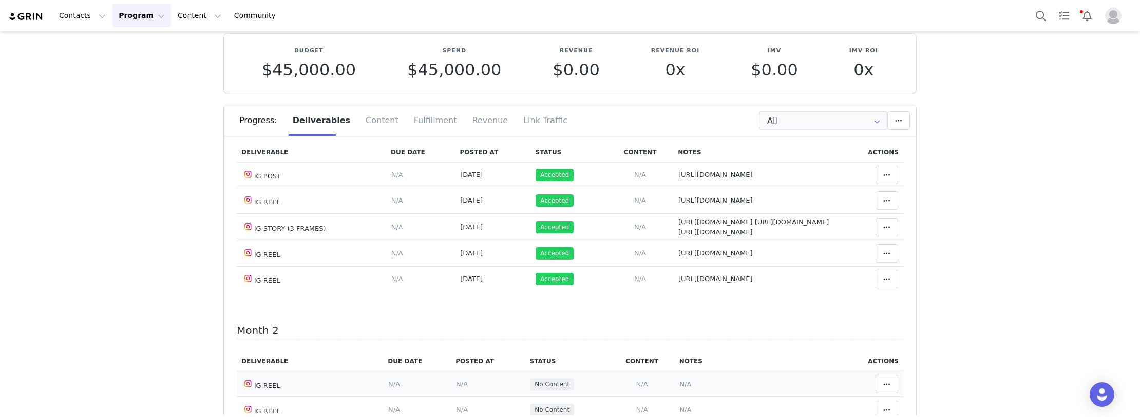
scroll to position [154, 0]
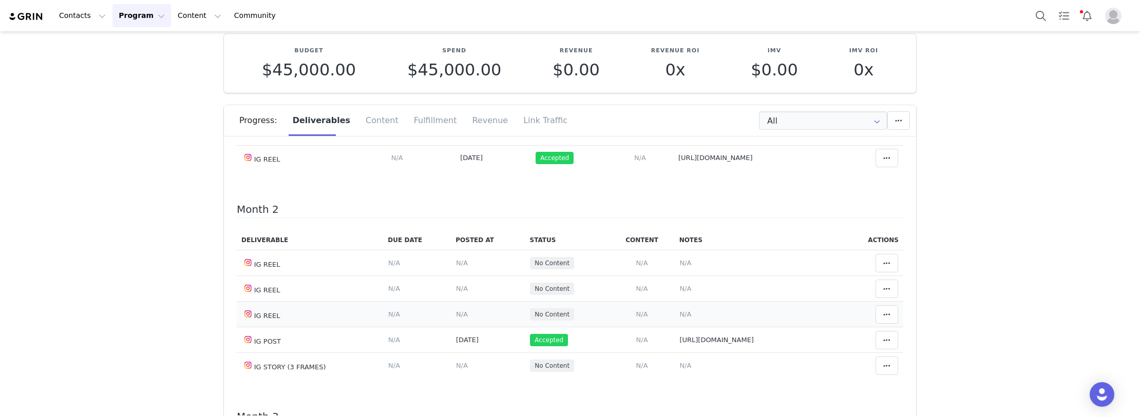
click at [681, 318] on span "N/A" at bounding box center [685, 315] width 12 height 8
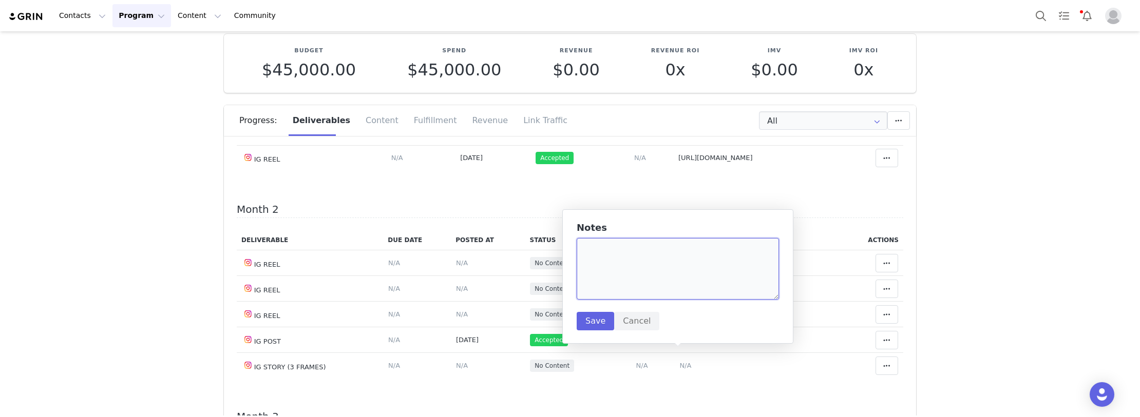
click at [632, 257] on textarea at bounding box center [678, 269] width 202 height 62
paste textarea "https://www.instagram.com/p/DO1Ak_gDW0S/"
type textarea "https://www.instagram.com/p/DO1Ak_gDW0S/"
click at [589, 324] on button "Save" at bounding box center [595, 321] width 37 height 18
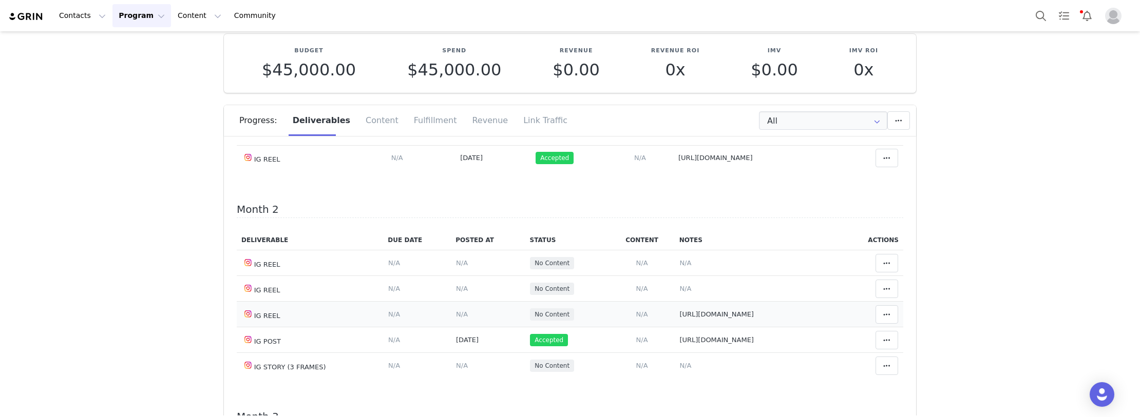
click at [456, 318] on span "N/A" at bounding box center [462, 315] width 12 height 8
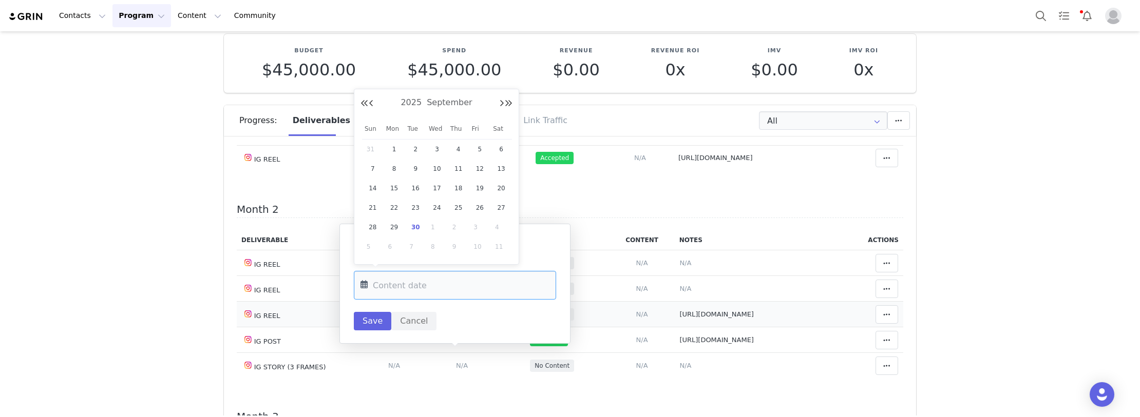
drag, startPoint x: 419, startPoint y: 283, endPoint x: 437, endPoint y: 348, distance: 67.3
click at [419, 284] on input "text" at bounding box center [455, 285] width 202 height 29
click at [375, 206] on span "21" at bounding box center [373, 208] width 12 height 12
type input "Sep 21 2025"
click at [371, 323] on button "Save" at bounding box center [372, 321] width 37 height 18
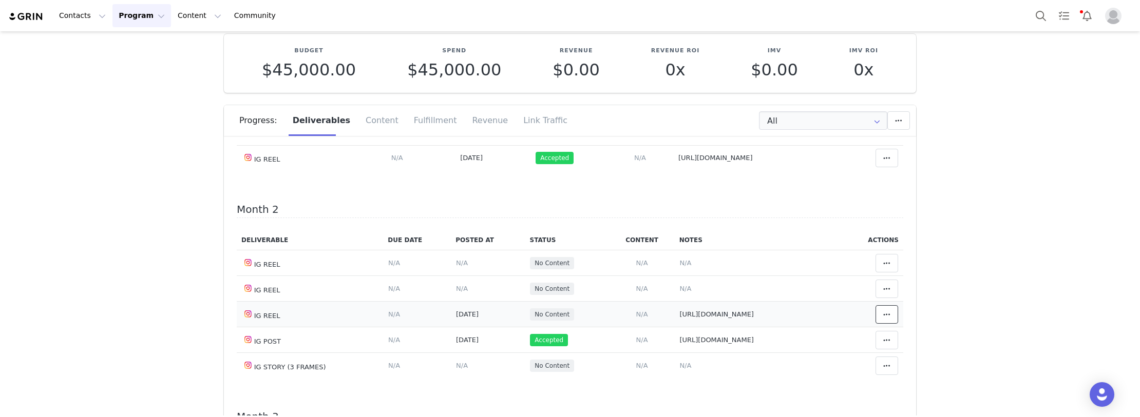
click at [883, 319] on icon at bounding box center [886, 315] width 7 height 8
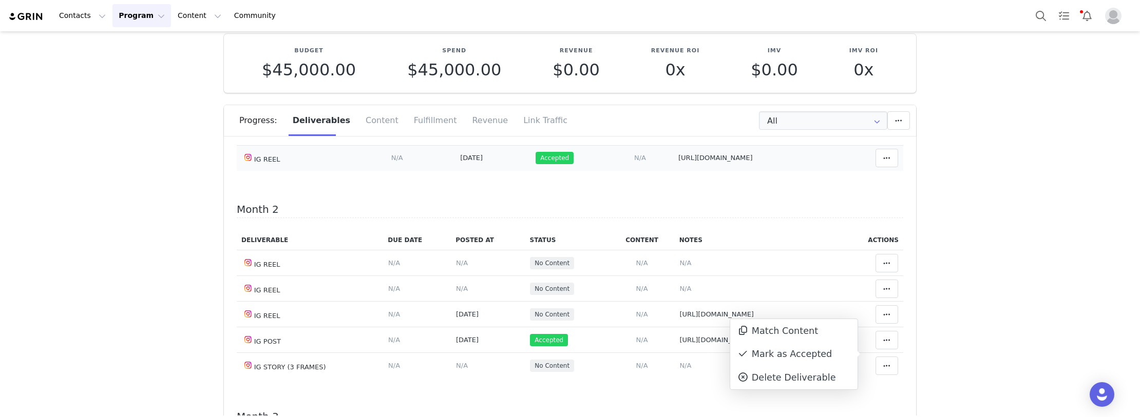
drag, startPoint x: 786, startPoint y: 351, endPoint x: 504, endPoint y: 197, distance: 321.9
click at [786, 351] on div "Mark as Accepted" at bounding box center [793, 355] width 127 height 24
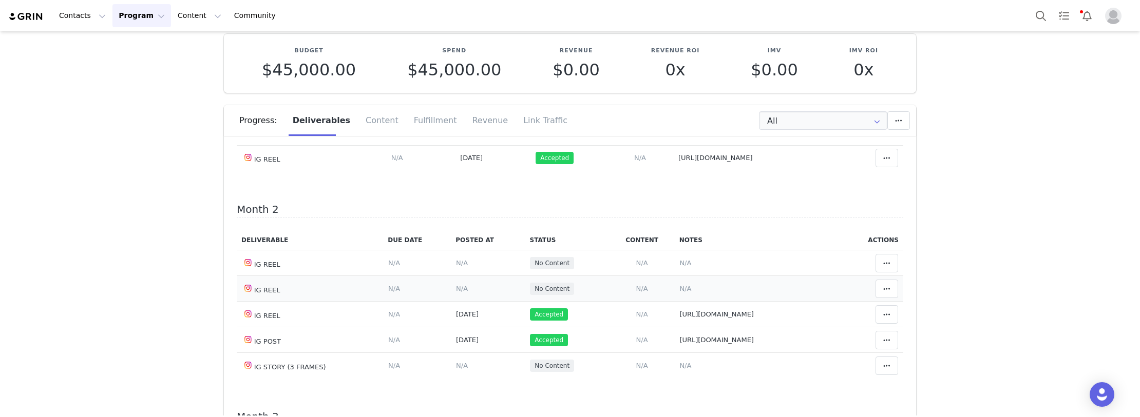
click at [679, 293] on span "N/A" at bounding box center [685, 289] width 12 height 8
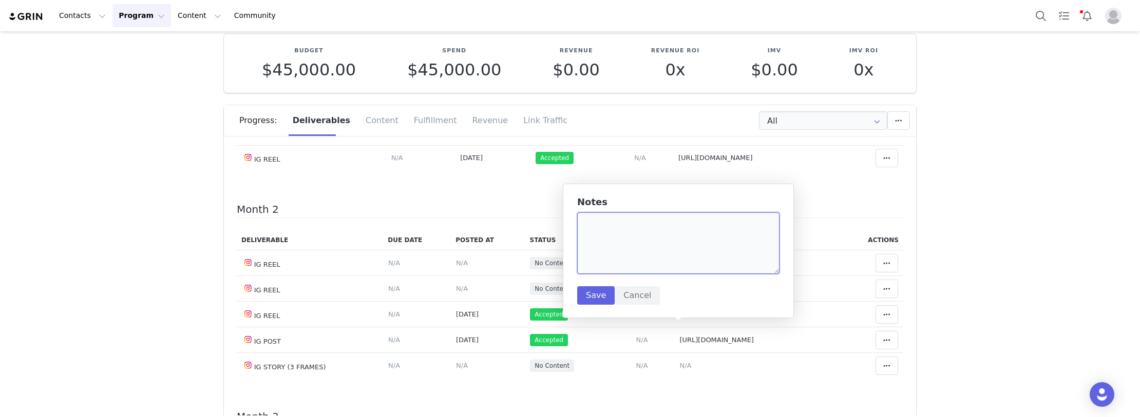
paste textarea "https://www.instagram.com/p/DO9N3QJEcLW/"
click at [641, 256] on textarea "https://www.instagram.com/p/DO9N3QJEcLW/" at bounding box center [678, 244] width 202 height 62
type textarea "https://www.instagram.com/p/DO9N3QJEcLW/"
click at [597, 298] on button "Save" at bounding box center [595, 295] width 37 height 18
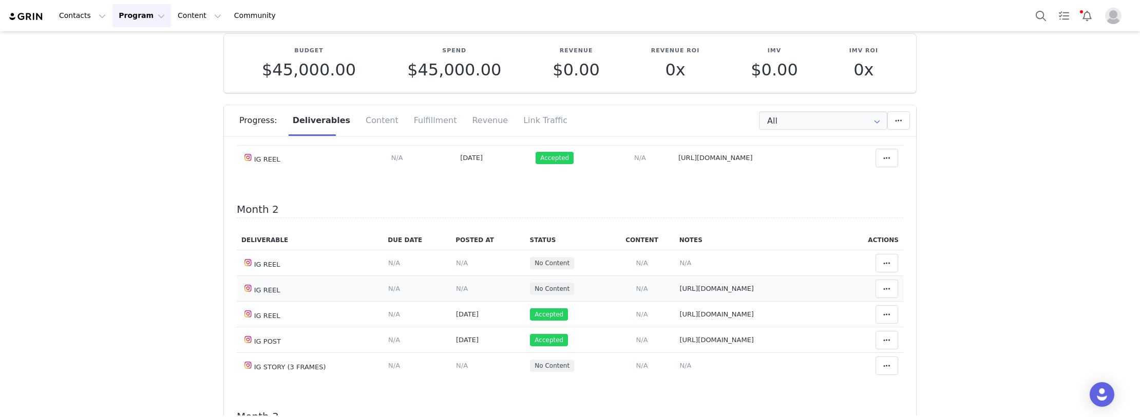
click at [456, 293] on span "N/A" at bounding box center [462, 289] width 12 height 8
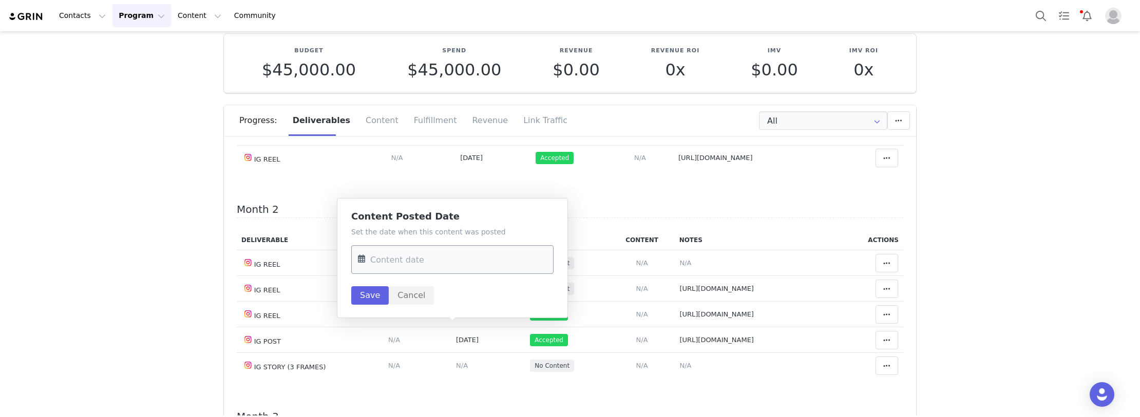
click at [411, 263] on input "text" at bounding box center [452, 259] width 202 height 29
click at [432, 183] on span "24" at bounding box center [434, 182] width 12 height 12
type input "Sep 24 2025"
drag, startPoint x: 366, startPoint y: 294, endPoint x: 584, endPoint y: 291, distance: 218.2
click at [366, 294] on button "Save" at bounding box center [369, 295] width 37 height 18
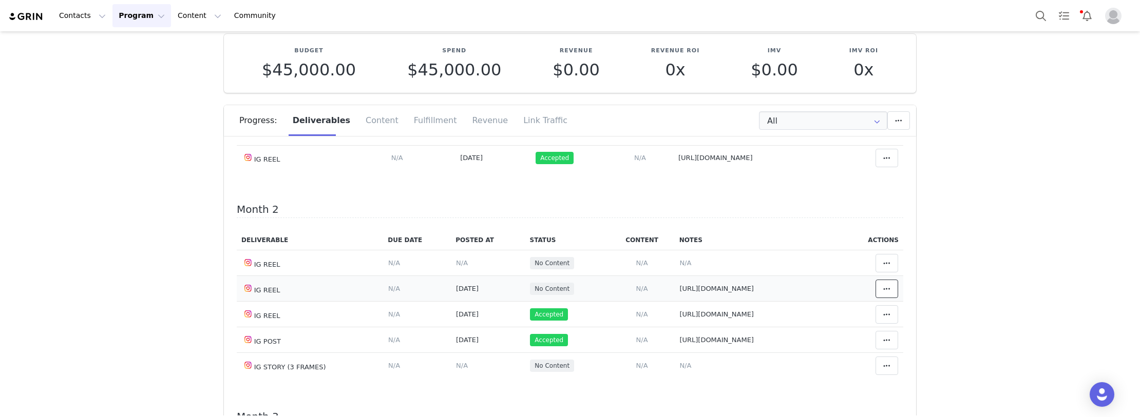
click at [881, 295] on span at bounding box center [887, 289] width 12 height 12
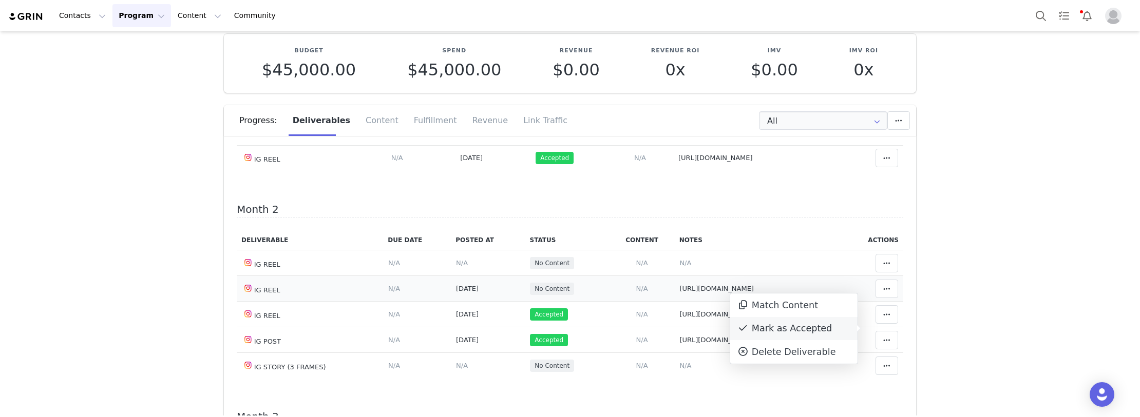
click at [793, 331] on div "Mark as Accepted" at bounding box center [793, 329] width 127 height 24
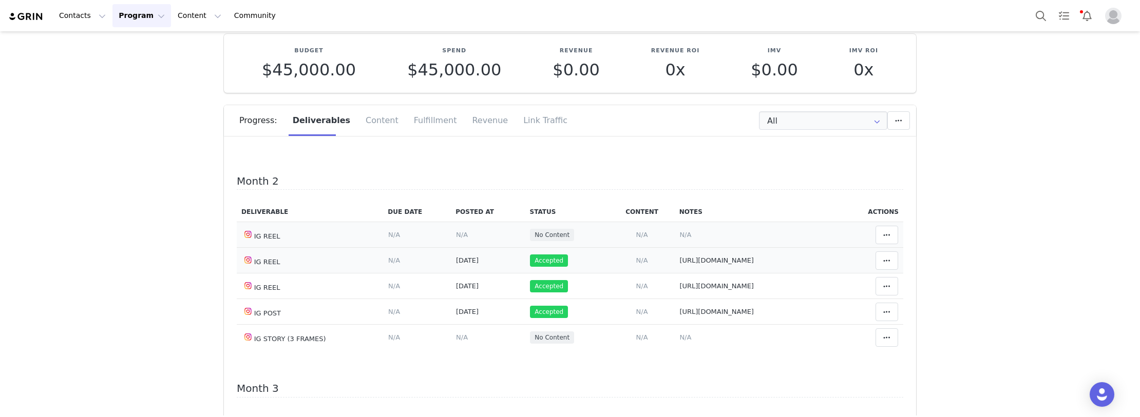
scroll to position [205, 0]
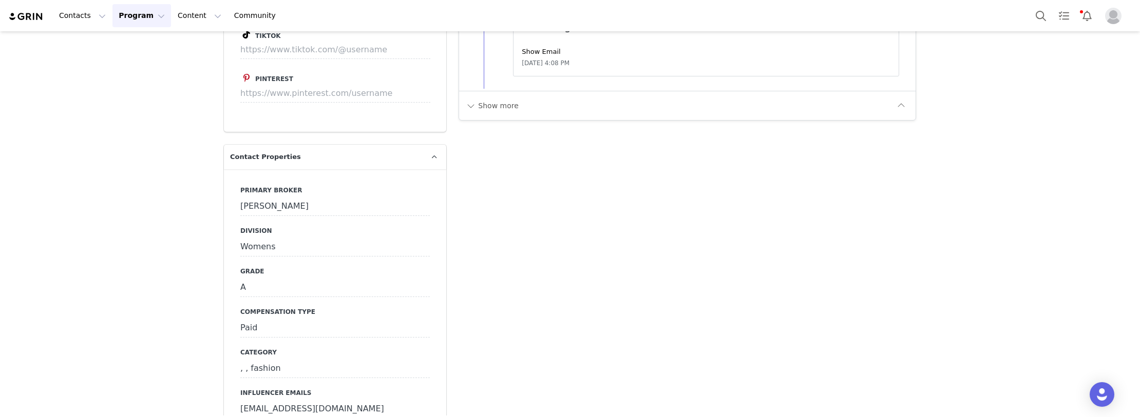
scroll to position [2875, 0]
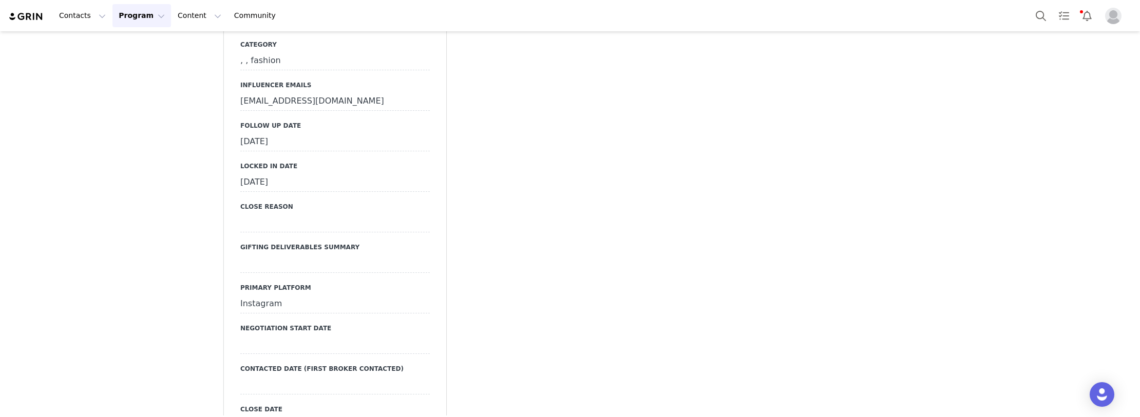
click at [266, 151] on div "September 16th, 2025" at bounding box center [334, 142] width 189 height 18
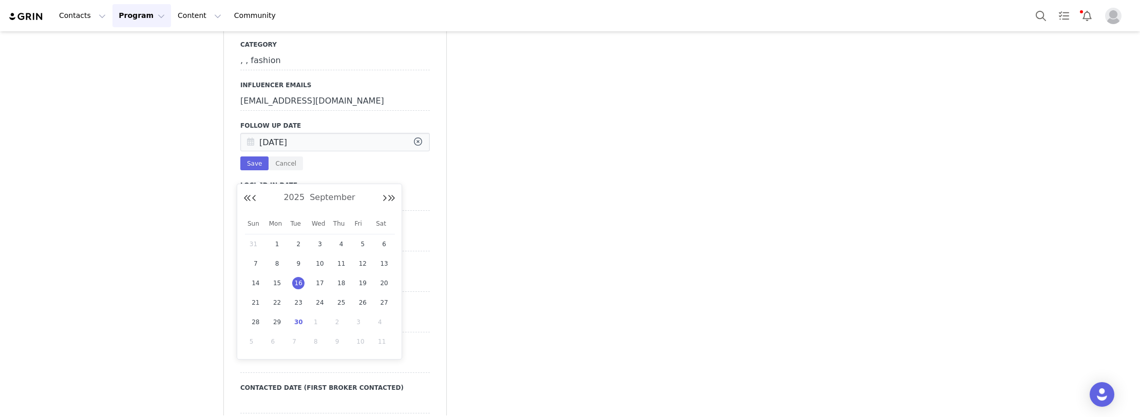
click at [266, 151] on input "Sep 16 2025" at bounding box center [334, 142] width 189 height 18
drag, startPoint x: 299, startPoint y: 323, endPoint x: 257, endPoint y: 193, distance: 137.7
click at [299, 323] on span "30" at bounding box center [298, 322] width 12 height 12
type input "[DATE]"
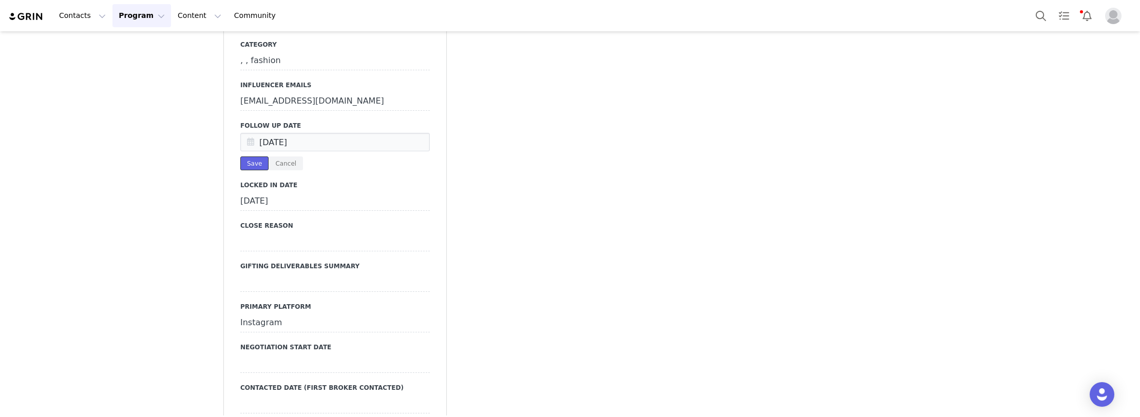
drag, startPoint x: 247, startPoint y: 188, endPoint x: 281, endPoint y: 42, distance: 150.1
click at [247, 170] on button "Save" at bounding box center [254, 164] width 28 height 14
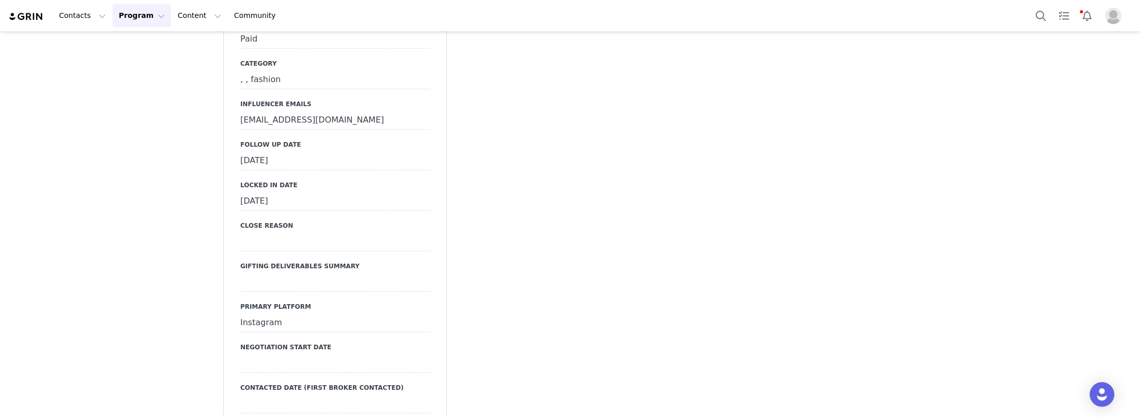
scroll to position [2978, 0]
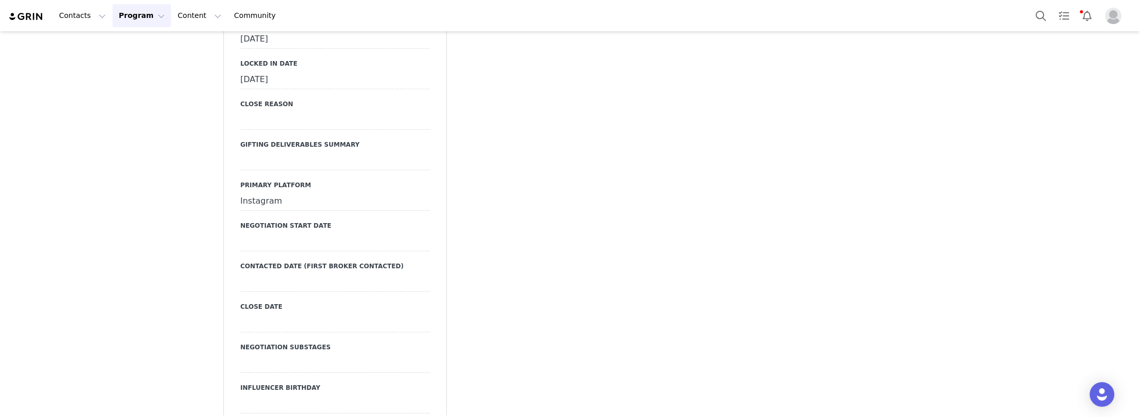
click at [279, 49] on div "September 16th, 2025" at bounding box center [334, 39] width 189 height 18
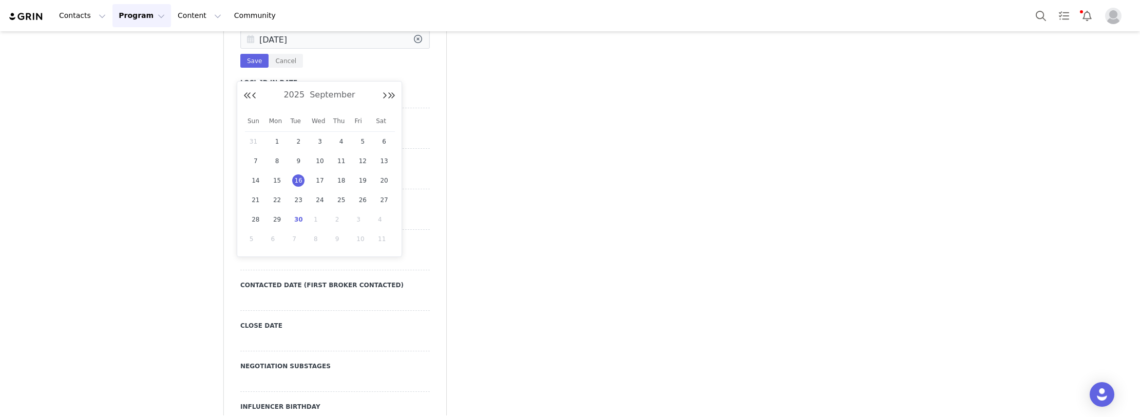
click at [279, 49] on input "Sep 16 2025" at bounding box center [334, 39] width 189 height 18
click at [299, 215] on span "30" at bounding box center [298, 220] width 12 height 12
type input "[DATE]"
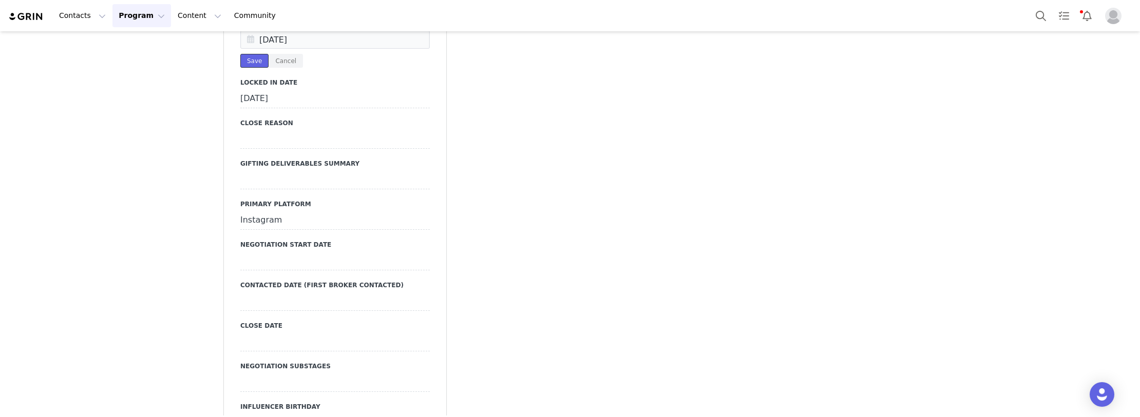
drag, startPoint x: 251, startPoint y: 89, endPoint x: 235, endPoint y: 81, distance: 18.2
click at [251, 68] on button "Save" at bounding box center [254, 61] width 28 height 14
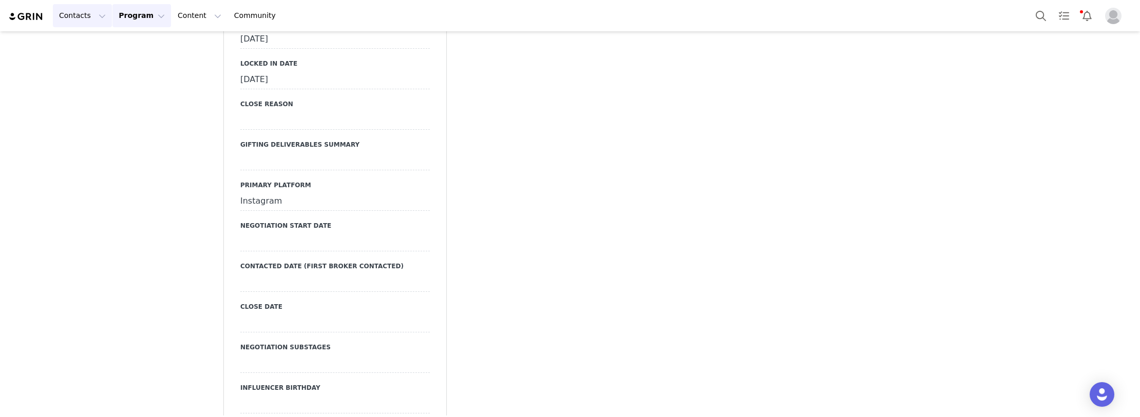
click at [85, 16] on button "Contacts Contacts" at bounding box center [82, 15] width 59 height 23
click at [88, 43] on div "Creators" at bounding box center [94, 45] width 69 height 11
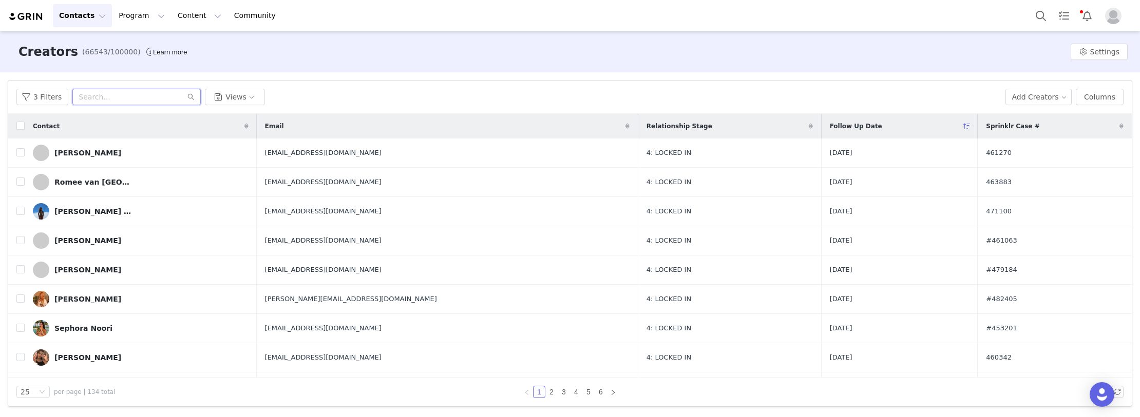
paste input "queenbuenrostro"
click at [127, 99] on input "text" at bounding box center [136, 97] width 128 height 16
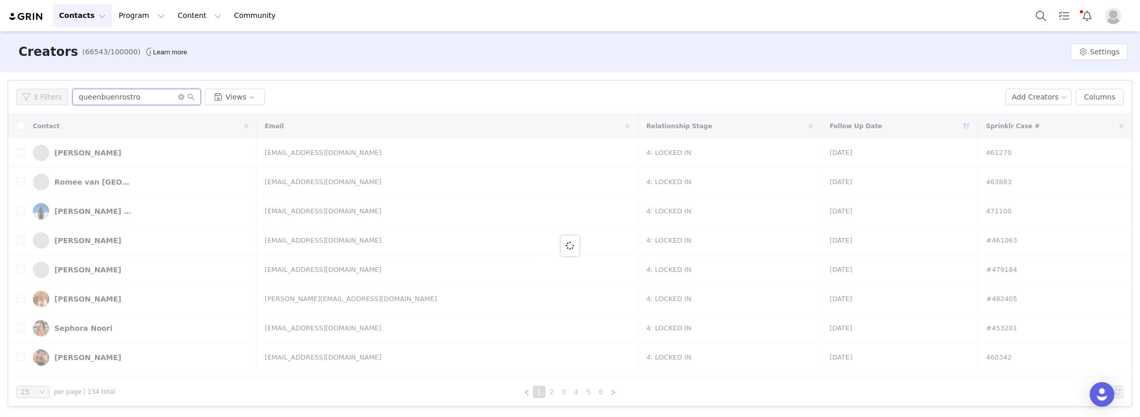
type input "queenbuenrostro"
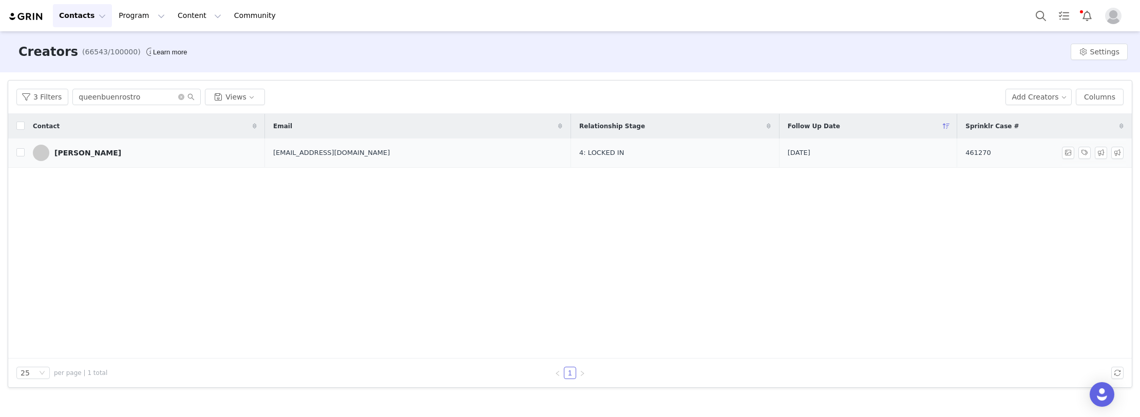
click at [926, 155] on tr "Daniela Martinez MarcasQueen@fenixteam.com.mx 4: LOCKED IN 2025-09-16 461270" at bounding box center [569, 153] width 1123 height 29
copy tr "461270"
click at [106, 233] on div "Contact Email Relationship Stage Follow Up Date Sprinklr Case # Daniela Martine…" at bounding box center [569, 236] width 1123 height 245
click at [106, 153] on div "Daniela Martinez" at bounding box center [87, 153] width 67 height 8
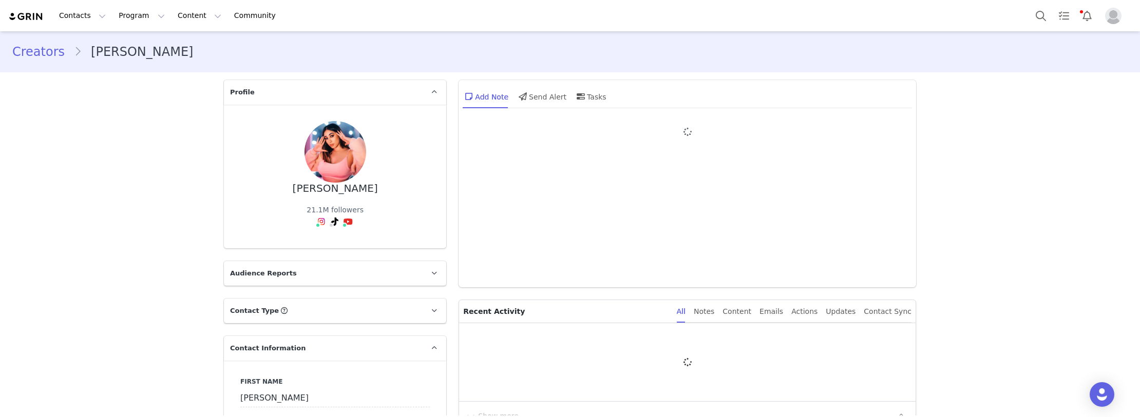
type input "+52 ([GEOGRAPHIC_DATA])"
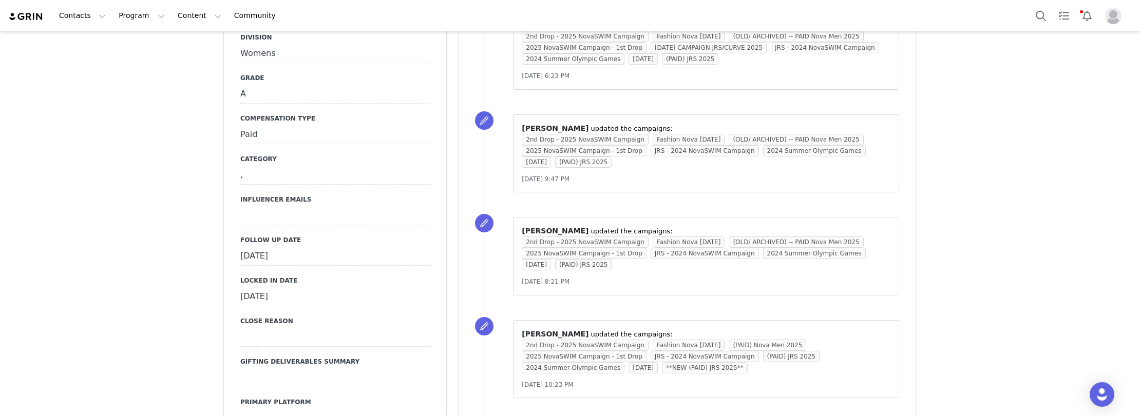
click at [275, 247] on div "September 16th, 2025" at bounding box center [334, 256] width 189 height 18
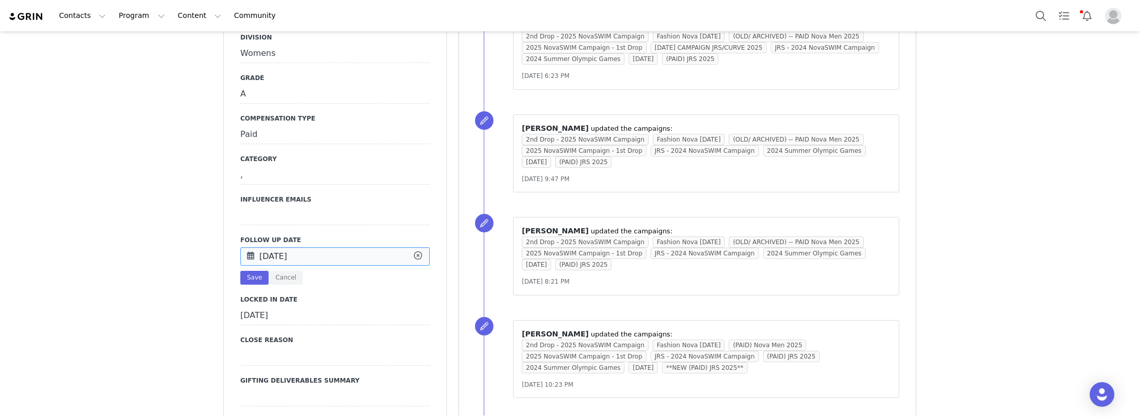
click at [275, 247] on input "Sep 16 2025" at bounding box center [334, 256] width 189 height 18
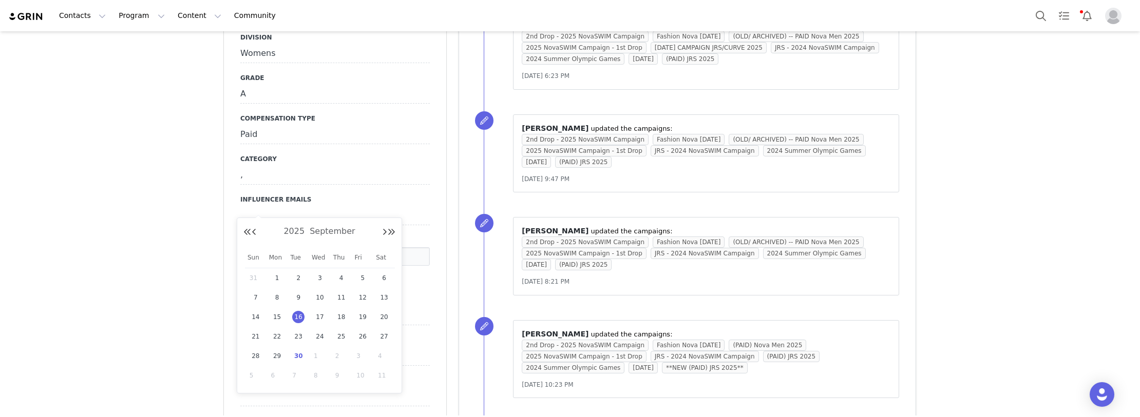
click at [298, 357] on span "30" at bounding box center [298, 356] width 12 height 12
type input "[DATE]"
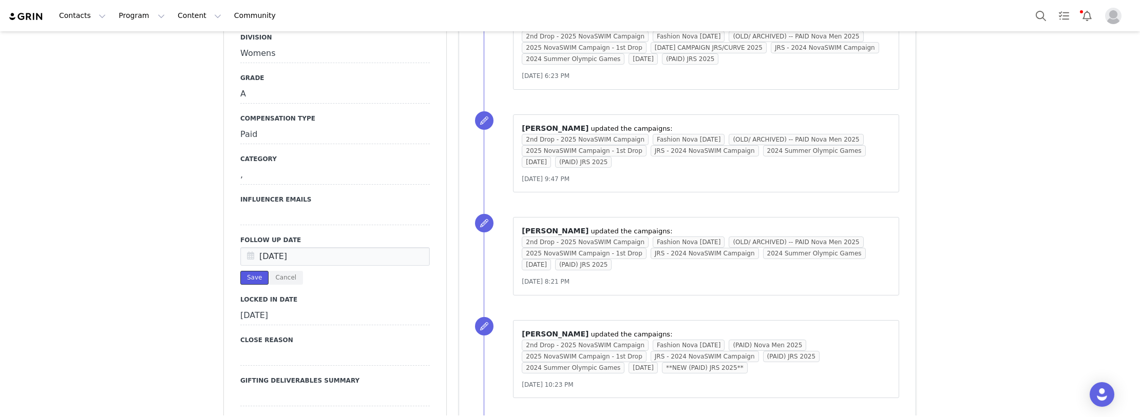
click at [246, 271] on button "Save" at bounding box center [254, 278] width 28 height 14
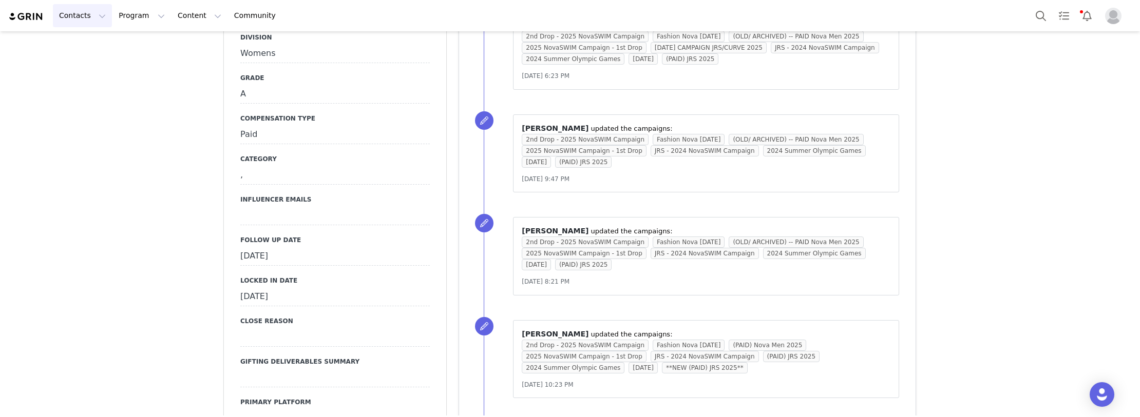
click at [71, 11] on button "Contacts Contacts" at bounding box center [82, 15] width 59 height 23
click at [92, 47] on div "Creators" at bounding box center [94, 45] width 69 height 11
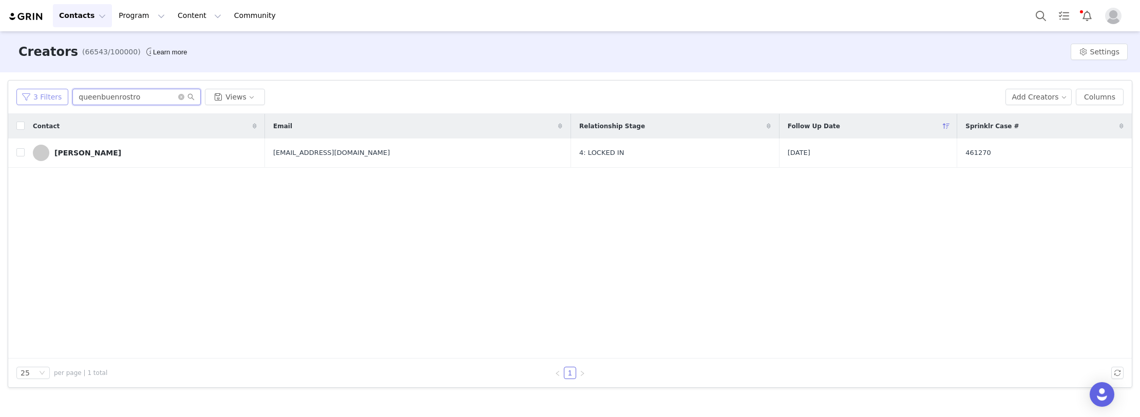
paste input "romeeeeyy"
click at [37, 98] on div "3 Filters romeeeeyy Views" at bounding box center [506, 97] width 981 height 16
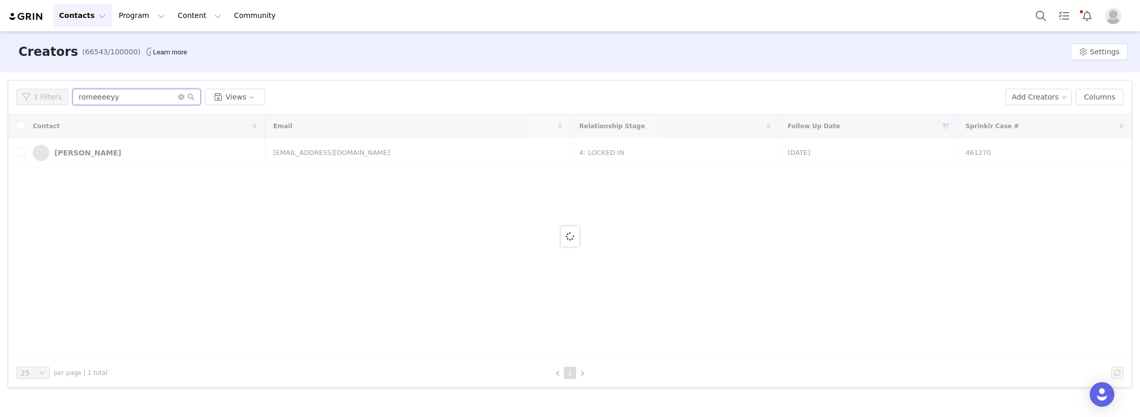
type input "romeeeeyy"
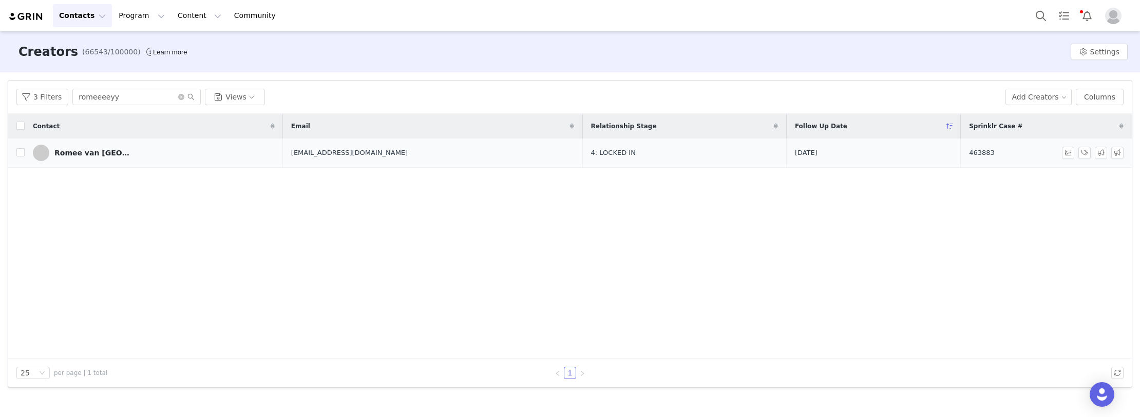
drag, startPoint x: 988, startPoint y: 158, endPoint x: 915, endPoint y: 157, distance: 72.4
click at [915, 157] on tr "Romee van Zeeland romeeeeyy@gmail.com 4: LOCKED IN 2025-09-16 463883" at bounding box center [569, 153] width 1123 height 29
copy tr "463883"
click at [128, 157] on link "Romee van Zeeland" at bounding box center [154, 153] width 242 height 16
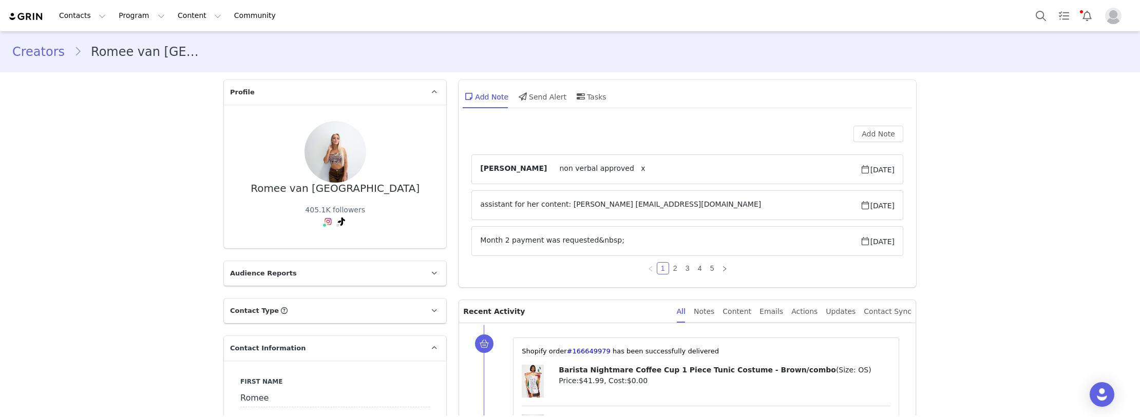
click at [313, 194] on link "@romeeeeyy" at bounding box center [330, 190] width 48 height 8
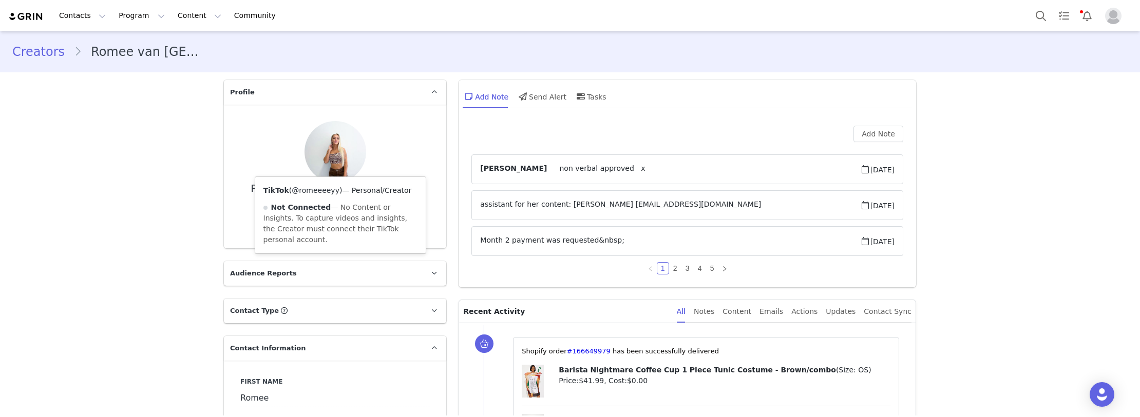
click at [316, 192] on link "@romeeeeyy" at bounding box center [316, 190] width 48 height 8
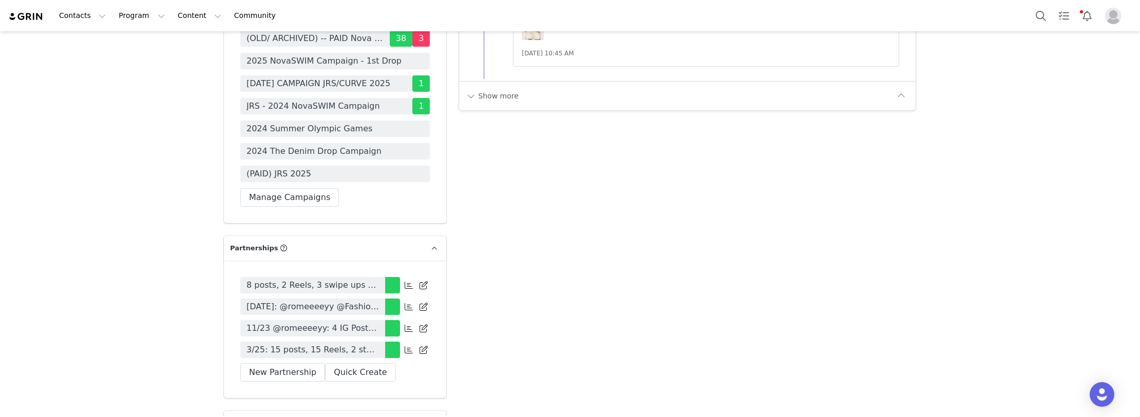
scroll to position [3234, 0]
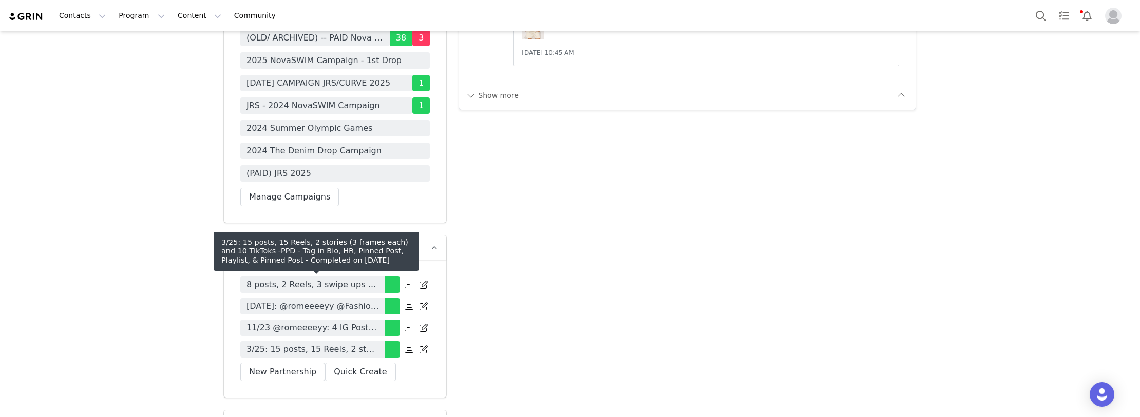
click at [309, 343] on span "3/25: 15 posts, 15 Reels, 2 stories (3 frames each) and 10 TikToks -PPD - Tag i…" at bounding box center [312, 349] width 132 height 12
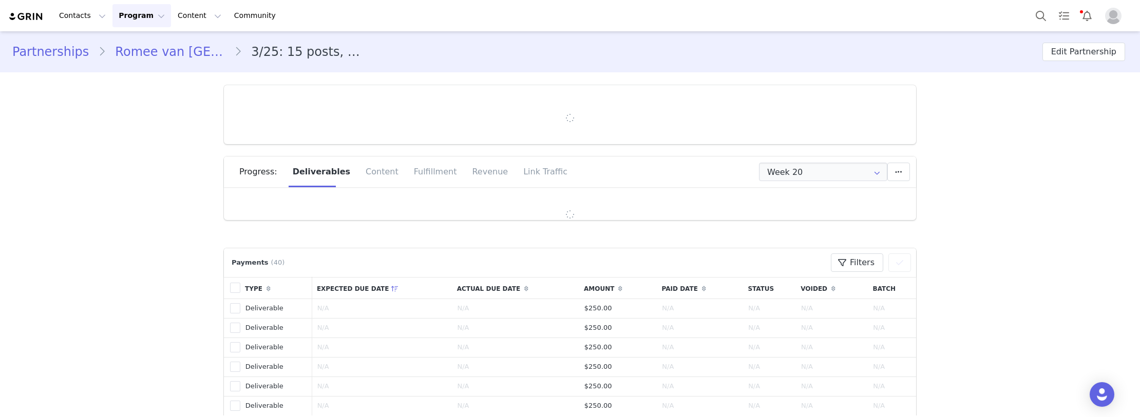
type input "+31 ([GEOGRAPHIC_DATA])"
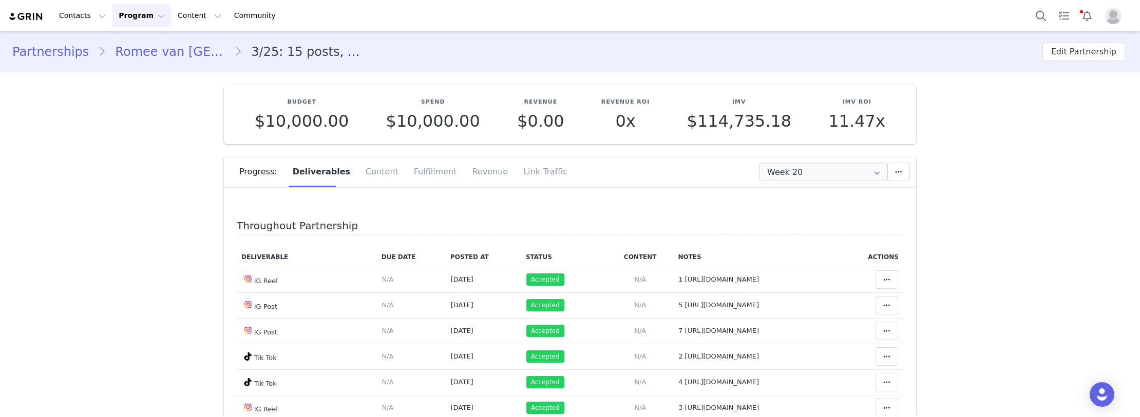
click at [813, 172] on input "Week 20" at bounding box center [823, 172] width 128 height 18
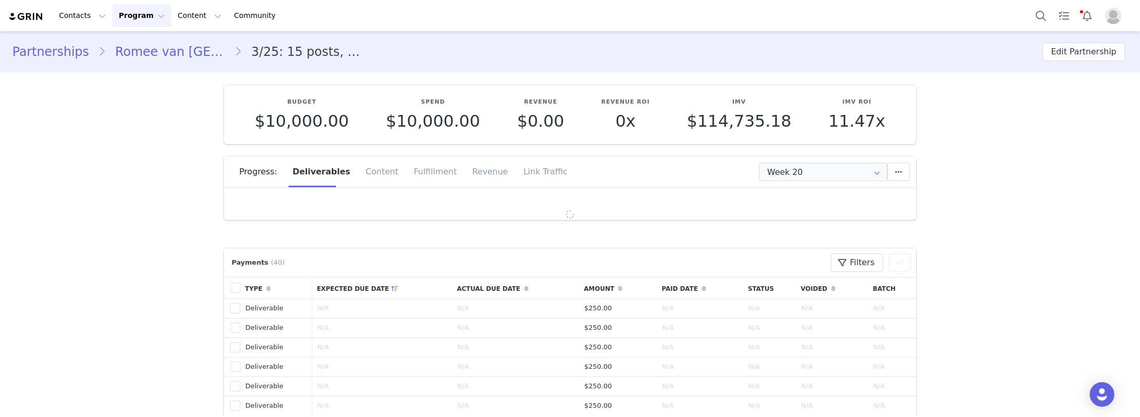
type input "All"
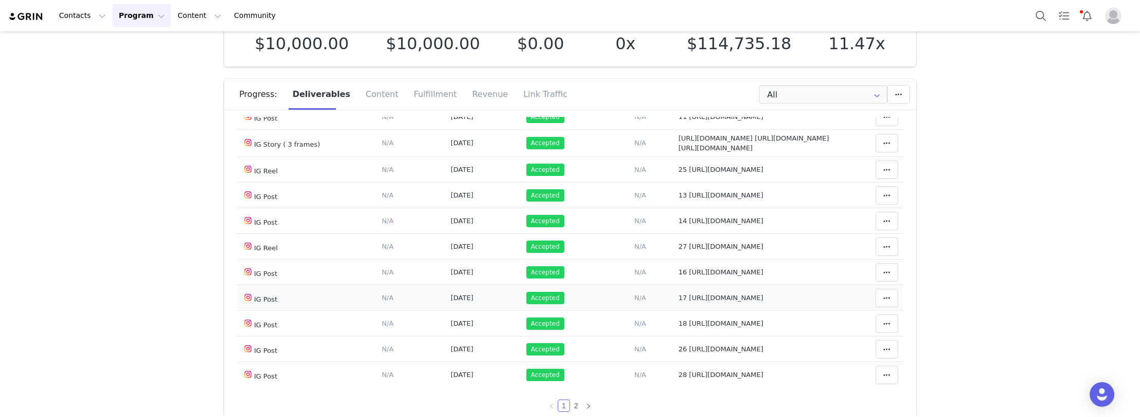
scroll to position [103, 0]
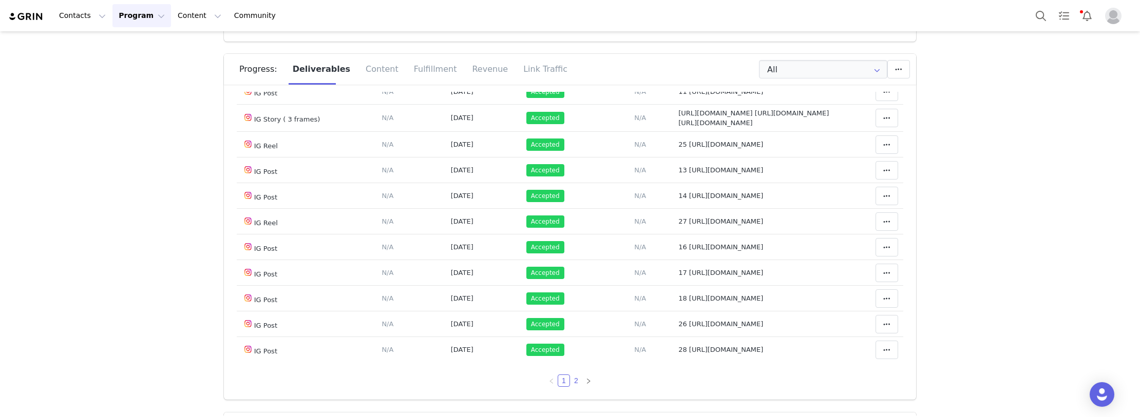
click at [570, 380] on link "2" at bounding box center [575, 380] width 11 height 11
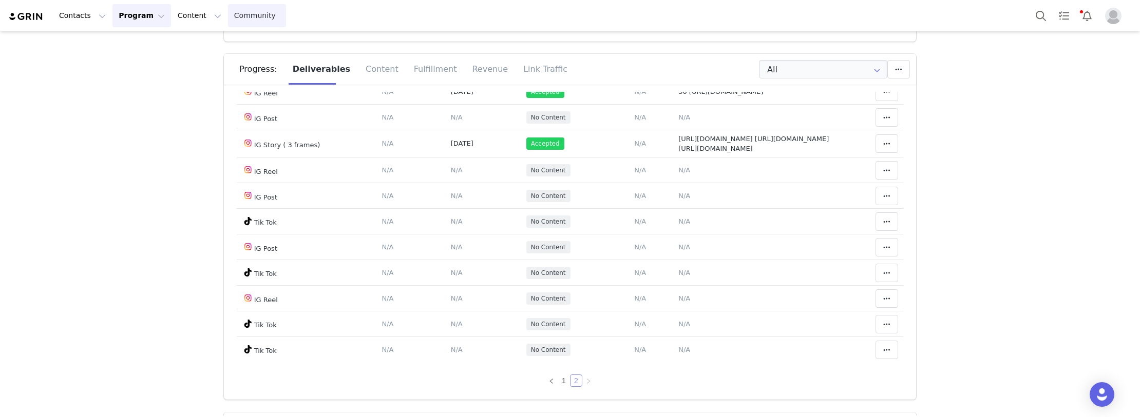
scroll to position [339, 0]
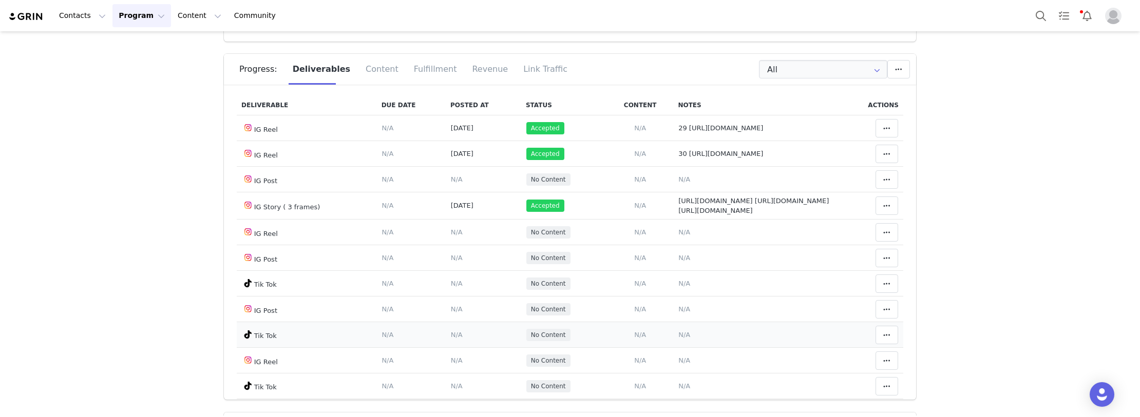
scroll to position [185, 0]
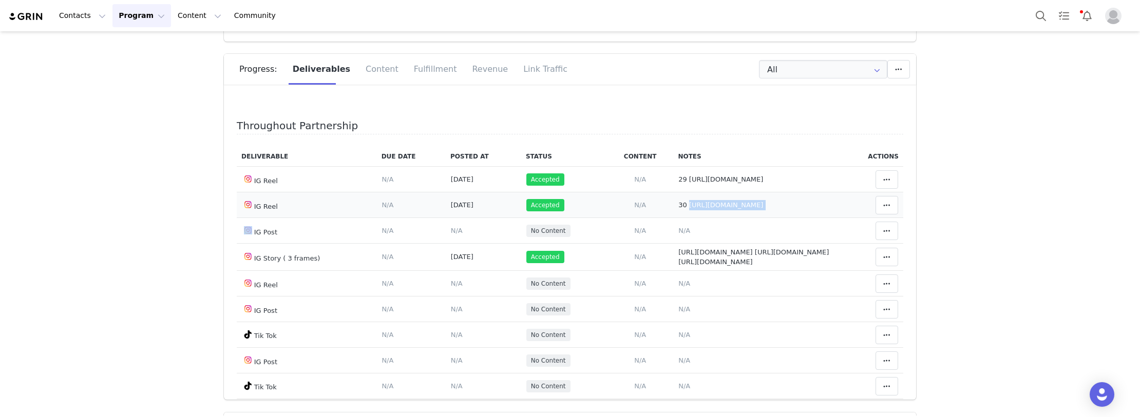
drag, startPoint x: 833, startPoint y: 200, endPoint x: 682, endPoint y: 204, distance: 151.5
click at [682, 204] on tr "IG Reel Deliverable Due Date Set the date you expect this content to go live. S…" at bounding box center [570, 206] width 666 height 26
click at [678, 229] on span "N/A" at bounding box center [684, 231] width 12 height 8
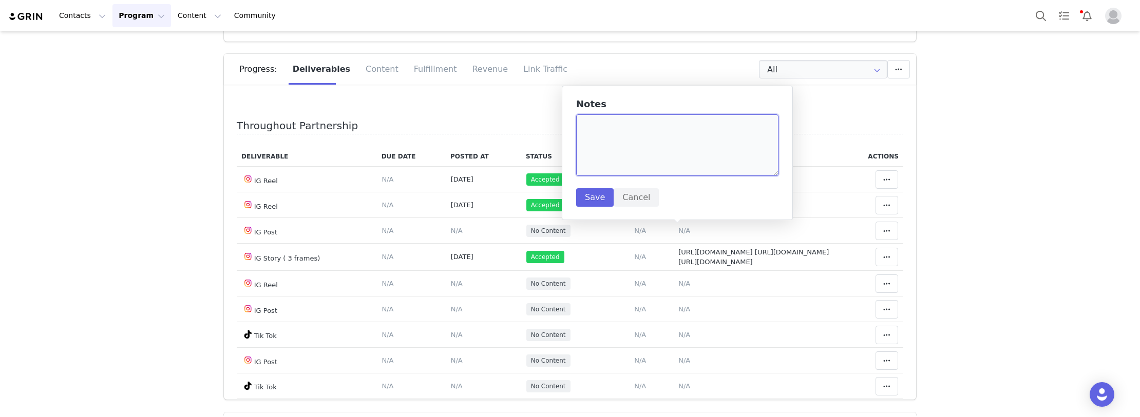
click at [625, 153] on textarea at bounding box center [677, 145] width 202 height 62
paste textarea "https://www.instagram.com/p/DO_oehCjGFG/?img_index=1"
type textarea "31 https://www.instagram.com/p/DO_oehCjGFG/?img_index=1"
click at [588, 192] on button "Save" at bounding box center [594, 197] width 37 height 18
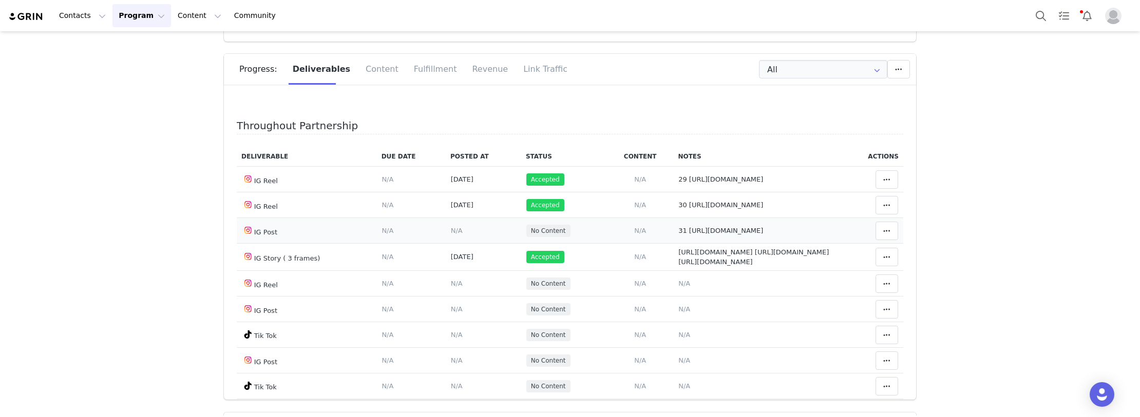
drag, startPoint x: 441, startPoint y: 230, endPoint x: 395, endPoint y: 175, distance: 71.9
click at [451, 230] on span "N/A" at bounding box center [457, 231] width 12 height 8
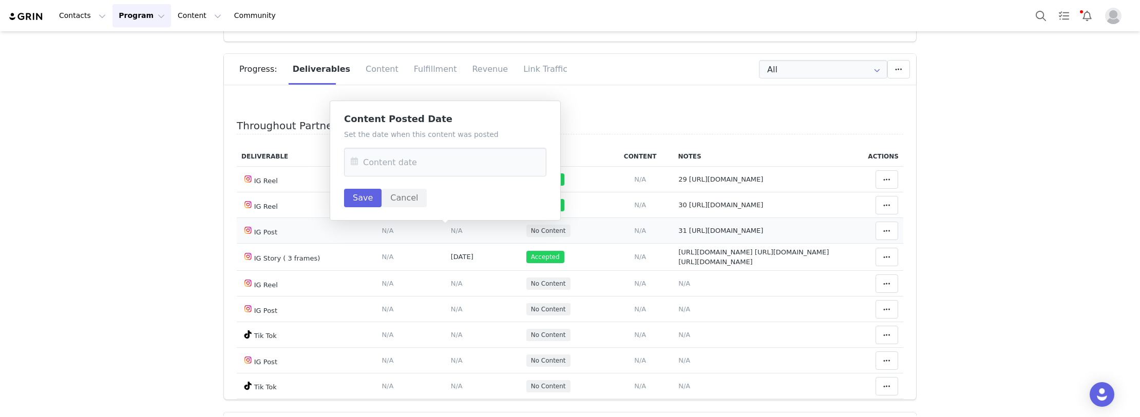
click at [384, 145] on div "Set the date when this content was posted Save Cancel" at bounding box center [445, 168] width 202 height 78
click at [390, 158] on input "text" at bounding box center [445, 162] width 202 height 29
click at [449, 301] on span "25" at bounding box center [449, 302] width 12 height 12
type input "Sep 25 2025"
drag, startPoint x: 357, startPoint y: 198, endPoint x: 785, endPoint y: 231, distance: 429.4
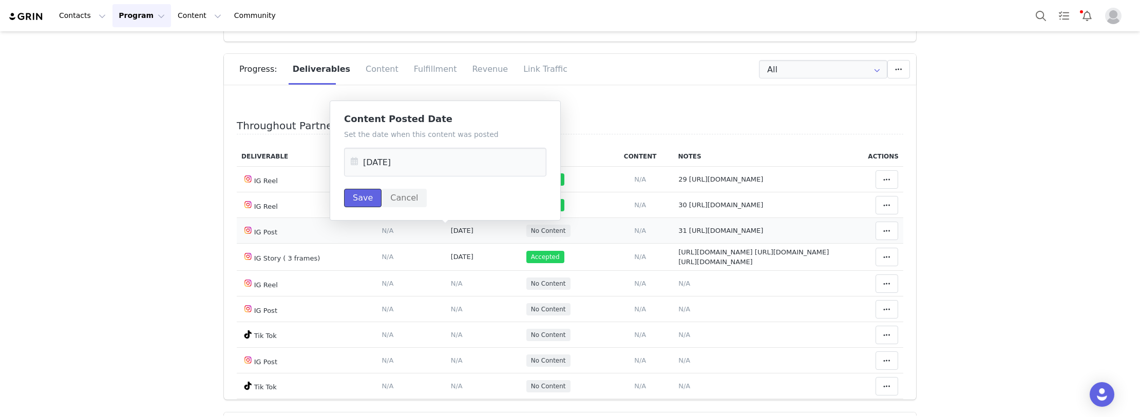
click at [359, 200] on button "Save" at bounding box center [362, 198] width 37 height 18
click at [883, 234] on icon at bounding box center [886, 231] width 7 height 8
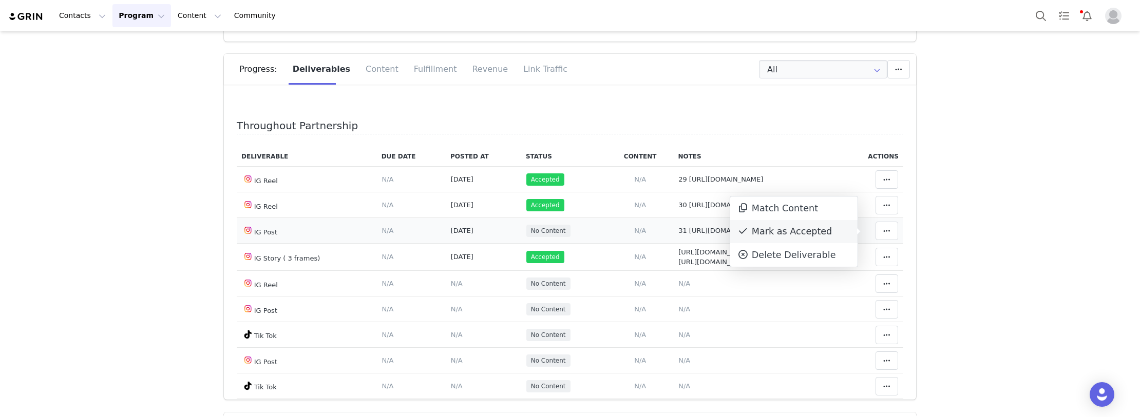
click at [788, 228] on div "Mark as Accepted" at bounding box center [793, 232] width 127 height 24
click at [678, 313] on span "N/A" at bounding box center [684, 309] width 12 height 8
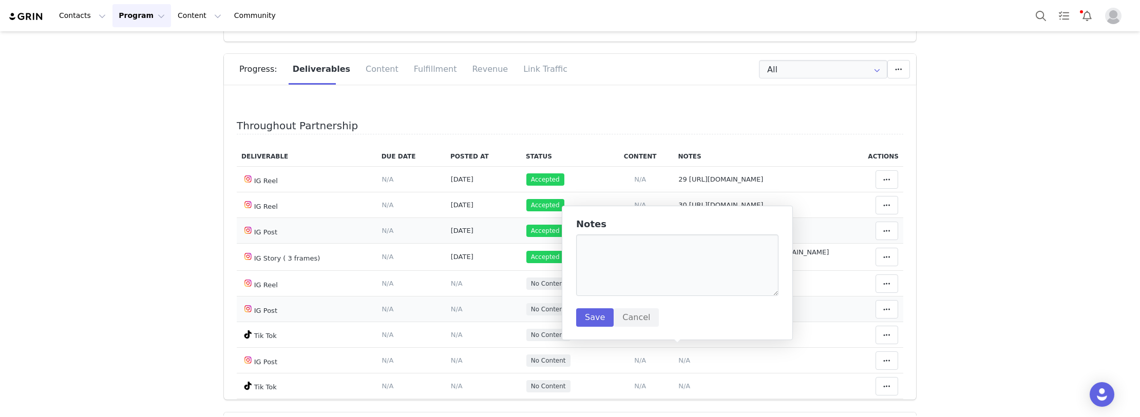
click at [641, 247] on textarea at bounding box center [677, 266] width 202 height 62
type textarea "32"
click at [590, 317] on button "Save" at bounding box center [594, 318] width 37 height 18
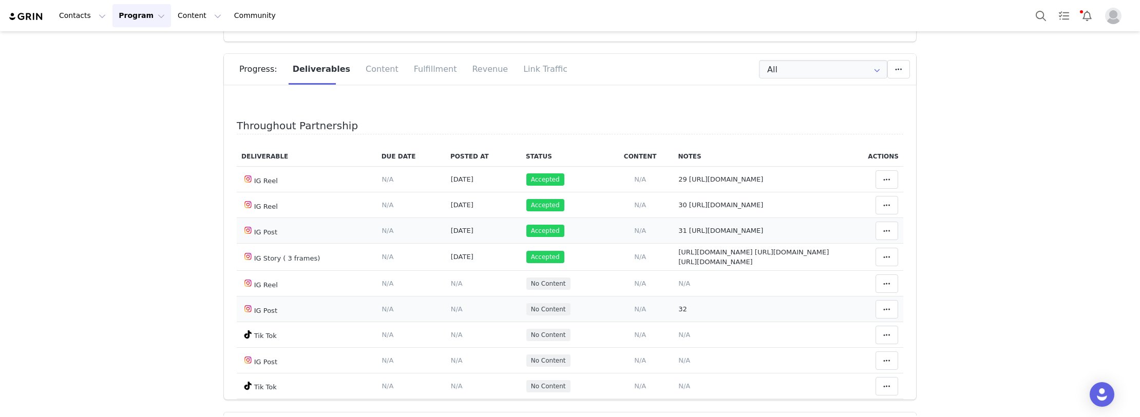
click at [678, 313] on span "32" at bounding box center [682, 309] width 9 height 8
type textarea "32"
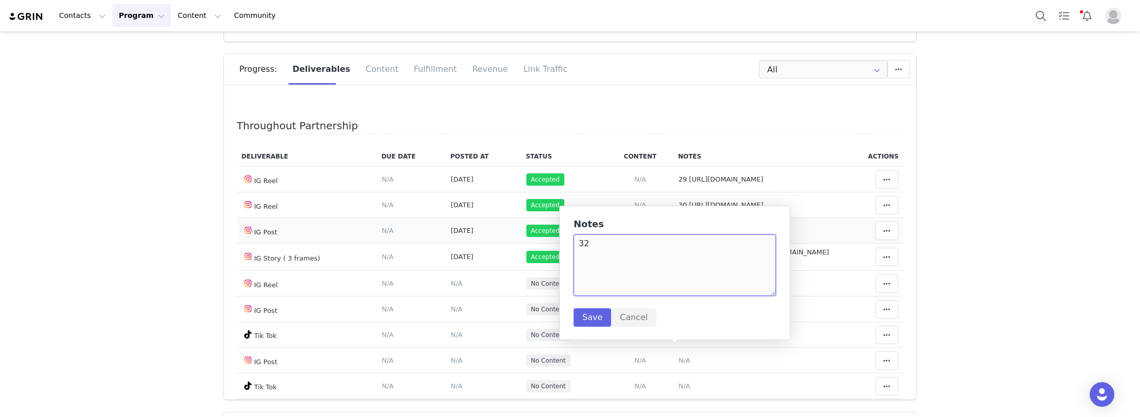
click at [682, 263] on textarea "32" at bounding box center [674, 266] width 202 height 62
paste textarea "https://www.instagram.com/p/DPCN-dzjMj_/?img_index=1"
type textarea "32 https://www.instagram.com/p/DPCN-dzjMj_/?img_index=1"
click at [589, 321] on button "Save" at bounding box center [591, 318] width 37 height 18
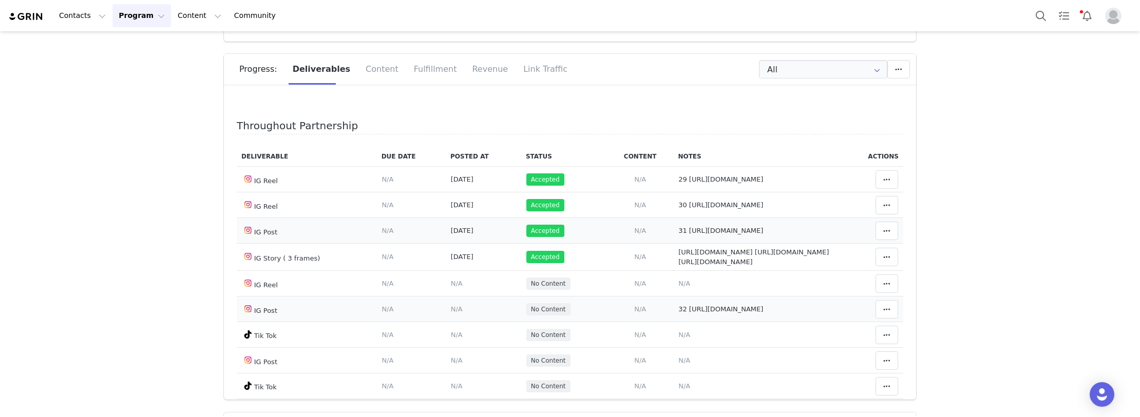
click at [451, 313] on span "N/A" at bounding box center [457, 309] width 12 height 8
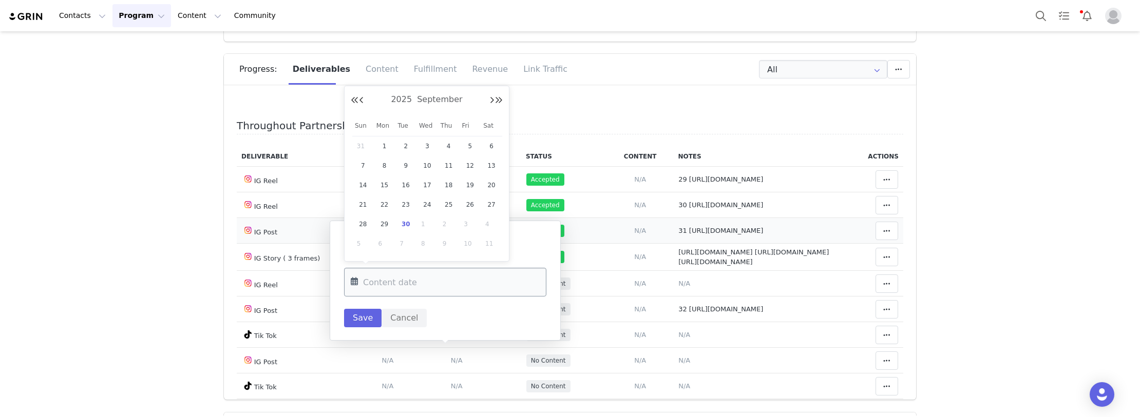
click at [408, 277] on input "text" at bounding box center [445, 282] width 202 height 29
click at [472, 204] on span "26" at bounding box center [470, 205] width 12 height 12
type input "[DATE]"
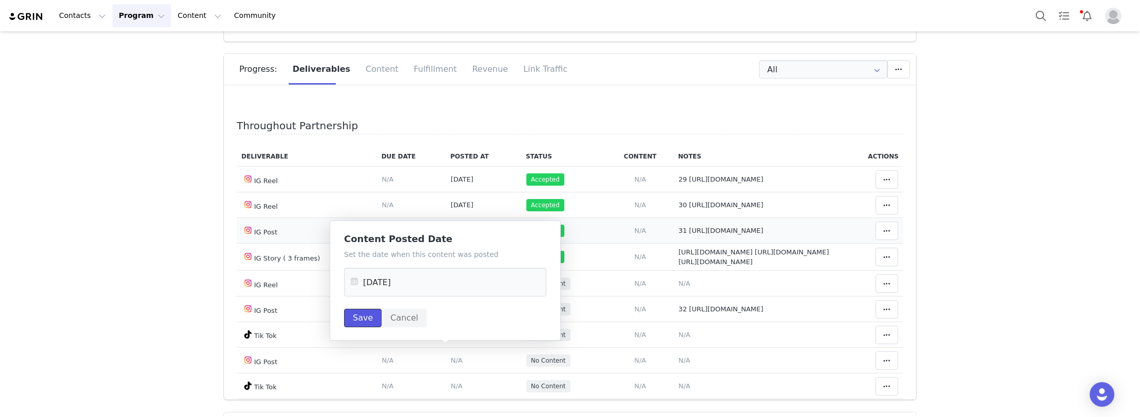
click at [370, 315] on button "Save" at bounding box center [362, 318] width 37 height 18
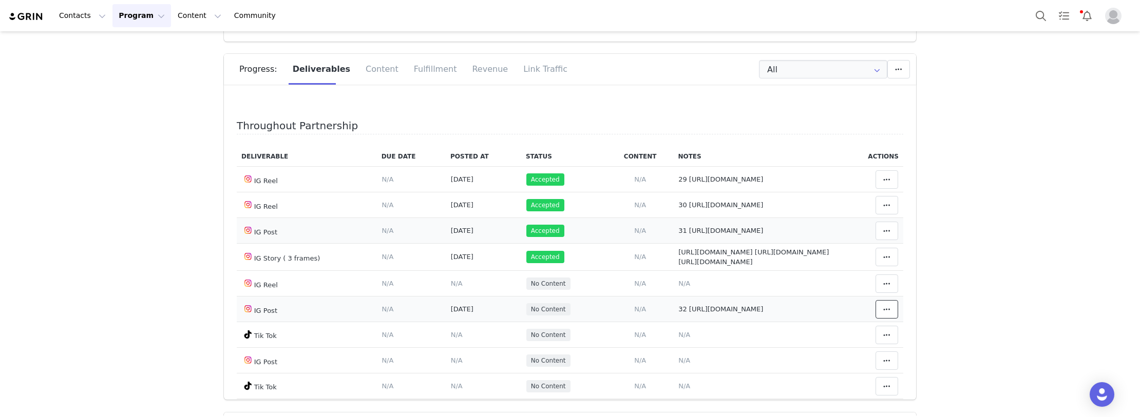
click at [883, 314] on icon at bounding box center [886, 309] width 7 height 8
click at [780, 348] on div "Mark as Accepted" at bounding box center [793, 352] width 127 height 24
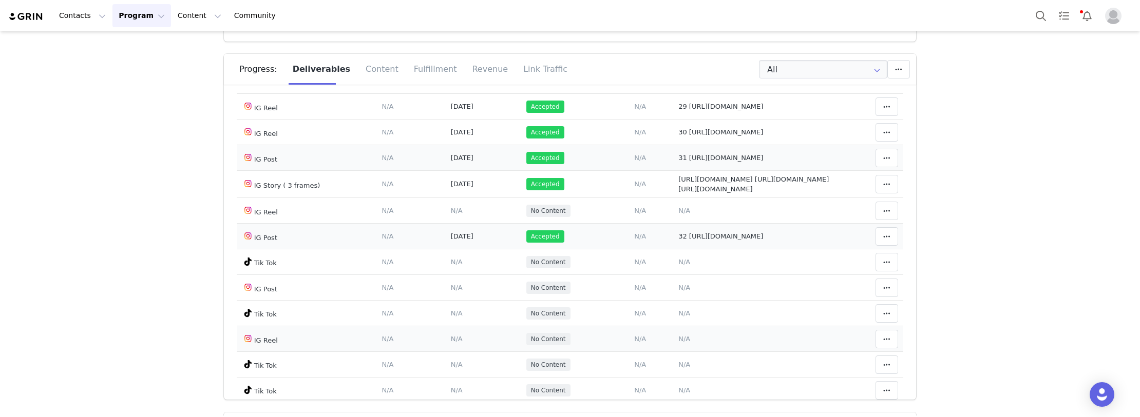
scroll to position [342, 0]
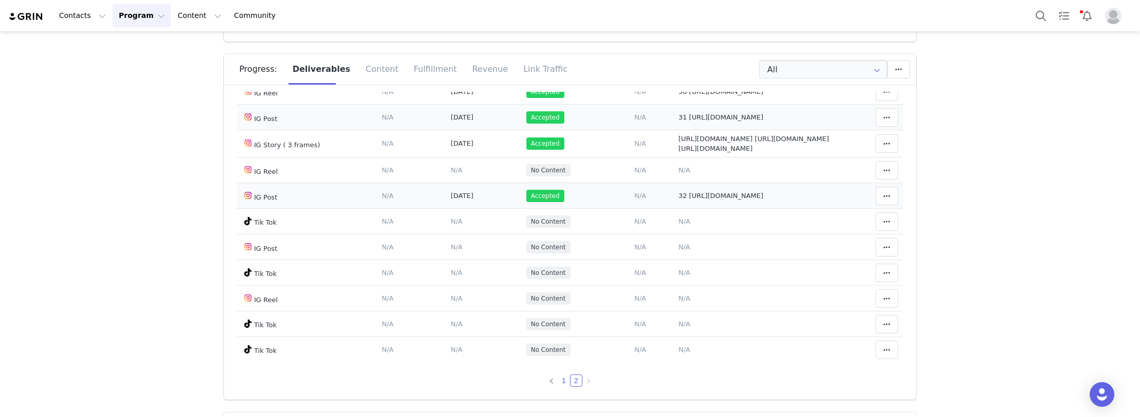
click at [558, 379] on link "1" at bounding box center [563, 380] width 11 height 11
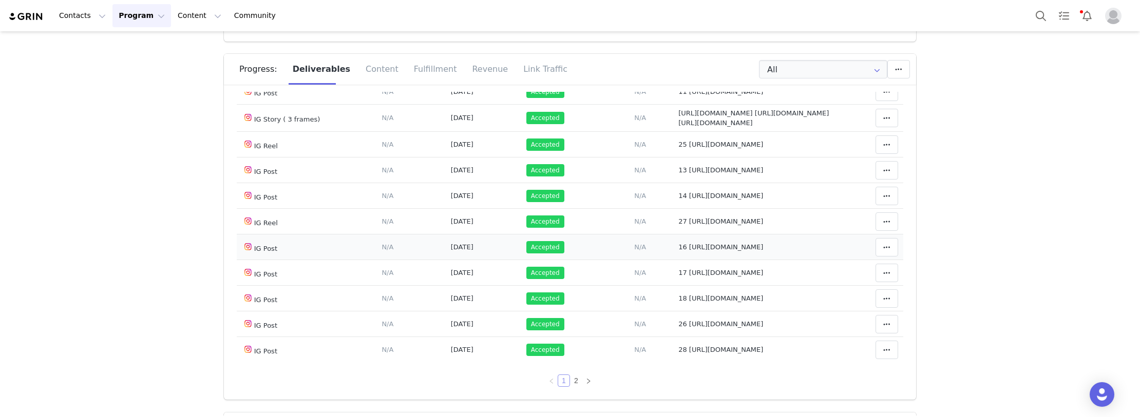
scroll to position [809, 0]
drag, startPoint x: 567, startPoint y: 379, endPoint x: 612, endPoint y: 337, distance: 61.4
click at [570, 379] on link "2" at bounding box center [575, 380] width 11 height 11
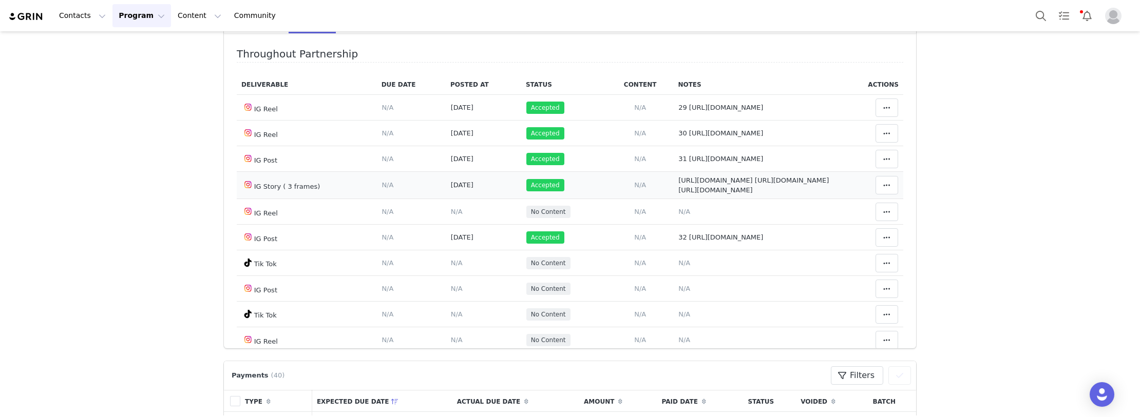
scroll to position [188, 0]
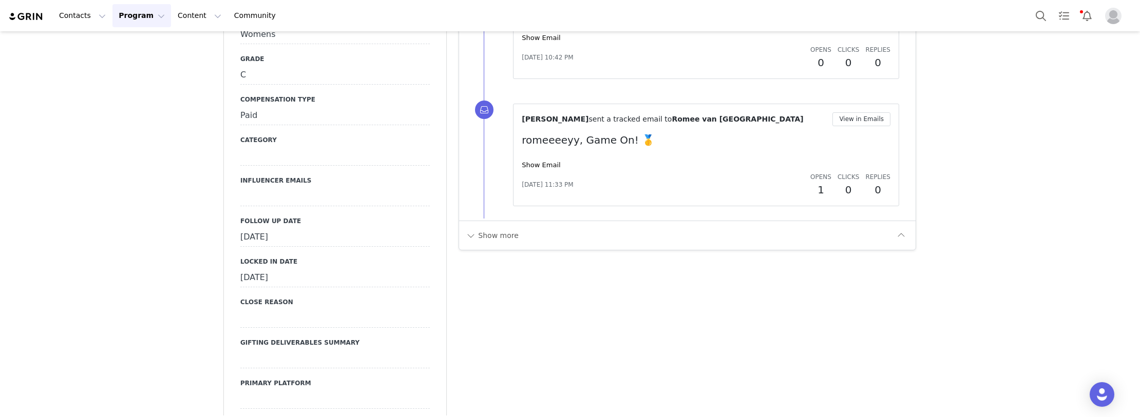
scroll to position [3080, 0]
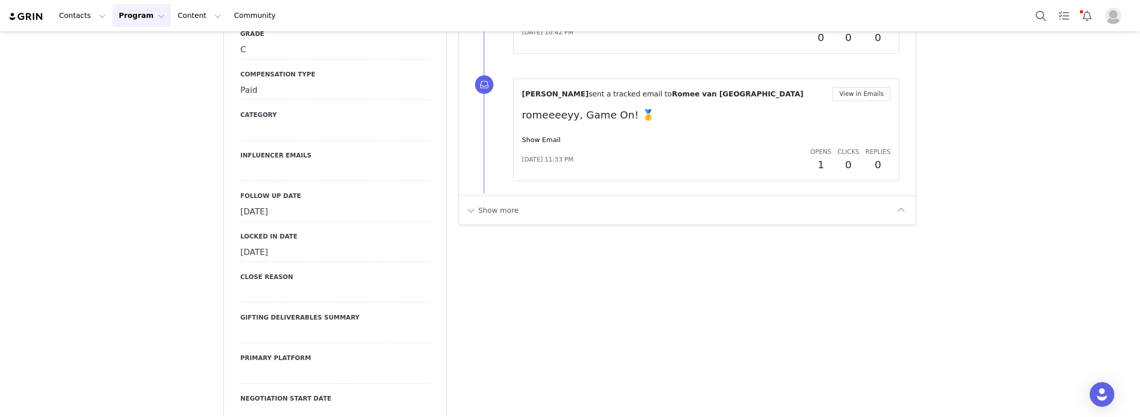
click at [281, 222] on div "September 16th, 2025" at bounding box center [334, 212] width 189 height 18
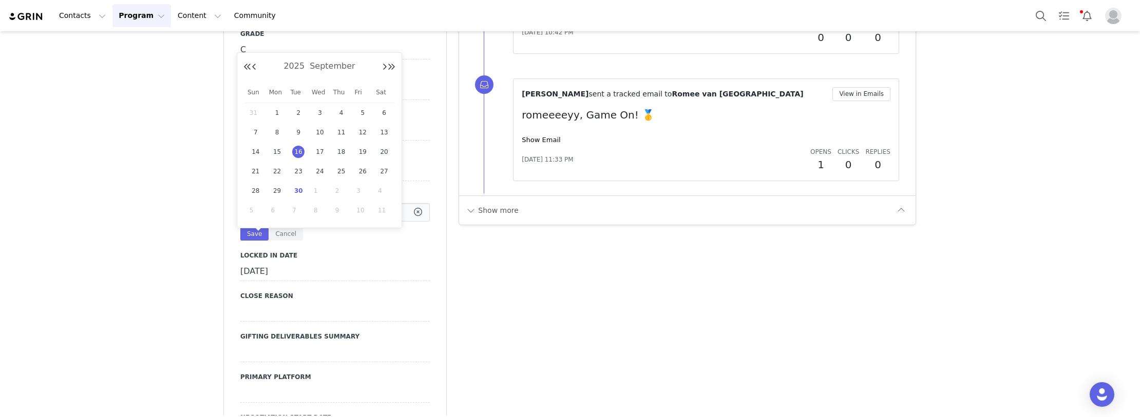
click at [281, 222] on input "Sep 16 2025" at bounding box center [334, 212] width 189 height 18
click at [297, 194] on span "30" at bounding box center [298, 191] width 12 height 12
type input "[DATE]"
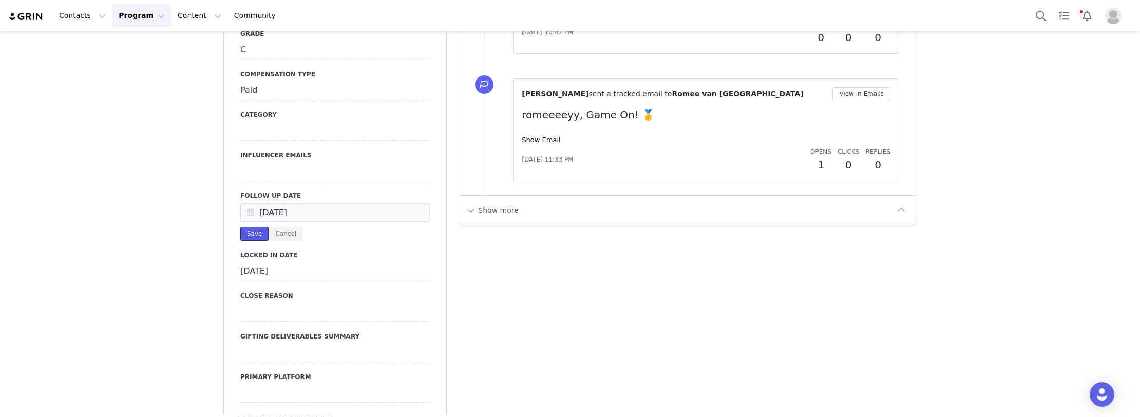
click at [245, 241] on button "Save" at bounding box center [254, 234] width 28 height 14
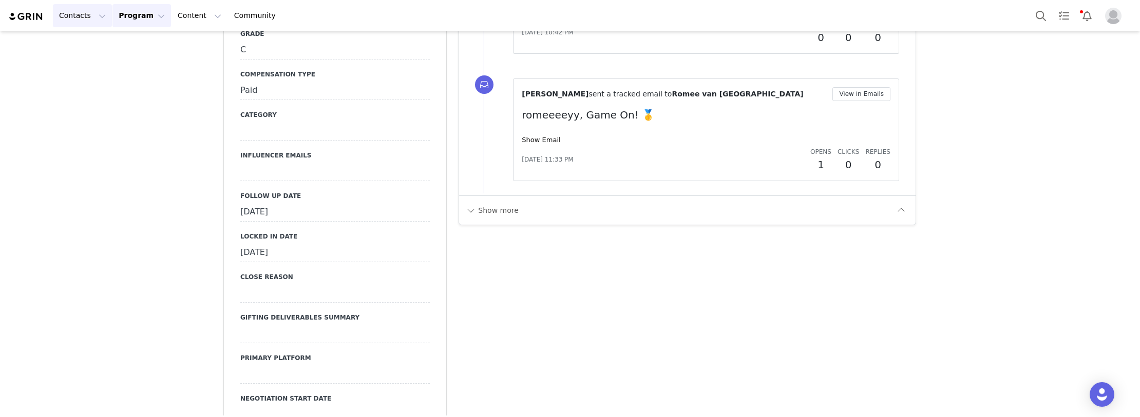
click at [80, 17] on button "Contacts Contacts" at bounding box center [82, 15] width 59 height 23
drag, startPoint x: 90, startPoint y: 44, endPoint x: 152, endPoint y: 1, distance: 75.2
click at [90, 44] on div "Creators" at bounding box center [94, 45] width 69 height 11
